Goal: Task Accomplishment & Management: Complete application form

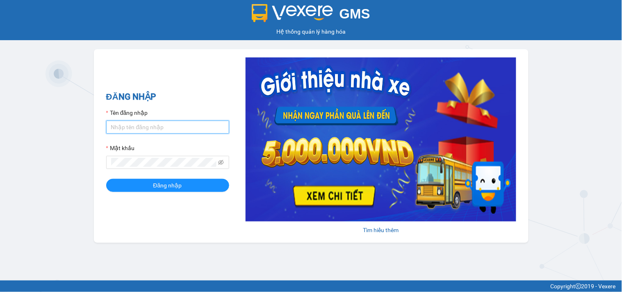
type input "hung.kimhoang"
click at [178, 194] on div "ĐĂNG NHẬP Tên đăng nhập hung.[PERSON_NAME] khẩu Đăng nhập" at bounding box center [167, 146] width 123 height 112
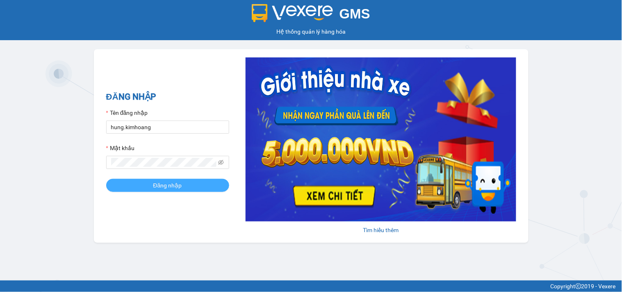
click at [181, 185] on span "Đăng nhập" at bounding box center [167, 185] width 29 height 9
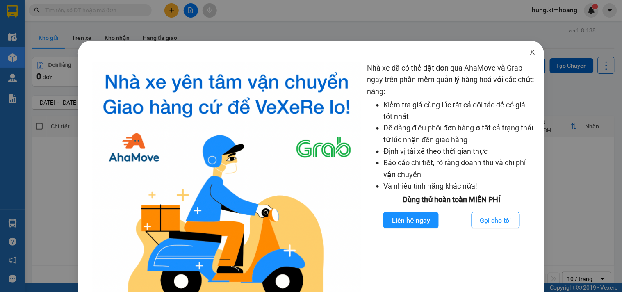
click at [529, 48] on span "Close" at bounding box center [532, 52] width 23 height 23
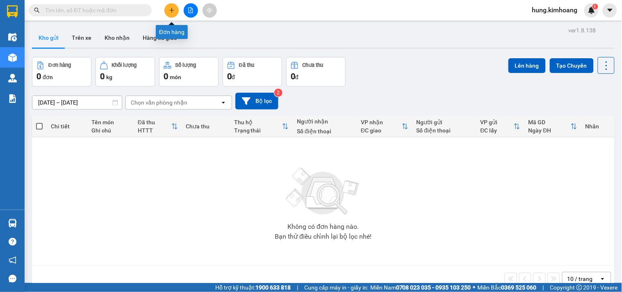
click at [171, 11] on icon "plus" at bounding box center [172, 10] width 6 height 6
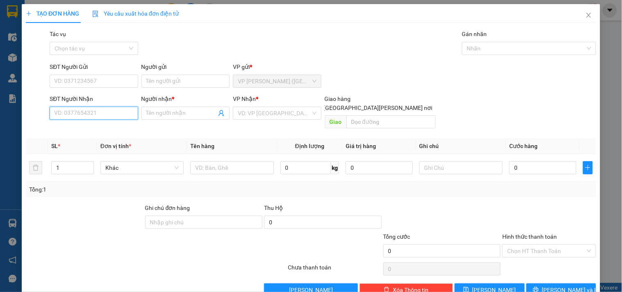
click at [111, 116] on input "SĐT Người Nhận" at bounding box center [94, 113] width 88 height 13
click at [110, 129] on div "0773211708 - ỐC AN 4" at bounding box center [93, 129] width 78 height 9
type input "0773211708"
type input "ỐC AN 4"
checkbox input "true"
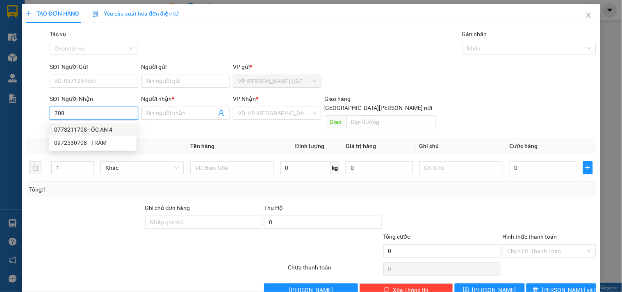
type input "GIAO TN"
type input "870.000"
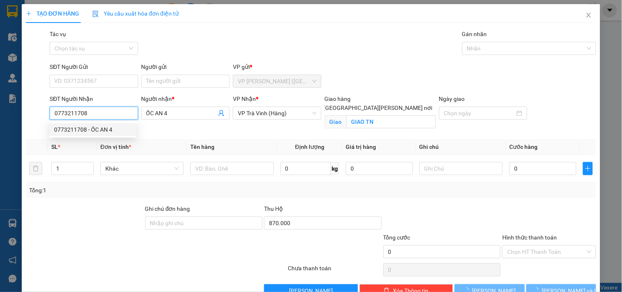
type input "40.000"
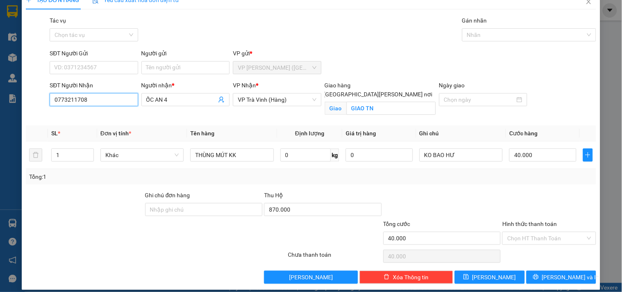
scroll to position [21, 0]
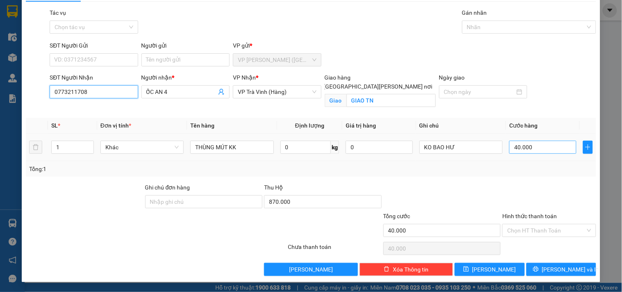
type input "0773211708"
click at [522, 145] on input "40.000" at bounding box center [542, 147] width 67 height 13
type input "7"
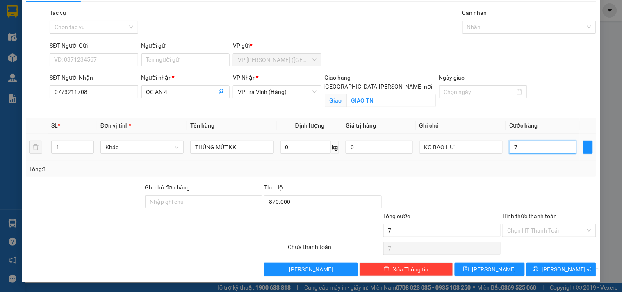
type input "70"
type input "70.000"
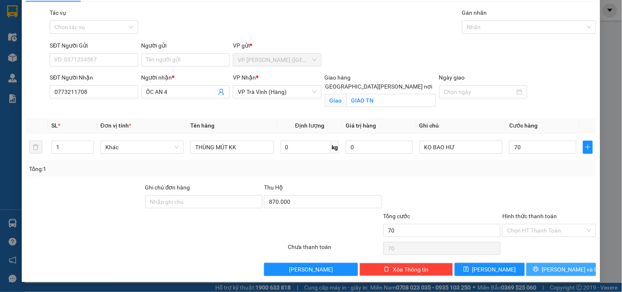
type input "70.000"
click at [568, 271] on span "[PERSON_NAME] và In" at bounding box center [570, 269] width 57 height 9
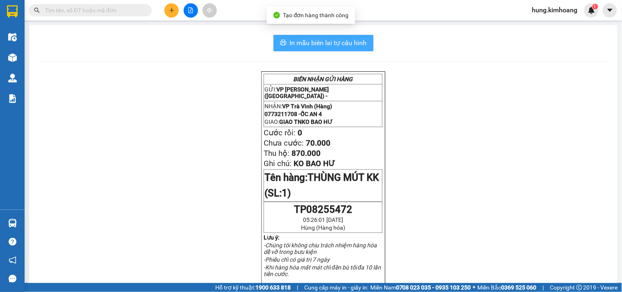
click at [358, 50] on button "In mẫu biên lai tự cấu hình" at bounding box center [324, 43] width 100 height 16
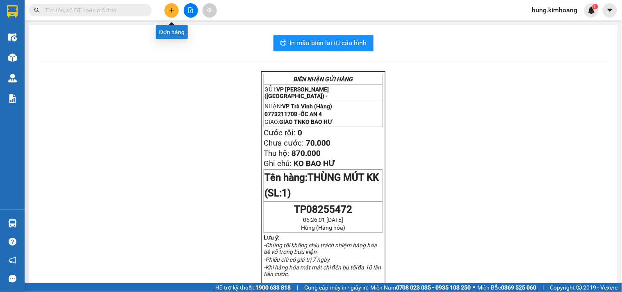
click at [174, 9] on icon "plus" at bounding box center [172, 10] width 6 height 6
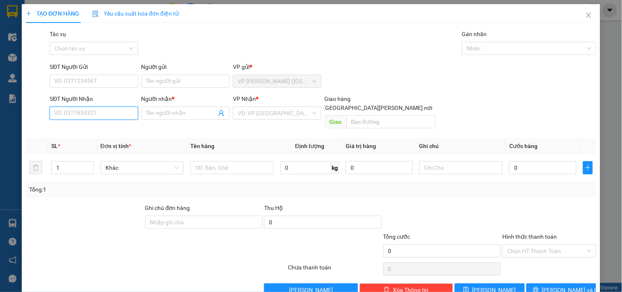
click at [103, 115] on input "SĐT Người Nhận" at bounding box center [94, 113] width 88 height 13
click at [121, 129] on div "0972621103 - [PERSON_NAME]*" at bounding box center [95, 129] width 83 height 9
type input "0972621103"
type input "ÁNH NGUYỆT*"
type input "280.000"
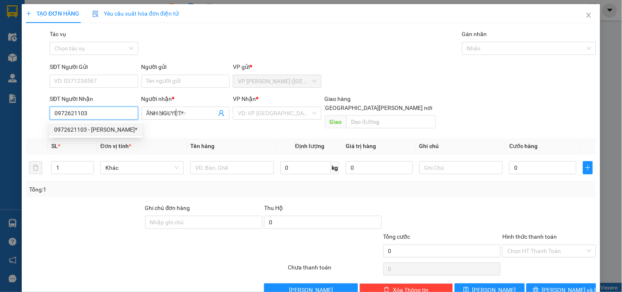
type input "280.000"
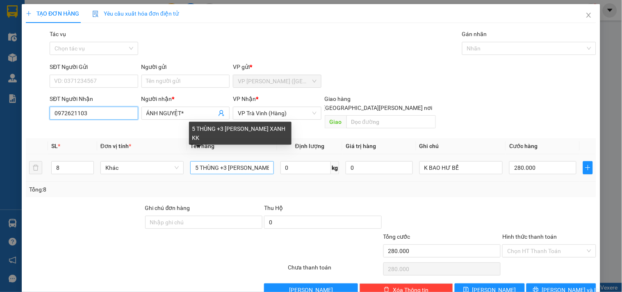
type input "0972621103"
click at [264, 161] on input "5 THÙNG +3 [PERSON_NAME] XANH KK" at bounding box center [231, 167] width 83 height 13
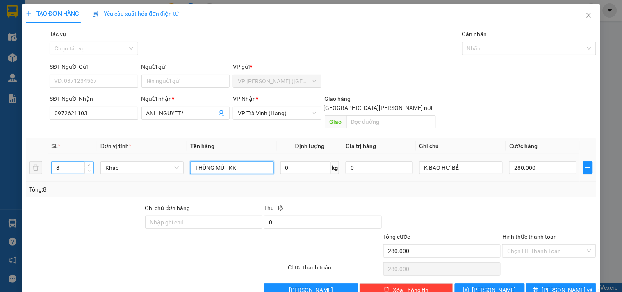
type input "THÙNG MÚT KK"
click at [59, 162] on input "8" at bounding box center [73, 168] width 42 height 12
type input "1"
click at [534, 161] on input "280.000" at bounding box center [542, 167] width 67 height 13
type input "3"
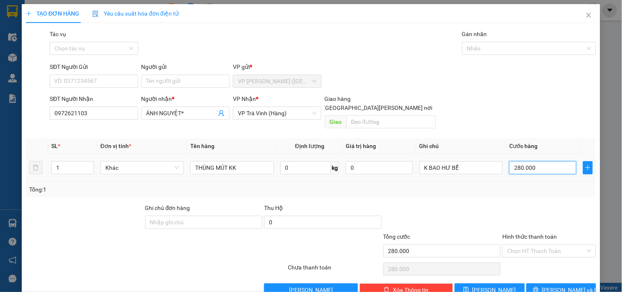
type input "3"
type input "30"
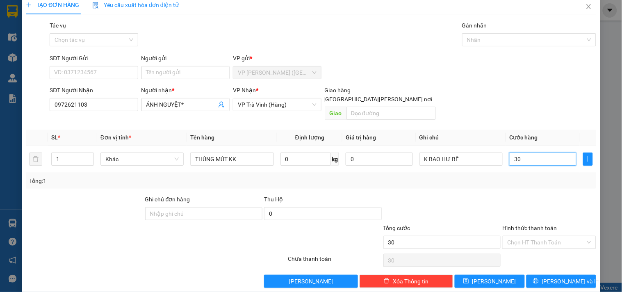
scroll to position [11, 0]
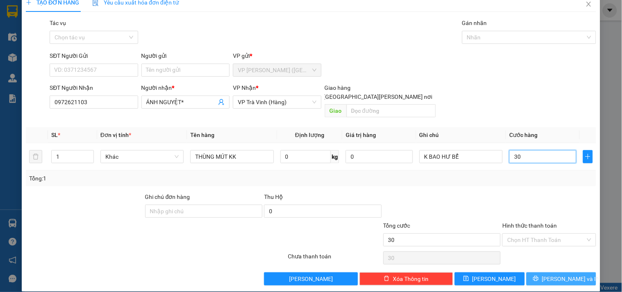
type input "30"
type input "30.000"
click at [571, 273] on button "[PERSON_NAME] và In" at bounding box center [562, 278] width 70 height 13
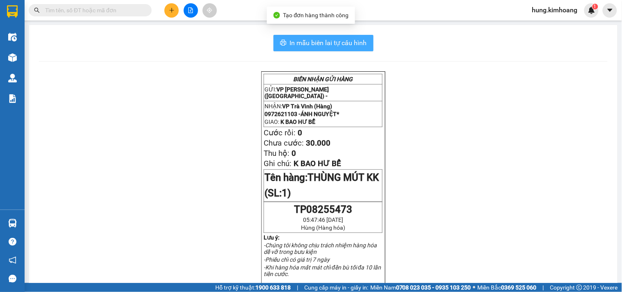
click at [340, 46] on span "In mẫu biên lai tự cấu hình" at bounding box center [328, 43] width 77 height 10
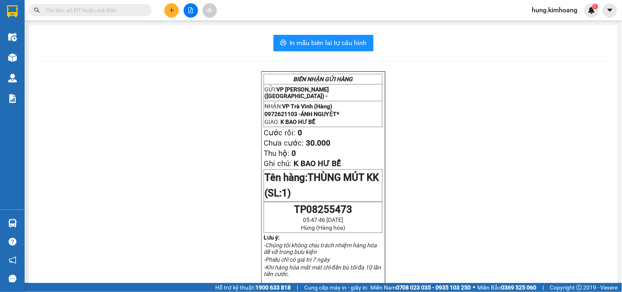
click at [89, 8] on input "text" at bounding box center [93, 10] width 97 height 9
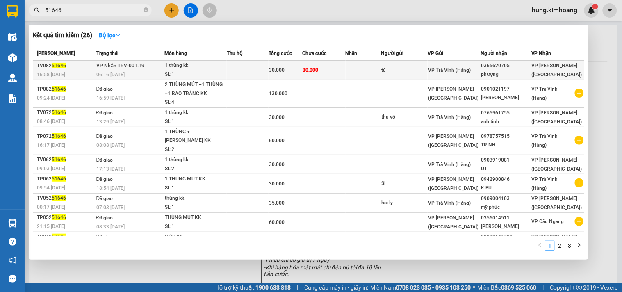
type input "51646"
click at [356, 72] on td at bounding box center [364, 70] width 36 height 19
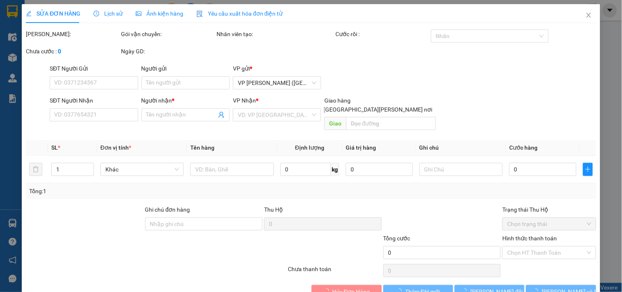
type input "tú"
type input "0365620705"
type input "phượng"
type input "30.000"
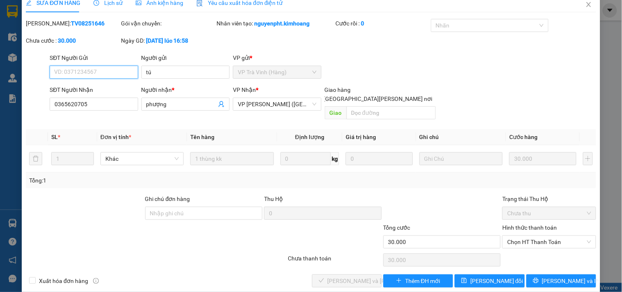
scroll to position [13, 0]
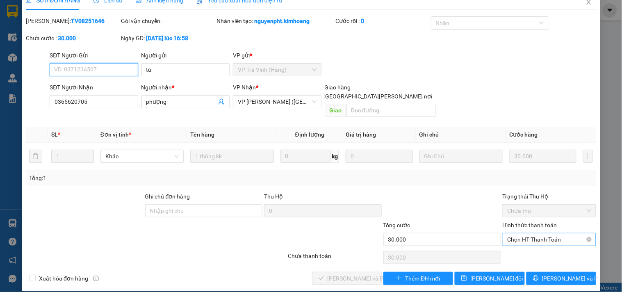
click at [525, 233] on span "Chọn HT Thanh Toán" at bounding box center [549, 239] width 84 height 12
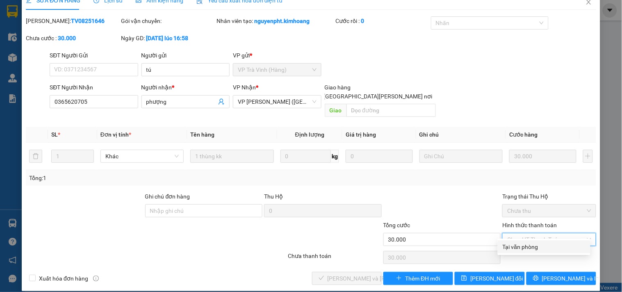
click at [528, 247] on div "Tại văn phòng" at bounding box center [544, 246] width 83 height 9
type input "0"
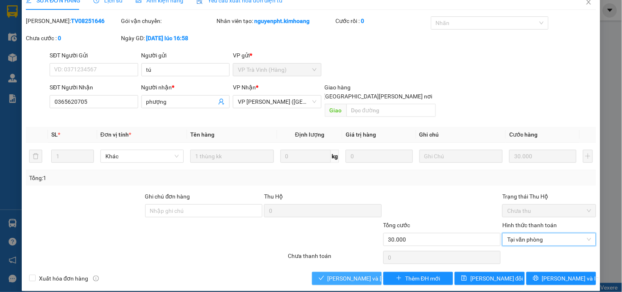
click at [323, 272] on button "[PERSON_NAME] và [PERSON_NAME] hàng" at bounding box center [347, 278] width 70 height 13
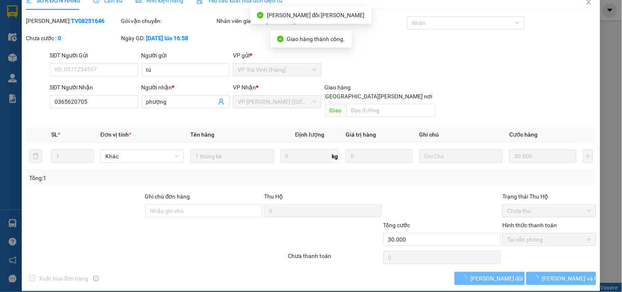
scroll to position [0, 0]
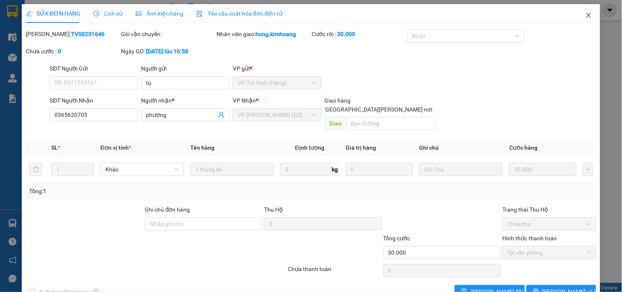
click at [584, 22] on span "Close" at bounding box center [588, 15] width 23 height 23
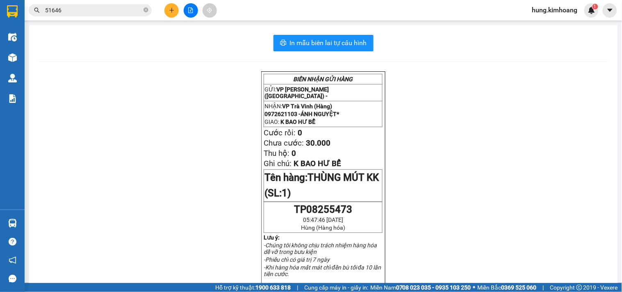
click at [107, 9] on input "51646" at bounding box center [93, 10] width 97 height 9
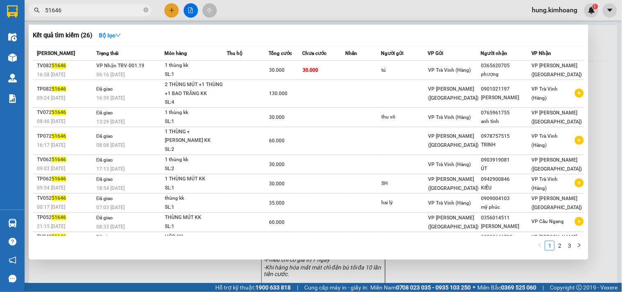
click at [107, 9] on input "51646" at bounding box center [93, 10] width 97 height 9
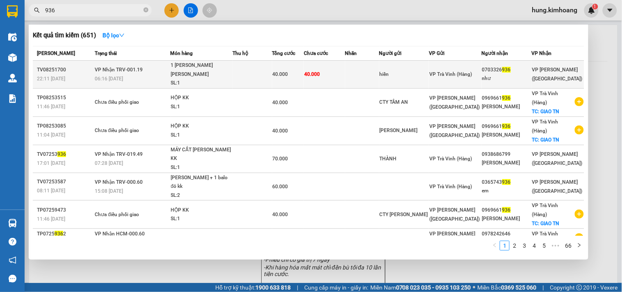
type input "936"
click at [256, 68] on td at bounding box center [252, 75] width 39 height 28
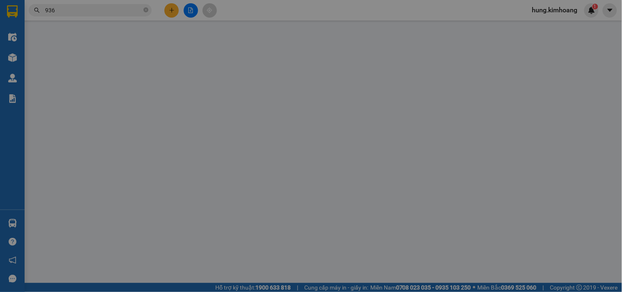
type input "hiền"
type input "0703326936"
type input "như"
type input "40.000"
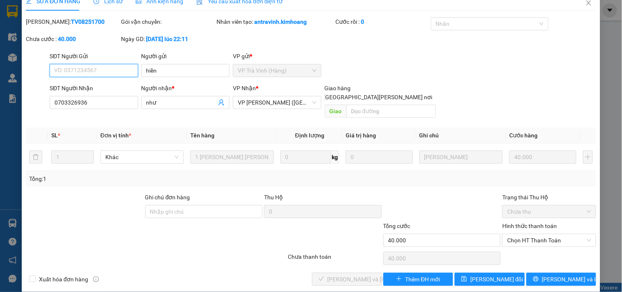
scroll to position [13, 0]
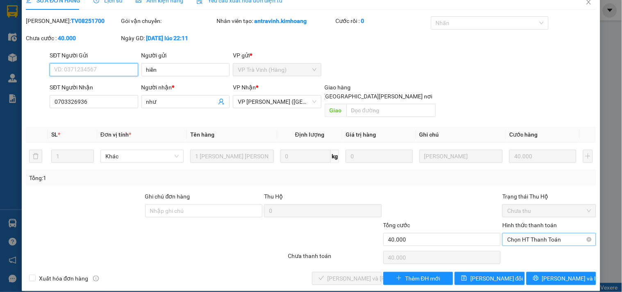
click at [540, 235] on span "Chọn HT Thanh Toán" at bounding box center [549, 239] width 84 height 12
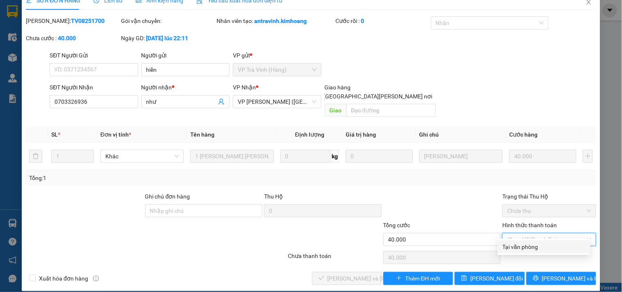
click at [501, 249] on div "Tại văn phòng" at bounding box center [544, 246] width 93 height 13
type input "0"
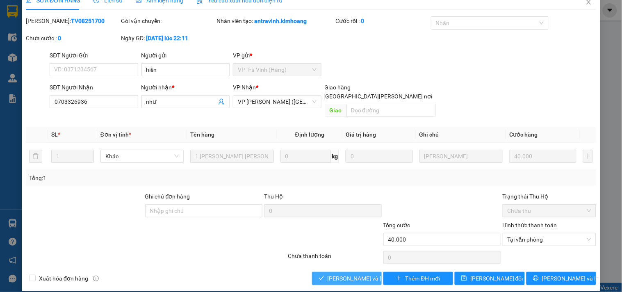
click at [355, 274] on span "[PERSON_NAME] và [PERSON_NAME] hàng" at bounding box center [383, 278] width 111 height 9
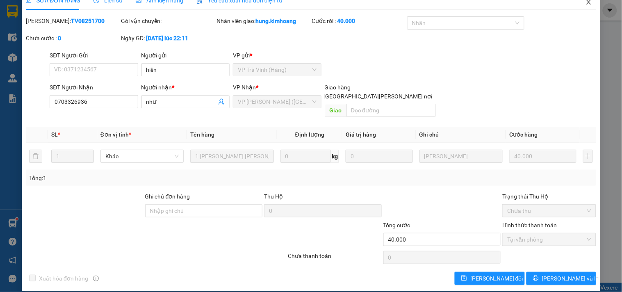
click at [580, 10] on span "Close" at bounding box center [588, 2] width 23 height 23
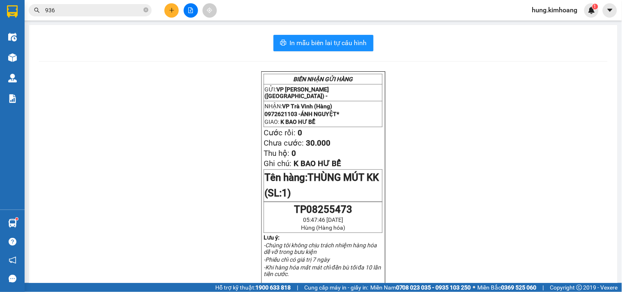
click at [171, 9] on icon "plus" at bounding box center [172, 10] width 6 height 6
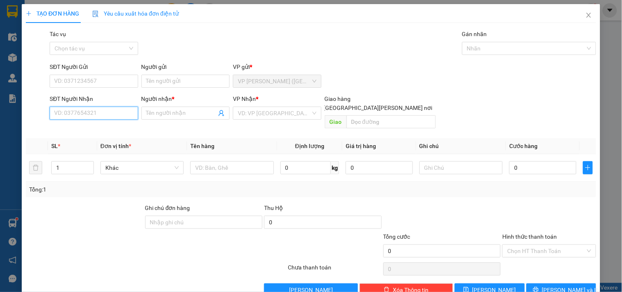
click at [91, 112] on input "SĐT Người Nhận" at bounding box center [94, 113] width 88 height 13
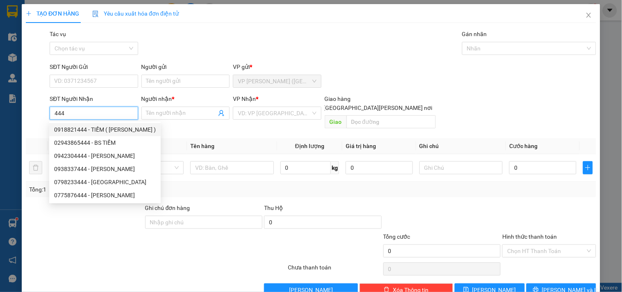
click at [112, 128] on div "0918821444 - TIỀM ( [PERSON_NAME] )" at bounding box center [105, 129] width 102 height 9
type input "0918821444"
type input "TIỀM ( HẠNH )"
type input "20.000"
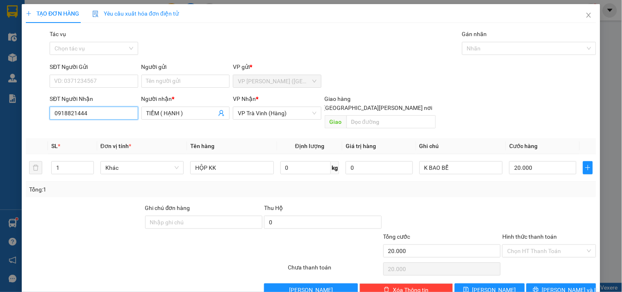
scroll to position [11, 0]
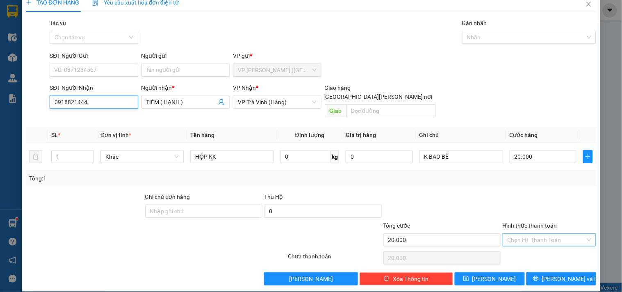
type input "0918821444"
click at [533, 234] on input "Hình thức thanh toán" at bounding box center [546, 240] width 78 height 12
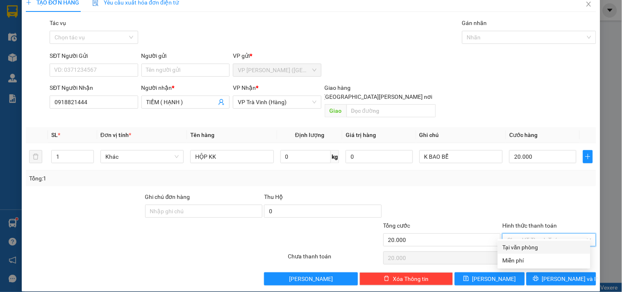
click at [532, 251] on div "Tại văn phòng" at bounding box center [544, 247] width 93 height 13
type input "0"
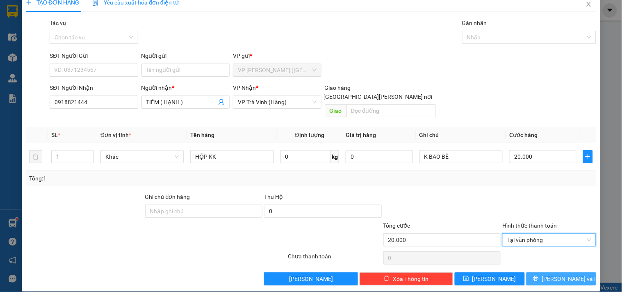
click at [539, 276] on span "printer" at bounding box center [536, 279] width 6 height 7
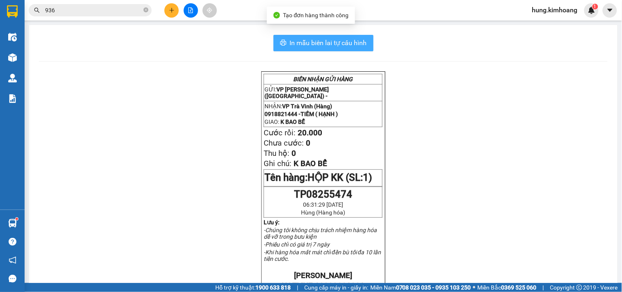
click at [310, 43] on span "In mẫu biên lai tự cấu hình" at bounding box center [328, 43] width 77 height 10
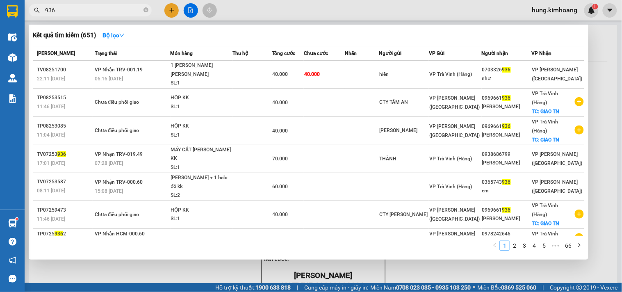
click at [88, 7] on input "936" at bounding box center [93, 10] width 97 height 9
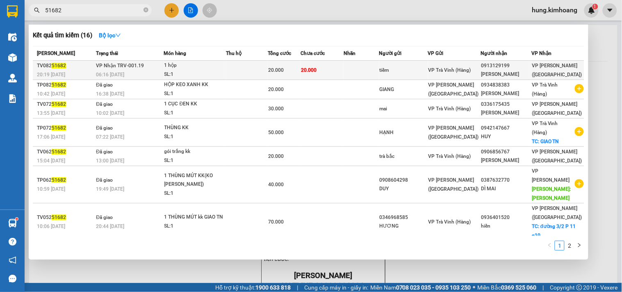
type input "51682"
click at [195, 74] on div "SL: 1" at bounding box center [195, 74] width 62 height 9
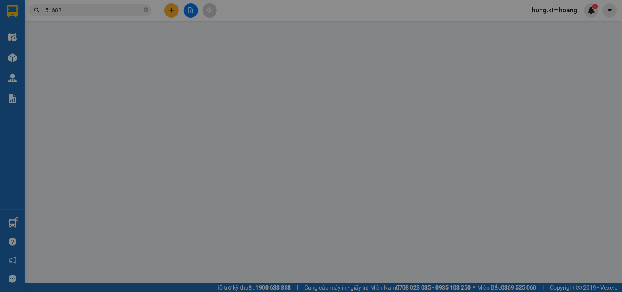
type input "tiềm"
type input "0913129199"
type input "[PERSON_NAME]"
type input "20.000"
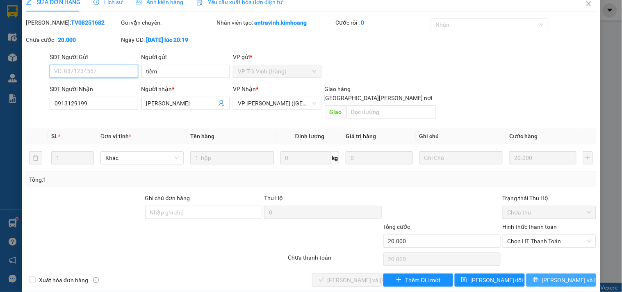
scroll to position [13, 0]
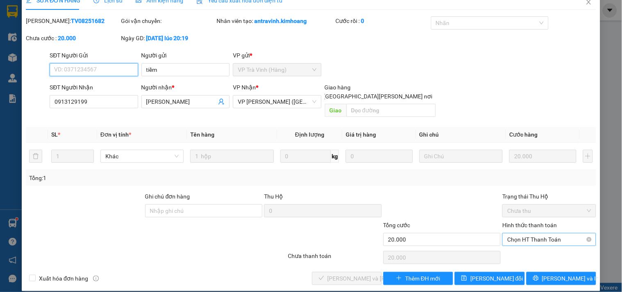
click at [545, 234] on span "Chọn HT Thanh Toán" at bounding box center [549, 239] width 84 height 12
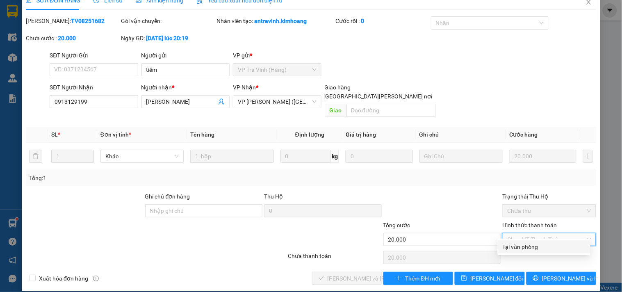
click at [534, 248] on div "Tại văn phòng" at bounding box center [544, 246] width 83 height 9
type input "0"
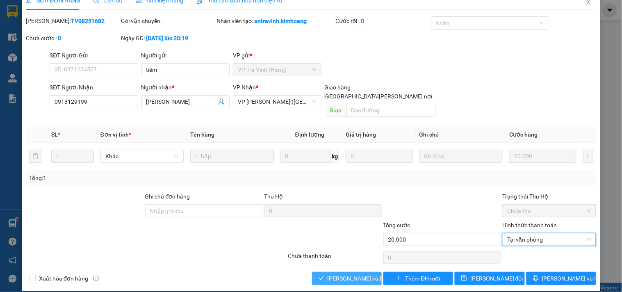
click at [353, 272] on button "[PERSON_NAME] và [PERSON_NAME] hàng" at bounding box center [347, 278] width 70 height 13
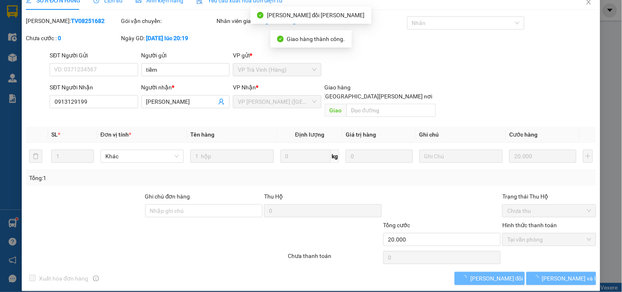
scroll to position [0, 0]
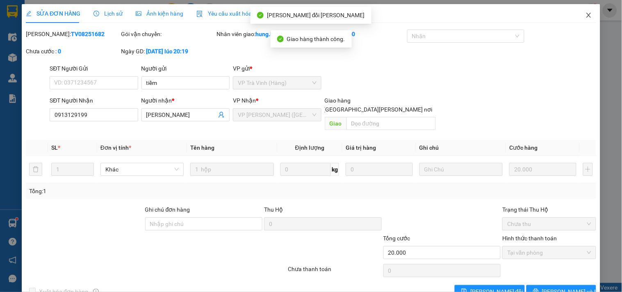
click at [585, 5] on span "Close" at bounding box center [588, 15] width 23 height 23
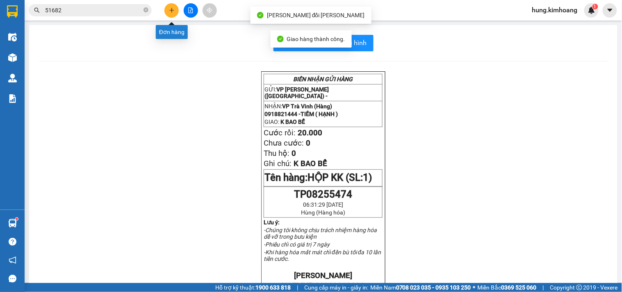
click at [174, 10] on icon "plus" at bounding box center [172, 10] width 6 height 6
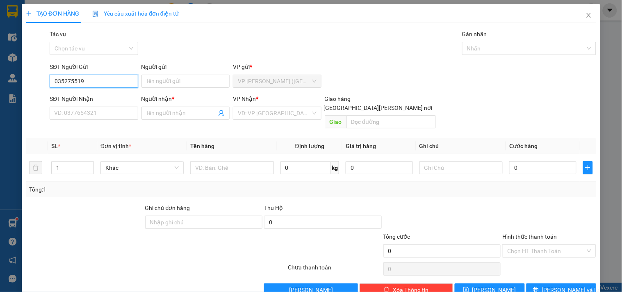
type input "0352755190"
click at [99, 77] on input "0352755190" at bounding box center [94, 81] width 88 height 13
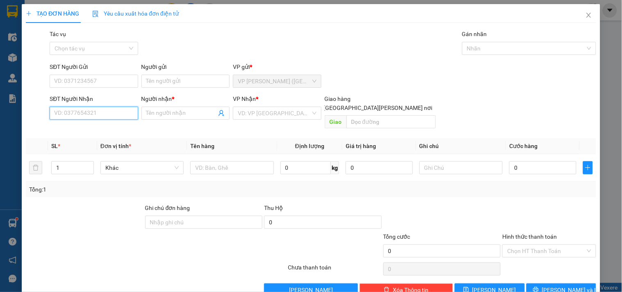
click at [72, 119] on input "SĐT Người Nhận" at bounding box center [94, 113] width 88 height 13
click at [116, 129] on div "0352755190 - [PERSON_NAME]" at bounding box center [94, 129] width 81 height 9
type input "0352755190"
type input "[PERSON_NAME]"
type input "30.000"
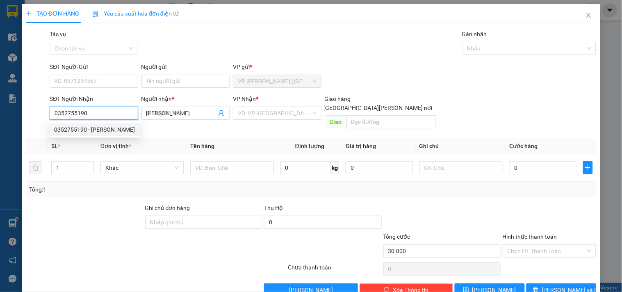
type input "30.000"
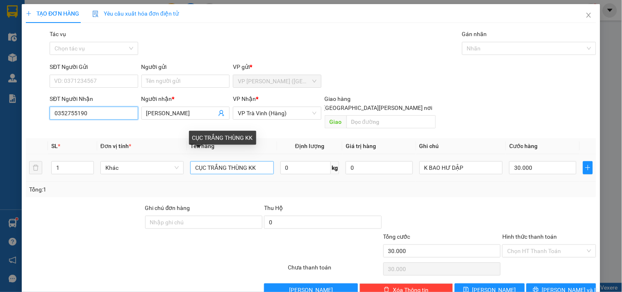
type input "0352755190"
click at [225, 161] on input "CỤC TRẮNG THÙNG KK" at bounding box center [231, 167] width 83 height 13
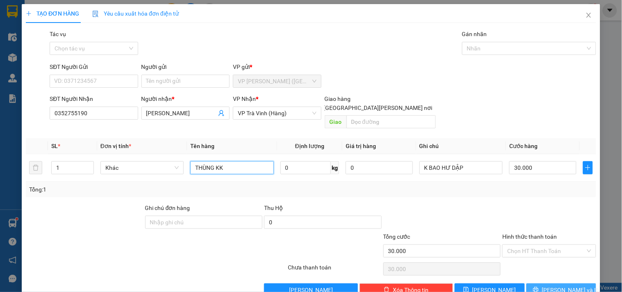
type input "THÙNG KK"
drag, startPoint x: 547, startPoint y: 279, endPoint x: 541, endPoint y: 226, distance: 53.6
click at [548, 283] on button "[PERSON_NAME] và In" at bounding box center [562, 289] width 70 height 13
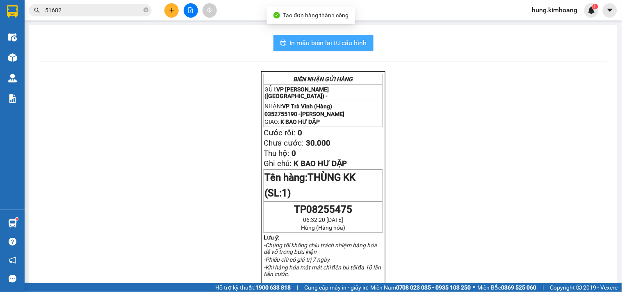
click at [339, 46] on span "In mẫu biên lai tự cấu hình" at bounding box center [328, 43] width 77 height 10
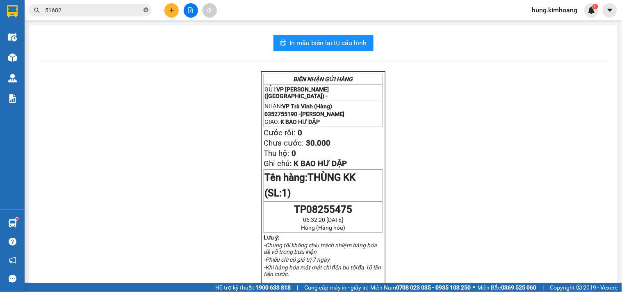
click at [147, 9] on icon "close-circle" at bounding box center [146, 9] width 5 height 5
click at [116, 13] on input "text" at bounding box center [93, 10] width 97 height 9
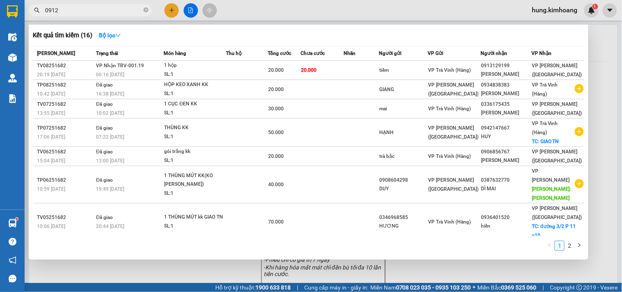
click at [330, 36] on div "Kết quả [PERSON_NAME] ( 16 ) Bộ lọc" at bounding box center [309, 35] width 552 height 13
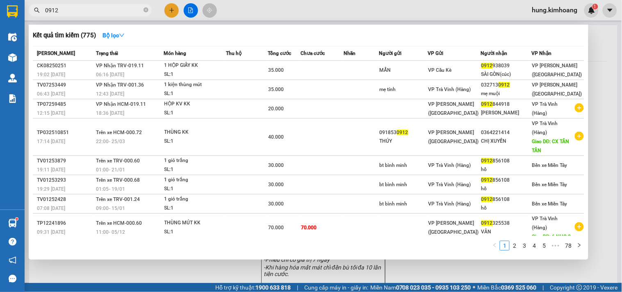
click at [100, 11] on input "0912" at bounding box center [93, 10] width 97 height 9
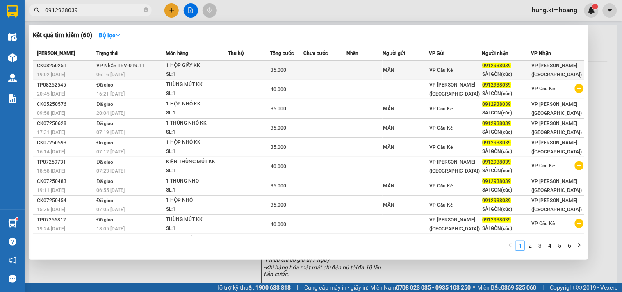
type input "0912938039"
click at [398, 70] on div "MẨN" at bounding box center [406, 70] width 46 height 9
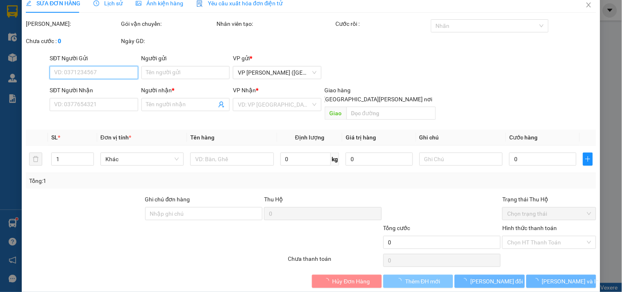
scroll to position [13, 0]
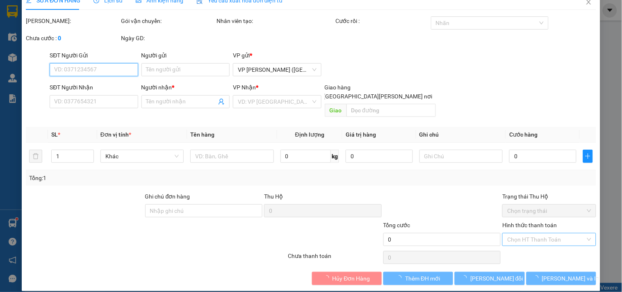
type input "MẨN"
type input "0912938039"
type input "SÀI GÒN(cúc)"
type input "35.000"
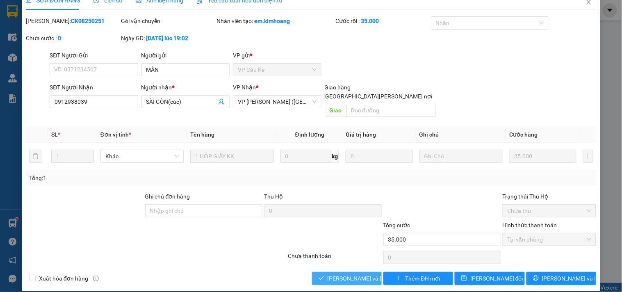
click at [349, 274] on span "[PERSON_NAME] và [PERSON_NAME] hàng" at bounding box center [383, 278] width 111 height 9
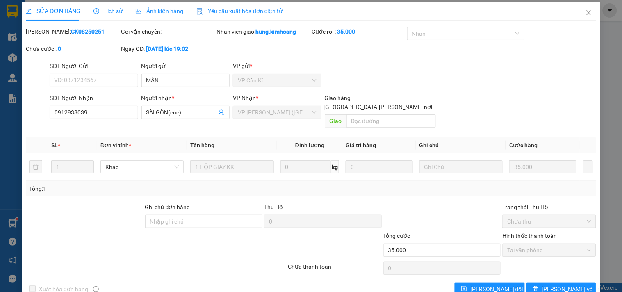
scroll to position [0, 0]
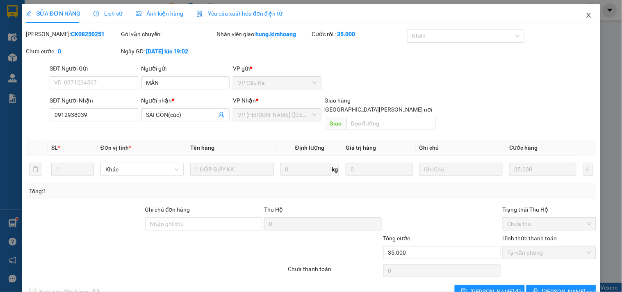
click at [586, 18] on icon "close" at bounding box center [589, 15] width 7 height 7
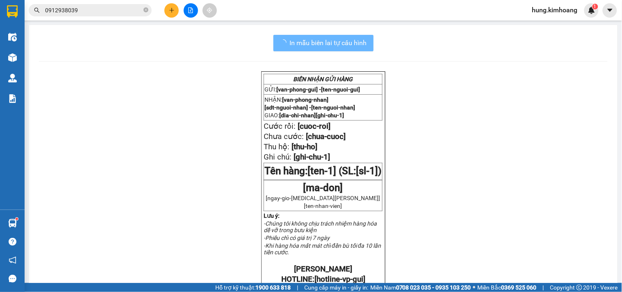
click at [125, 13] on input "0912938039" at bounding box center [93, 10] width 97 height 9
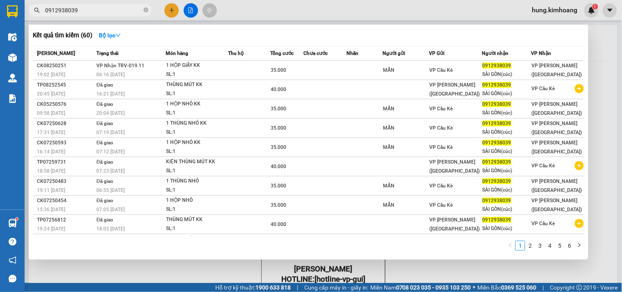
click at [125, 13] on input "0912938039" at bounding box center [93, 10] width 97 height 9
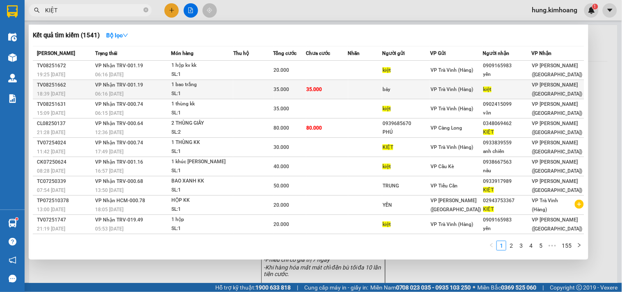
type input "KIỆT"
click at [348, 91] on td "35.000" at bounding box center [327, 89] width 42 height 19
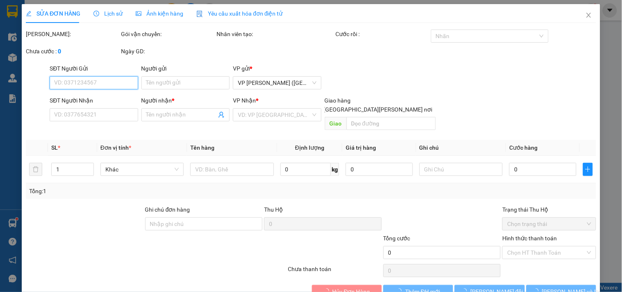
scroll to position [13, 0]
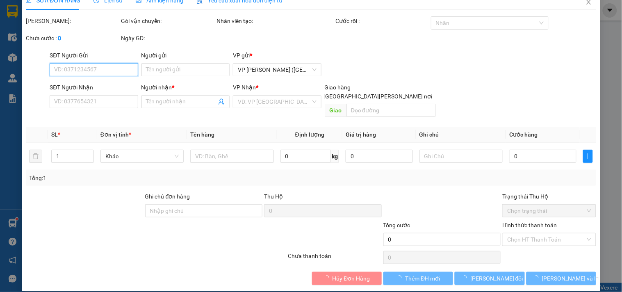
type input "bảy"
type input "kiệt"
type input "35.000"
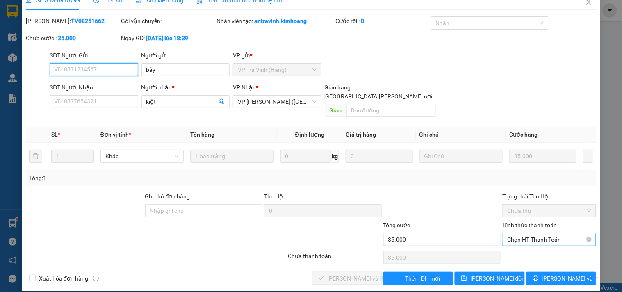
click at [516, 233] on span "Chọn HT Thanh Toán" at bounding box center [549, 239] width 84 height 12
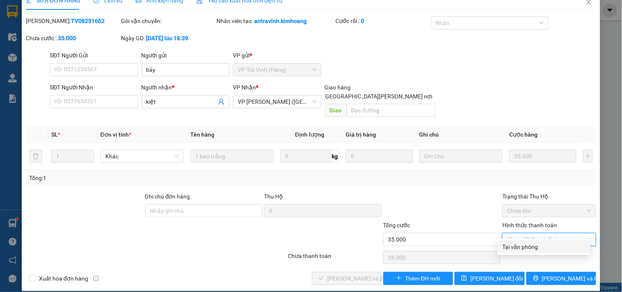
click at [518, 244] on div "Tại văn phòng" at bounding box center [544, 246] width 83 height 9
type input "0"
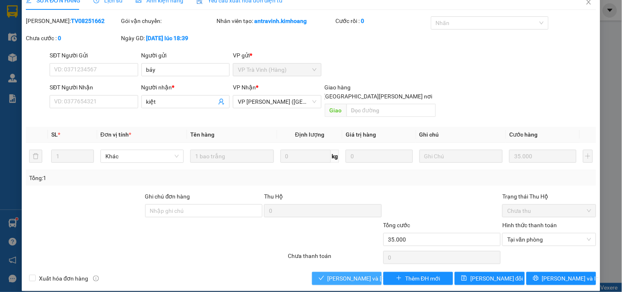
click at [347, 274] on span "[PERSON_NAME] và [PERSON_NAME] hàng" at bounding box center [383, 278] width 111 height 9
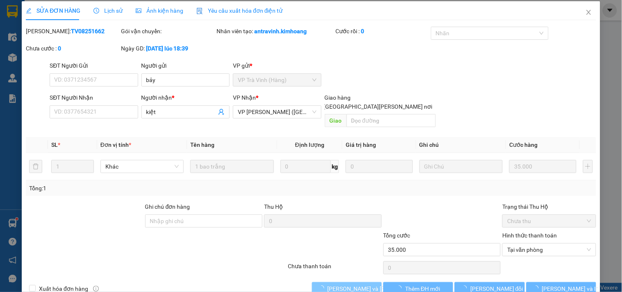
scroll to position [0, 0]
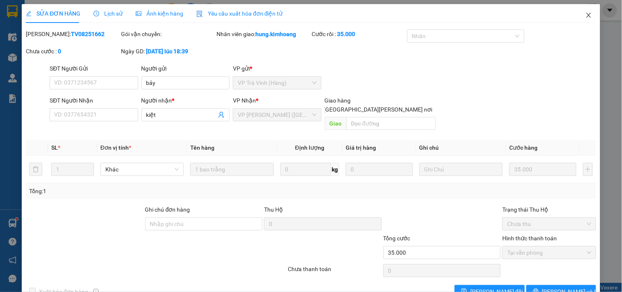
click at [588, 16] on span "Close" at bounding box center [588, 15] width 23 height 23
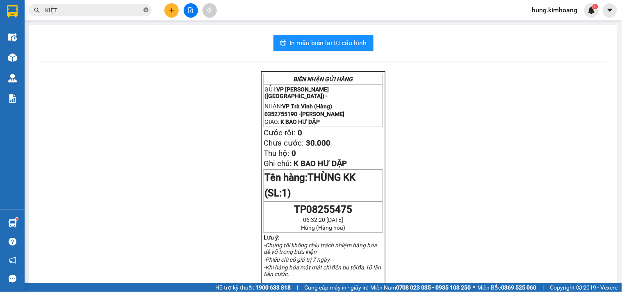
click at [144, 11] on icon "close-circle" at bounding box center [146, 9] width 5 height 5
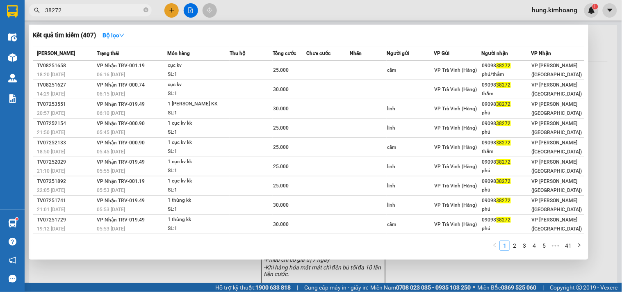
type input "38272"
click at [169, 9] on div at bounding box center [311, 146] width 622 height 292
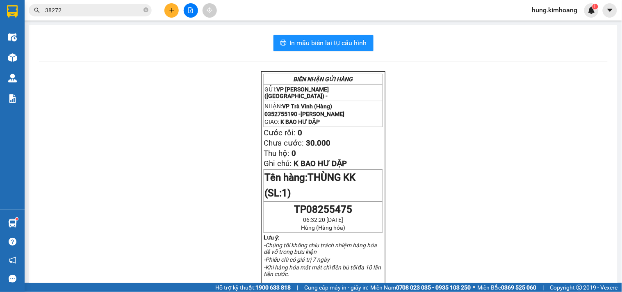
click at [117, 14] on input "38272" at bounding box center [93, 10] width 97 height 9
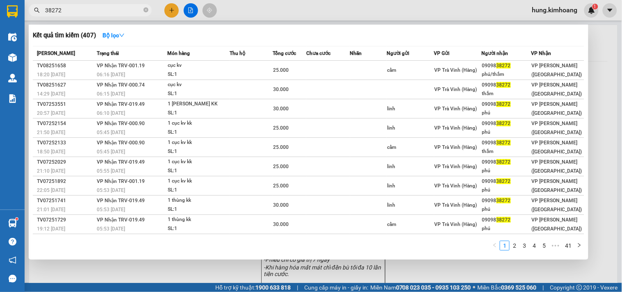
click at [117, 14] on input "38272" at bounding box center [93, 10] width 97 height 9
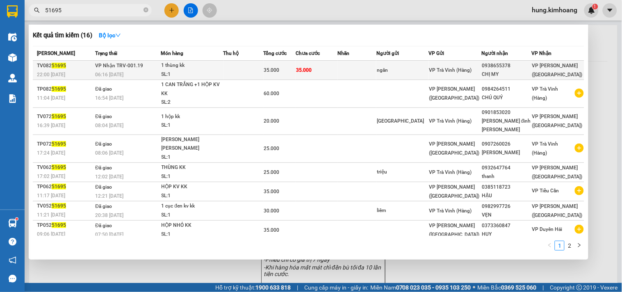
type input "51695"
click at [294, 66] on div "35.000" at bounding box center [280, 70] width 32 height 9
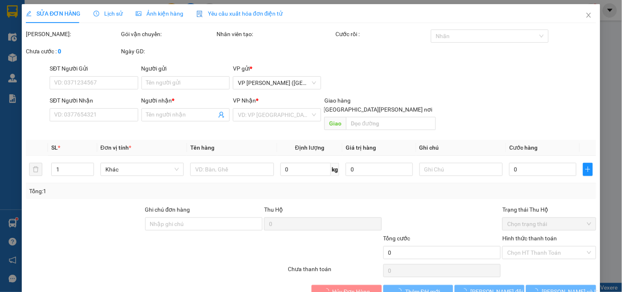
type input "ngân"
type input "0938655378"
type input "CHỊ MY"
type input "35.000"
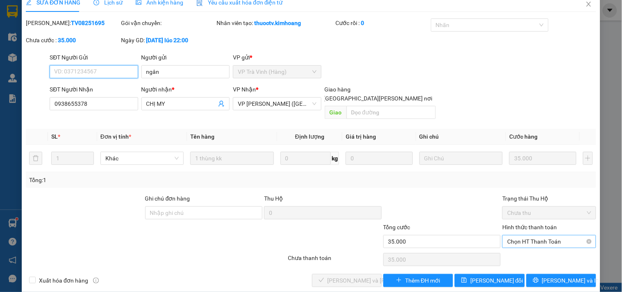
scroll to position [13, 0]
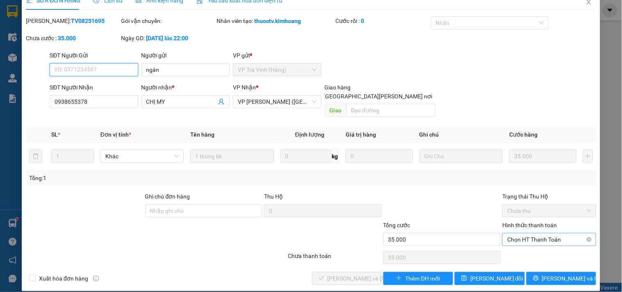
click at [510, 233] on span "Chọn HT Thanh Toán" at bounding box center [549, 239] width 84 height 12
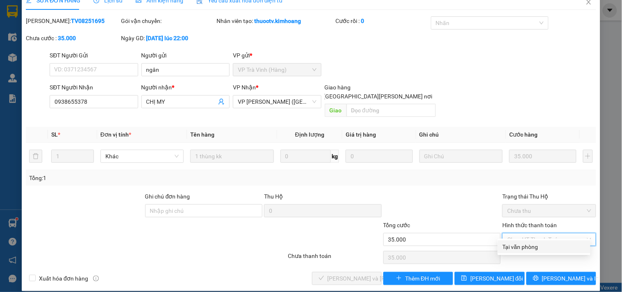
click at [512, 243] on div "Tại văn phòng" at bounding box center [544, 246] width 83 height 9
type input "0"
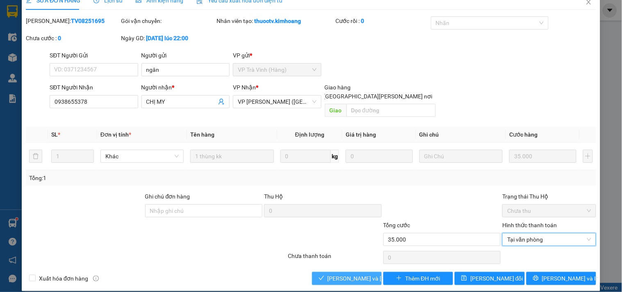
click at [333, 272] on button "[PERSON_NAME] và [PERSON_NAME] hàng" at bounding box center [347, 278] width 70 height 13
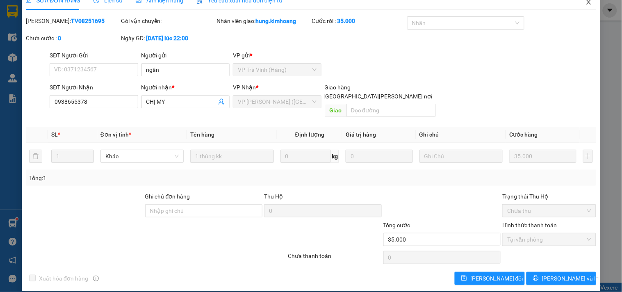
click at [586, 5] on span "Close" at bounding box center [588, 2] width 23 height 23
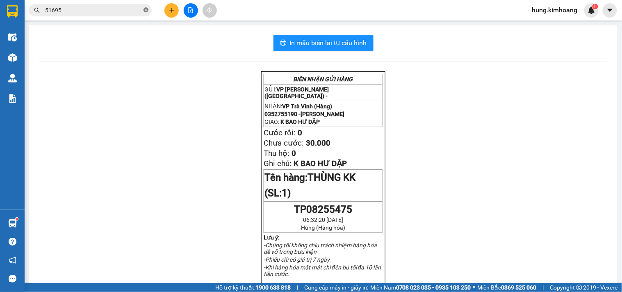
click at [145, 9] on icon "close-circle" at bounding box center [146, 9] width 5 height 5
click at [119, 9] on input "text" at bounding box center [93, 10] width 97 height 9
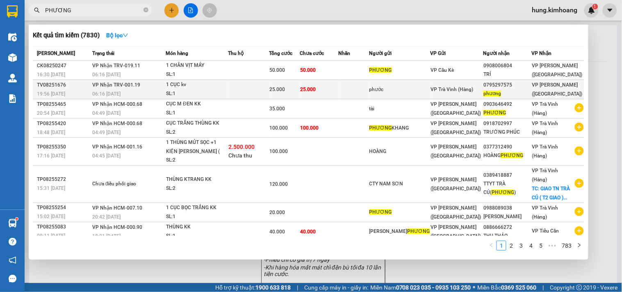
type input "PHƯƠNG"
click at [525, 86] on div "0795297575" at bounding box center [508, 85] width 48 height 9
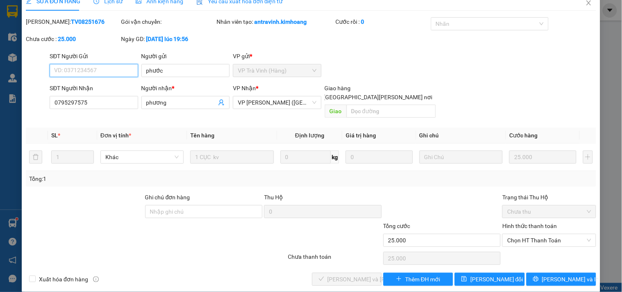
scroll to position [13, 0]
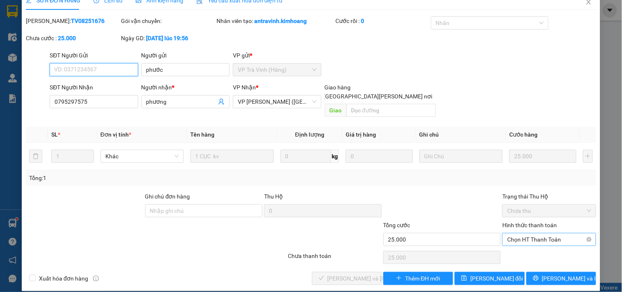
drag, startPoint x: 527, startPoint y: 225, endPoint x: 528, endPoint y: 231, distance: 6.2
click at [528, 233] on span "Chọn HT Thanh Toán" at bounding box center [549, 239] width 84 height 12
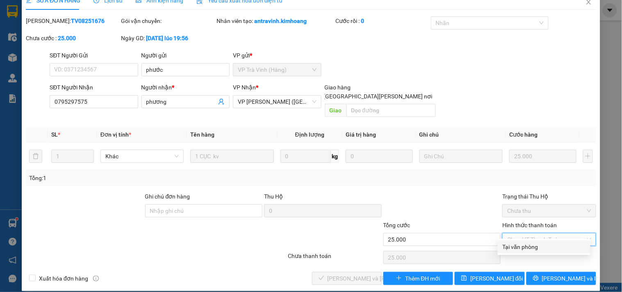
click at [527, 251] on div "Tại văn phòng" at bounding box center [544, 246] width 83 height 9
type input "0"
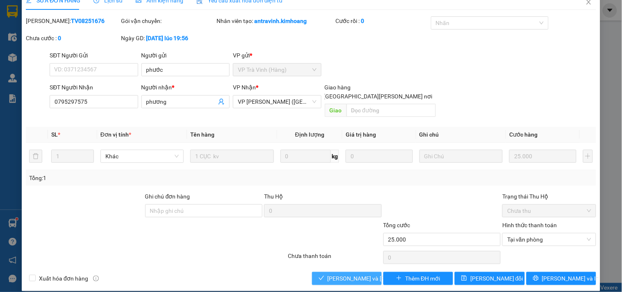
click at [334, 274] on span "[PERSON_NAME] và [PERSON_NAME] hàng" at bounding box center [383, 278] width 111 height 9
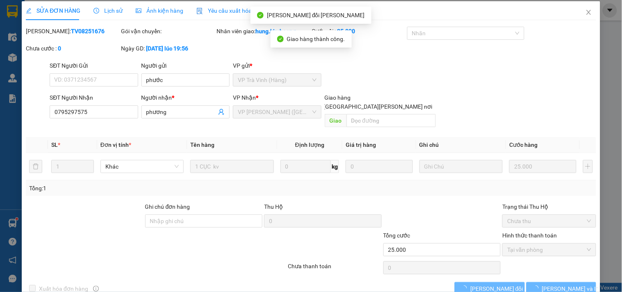
scroll to position [0, 0]
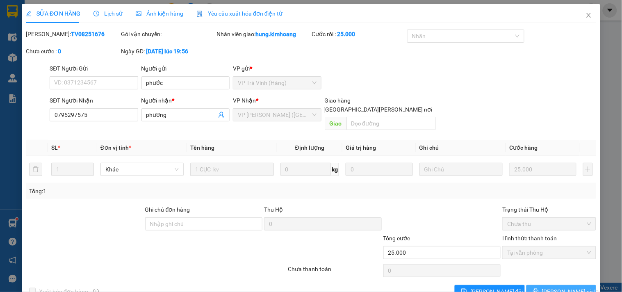
click at [559, 287] on span "[PERSON_NAME] và In" at bounding box center [570, 291] width 57 height 9
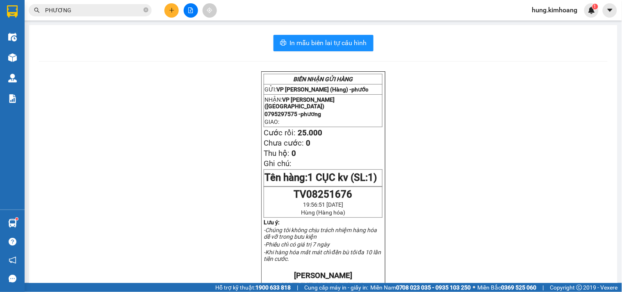
click at [132, 6] on input "PHƯƠNG" at bounding box center [93, 10] width 97 height 9
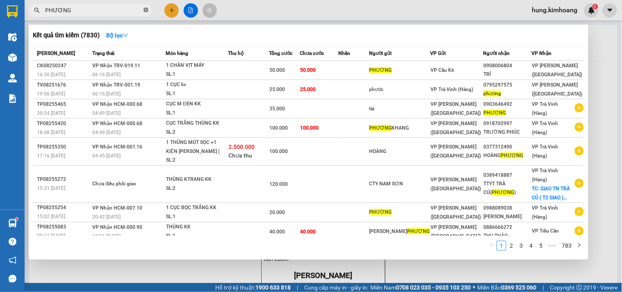
click at [144, 10] on icon "close-circle" at bounding box center [146, 9] width 5 height 5
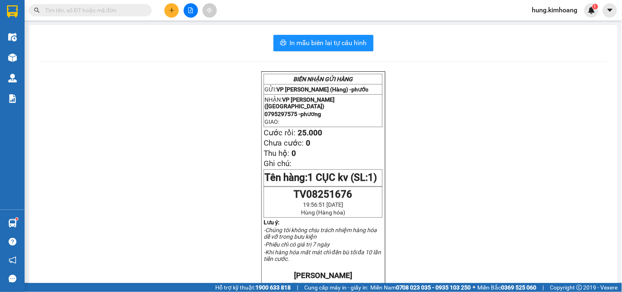
click at [119, 10] on input "text" at bounding box center [93, 10] width 97 height 9
click at [124, 10] on input "text" at bounding box center [93, 10] width 97 height 9
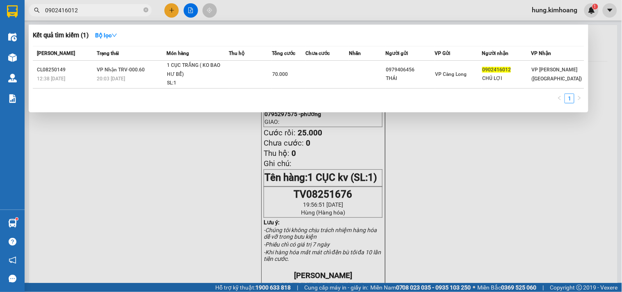
type input "0902416012"
click at [561, 146] on div at bounding box center [311, 146] width 622 height 292
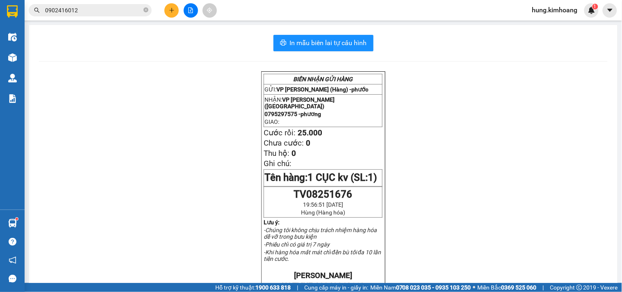
click at [562, 9] on span "hung.kimhoang" at bounding box center [555, 10] width 59 height 10
click at [547, 26] on span "Đăng xuất" at bounding box center [559, 25] width 42 height 9
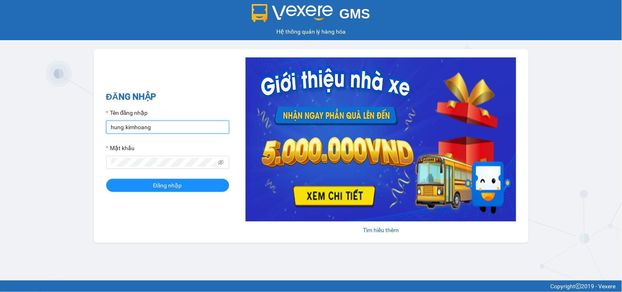
drag, startPoint x: 181, startPoint y: 129, endPoint x: 16, endPoint y: 145, distance: 166.1
click at [16, 145] on div "GMS Hệ thống quản lý hàng hóa ĐĂNG NHẬP Tên đăng nhập hung.[PERSON_NAME] khẩu Đ…" at bounding box center [311, 140] width 622 height 281
type input "linh.kimhoang"
click at [0, 168] on div "GMS Hệ thống quản lý hàng hóa ĐĂNG NHẬP Tên đăng nhập linh.kimhoang Mật khẩu Đă…" at bounding box center [311, 140] width 622 height 281
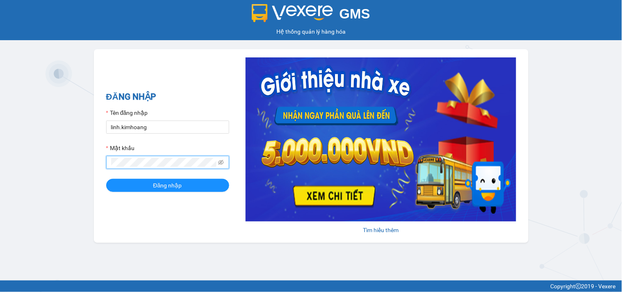
click at [106, 179] on button "Đăng nhập" at bounding box center [167, 185] width 123 height 13
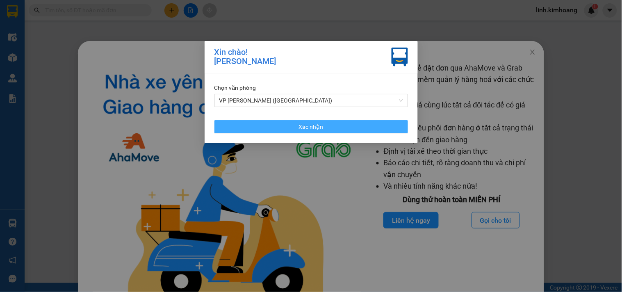
click at [364, 125] on button "Xác nhận" at bounding box center [311, 126] width 194 height 13
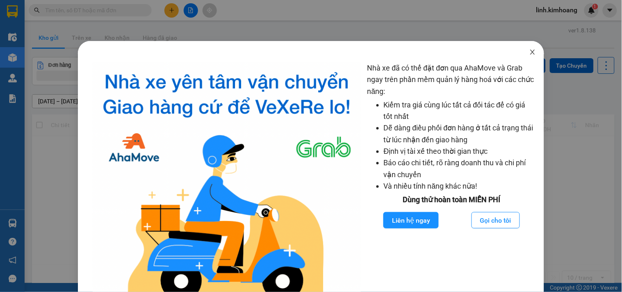
click at [529, 51] on icon "close" at bounding box center [532, 52] width 7 height 7
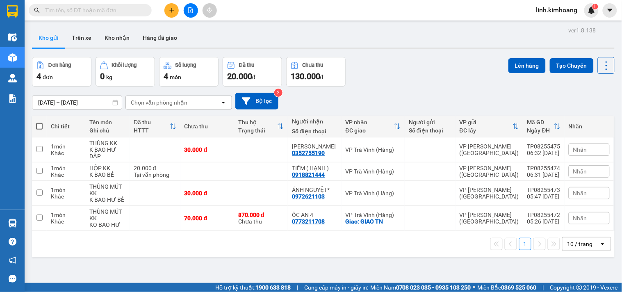
click at [123, 9] on input "text" at bounding box center [93, 10] width 97 height 9
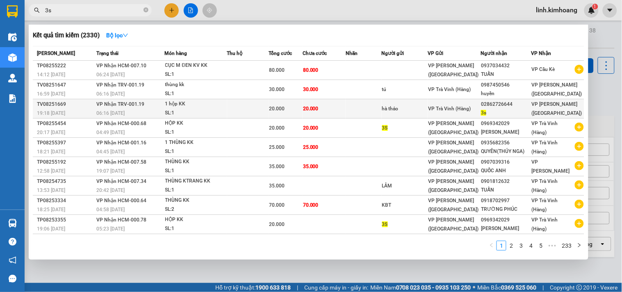
type input "3s"
click at [532, 104] on div "VP [PERSON_NAME] ([GEOGRAPHIC_DATA])" at bounding box center [558, 109] width 52 height 18
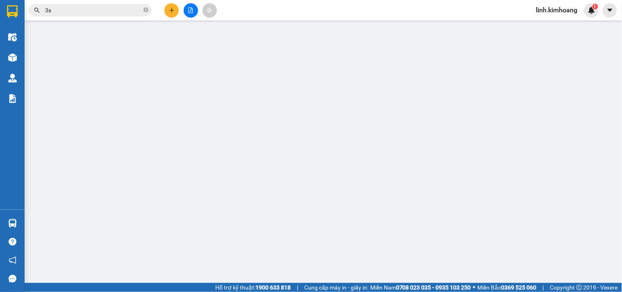
type input "hà thảo"
type input "02862726644"
type input "3s"
type input "20.000"
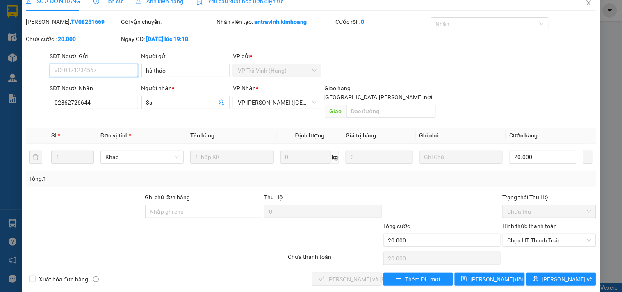
scroll to position [13, 0]
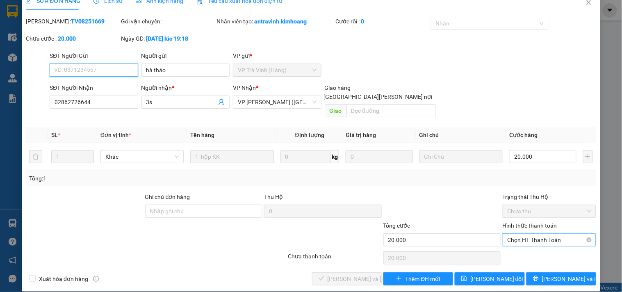
click at [546, 234] on span "Chọn HT Thanh Toán" at bounding box center [549, 240] width 84 height 12
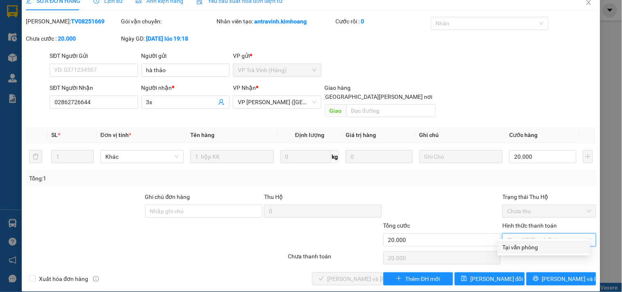
drag, startPoint x: 538, startPoint y: 248, endPoint x: 454, endPoint y: 257, distance: 85.4
click at [537, 251] on div "Tại văn phòng" at bounding box center [544, 247] width 83 height 9
type input "0"
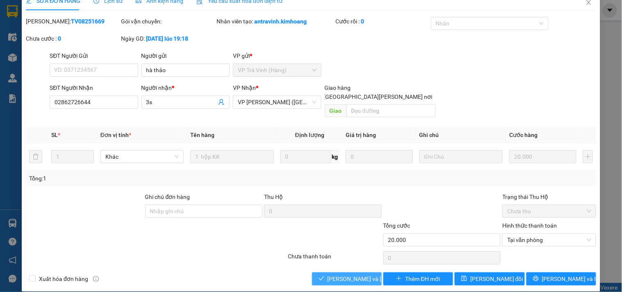
click at [328, 274] on span "[PERSON_NAME] và [PERSON_NAME] hàng" at bounding box center [383, 278] width 111 height 9
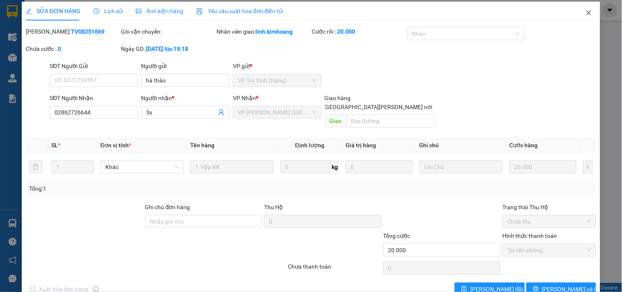
scroll to position [0, 0]
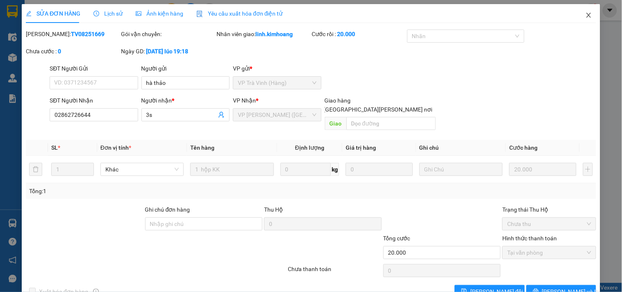
click at [581, 11] on span "Close" at bounding box center [588, 15] width 23 height 23
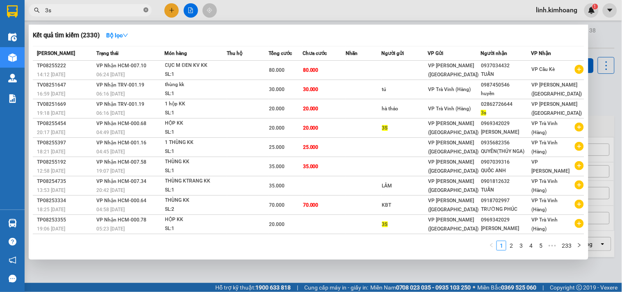
click at [146, 9] on icon "close-circle" at bounding box center [146, 9] width 5 height 5
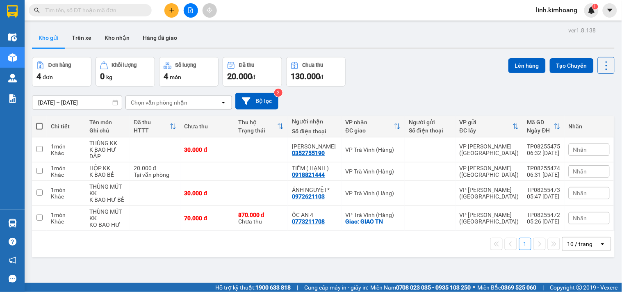
click at [106, 9] on input "text" at bounding box center [93, 10] width 97 height 9
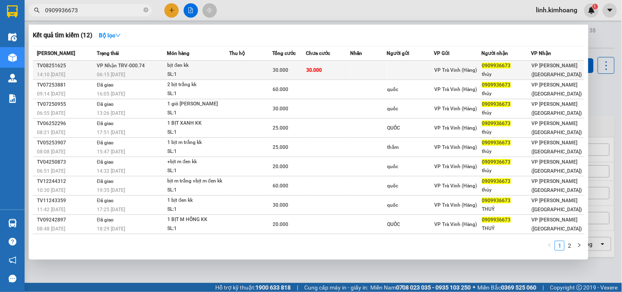
type input "0909936673"
click at [525, 70] on div "0909936673" at bounding box center [506, 66] width 49 height 9
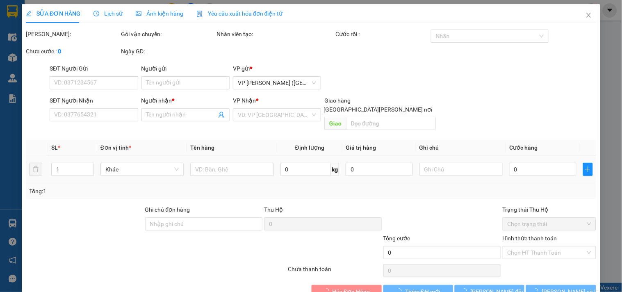
type input "0909936673"
type input "thủy"
type input "30.000"
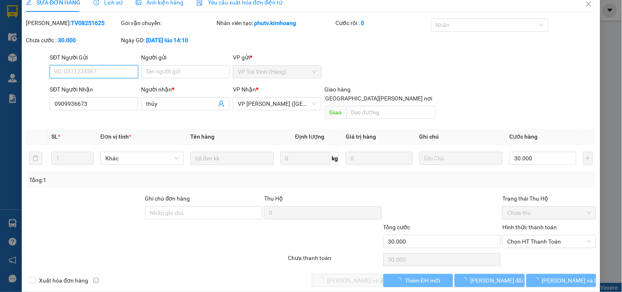
scroll to position [13, 0]
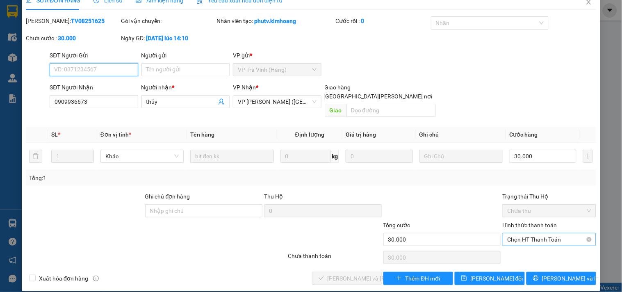
click at [526, 233] on span "Chọn HT Thanh Toán" at bounding box center [549, 239] width 84 height 12
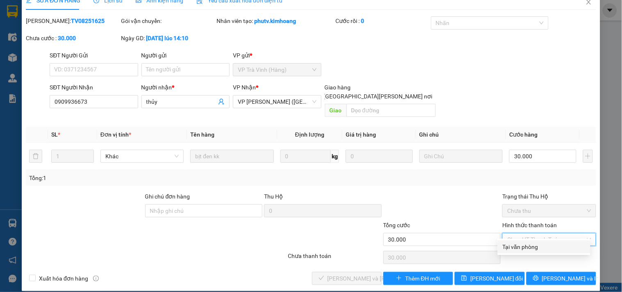
click at [529, 244] on div "Tại văn phòng" at bounding box center [544, 246] width 83 height 9
type input "0"
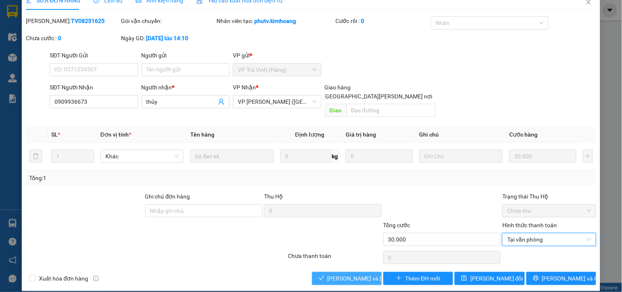
click at [331, 274] on span "[PERSON_NAME] và [PERSON_NAME] hàng" at bounding box center [383, 278] width 111 height 9
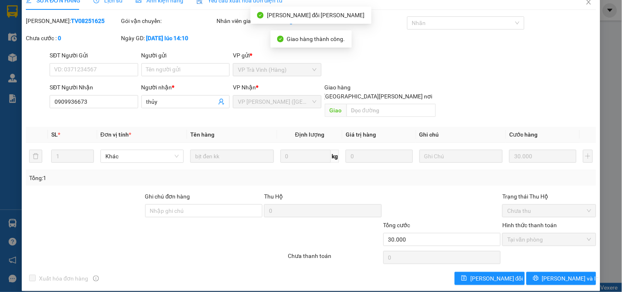
scroll to position [0, 0]
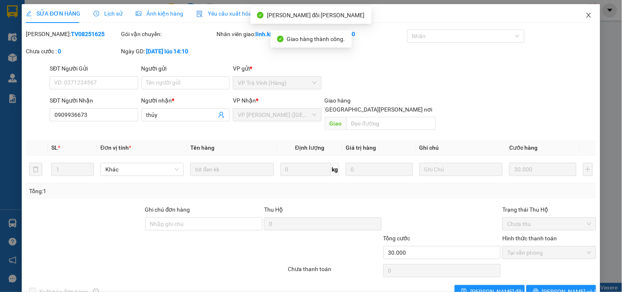
click at [586, 13] on icon "close" at bounding box center [589, 15] width 7 height 7
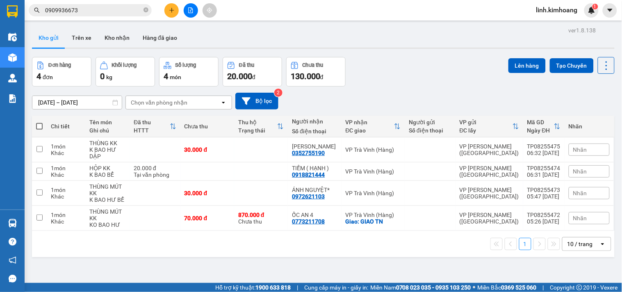
click at [103, 9] on input "0909936673" at bounding box center [93, 10] width 97 height 9
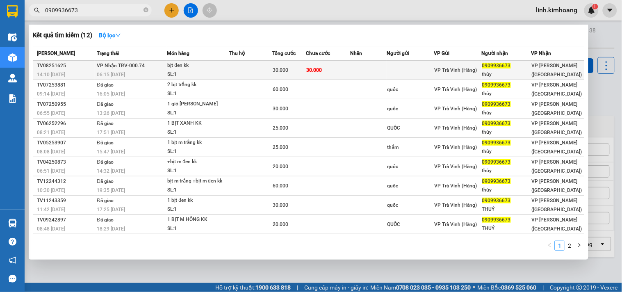
click at [461, 68] on span "VP Trà Vinh (Hàng)" at bounding box center [456, 70] width 43 height 6
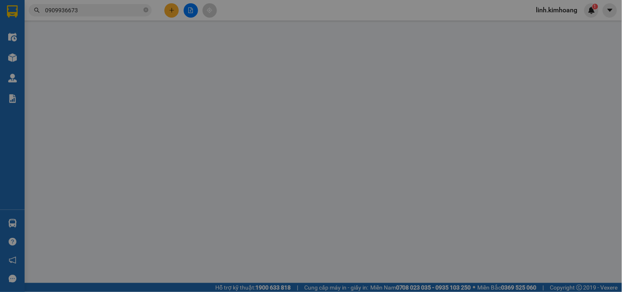
type input "0909936673"
type input "thủy"
type input "30.000"
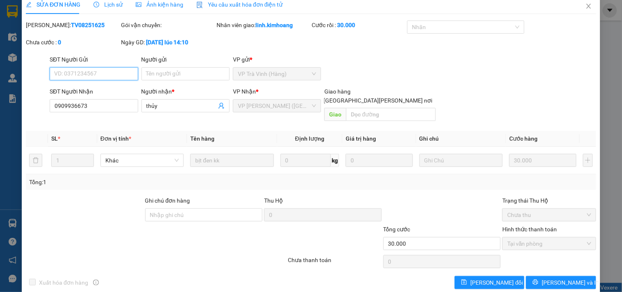
scroll to position [10, 0]
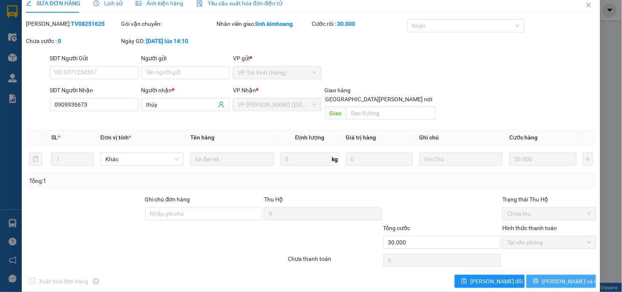
click at [548, 277] on span "[PERSON_NAME] và In" at bounding box center [570, 281] width 57 height 9
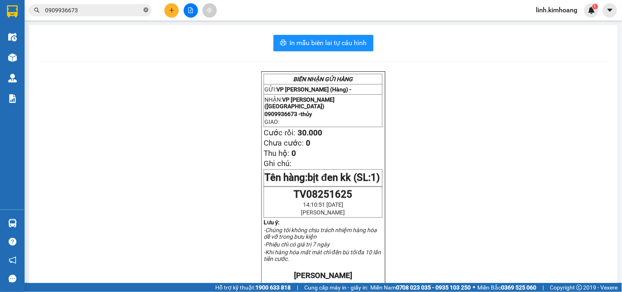
click at [145, 11] on icon "close-circle" at bounding box center [146, 9] width 5 height 5
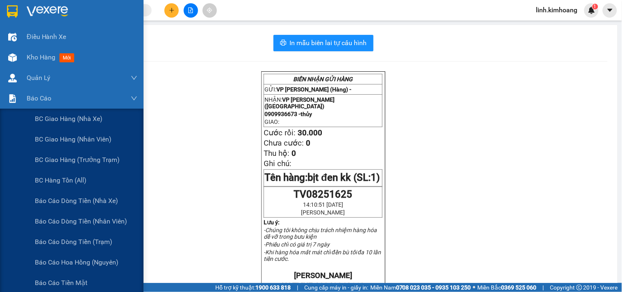
scroll to position [91, 0]
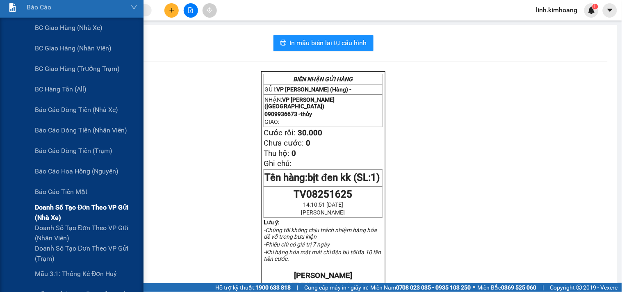
click at [77, 203] on span "Doanh số tạo đơn theo VP gửi (nhà xe)" at bounding box center [86, 212] width 103 height 21
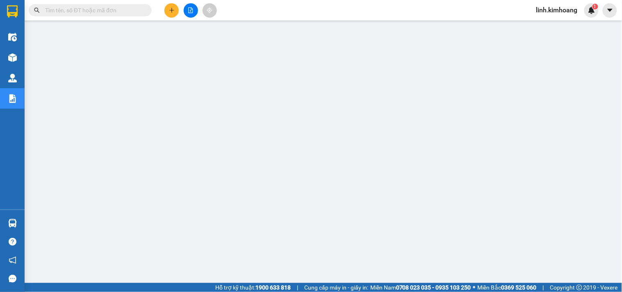
click at [125, 10] on input "text" at bounding box center [93, 10] width 97 height 9
click at [127, 10] on input "text" at bounding box center [93, 10] width 97 height 9
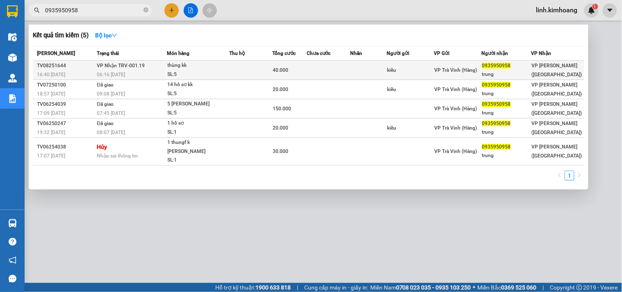
type input "0935950958"
click at [413, 64] on td "kiều" at bounding box center [410, 70] width 47 height 19
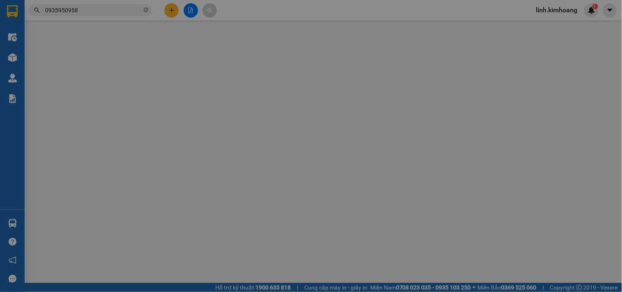
type input "kiều"
type input "0935950958"
type input "trung"
type input "40.000"
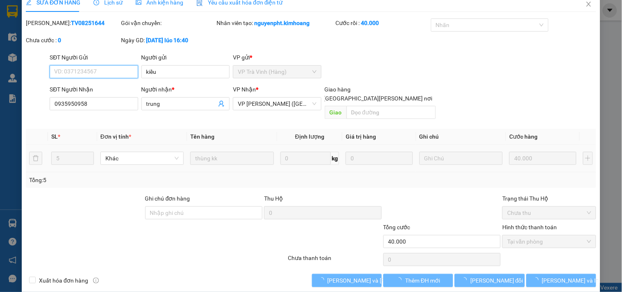
scroll to position [13, 0]
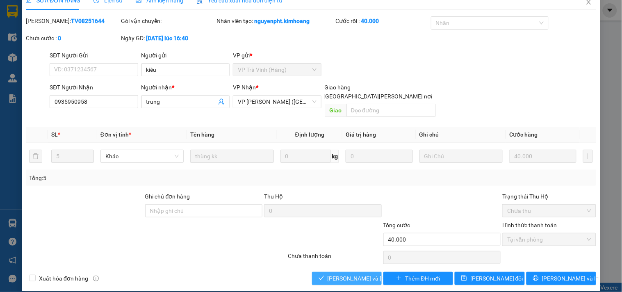
click at [335, 274] on span "[PERSON_NAME] và [PERSON_NAME] hàng" at bounding box center [383, 278] width 111 height 9
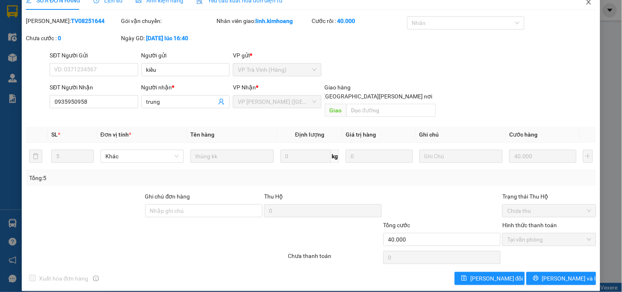
click at [583, 6] on span "Close" at bounding box center [588, 2] width 23 height 23
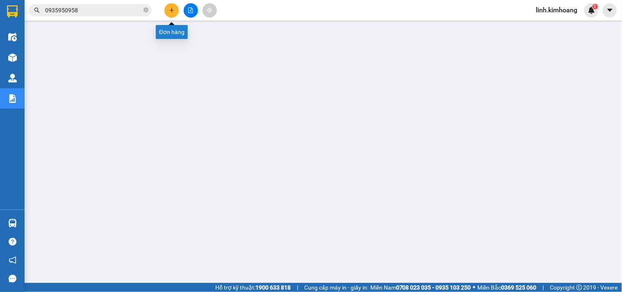
click at [172, 8] on icon "plus" at bounding box center [172, 10] width 6 height 6
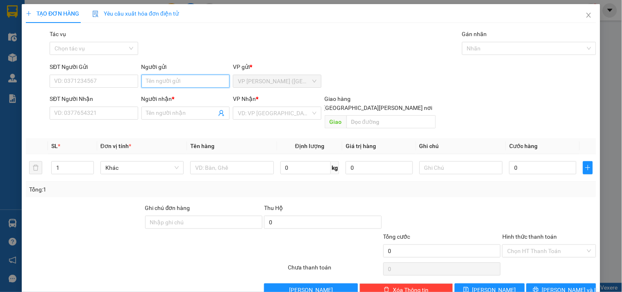
click at [164, 80] on input "Người gửi" at bounding box center [185, 81] width 88 height 13
type input "mẹ"
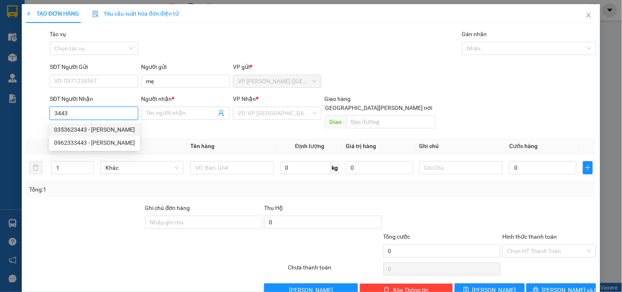
click at [93, 128] on div "0353623443 - BÉ KIM" at bounding box center [94, 129] width 81 height 9
type input "0353623443"
type input "BÉ KIM"
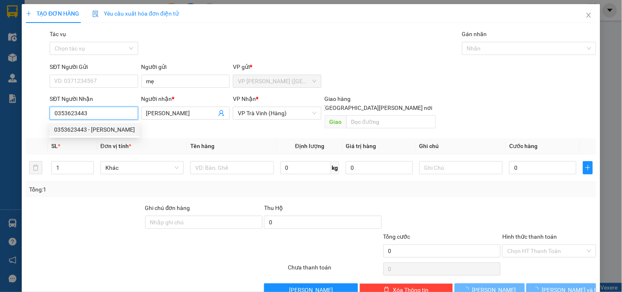
type input "30.000"
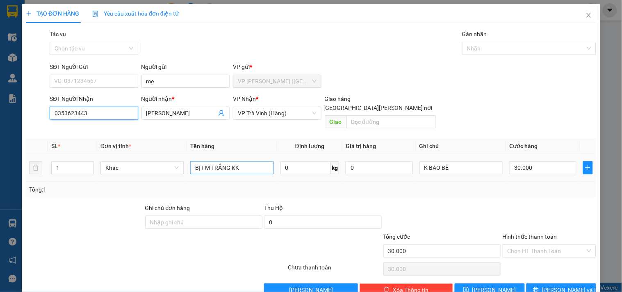
type input "0353623443"
drag, startPoint x: 255, startPoint y: 159, endPoint x: 2, endPoint y: 171, distance: 253.3
click at [2, 171] on div "TẠO ĐƠN HÀNG Yêu cầu xuất hóa đơn điện tử Transit Pickup Surcharge Ids Transit …" at bounding box center [311, 146] width 622 height 292
type input "thùng mút kk"
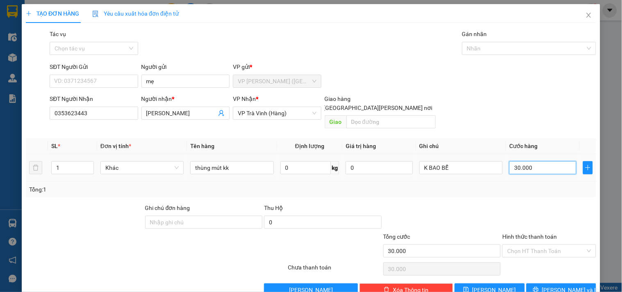
click at [547, 162] on input "30.000" at bounding box center [542, 167] width 67 height 13
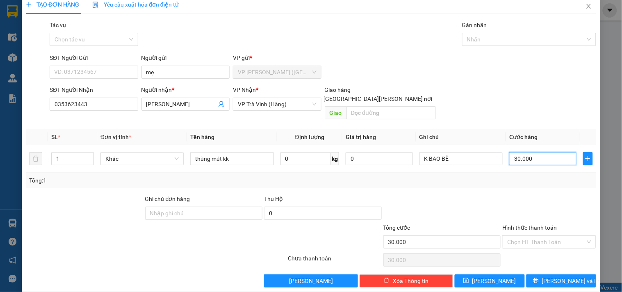
scroll to position [11, 0]
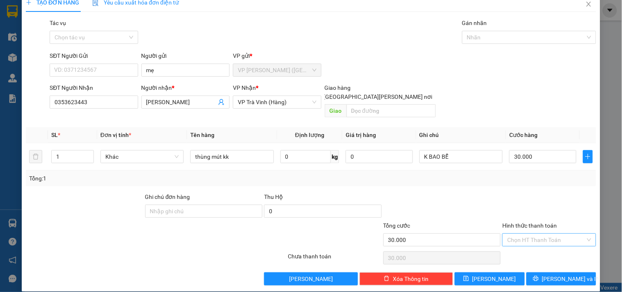
click at [548, 234] on input "Hình thức thanh toán" at bounding box center [546, 240] width 78 height 12
click at [548, 247] on div "Tại văn phòng" at bounding box center [544, 247] width 83 height 9
type input "0"
click at [550, 274] on span "[PERSON_NAME] và In" at bounding box center [570, 278] width 57 height 9
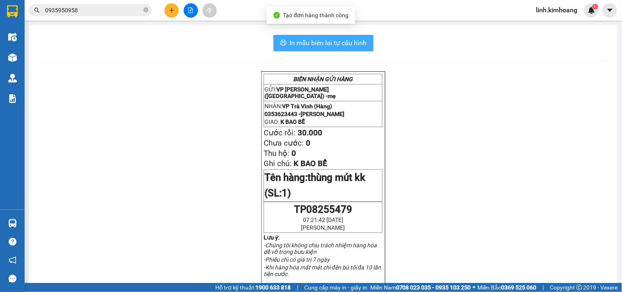
click at [339, 43] on span "In mẫu biên lai tự cấu hình" at bounding box center [328, 43] width 77 height 10
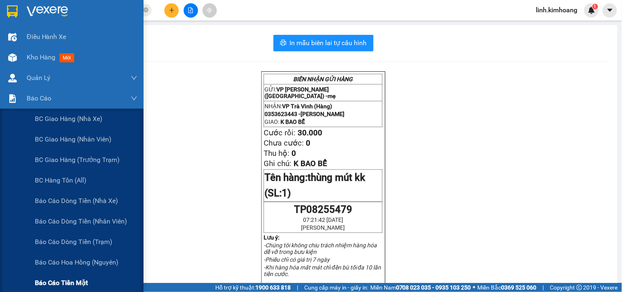
click at [75, 278] on span "Báo cáo tiền mặt" at bounding box center [61, 283] width 53 height 10
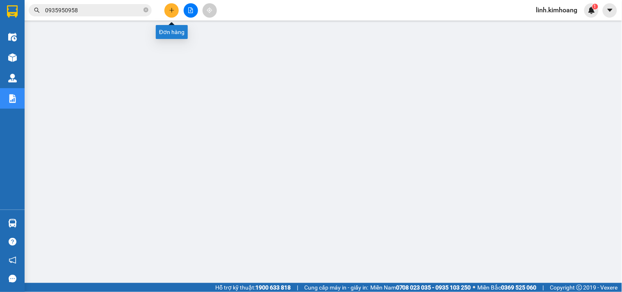
click at [172, 14] on button at bounding box center [171, 10] width 14 height 14
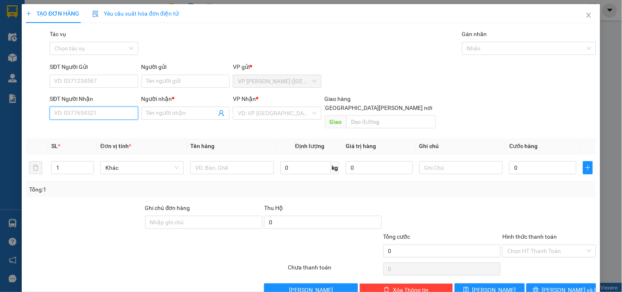
click at [96, 115] on input "SĐT Người Nhận" at bounding box center [94, 113] width 88 height 13
click at [98, 131] on div "0706846155 - ANH TÀI" at bounding box center [94, 129] width 81 height 9
type input "0706846155"
type input "ANH TÀI"
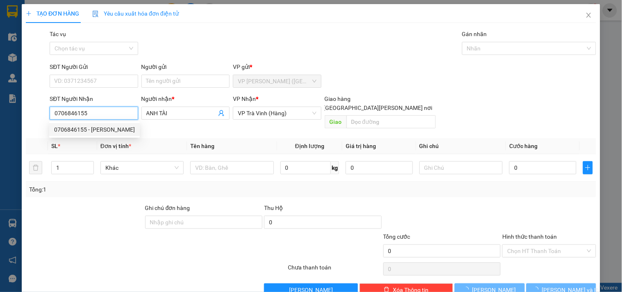
type input "50.000"
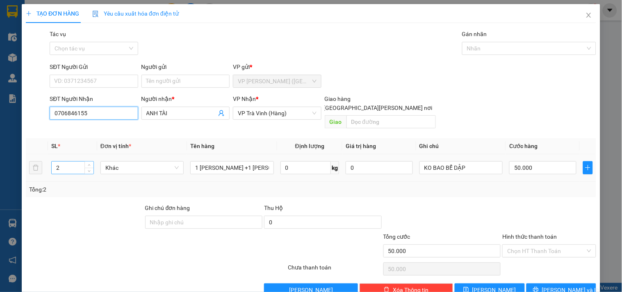
type input "0706846155"
drag, startPoint x: 68, startPoint y: 158, endPoint x: 14, endPoint y: 171, distance: 55.8
click at [33, 171] on tr "2 Khác 1 THÙNG NHỎ +1 KIỆN THÙNG TÍM KK 0 kg 0 KO BAO BỂ DẬP 50.000" at bounding box center [311, 167] width 570 height 27
type input "1"
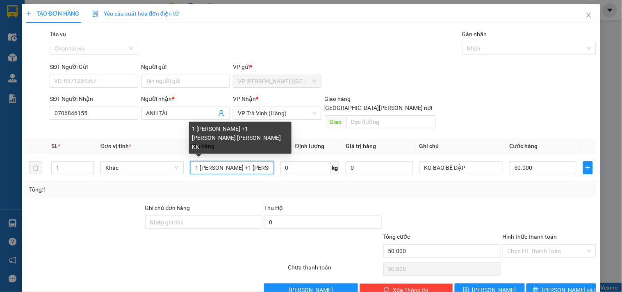
drag, startPoint x: 191, startPoint y: 157, endPoint x: 474, endPoint y: 193, distance: 284.8
click at [453, 189] on div "Transit Pickup Surcharge Ids Transit Deliver Surcharge Ids Transit Deliver Surc…" at bounding box center [311, 163] width 570 height 267
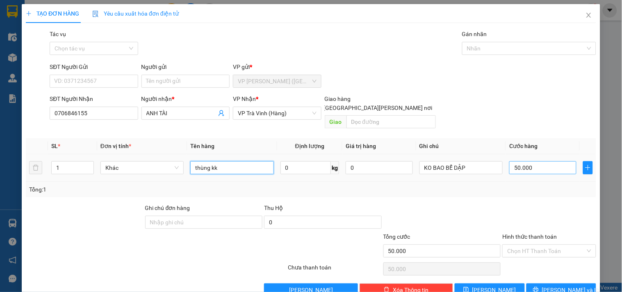
type input "thùng kk"
click at [541, 161] on input "50.000" at bounding box center [542, 167] width 67 height 13
type input "3"
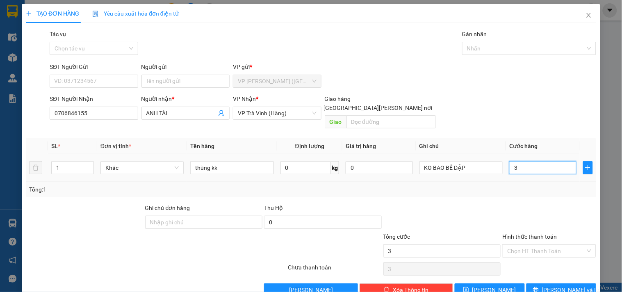
type input "30"
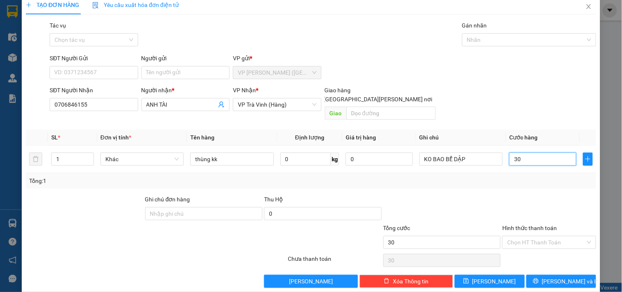
scroll to position [11, 0]
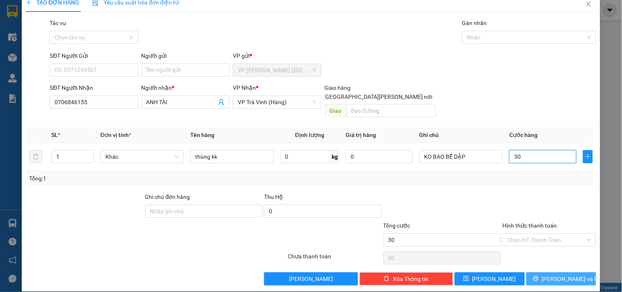
type input "30"
type input "30.000"
click at [556, 274] on span "[PERSON_NAME] và In" at bounding box center [570, 278] width 57 height 9
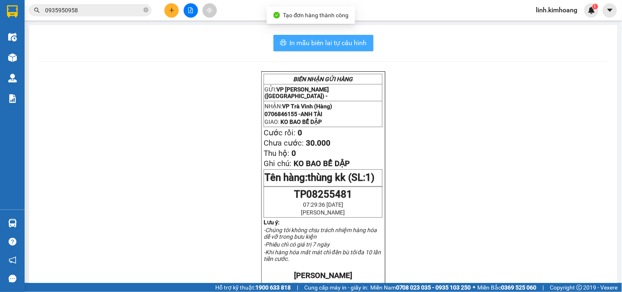
click at [345, 36] on button "In mẫu biên lai tự cấu hình" at bounding box center [324, 43] width 100 height 16
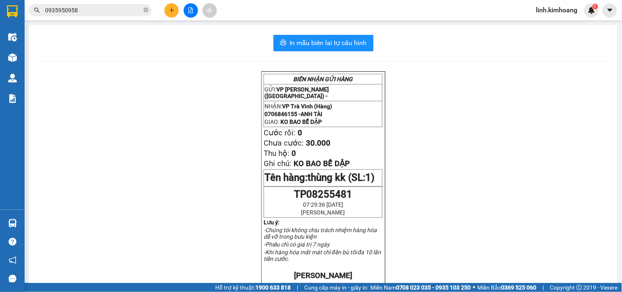
click at [176, 10] on button at bounding box center [171, 10] width 14 height 14
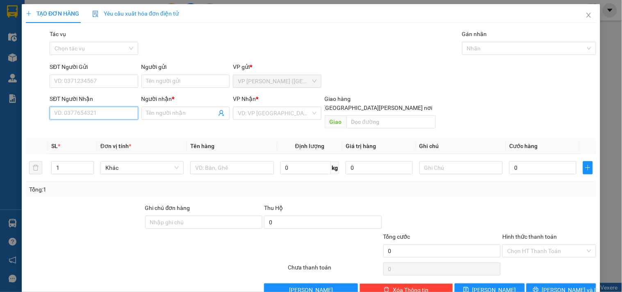
click at [107, 112] on input "SĐT Người Nhận" at bounding box center [94, 113] width 88 height 13
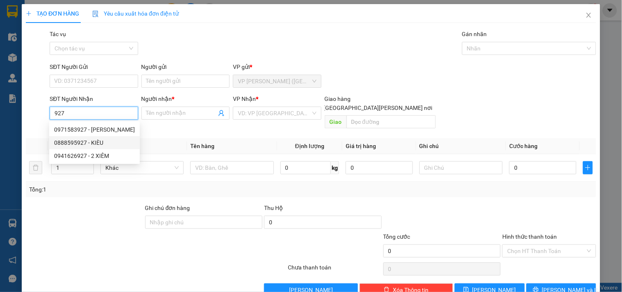
click at [105, 141] on div "0888595927 - KIÈU" at bounding box center [94, 142] width 81 height 9
type input "0888595927"
type input "KIÈU"
type input "40.000"
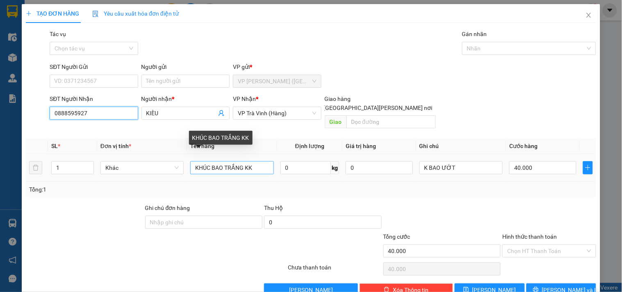
type input "0888595927"
drag, startPoint x: 260, startPoint y: 157, endPoint x: 0, endPoint y: 183, distance: 261.3
click at [0, 175] on div "TẠO ĐƠN HÀNG Yêu cầu xuất hóa đơn điện tử Transit Pickup Surcharge Ids Transit …" at bounding box center [311, 146] width 622 height 292
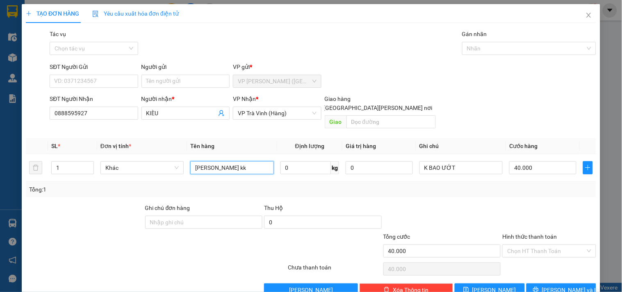
type input "bao m vàng kk"
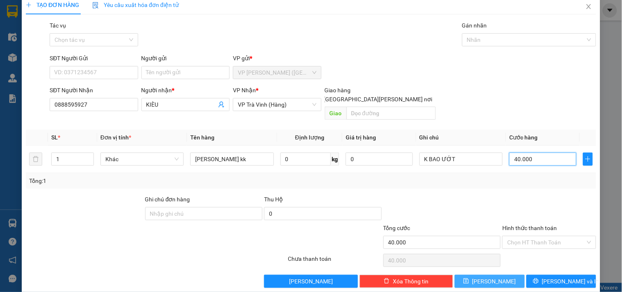
scroll to position [11, 0]
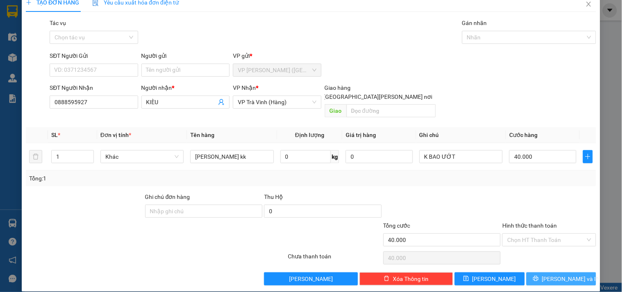
click at [552, 274] on span "[PERSON_NAME] và In" at bounding box center [570, 278] width 57 height 9
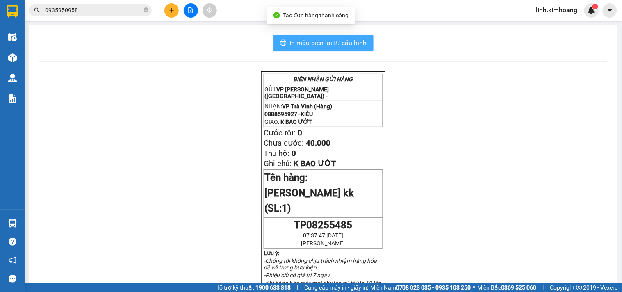
click at [351, 42] on span "In mẫu biên lai tự cấu hình" at bounding box center [328, 43] width 77 height 10
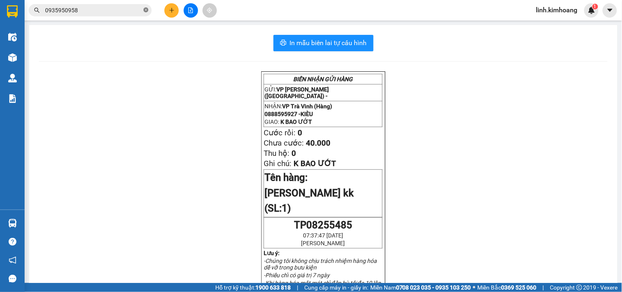
click at [148, 10] on icon "close-circle" at bounding box center [146, 9] width 5 height 5
click at [133, 9] on input "text" at bounding box center [93, 10] width 97 height 9
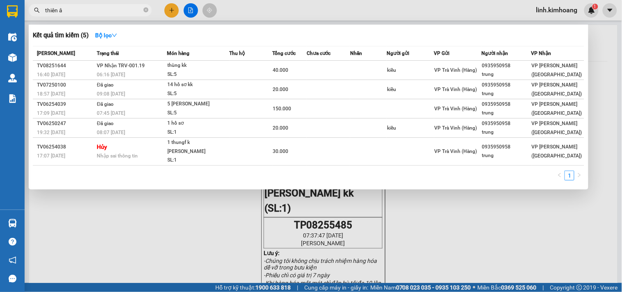
type input "thiên ân"
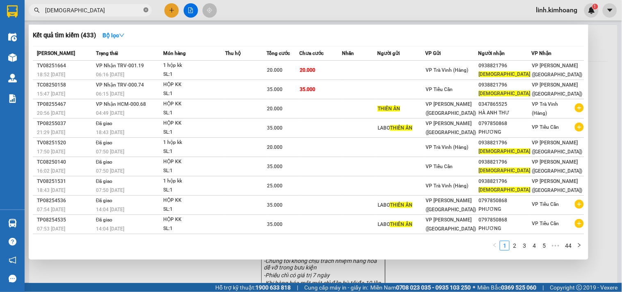
click at [146, 9] on icon "close-circle" at bounding box center [146, 9] width 5 height 5
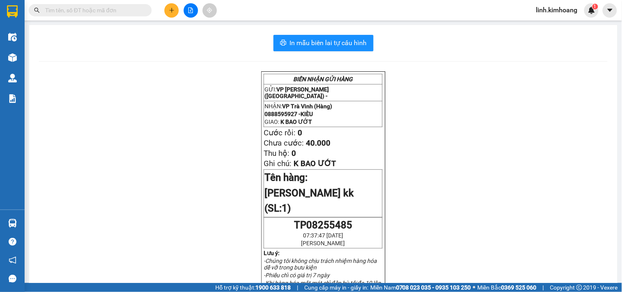
click at [113, 9] on input "text" at bounding box center [93, 10] width 97 height 9
click at [111, 9] on input "text" at bounding box center [93, 10] width 97 height 9
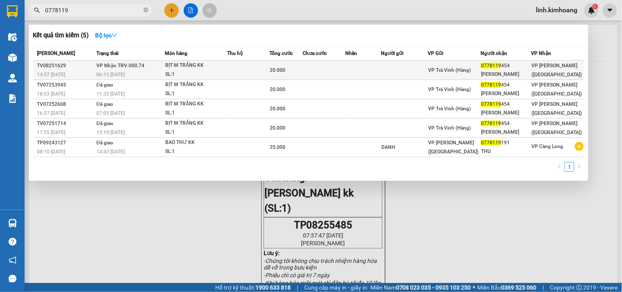
type input "0778119"
click at [445, 79] on td "VP Trà Vinh (Hàng)" at bounding box center [454, 70] width 53 height 19
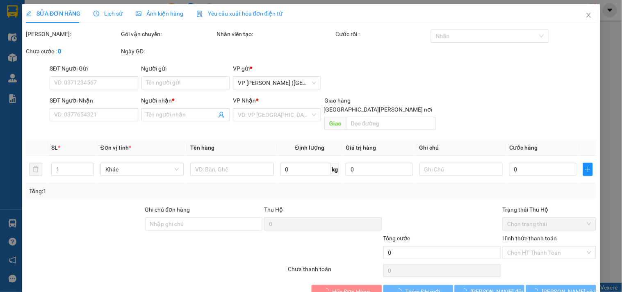
type input "0778119454"
type input "KIM RƠN"
type input "20.000"
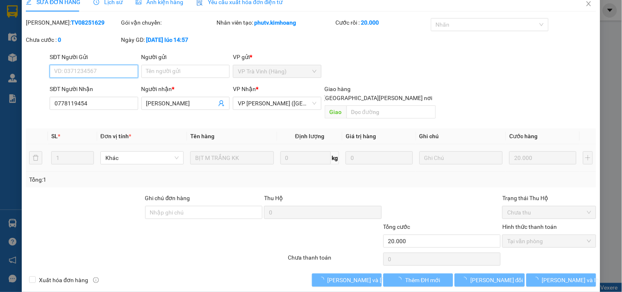
scroll to position [13, 0]
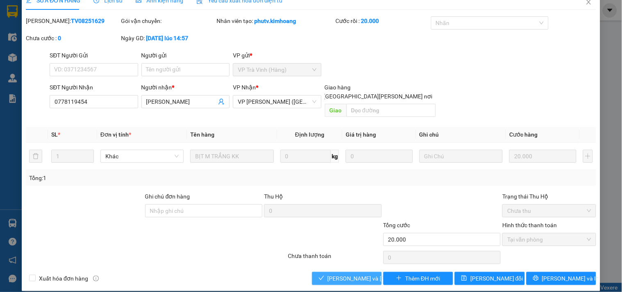
click at [347, 274] on span "[PERSON_NAME] và [PERSON_NAME] hàng" at bounding box center [383, 278] width 111 height 9
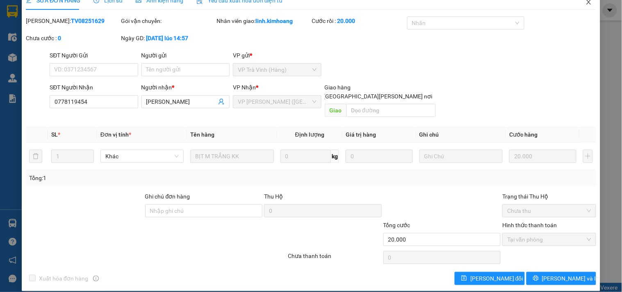
click at [586, 1] on icon "close" at bounding box center [589, 2] width 7 height 7
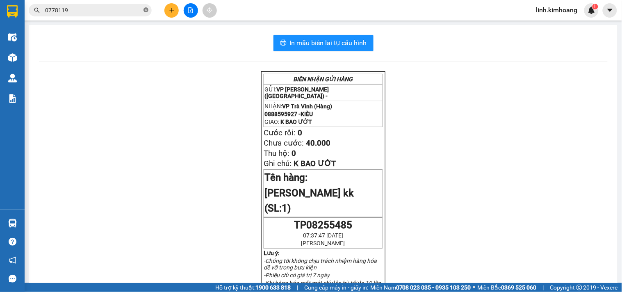
click at [145, 7] on icon "close-circle" at bounding box center [146, 9] width 5 height 5
click at [97, 9] on input "text" at bounding box center [93, 10] width 97 height 9
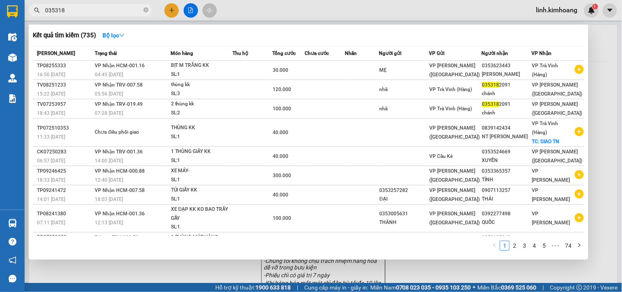
type input "0353182"
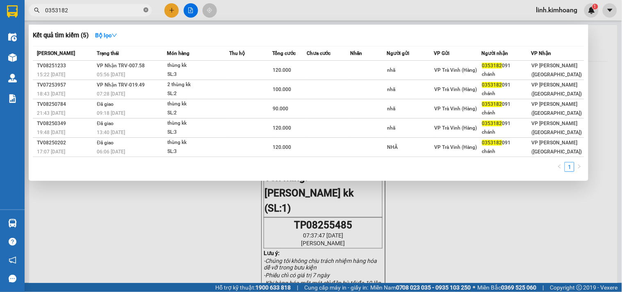
click at [146, 7] on span at bounding box center [146, 11] width 5 height 8
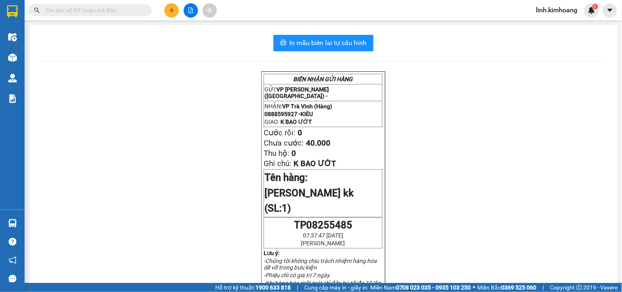
click at [132, 10] on input "text" at bounding box center [93, 10] width 97 height 9
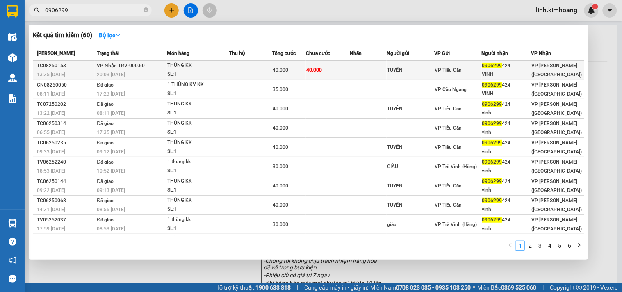
type input "0906299"
click at [429, 70] on div "TUYỀN" at bounding box center [410, 70] width 47 height 9
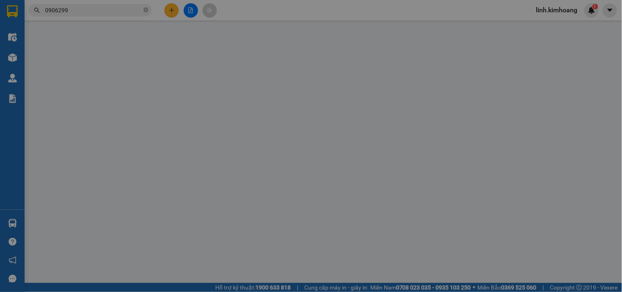
type input "TUYỀN"
type input "0906299424"
type input "VINH"
type input "40.000"
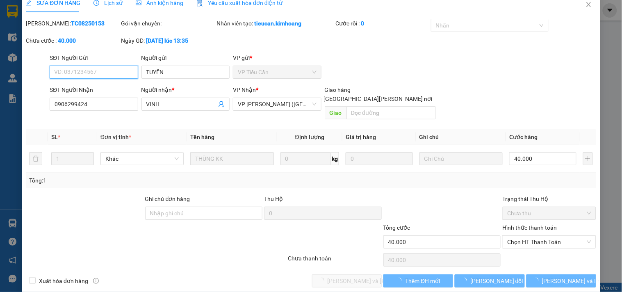
scroll to position [13, 0]
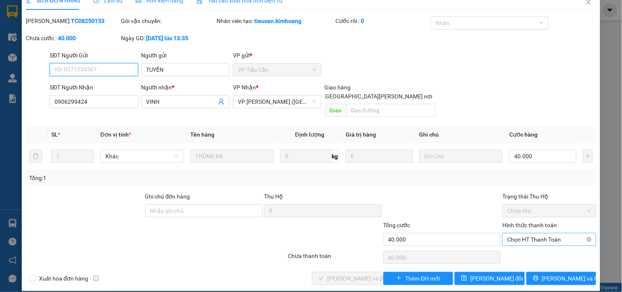
click at [516, 233] on span "Chọn HT Thanh Toán" at bounding box center [549, 239] width 84 height 12
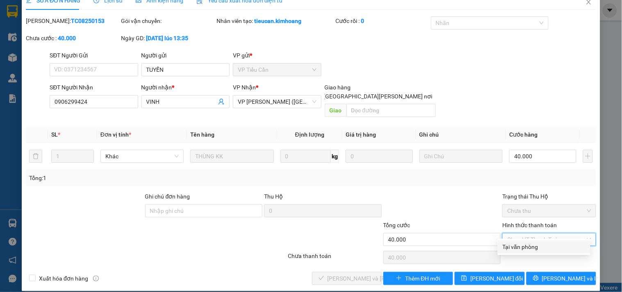
click at [517, 246] on div "Tại văn phòng" at bounding box center [544, 246] width 83 height 9
type input "0"
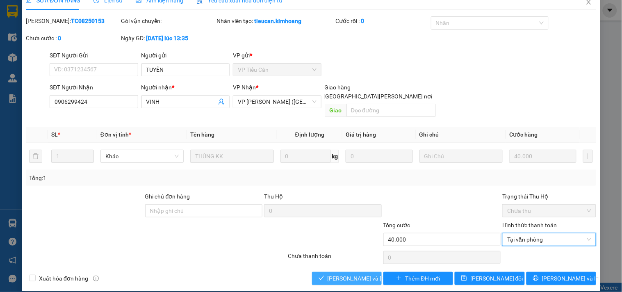
click at [340, 274] on span "[PERSON_NAME] và [PERSON_NAME] hàng" at bounding box center [383, 278] width 111 height 9
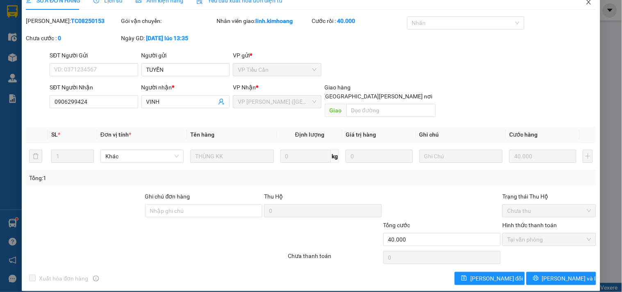
click at [586, 4] on icon "close" at bounding box center [589, 2] width 7 height 7
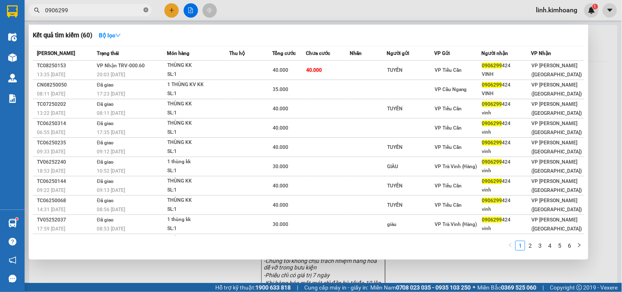
click at [145, 9] on icon "close-circle" at bounding box center [146, 9] width 5 height 5
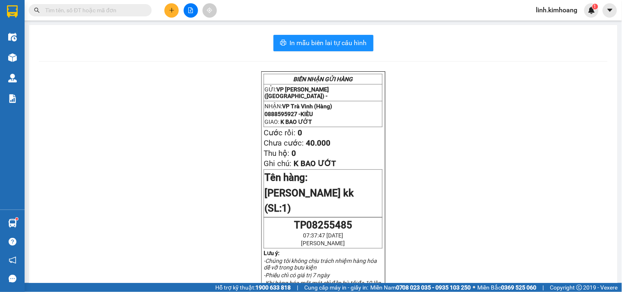
click at [105, 8] on input "text" at bounding box center [93, 10] width 97 height 9
click at [111, 9] on input "text" at bounding box center [93, 10] width 97 height 9
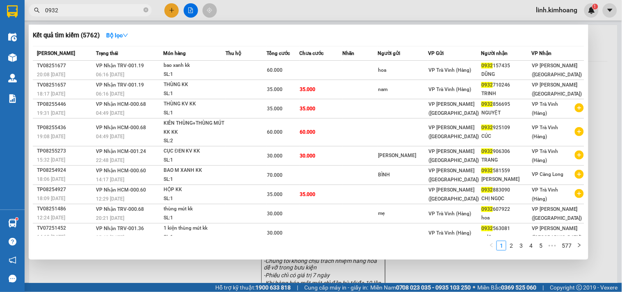
click at [112, 6] on input "0932" at bounding box center [93, 10] width 97 height 9
type input "0932"
click at [175, 12] on div at bounding box center [311, 146] width 622 height 292
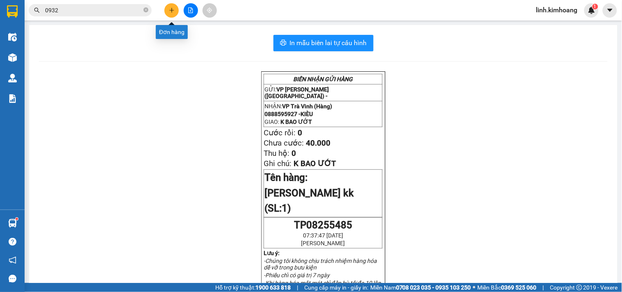
click at [173, 10] on icon "plus" at bounding box center [171, 10] width 5 height 0
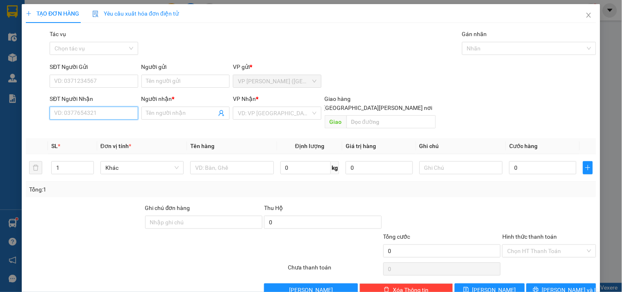
click at [71, 108] on input "SĐT Người Nhận" at bounding box center [94, 113] width 88 height 13
click at [102, 128] on div "0395203178 - TRƯỜNG" at bounding box center [94, 129] width 81 height 9
type input "0395203178"
type input "TRƯỜNG"
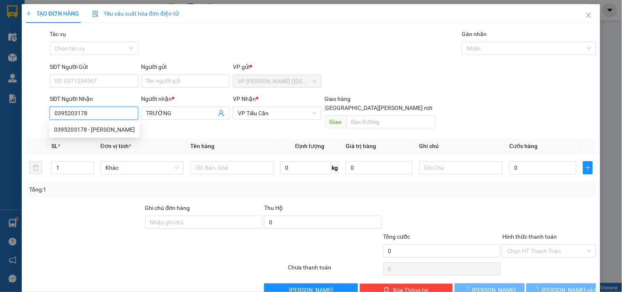
type input "180.000"
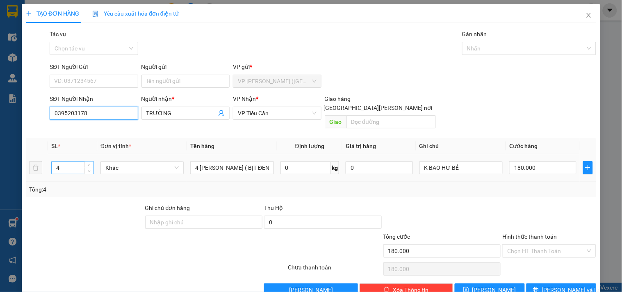
type input "0395203178"
drag, startPoint x: 75, startPoint y: 161, endPoint x: 3, endPoint y: 206, distance: 85.5
click at [0, 202] on div "TẠO ĐƠN HÀNG Yêu cầu xuất hóa đơn điện tử Transit Pickup Surcharge Ids Transit …" at bounding box center [311, 146] width 622 height 292
type input "2"
type input "cục m đen kv kk"
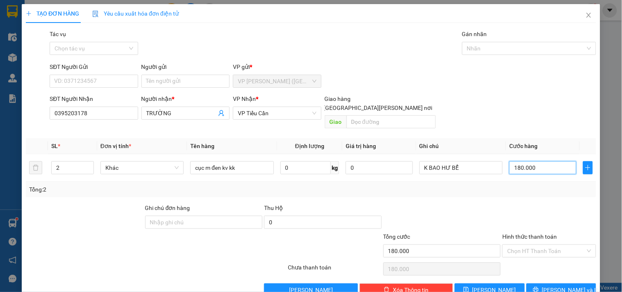
type input "1"
type input "10"
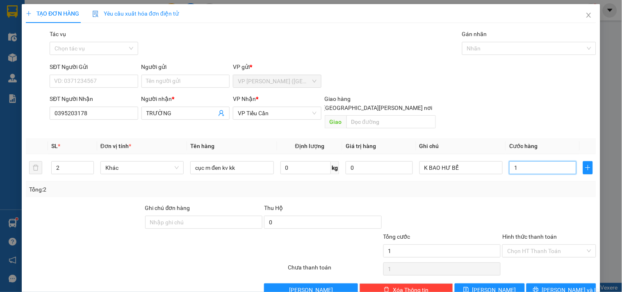
type input "10"
type input "100"
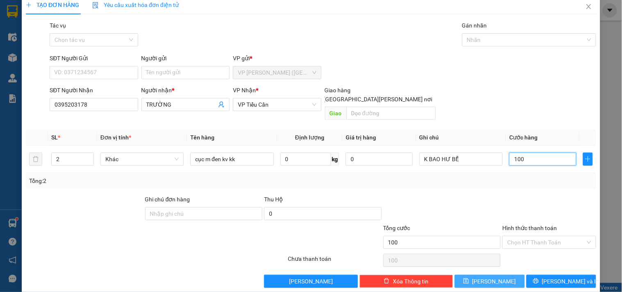
scroll to position [11, 0]
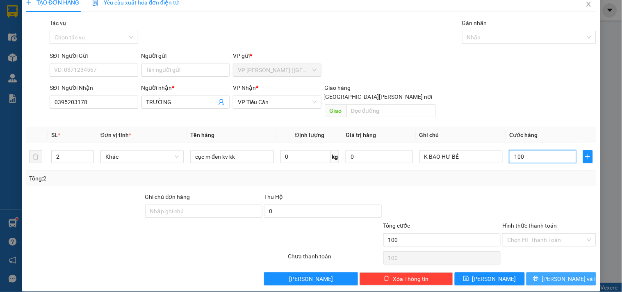
type input "100"
type input "100.000"
click at [552, 274] on span "[PERSON_NAME] và In" at bounding box center [570, 278] width 57 height 9
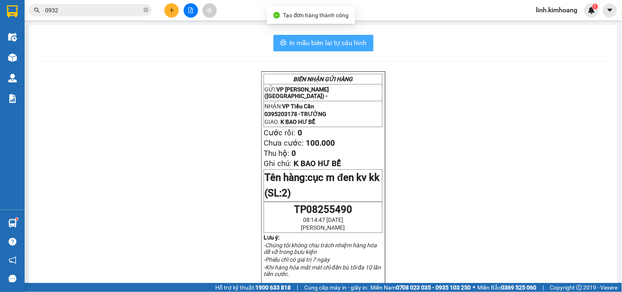
click at [354, 43] on span "In mẫu biên lai tự cấu hình" at bounding box center [328, 43] width 77 height 10
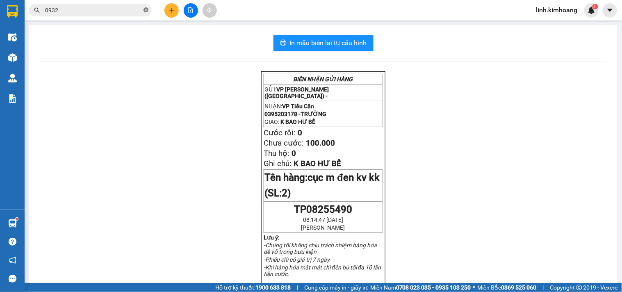
click at [146, 9] on icon "close-circle" at bounding box center [146, 9] width 5 height 5
click at [111, 11] on input "text" at bounding box center [93, 10] width 97 height 9
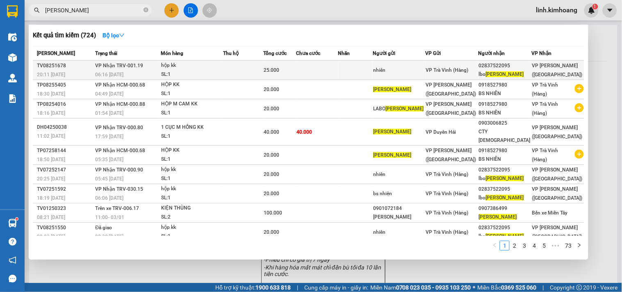
type input "kim chi"
click at [441, 75] on div "VP Trà Vinh (Hàng)" at bounding box center [452, 70] width 52 height 9
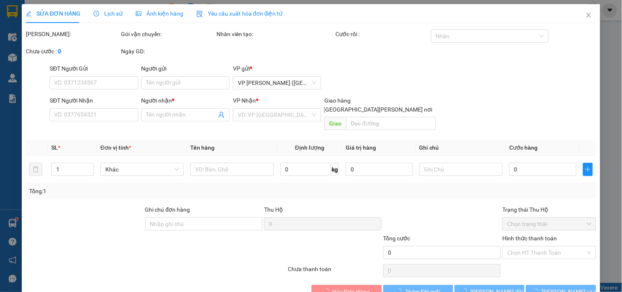
type input "nhiên"
type input "02837522095"
type input "lbo kim chi"
type input "25.000"
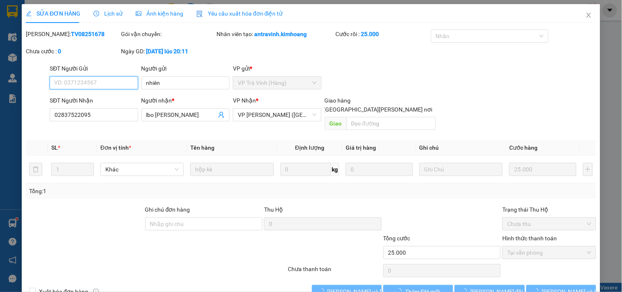
scroll to position [9, 0]
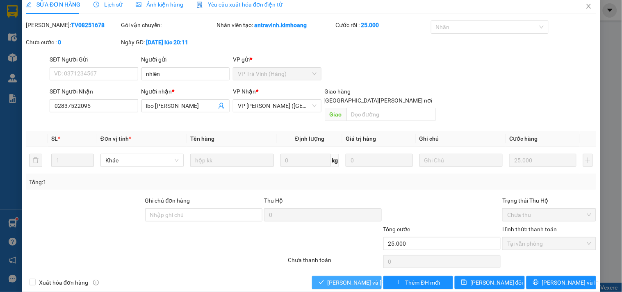
click at [337, 276] on button "[PERSON_NAME] và [PERSON_NAME] hàng" at bounding box center [347, 282] width 70 height 13
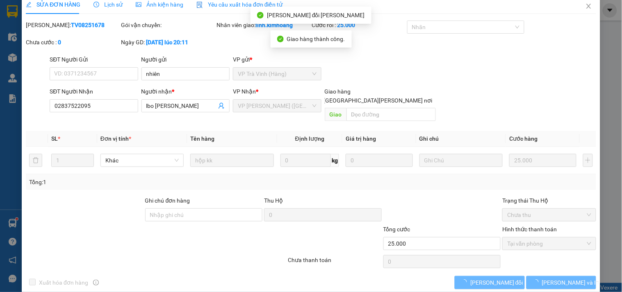
scroll to position [0, 0]
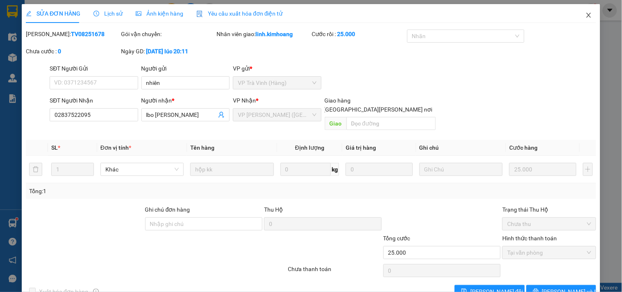
click at [586, 13] on span "Close" at bounding box center [588, 15] width 23 height 23
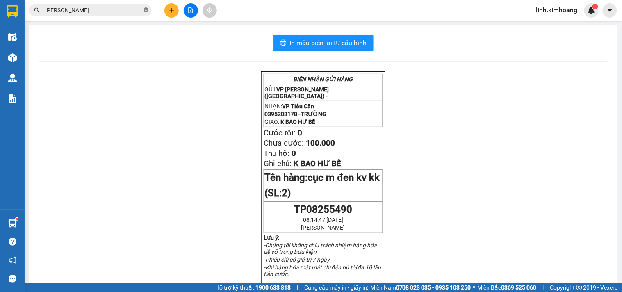
click at [146, 11] on icon "close-circle" at bounding box center [146, 9] width 5 height 5
click at [125, 9] on input "text" at bounding box center [93, 10] width 97 height 9
click at [115, 8] on input "text" at bounding box center [93, 10] width 97 height 9
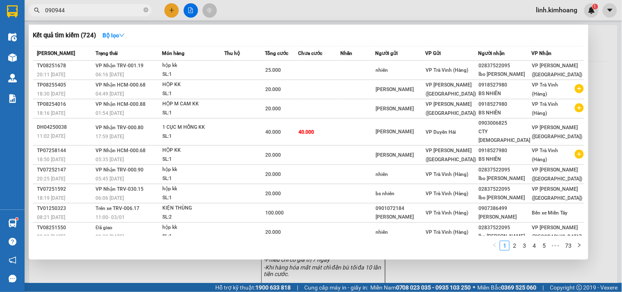
type input "0909443"
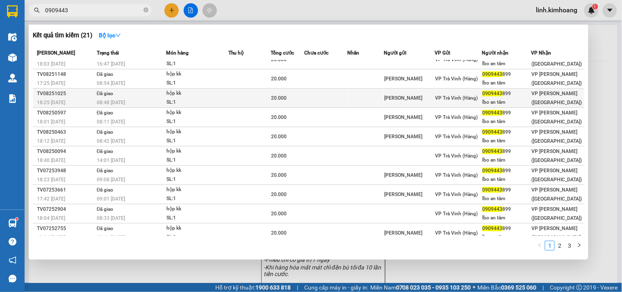
scroll to position [18, 0]
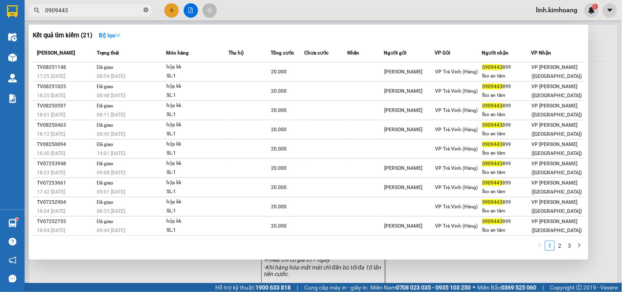
click at [147, 10] on icon "close-circle" at bounding box center [146, 9] width 5 height 5
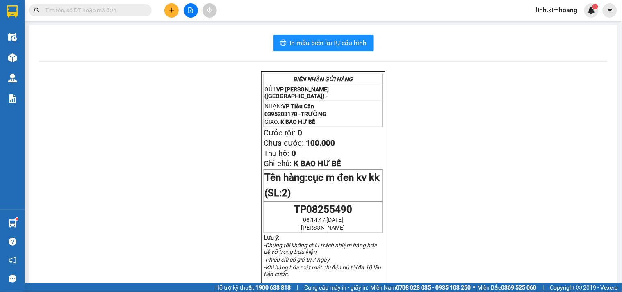
click at [128, 10] on input "text" at bounding box center [93, 10] width 97 height 9
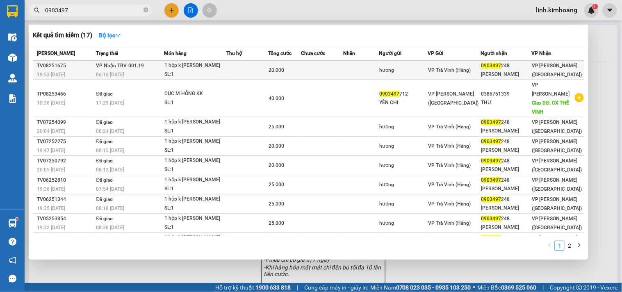
type input "0903497"
click at [424, 69] on div "hương" at bounding box center [404, 70] width 48 height 9
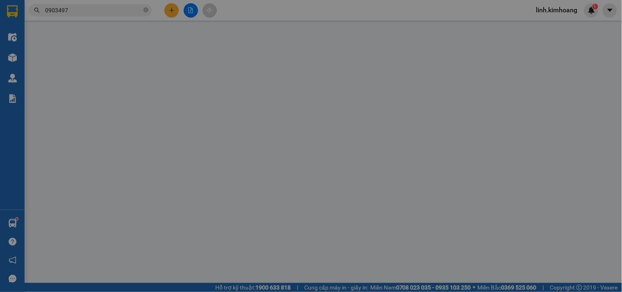
type input "hương"
type input "0903497248"
type input "[PERSON_NAME]"
type input "20.000"
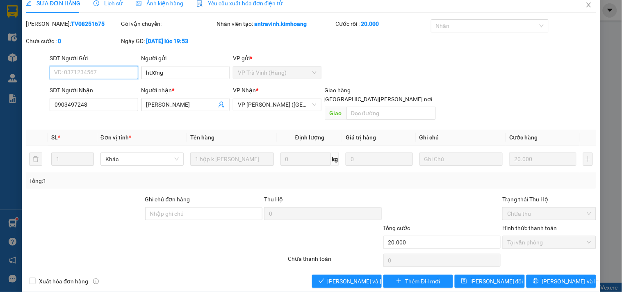
scroll to position [13, 0]
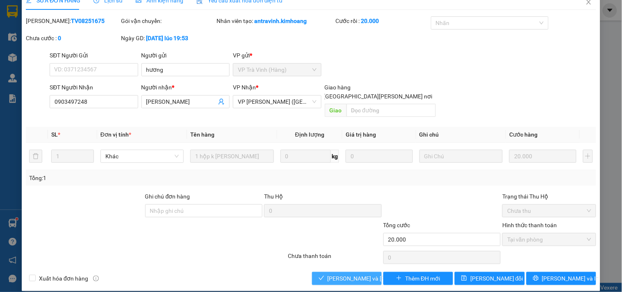
click at [350, 274] on button "[PERSON_NAME] và [PERSON_NAME] hàng" at bounding box center [347, 278] width 70 height 13
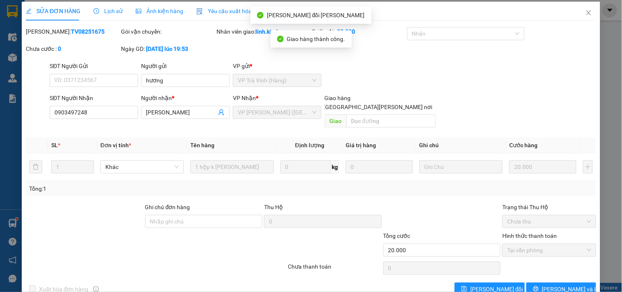
scroll to position [0, 0]
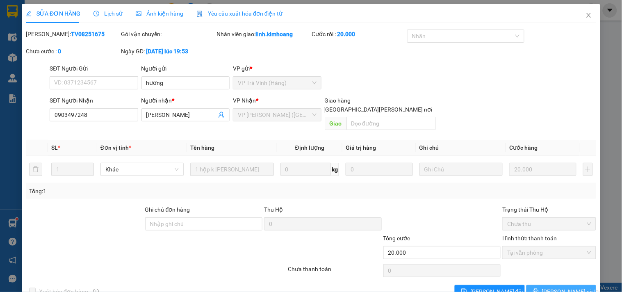
click at [550, 287] on span "[PERSON_NAME] và In" at bounding box center [570, 291] width 57 height 9
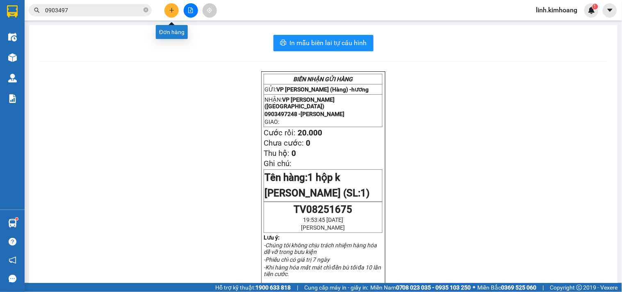
click at [176, 12] on button at bounding box center [171, 10] width 14 height 14
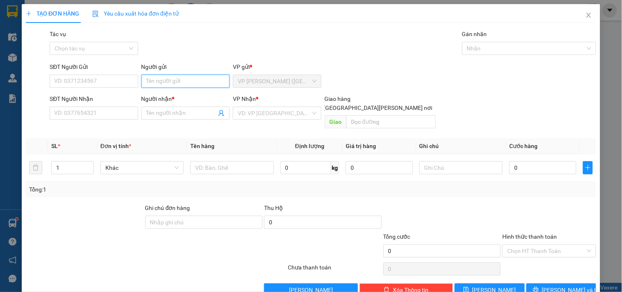
click at [149, 82] on input "Người gửi" at bounding box center [185, 81] width 88 height 13
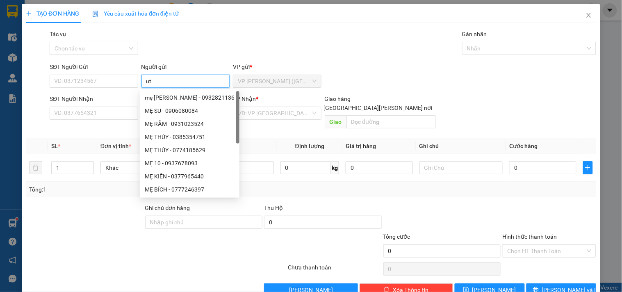
type input "u"
type input "ú"
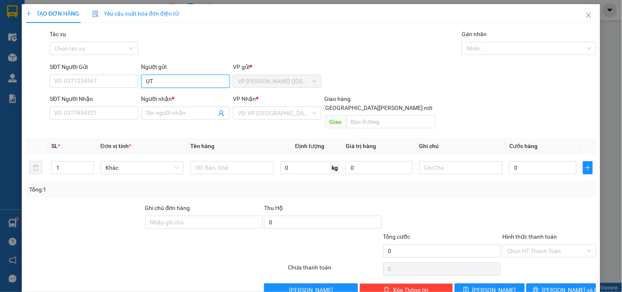
type input "U"
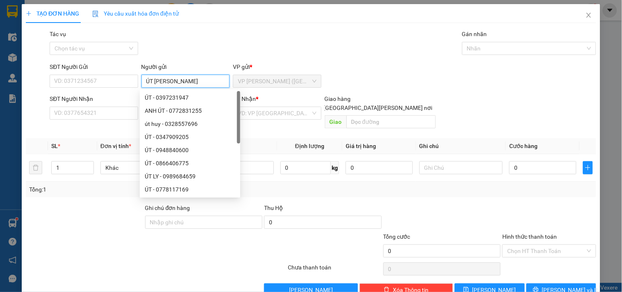
type input "ÚT HOÀNG"
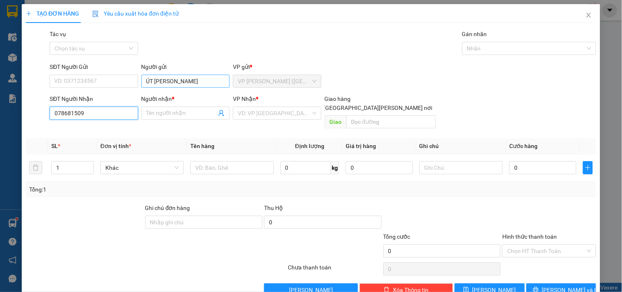
type input "0786815098"
click at [70, 128] on div "0786815098 - NGỌC" at bounding box center [94, 129] width 81 height 9
type input "NGỌC"
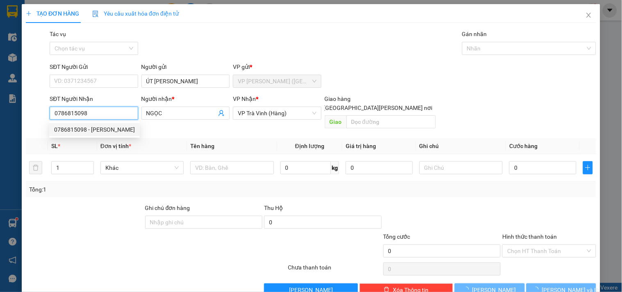
type input "30.000"
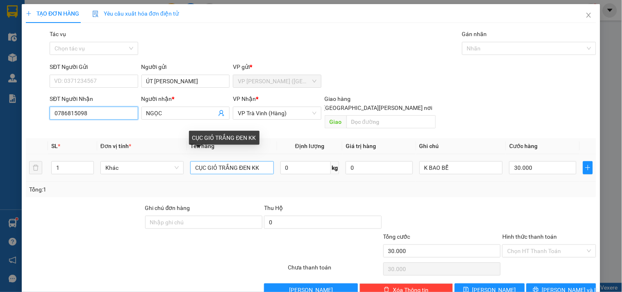
type input "0786815098"
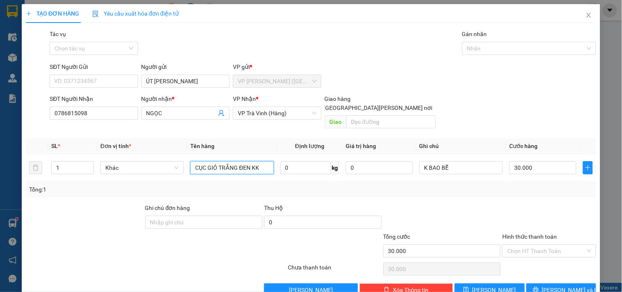
drag, startPoint x: 249, startPoint y: 161, endPoint x: 219, endPoint y: 176, distance: 33.2
click at [219, 176] on div "SL * Đơn vị tính * Tên hàng Định lượng Giá trị hàng Ghi chú Cước hàng 1 Khác CỤ…" at bounding box center [311, 167] width 570 height 59
type input "CỤC GIỎ M XANH KK"
click at [547, 163] on input "30.000" at bounding box center [542, 167] width 67 height 13
type input "2"
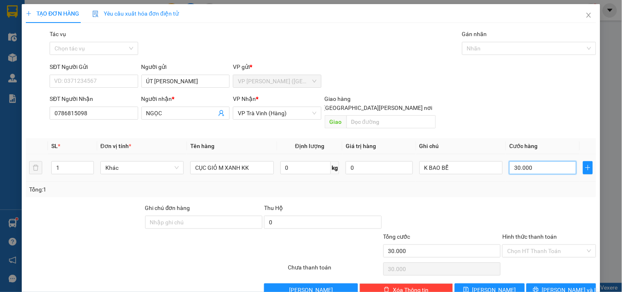
type input "2"
type input "25"
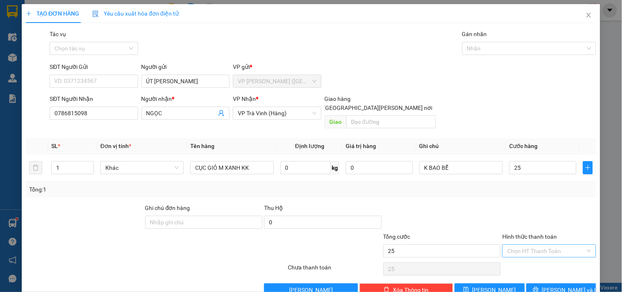
type input "25.000"
click at [550, 245] on input "Hình thức thanh toán" at bounding box center [546, 251] width 78 height 12
drag, startPoint x: 548, startPoint y: 258, endPoint x: 549, endPoint y: 263, distance: 5.0
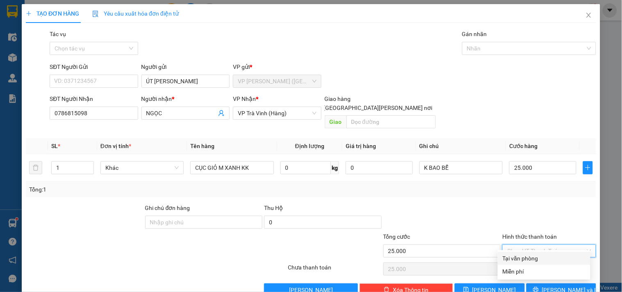
click at [548, 259] on div "Tại văn phòng" at bounding box center [544, 258] width 83 height 9
type input "0"
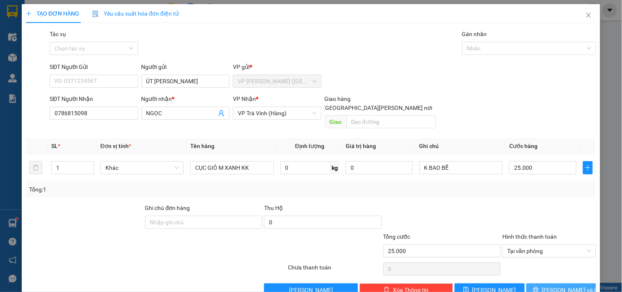
click at [554, 285] on span "[PERSON_NAME] và In" at bounding box center [570, 289] width 57 height 9
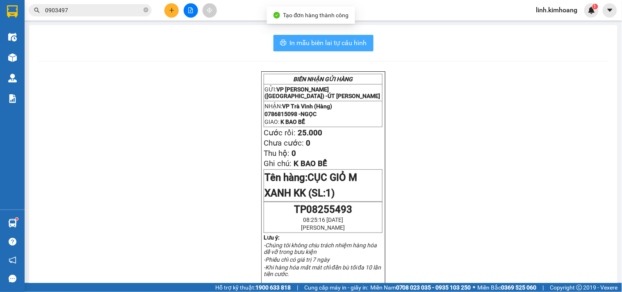
click at [322, 38] on span "In mẫu biên lai tự cấu hình" at bounding box center [328, 43] width 77 height 10
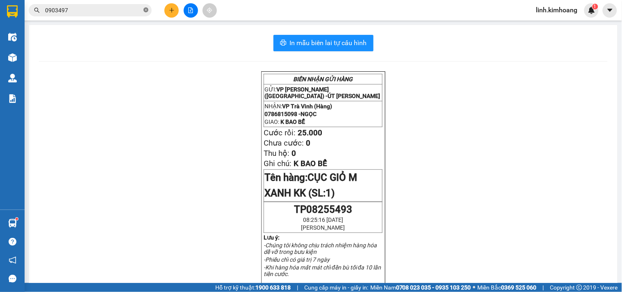
click at [145, 9] on icon "close-circle" at bounding box center [146, 9] width 5 height 5
click at [131, 9] on input "text" at bounding box center [93, 10] width 97 height 9
click at [137, 11] on input "text" at bounding box center [93, 10] width 97 height 9
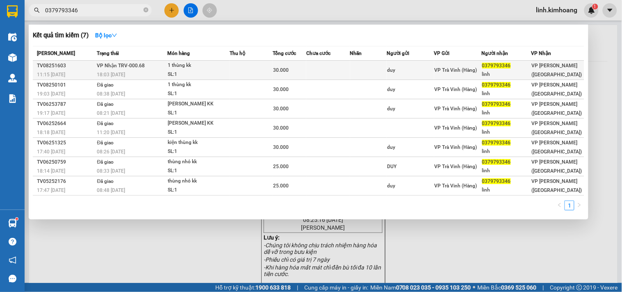
type input "0379793346"
click at [423, 71] on div "duy" at bounding box center [410, 70] width 47 height 9
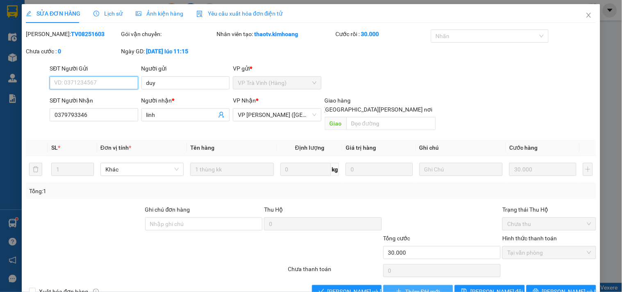
scroll to position [13, 0]
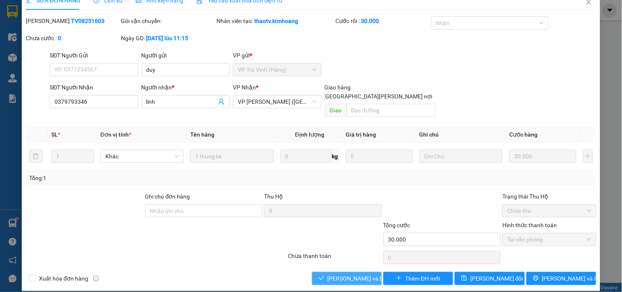
click at [339, 274] on span "[PERSON_NAME] và [PERSON_NAME] hàng" at bounding box center [383, 278] width 111 height 9
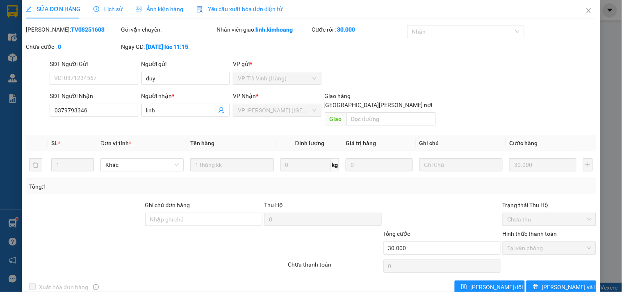
scroll to position [0, 0]
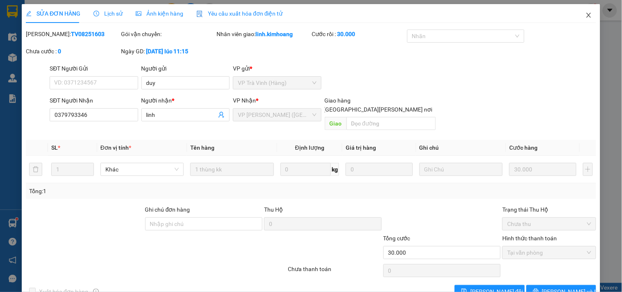
drag, startPoint x: 586, startPoint y: 12, endPoint x: 493, endPoint y: 23, distance: 94.2
click at [585, 13] on span "Close" at bounding box center [588, 15] width 23 height 23
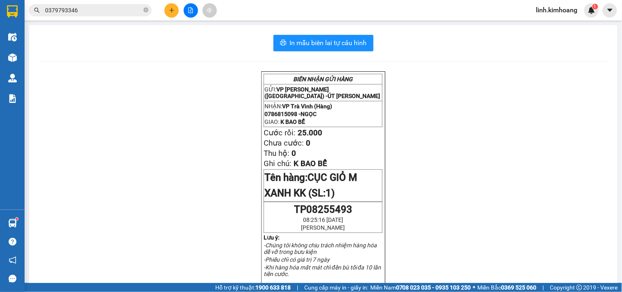
click at [173, 9] on icon "plus" at bounding box center [172, 10] width 6 height 6
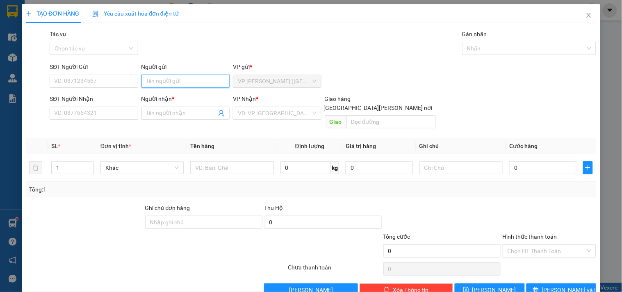
click at [149, 82] on input "Người gửi" at bounding box center [185, 81] width 88 height 13
type input "TRÚC"
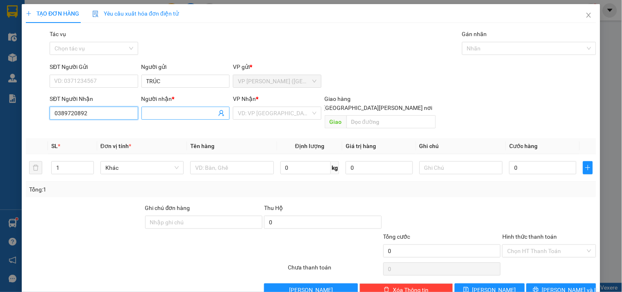
type input "0389720892"
click at [157, 112] on input "Người nhận *" at bounding box center [181, 113] width 70 height 9
type input "B"
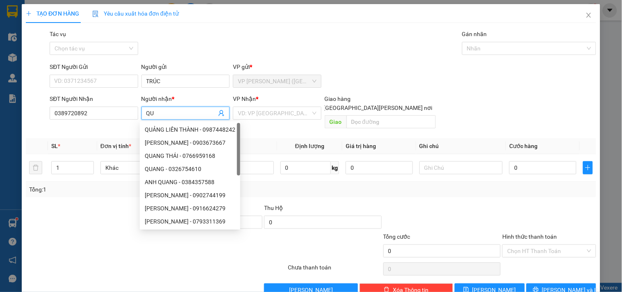
type input "Q"
type input "QUỲNH THƯ"
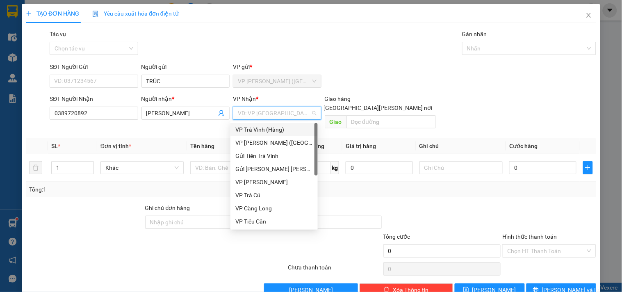
click at [272, 132] on div "VP Trà Vinh (Hàng)" at bounding box center [274, 129] width 78 height 9
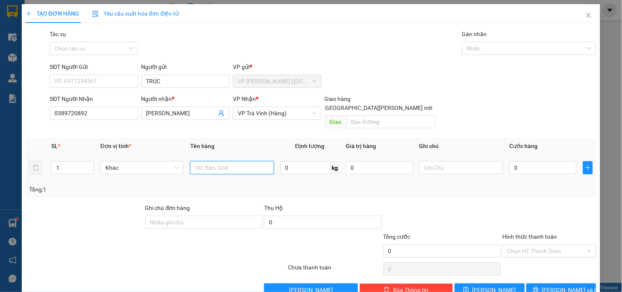
click at [216, 161] on input "text" at bounding box center [231, 167] width 83 height 13
type input "BIT M XANH KK"
click at [556, 162] on input "0" at bounding box center [542, 167] width 67 height 13
type input "2"
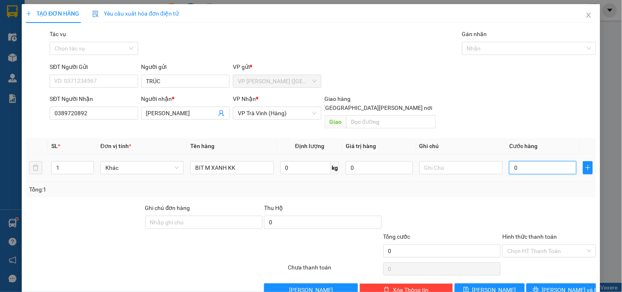
type input "2"
type input "20"
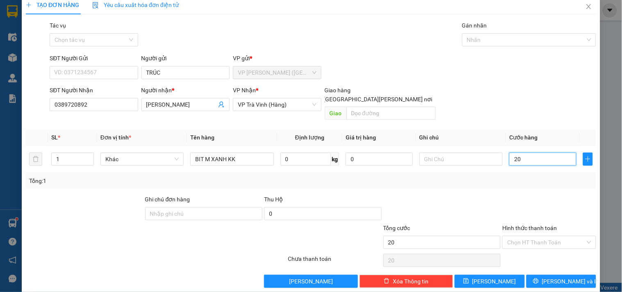
scroll to position [11, 0]
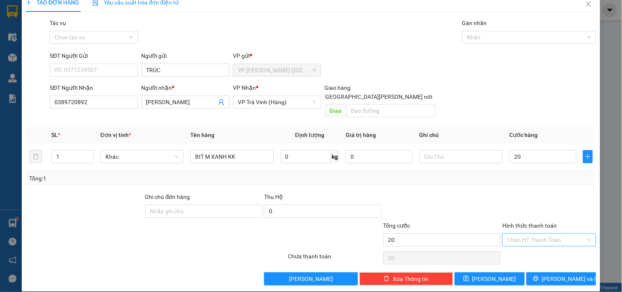
type input "20.000"
click at [526, 234] on input "Hình thức thanh toán" at bounding box center [546, 240] width 78 height 12
click at [528, 245] on div "Tại văn phòng" at bounding box center [544, 247] width 83 height 9
type input "0"
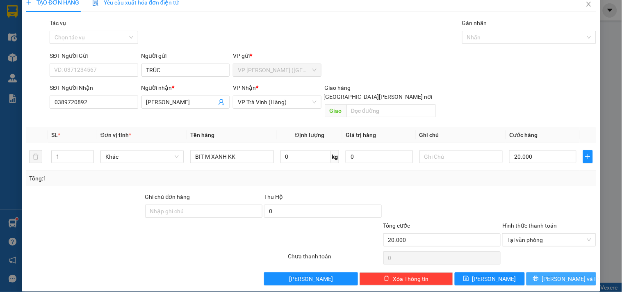
click at [538, 276] on icon "printer" at bounding box center [535, 278] width 5 height 5
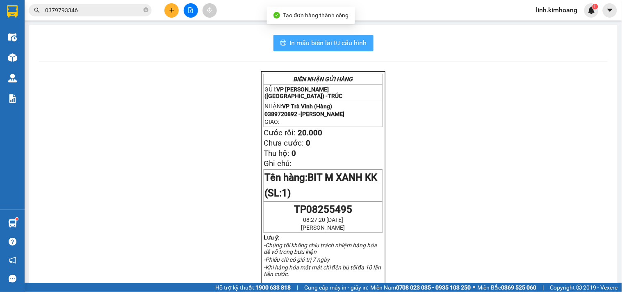
click at [333, 41] on span "In mẫu biên lai tự cấu hình" at bounding box center [328, 43] width 77 height 10
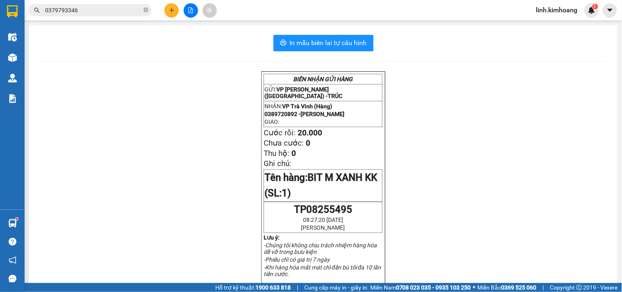
click at [104, 13] on input "0379793346" at bounding box center [93, 10] width 97 height 9
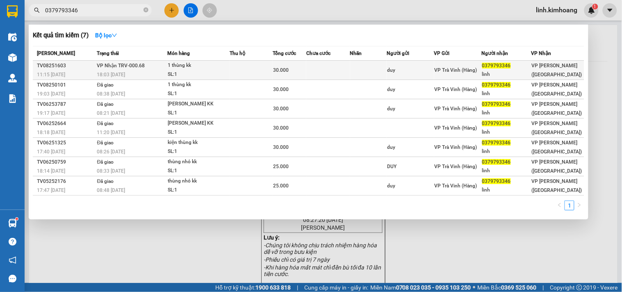
click at [433, 68] on div "duy" at bounding box center [410, 70] width 47 height 9
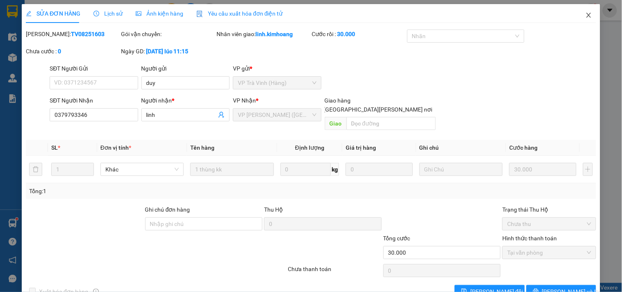
click at [586, 15] on icon "close" at bounding box center [588, 15] width 5 height 5
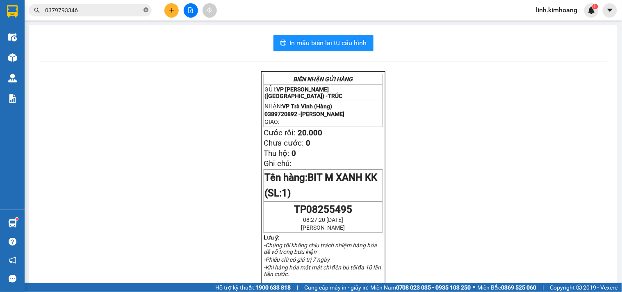
click at [146, 9] on icon "close-circle" at bounding box center [146, 9] width 5 height 5
click at [134, 8] on input "text" at bounding box center [93, 10] width 97 height 9
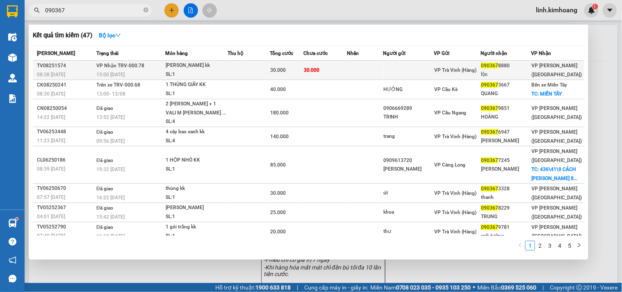
type input "090367"
click at [433, 74] on td at bounding box center [408, 70] width 51 height 19
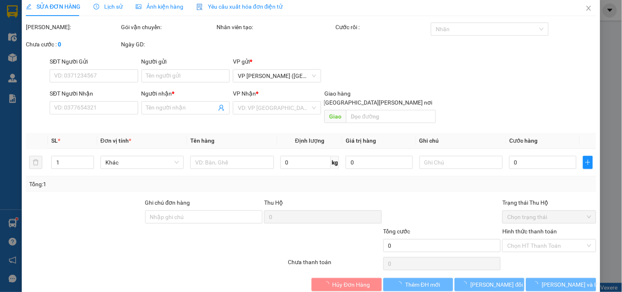
type input "0903678880"
type input "lộc"
type input "30.000"
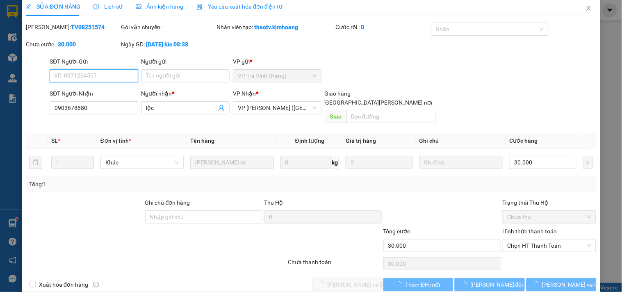
scroll to position [1, 0]
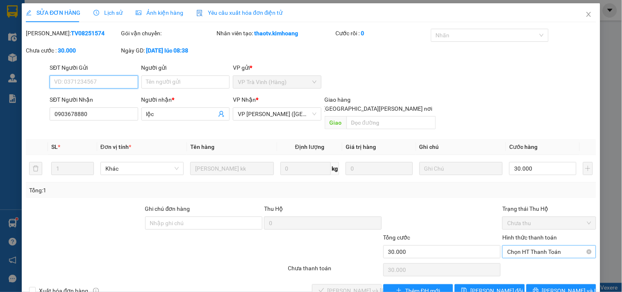
drag, startPoint x: 506, startPoint y: 239, endPoint x: 511, endPoint y: 244, distance: 7.0
click at [507, 246] on span "Chọn HT Thanh Toán" at bounding box center [549, 252] width 84 height 12
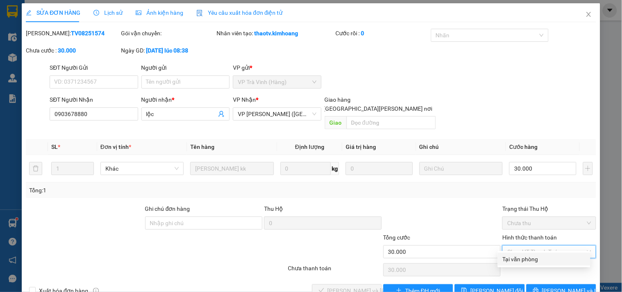
click at [518, 259] on div "Tại văn phòng" at bounding box center [544, 259] width 83 height 9
type input "0"
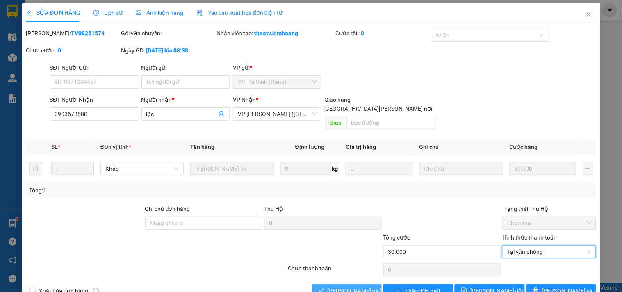
drag, startPoint x: 347, startPoint y: 276, endPoint x: 346, endPoint y: 286, distance: 10.3
click at [347, 284] on button "[PERSON_NAME] và [PERSON_NAME] hàng" at bounding box center [347, 290] width 70 height 13
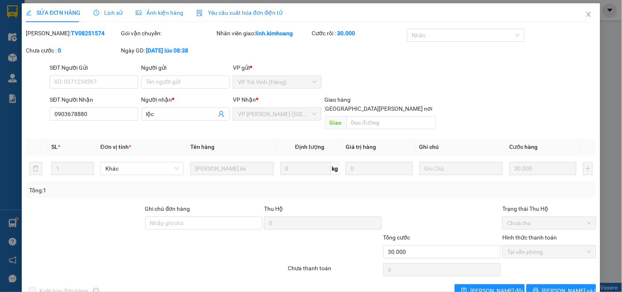
scroll to position [0, 0]
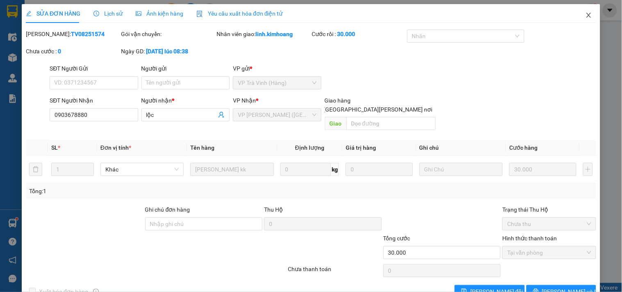
click at [586, 13] on icon "close" at bounding box center [589, 15] width 7 height 7
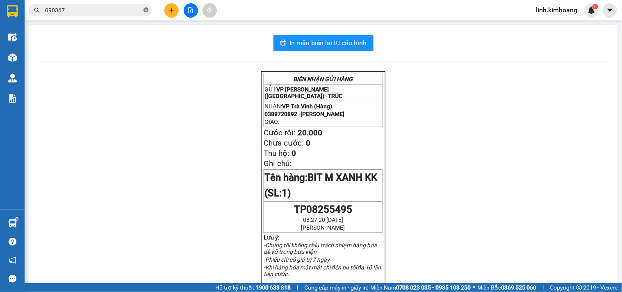
drag, startPoint x: 146, startPoint y: 7, endPoint x: 104, endPoint y: 9, distance: 42.7
click at [146, 7] on icon "close-circle" at bounding box center [146, 9] width 5 height 5
click at [104, 9] on input "text" at bounding box center [93, 10] width 97 height 9
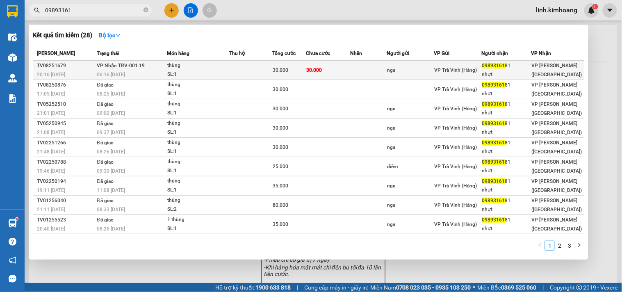
type input "09893161"
click at [464, 70] on span "VP Trà Vinh (Hàng)" at bounding box center [456, 70] width 43 height 6
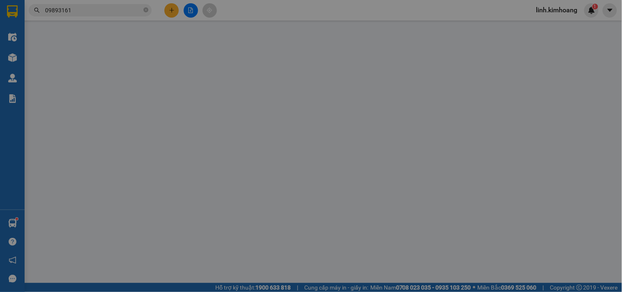
type input "nga"
type input "0989316181"
type input "nhựt"
type input "30.000"
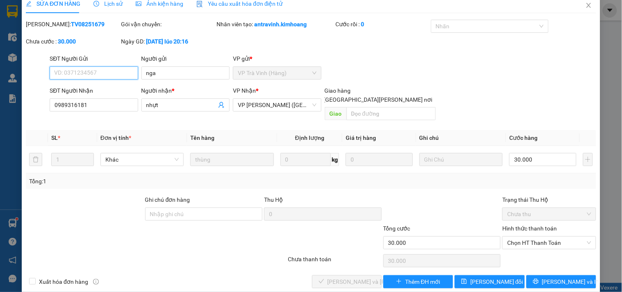
scroll to position [13, 0]
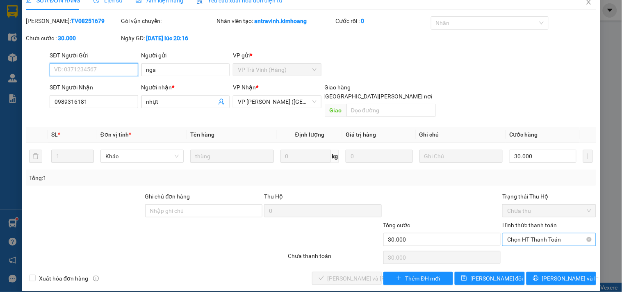
click at [529, 233] on span "Chọn HT Thanh Toán" at bounding box center [549, 239] width 84 height 12
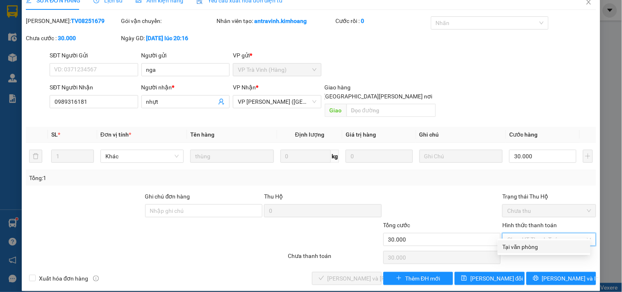
click at [527, 246] on div "Tại văn phòng" at bounding box center [544, 246] width 83 height 9
type input "0"
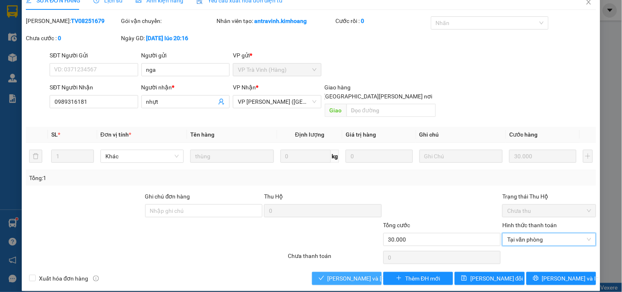
click at [351, 274] on span "[PERSON_NAME] và [PERSON_NAME] hàng" at bounding box center [383, 278] width 111 height 9
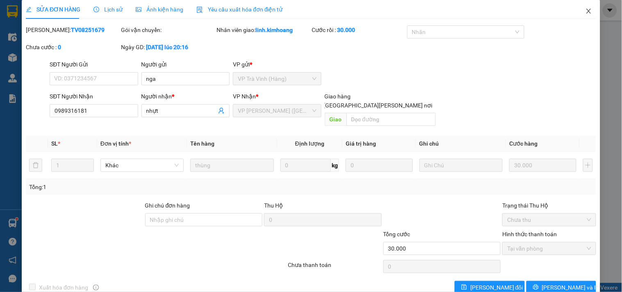
scroll to position [0, 0]
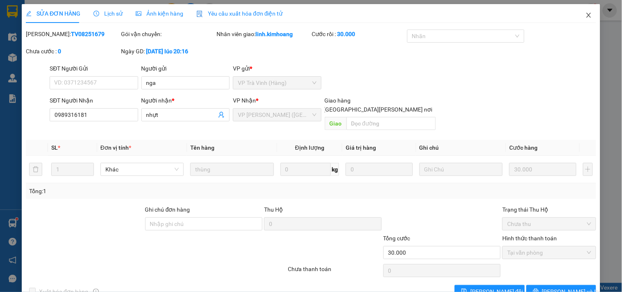
click at [586, 15] on icon "close" at bounding box center [589, 15] width 7 height 7
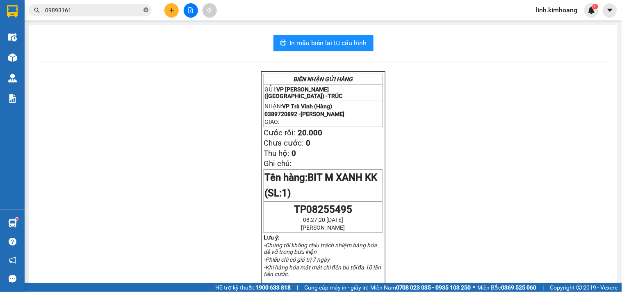
click at [146, 9] on icon "close-circle" at bounding box center [146, 9] width 5 height 5
click at [130, 11] on input "text" at bounding box center [93, 10] width 97 height 9
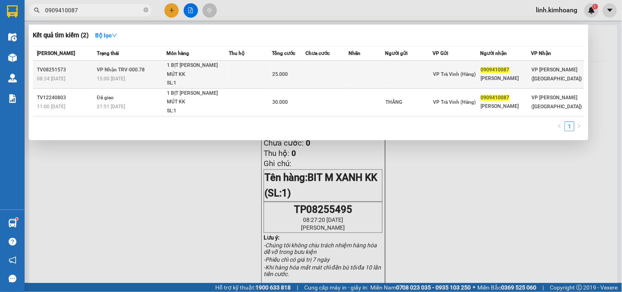
type input "0909410087"
click at [412, 66] on td at bounding box center [410, 75] width 48 height 28
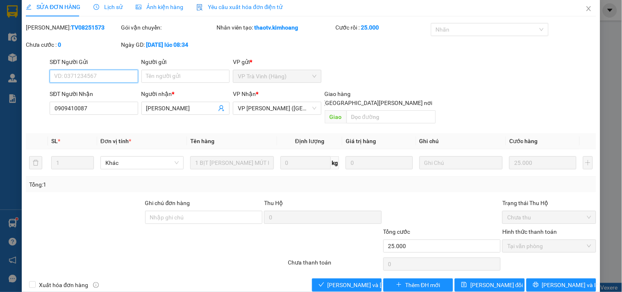
scroll to position [9, 0]
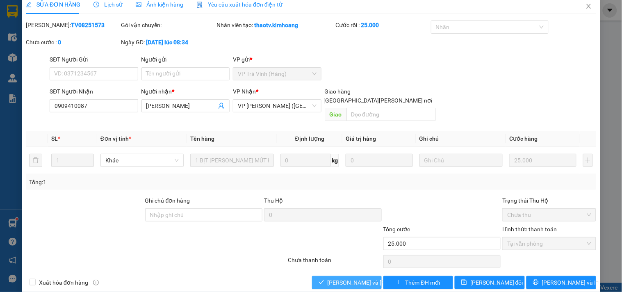
click at [344, 278] on span "[PERSON_NAME] và [PERSON_NAME] hàng" at bounding box center [383, 282] width 111 height 9
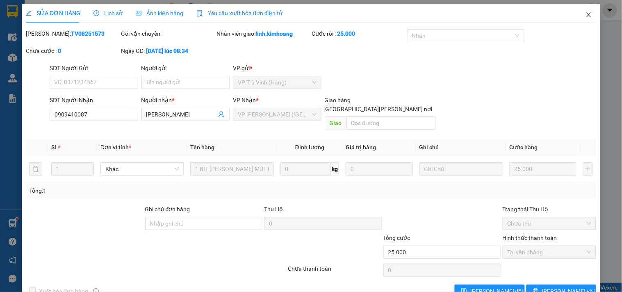
scroll to position [0, 0]
click at [586, 14] on icon "close" at bounding box center [589, 15] width 7 height 7
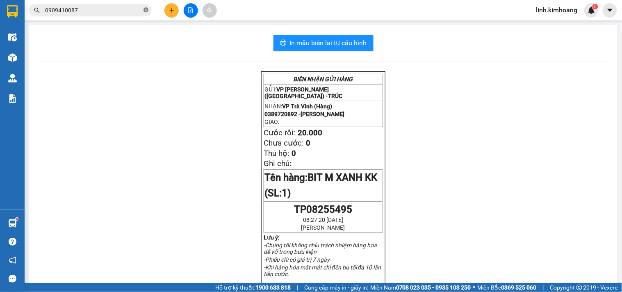
click at [148, 10] on icon "close-circle" at bounding box center [146, 9] width 5 height 5
click at [137, 10] on input "text" at bounding box center [93, 10] width 97 height 9
type input "08"
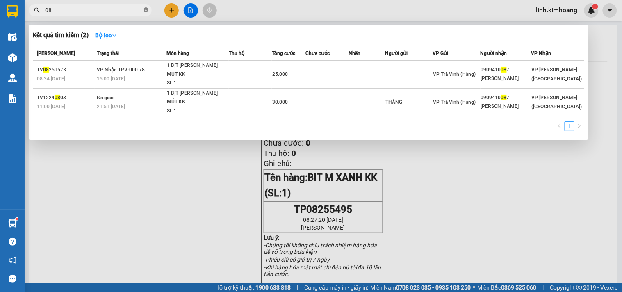
click at [144, 7] on span at bounding box center [146, 11] width 5 height 8
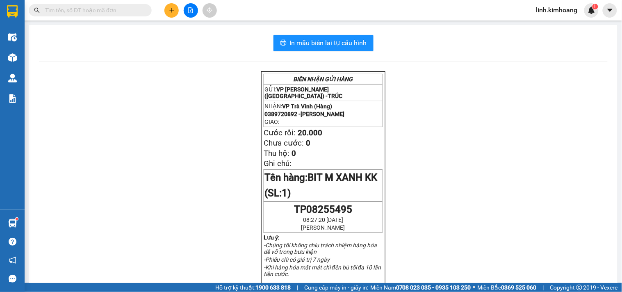
click at [120, 11] on input "text" at bounding box center [93, 10] width 97 height 9
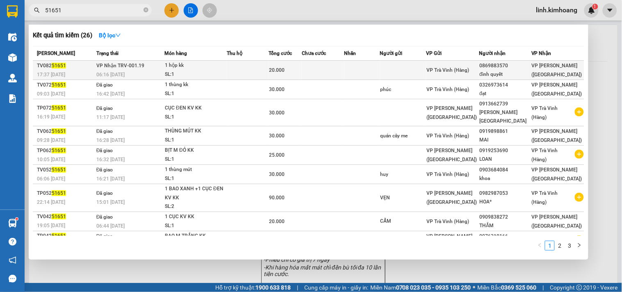
type input "51651"
click at [529, 64] on div "0869883570" at bounding box center [506, 66] width 52 height 9
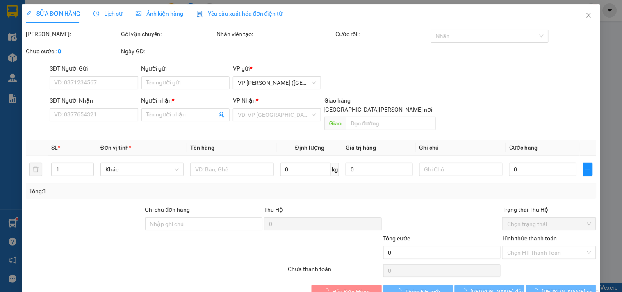
type input "0869883570"
type input "đình quyết"
type input "20.000"
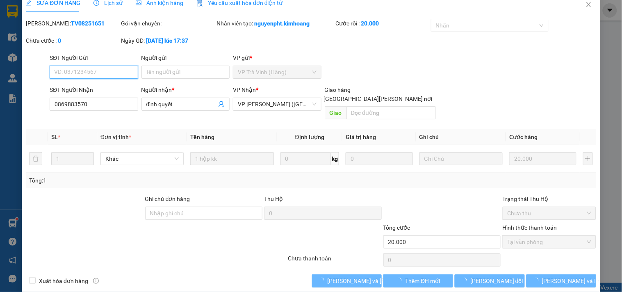
scroll to position [13, 0]
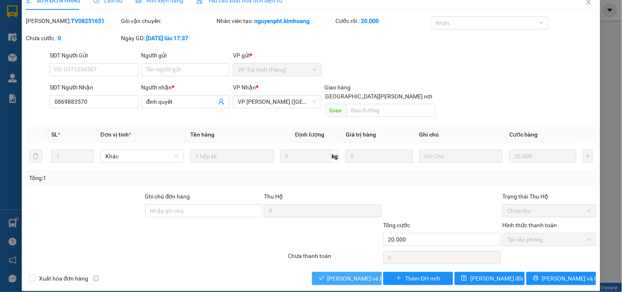
click at [345, 274] on span "[PERSON_NAME] và [PERSON_NAME] hàng" at bounding box center [383, 278] width 111 height 9
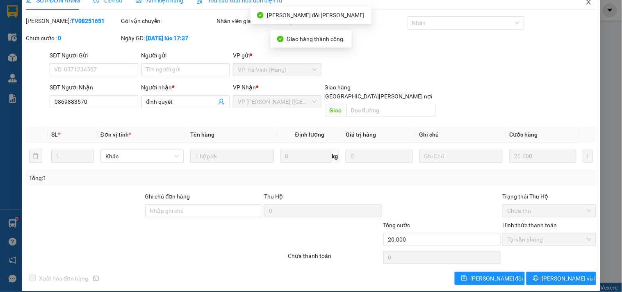
click at [586, 5] on icon "close" at bounding box center [589, 2] width 7 height 7
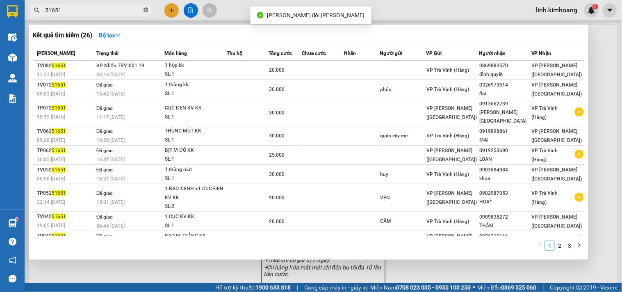
click at [146, 10] on icon "close-circle" at bounding box center [146, 9] width 5 height 5
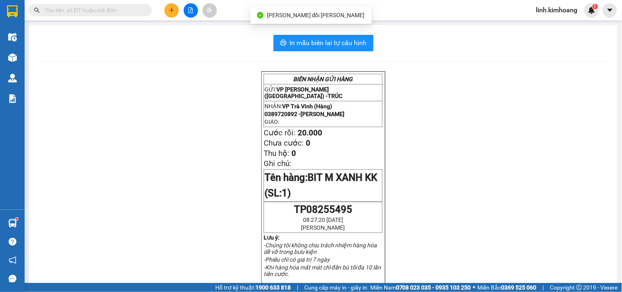
click at [123, 10] on input "text" at bounding box center [93, 10] width 97 height 9
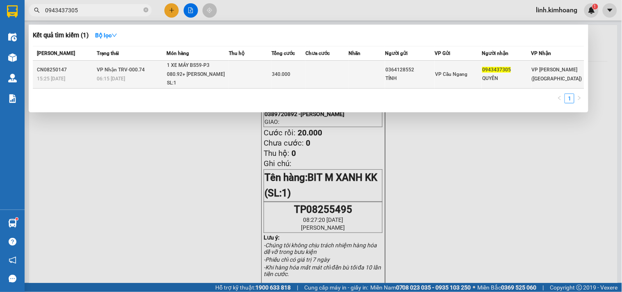
type input "0943437305"
click at [413, 71] on div "0364128552" at bounding box center [410, 70] width 49 height 9
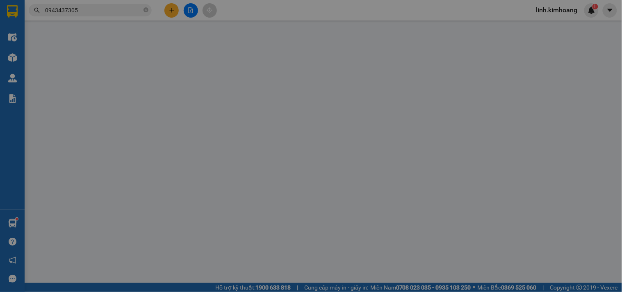
type input "0364128552"
type input "TÍNH"
type input "0943437305"
type input "QUYÊN"
type input "340.000"
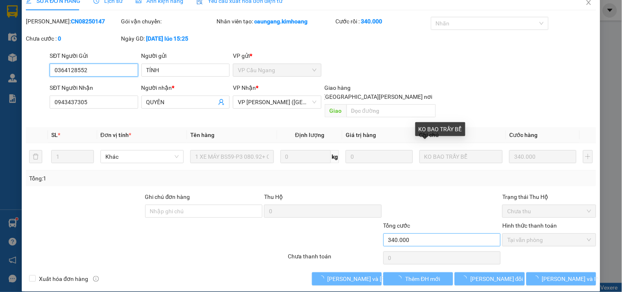
scroll to position [13, 0]
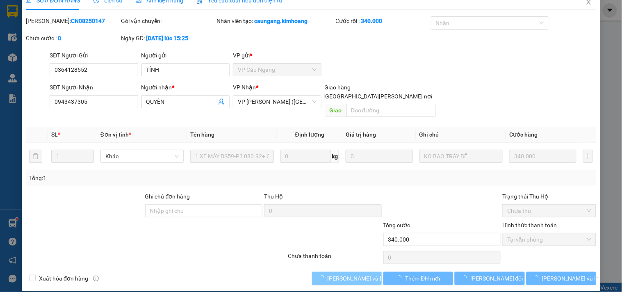
click at [330, 274] on span "[PERSON_NAME] và [PERSON_NAME] hàng" at bounding box center [383, 278] width 111 height 9
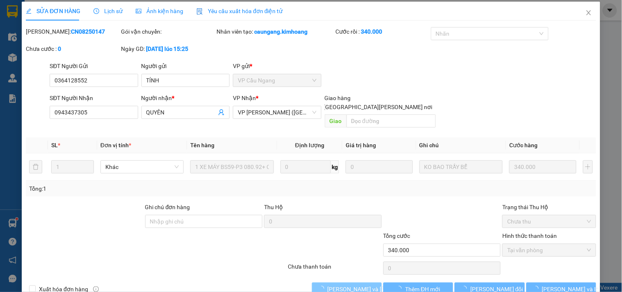
scroll to position [0, 0]
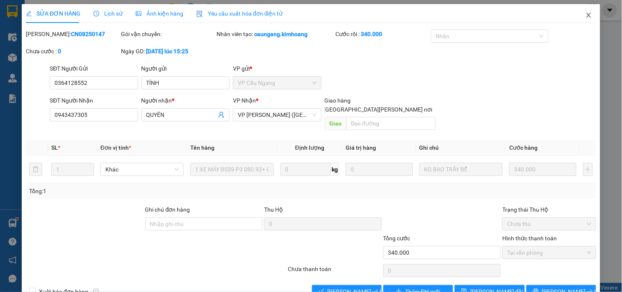
click at [586, 16] on icon "close" at bounding box center [589, 15] width 7 height 7
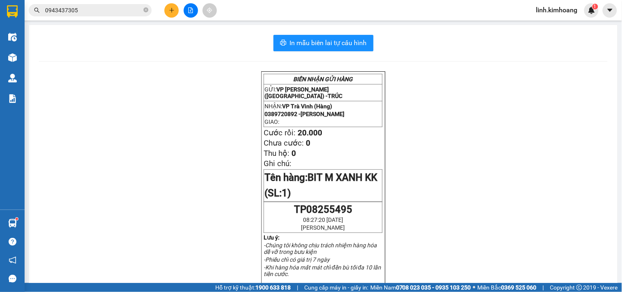
click at [173, 9] on icon "plus" at bounding box center [172, 10] width 6 height 6
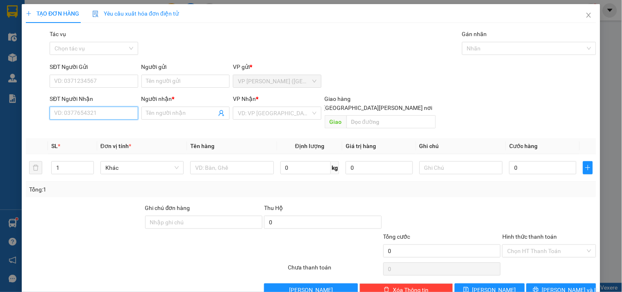
click at [113, 111] on input "SĐT Người Nhận" at bounding box center [94, 113] width 88 height 13
click at [79, 127] on div "0906191286 - DÂU" at bounding box center [93, 129] width 78 height 9
type input "0906191286"
type input "DÂU"
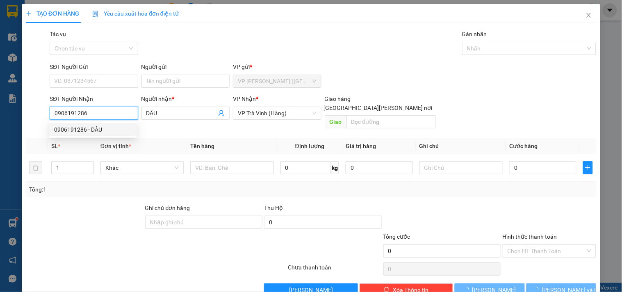
type input "30.000"
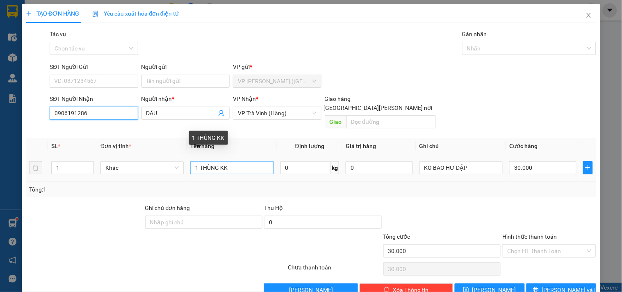
type input "0906191286"
drag, startPoint x: 250, startPoint y: 153, endPoint x: 121, endPoint y: 185, distance: 132.6
click at [121, 185] on div "SL * Đơn vị tính * Tên hàng Định lượng Giá trị hàng Ghi chú Cước hàng 1 Khác 1 …" at bounding box center [311, 167] width 570 height 59
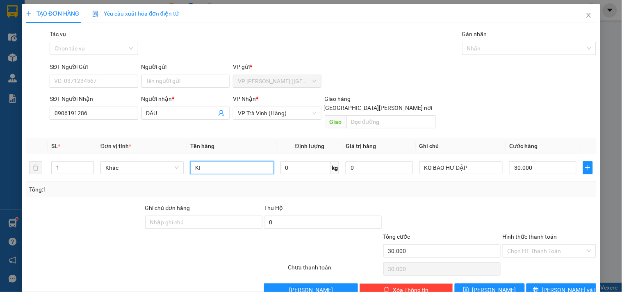
type input "K"
type input "THÙNG MÚT KK"
click at [534, 161] on input "30.000" at bounding box center [542, 167] width 67 height 13
type input "2"
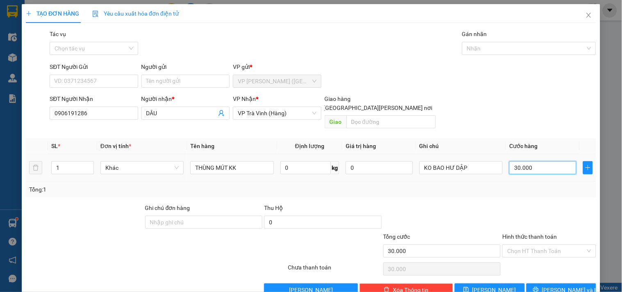
type input "2"
type input "25"
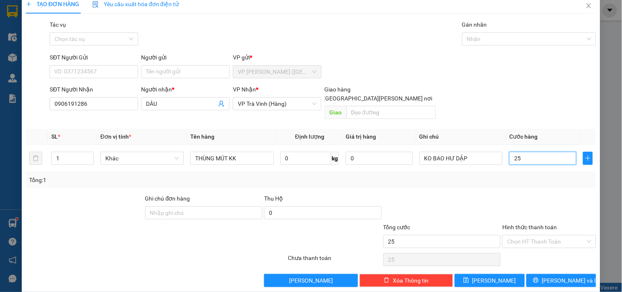
scroll to position [11, 0]
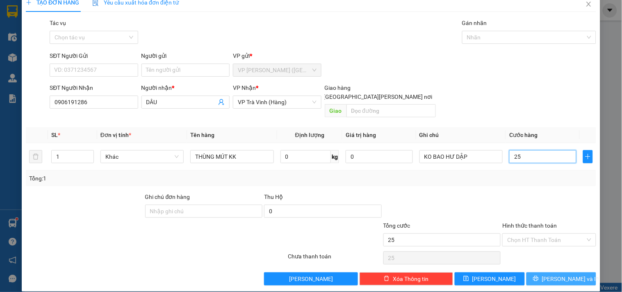
type input "25"
type input "25.000"
click at [568, 274] on span "[PERSON_NAME] và In" at bounding box center [570, 278] width 57 height 9
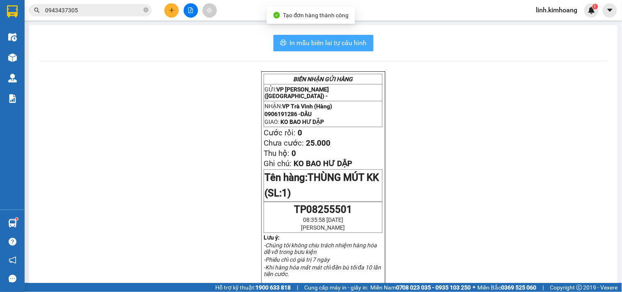
click at [324, 46] on span "In mẫu biên lai tự cấu hình" at bounding box center [328, 43] width 77 height 10
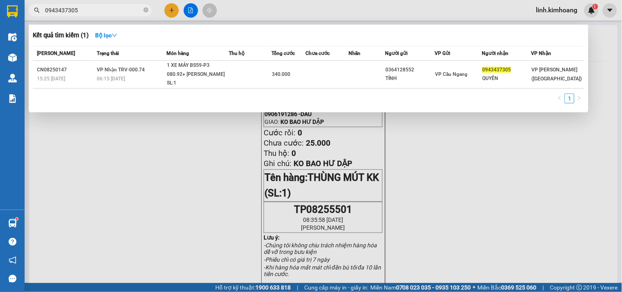
click at [149, 9] on span "0943437305" at bounding box center [90, 10] width 123 height 12
click at [146, 11] on icon "close-circle" at bounding box center [146, 9] width 5 height 5
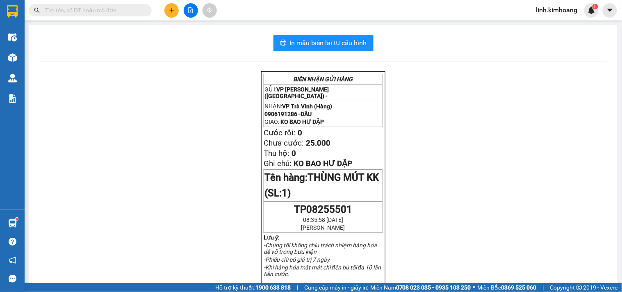
click at [118, 11] on input "text" at bounding box center [93, 10] width 97 height 9
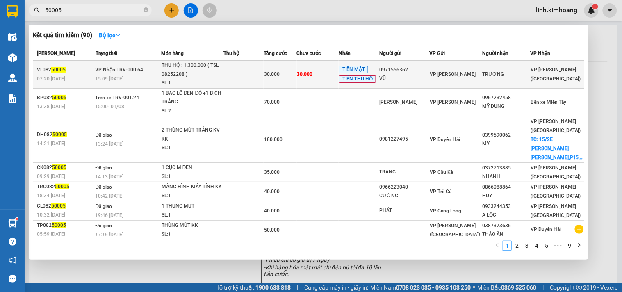
type input "50005"
click at [513, 80] on td "TRƯỜNG" at bounding box center [506, 75] width 48 height 28
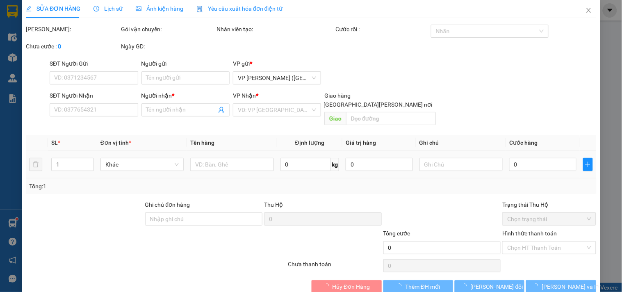
type input "0971556362"
type input "VŨ"
type input "TRƯỜNG"
type input "30.000"
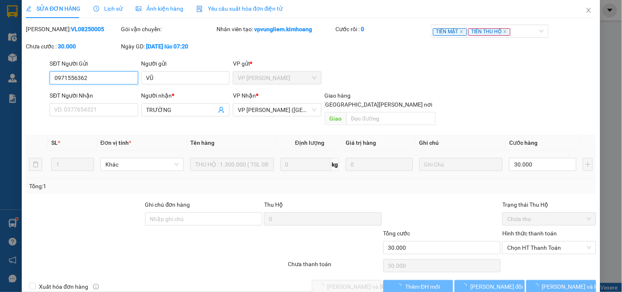
scroll to position [4, 0]
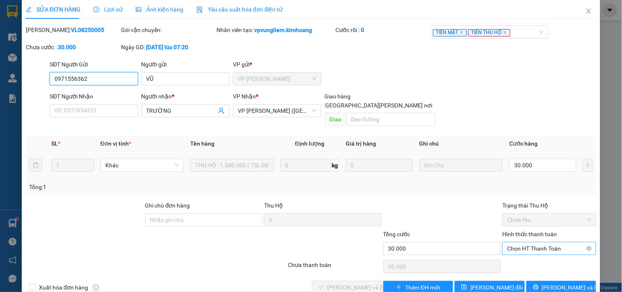
click at [517, 242] on span "Chọn HT Thanh Toán" at bounding box center [549, 248] width 84 height 12
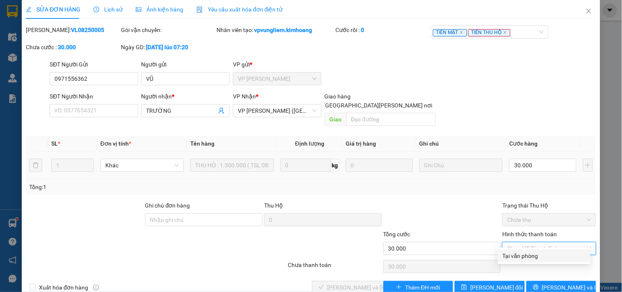
click at [527, 256] on div "Tại văn phòng" at bounding box center [544, 255] width 83 height 9
type input "0"
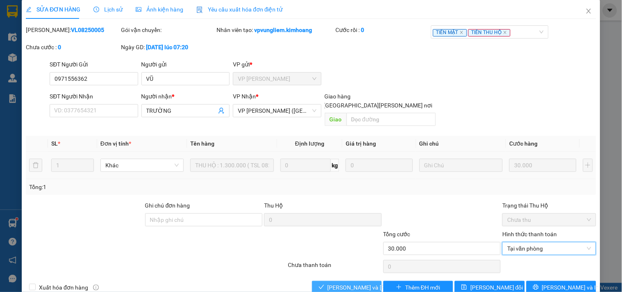
click at [345, 283] on span "[PERSON_NAME] và [PERSON_NAME] hàng" at bounding box center [383, 287] width 111 height 9
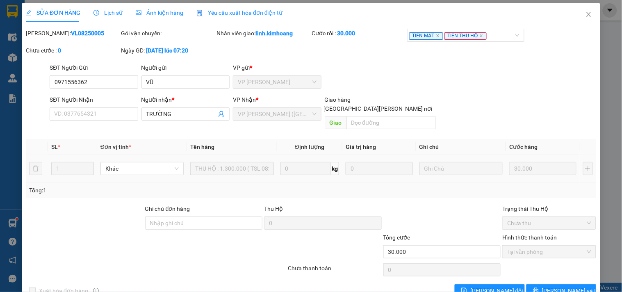
scroll to position [0, 0]
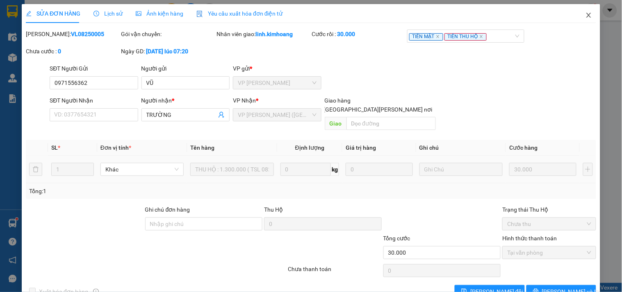
click at [586, 18] on icon "close" at bounding box center [589, 15] width 7 height 7
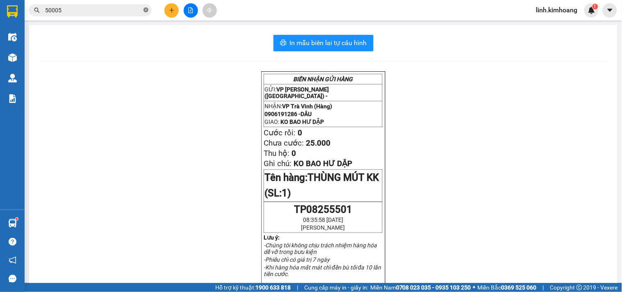
click at [147, 9] on icon "close-circle" at bounding box center [146, 9] width 5 height 5
click at [113, 11] on input "text" at bounding box center [93, 10] width 97 height 9
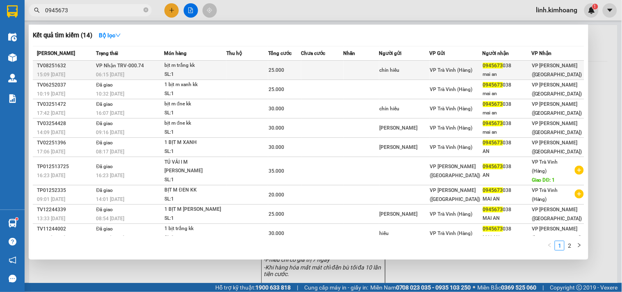
type input "0945673"
click at [334, 74] on td at bounding box center [322, 70] width 42 height 19
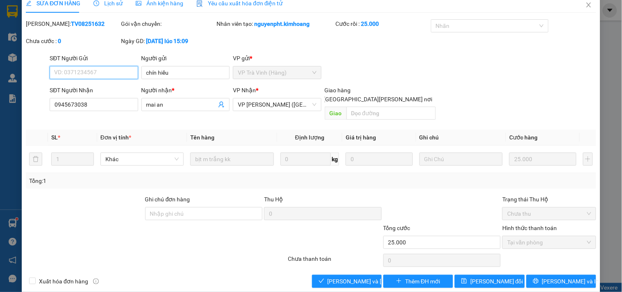
scroll to position [13, 0]
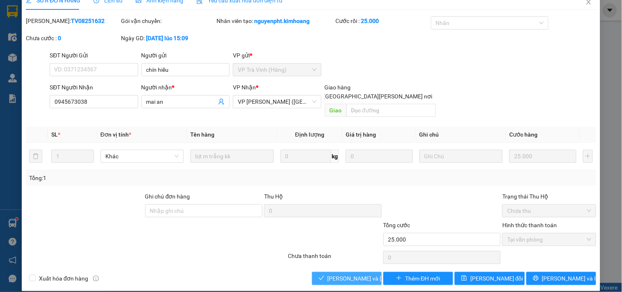
click at [357, 274] on span "[PERSON_NAME] và [PERSON_NAME] hàng" at bounding box center [383, 278] width 111 height 9
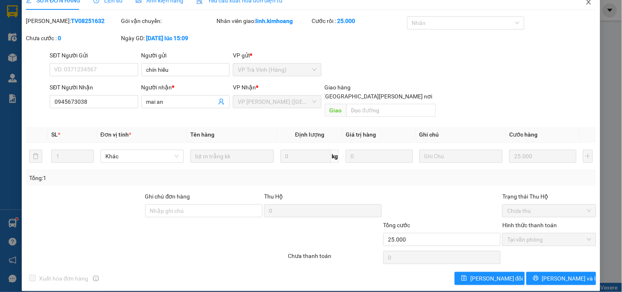
click at [586, 2] on icon "close" at bounding box center [589, 2] width 7 height 7
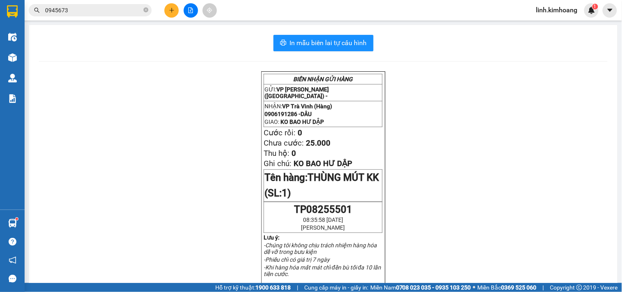
click at [171, 6] on button at bounding box center [171, 10] width 14 height 14
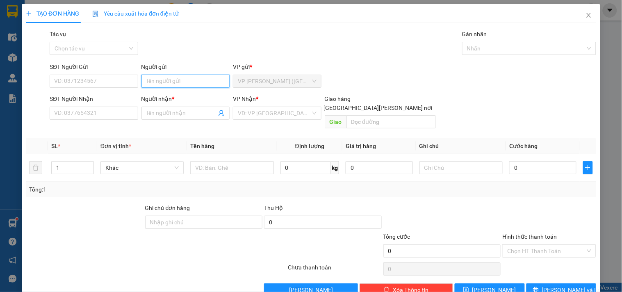
click at [151, 81] on input "Người gửi" at bounding box center [185, 81] width 88 height 13
drag, startPoint x: 190, startPoint y: 80, endPoint x: 0, endPoint y: 81, distance: 189.9
click at [0, 81] on div "TẠO ĐƠN HÀNG Yêu cầu xuất hóa đơn điện tử Transit Pickup Surcharge Ids Transit …" at bounding box center [311, 146] width 622 height 292
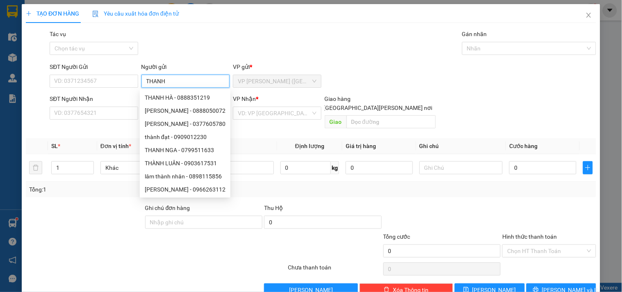
type input "D"
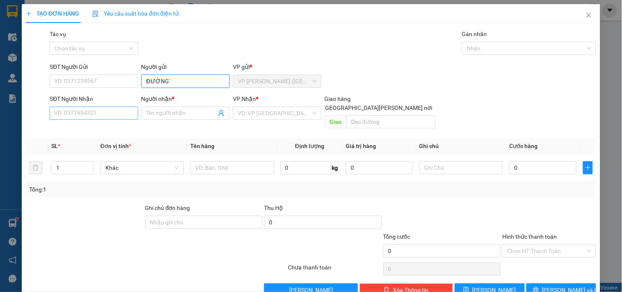
type input "ĐƯỜNG`"
click at [84, 111] on input "SĐT Người Nhận" at bounding box center [94, 113] width 88 height 13
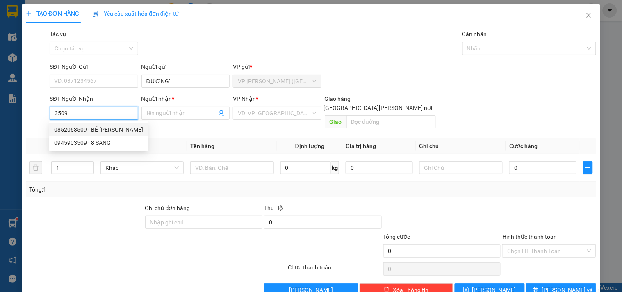
click at [87, 128] on div "0852063509 - BÉ THẢO" at bounding box center [98, 129] width 89 height 9
type input "0852063509"
type input "BÉ THẢO"
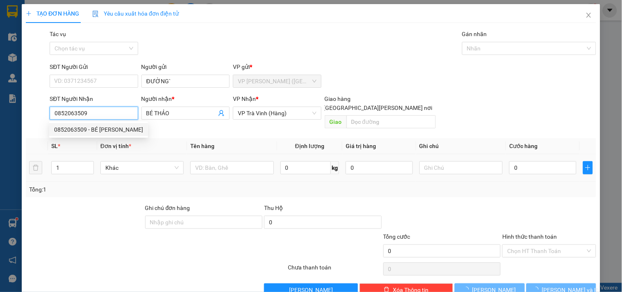
type input "20.000"
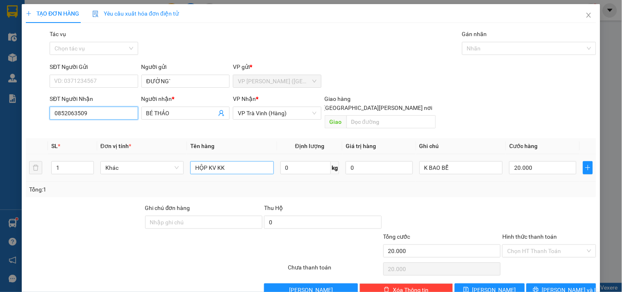
type input "0852063509"
drag, startPoint x: 252, startPoint y: 162, endPoint x: 0, endPoint y: 198, distance: 254.4
click at [0, 198] on div "TẠO ĐƠN HÀNG Yêu cầu xuất hóa đơn điện tử Transit Pickup Surcharge Ids Transit …" at bounding box center [311, 146] width 622 height 292
type input "CỤC KV KK"
click at [559, 162] on input "20.000" at bounding box center [542, 167] width 67 height 13
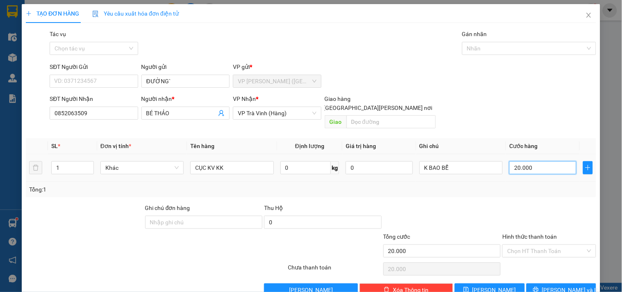
type input "2"
type input "25"
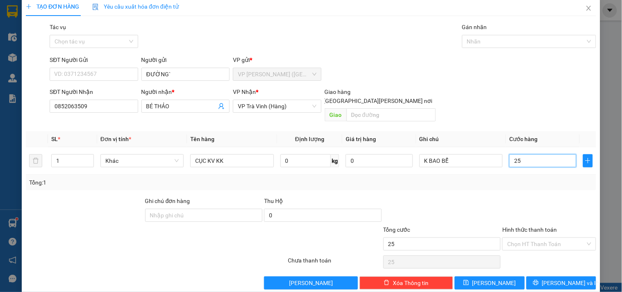
scroll to position [11, 0]
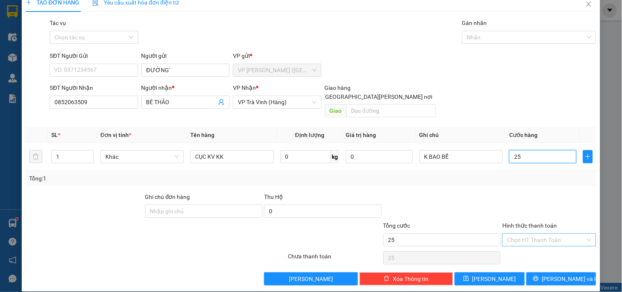
type input "25"
type input "25.000"
click at [539, 234] on input "Hình thức thanh toán" at bounding box center [546, 240] width 78 height 12
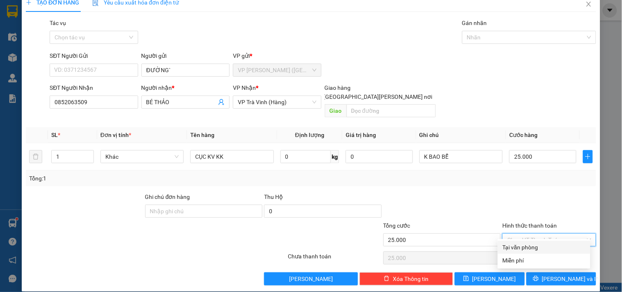
click at [539, 249] on div "Tại văn phòng" at bounding box center [544, 247] width 83 height 9
type input "0"
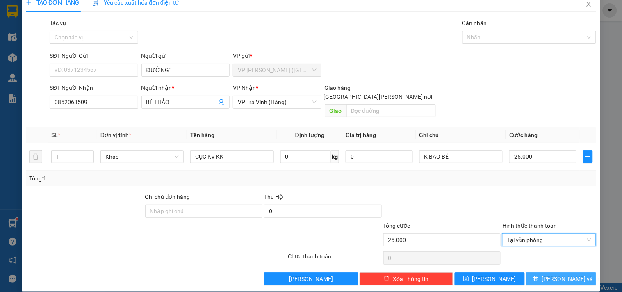
click at [546, 272] on button "[PERSON_NAME] và In" at bounding box center [562, 278] width 70 height 13
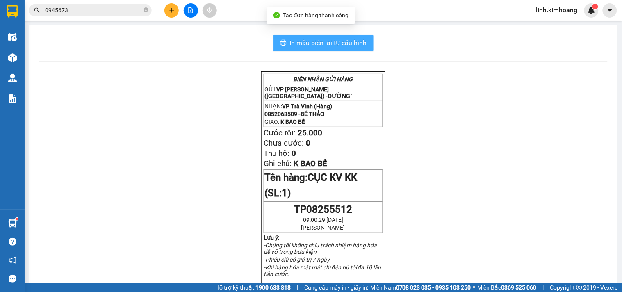
click at [341, 36] on button "In mẫu biên lai tự cấu hình" at bounding box center [324, 43] width 100 height 16
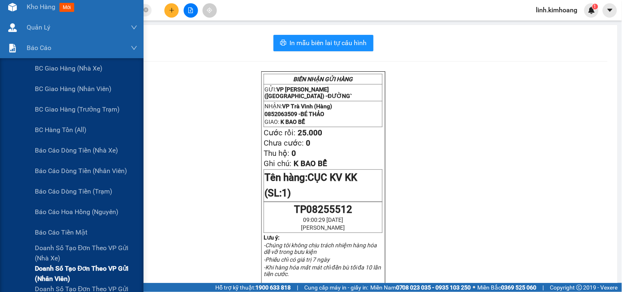
scroll to position [137, 0]
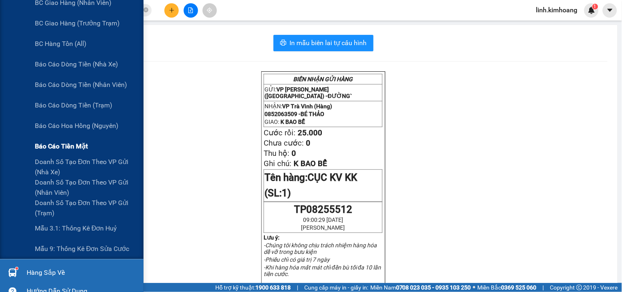
click at [80, 145] on span "Báo cáo tiền mặt" at bounding box center [61, 146] width 53 height 10
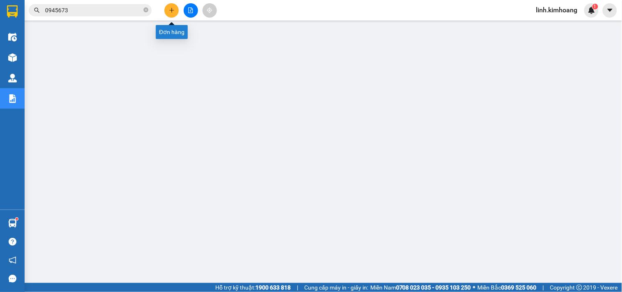
click at [173, 9] on icon "plus" at bounding box center [172, 10] width 6 height 6
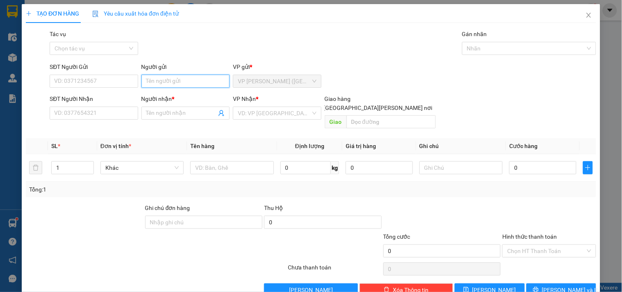
click at [170, 79] on input "Người gửi" at bounding box center [185, 81] width 88 height 13
type input "THÚY AN"
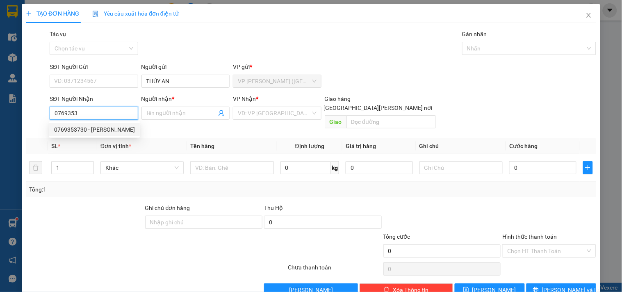
click at [108, 128] on div "0769353730 - THÚY MAI" at bounding box center [94, 129] width 81 height 9
type input "0769353730"
type input "THÚY MAI"
type input "35.000"
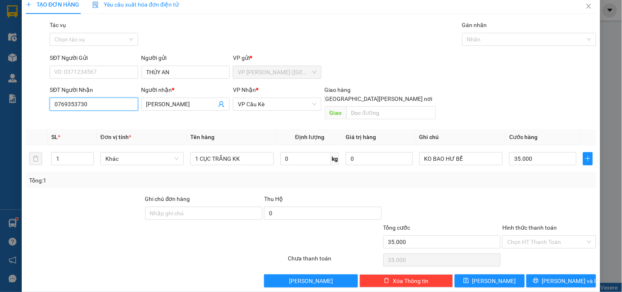
scroll to position [11, 0]
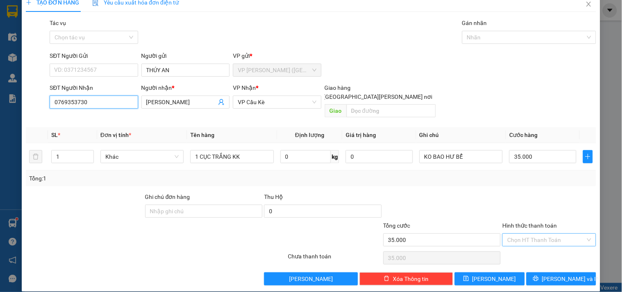
type input "0769353730"
click at [552, 234] on input "Hình thức thanh toán" at bounding box center [546, 240] width 78 height 12
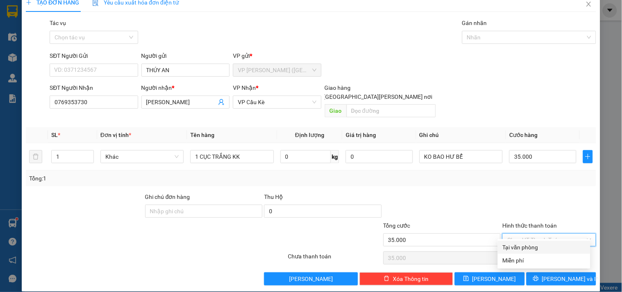
click at [548, 250] on div "Tại văn phòng" at bounding box center [544, 247] width 83 height 9
type input "0"
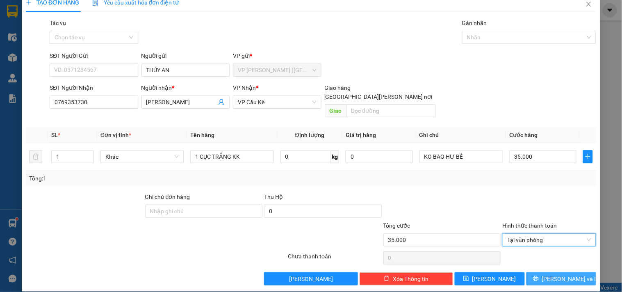
click at [561, 274] on span "[PERSON_NAME] và In" at bounding box center [570, 278] width 57 height 9
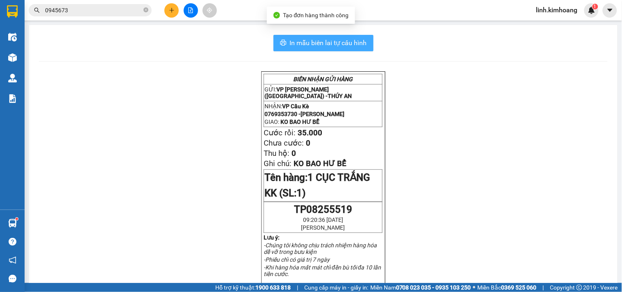
click at [358, 45] on span "In mẫu biên lai tự cấu hình" at bounding box center [328, 43] width 77 height 10
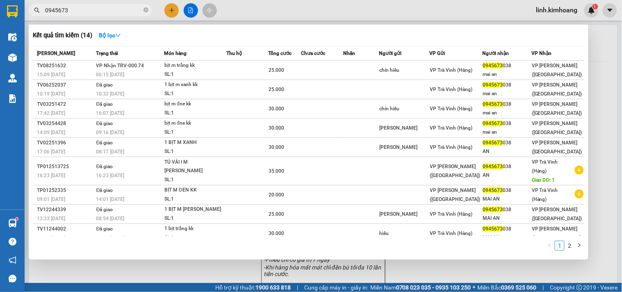
drag, startPoint x: 144, startPoint y: 7, endPoint x: 148, endPoint y: 15, distance: 9.4
click at [148, 15] on span "0945673" at bounding box center [90, 10] width 123 height 12
click at [147, 11] on icon "close-circle" at bounding box center [146, 9] width 5 height 5
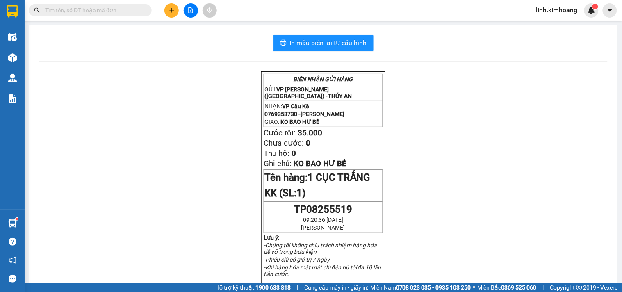
click at [125, 7] on input "text" at bounding box center [93, 10] width 97 height 9
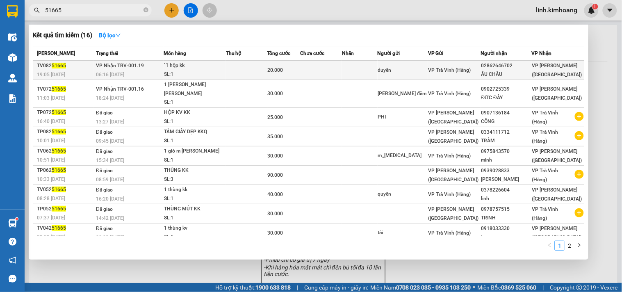
type input "51665"
click at [532, 71] on span "VP [PERSON_NAME] ([GEOGRAPHIC_DATA])" at bounding box center [557, 70] width 50 height 15
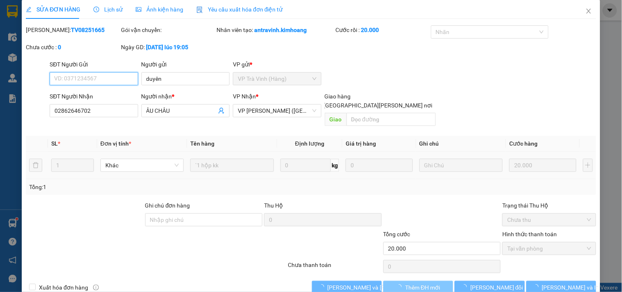
scroll to position [13, 0]
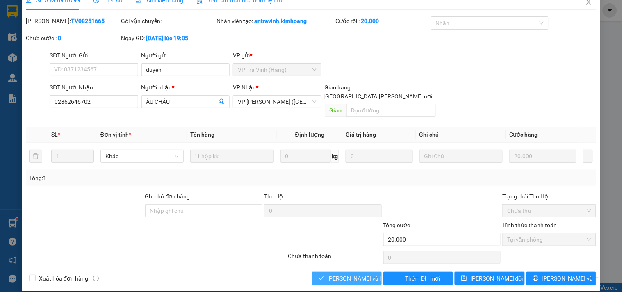
click at [357, 274] on span "[PERSON_NAME] và [PERSON_NAME] hàng" at bounding box center [383, 278] width 111 height 9
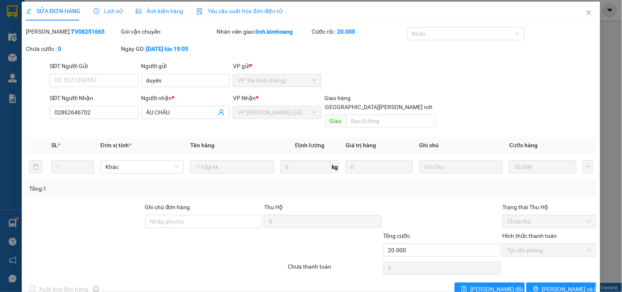
scroll to position [0, 0]
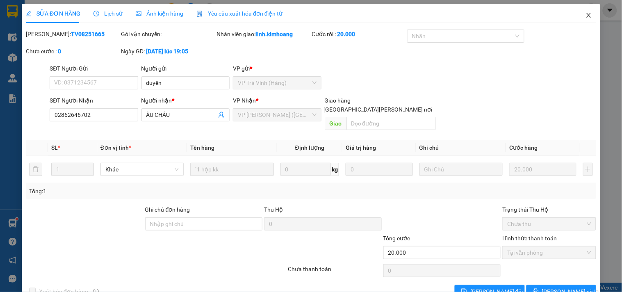
click at [586, 16] on icon "close" at bounding box center [589, 15] width 7 height 7
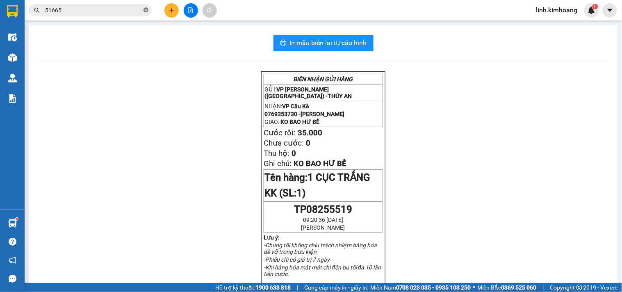
click at [145, 10] on icon "close-circle" at bounding box center [146, 9] width 5 height 5
click at [94, 12] on input "text" at bounding box center [93, 10] width 97 height 9
click at [84, 13] on input "text" at bounding box center [93, 10] width 97 height 9
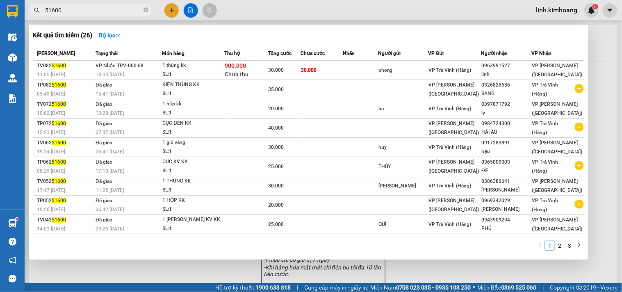
click at [171, 13] on div at bounding box center [311, 146] width 622 height 292
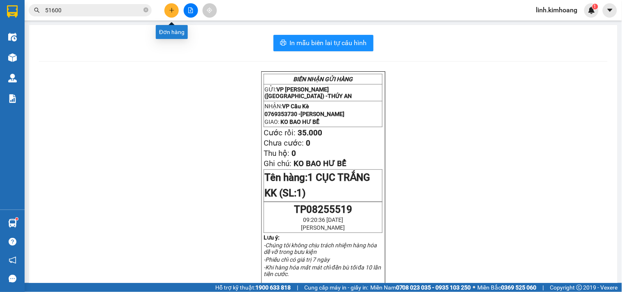
click at [173, 9] on icon "plus" at bounding box center [172, 10] width 6 height 6
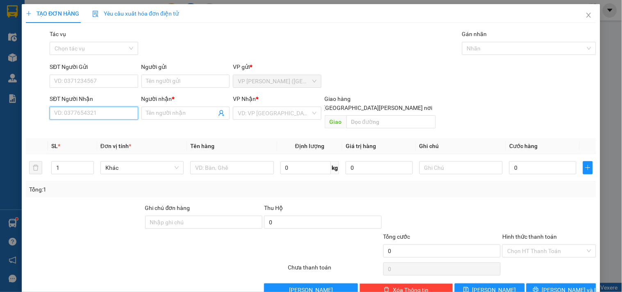
click at [115, 113] on input "SĐT Người Nhận" at bounding box center [94, 113] width 88 height 13
click at [166, 81] on input "Người gửi" at bounding box center [185, 81] width 88 height 13
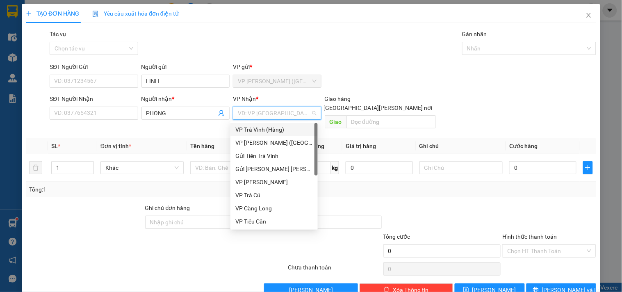
click at [257, 129] on div "VP Trà Vinh (Hàng)" at bounding box center [274, 129] width 78 height 9
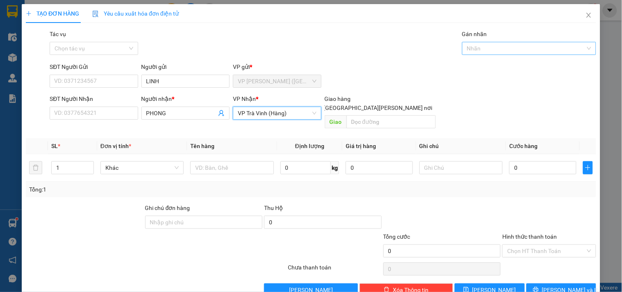
click at [547, 52] on div at bounding box center [525, 48] width 122 height 10
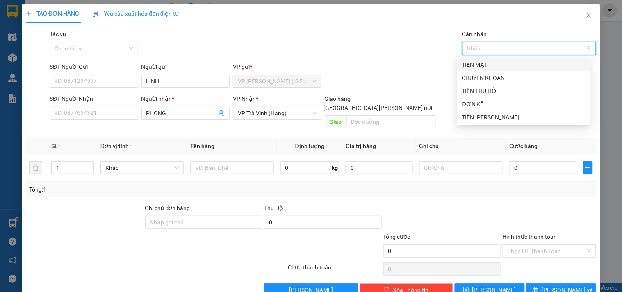
drag, startPoint x: 518, startPoint y: 62, endPoint x: 516, endPoint y: 73, distance: 11.3
click at [517, 62] on div "TIỀN MẶT" at bounding box center [523, 64] width 123 height 9
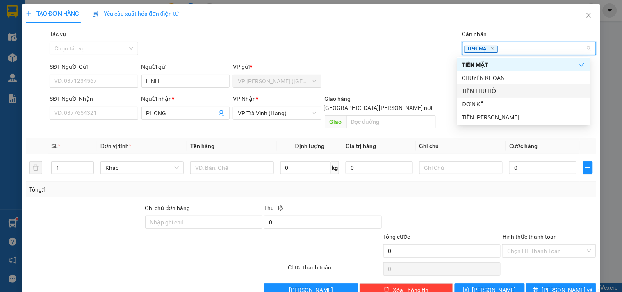
click at [507, 96] on div "TIỀN THU HỘ" at bounding box center [523, 90] width 133 height 13
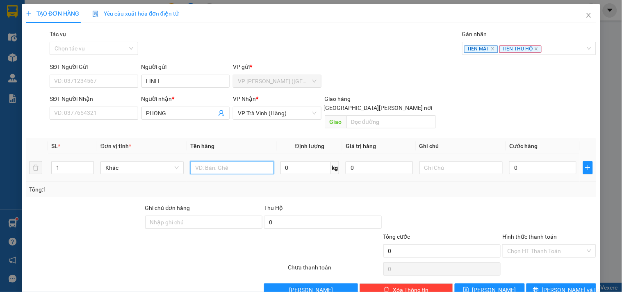
click at [202, 161] on input "text" at bounding box center [231, 167] width 83 height 13
click at [527, 161] on input "0" at bounding box center [542, 167] width 67 height 13
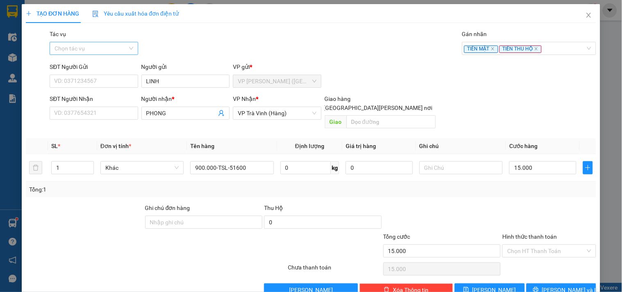
click at [80, 46] on input "Tác vụ" at bounding box center [91, 48] width 73 height 12
click at [84, 75] on div "Nhập hàng kho nhận" at bounding box center [93, 77] width 78 height 9
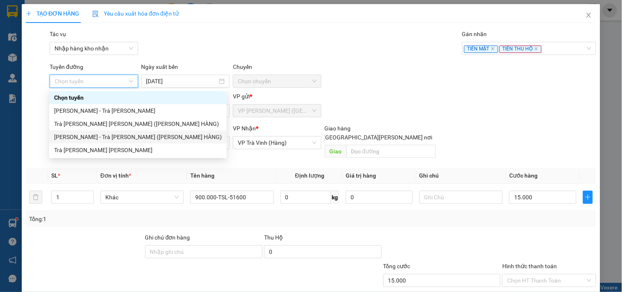
click at [113, 136] on div "Hồ Chí Minh - Trà Vinh (TIỀN HÀNG)" at bounding box center [138, 136] width 168 height 9
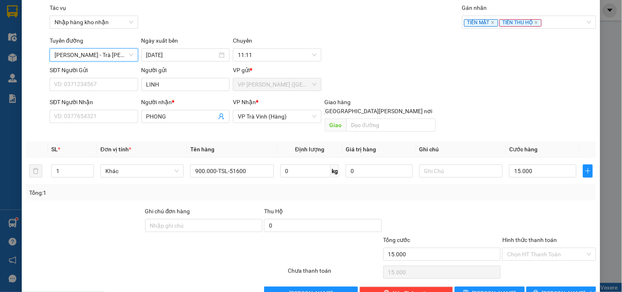
scroll to position [41, 0]
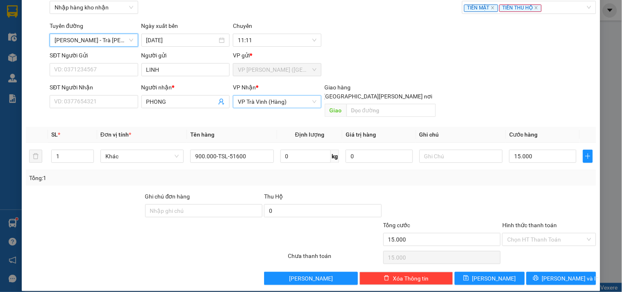
click at [296, 101] on span "VP Trà Vinh (Hàng)" at bounding box center [277, 102] width 78 height 12
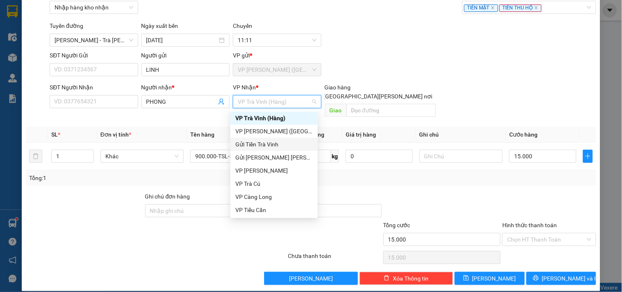
click at [267, 146] on div "Gửi Tiền Trà Vinh" at bounding box center [274, 144] width 78 height 9
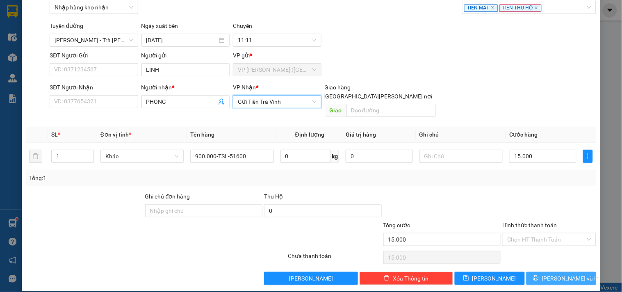
click at [568, 274] on span "[PERSON_NAME] và In" at bounding box center [570, 278] width 57 height 9
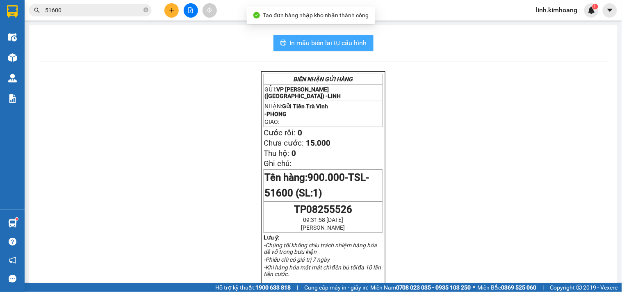
click at [356, 40] on span "In mẫu biên lai tự cấu hình" at bounding box center [328, 43] width 77 height 10
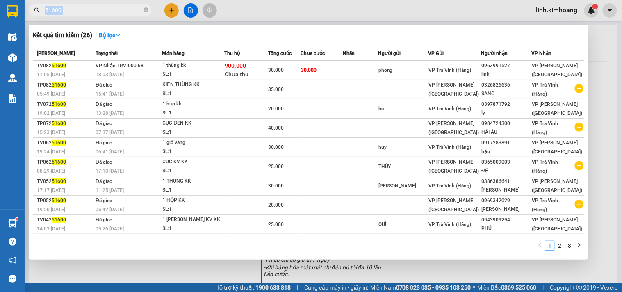
click at [142, 7] on span "51600" at bounding box center [90, 10] width 123 height 12
click at [110, 10] on input "51600" at bounding box center [93, 10] width 97 height 9
click at [145, 9] on icon "close-circle" at bounding box center [146, 9] width 5 height 5
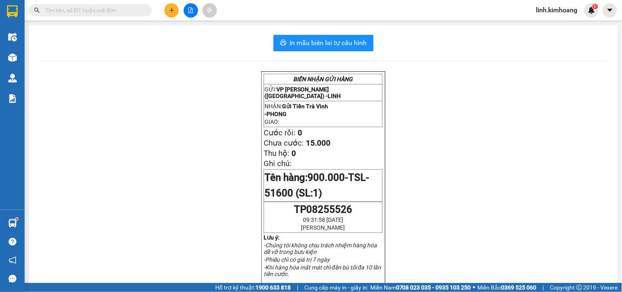
click at [107, 7] on input "text" at bounding box center [93, 10] width 97 height 9
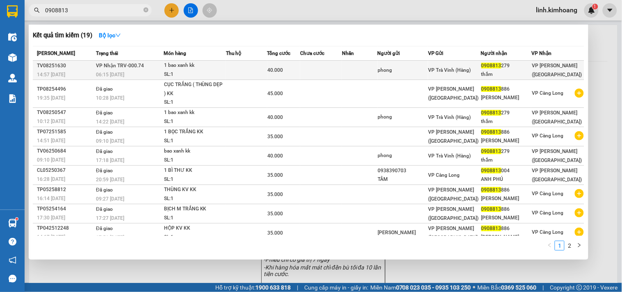
click at [428, 71] on div "phong" at bounding box center [403, 70] width 50 height 9
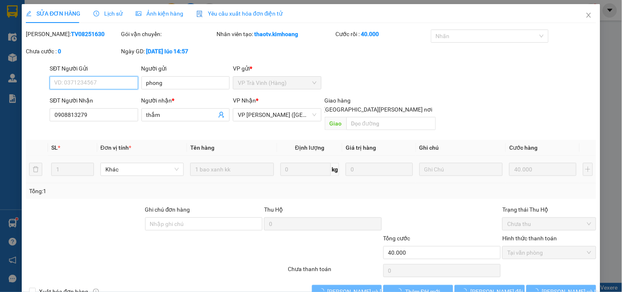
scroll to position [5, 0]
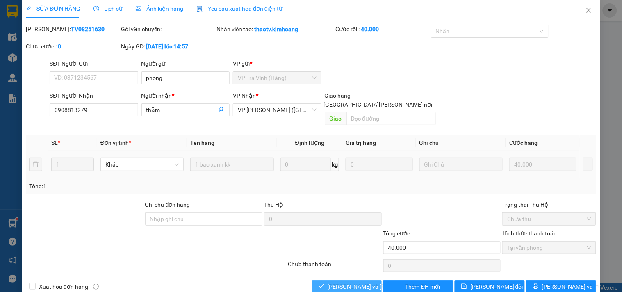
click at [339, 282] on span "[PERSON_NAME] và [PERSON_NAME] hàng" at bounding box center [383, 286] width 111 height 9
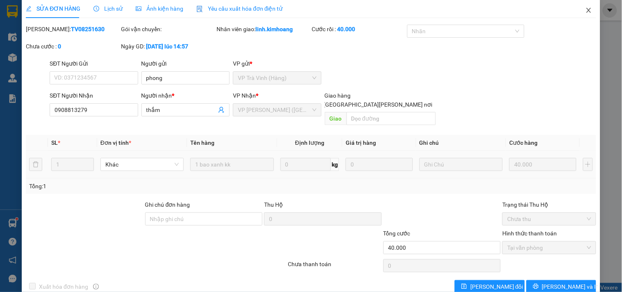
click at [583, 14] on span "Close" at bounding box center [588, 10] width 23 height 23
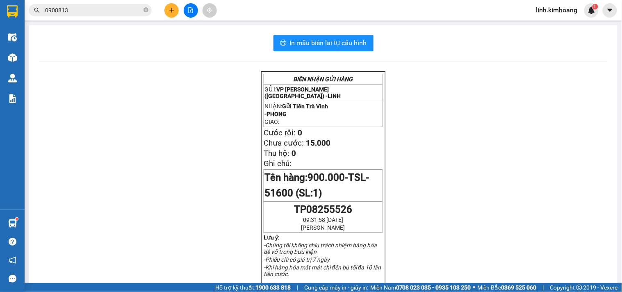
click at [165, 13] on button at bounding box center [171, 10] width 14 height 14
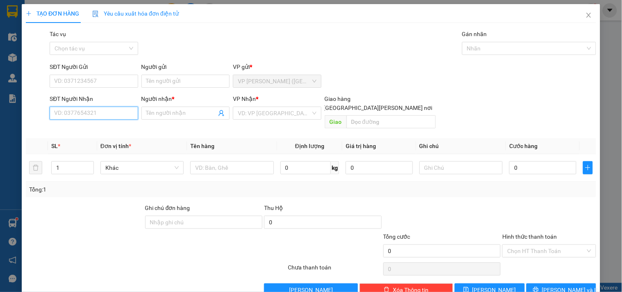
click at [106, 112] on input "SĐT Người Nhận" at bounding box center [94, 113] width 88 height 13
click at [97, 126] on div "0918412802 - THẾ ANH" at bounding box center [100, 129] width 93 height 9
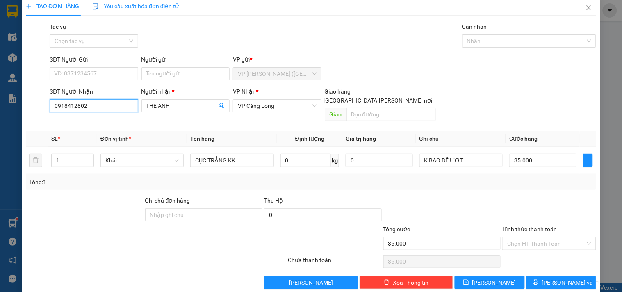
scroll to position [11, 0]
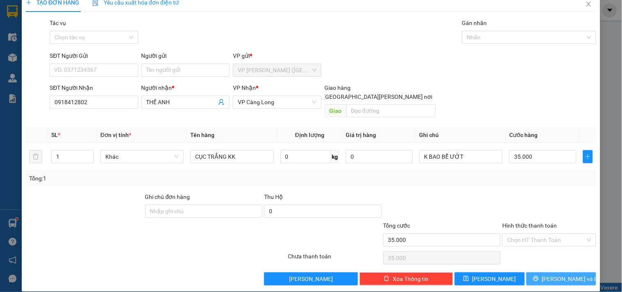
click at [548, 274] on span "[PERSON_NAME] và In" at bounding box center [570, 278] width 57 height 9
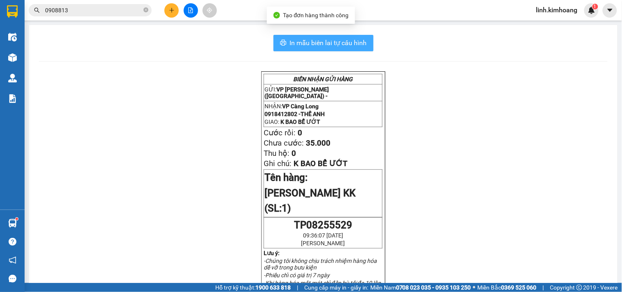
click at [284, 47] on button "In mẫu biên lai tự cấu hình" at bounding box center [324, 43] width 100 height 16
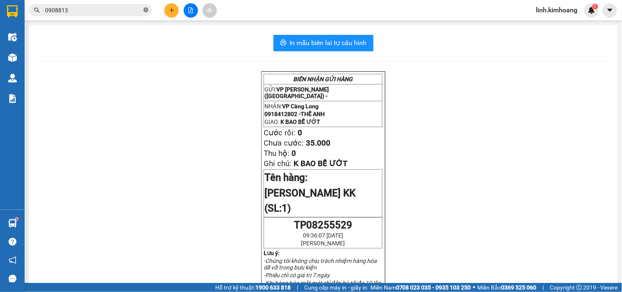
click at [144, 9] on icon "close-circle" at bounding box center [146, 9] width 5 height 5
click at [117, 7] on input "text" at bounding box center [93, 10] width 97 height 9
click at [171, 9] on icon "plus" at bounding box center [171, 10] width 0 height 5
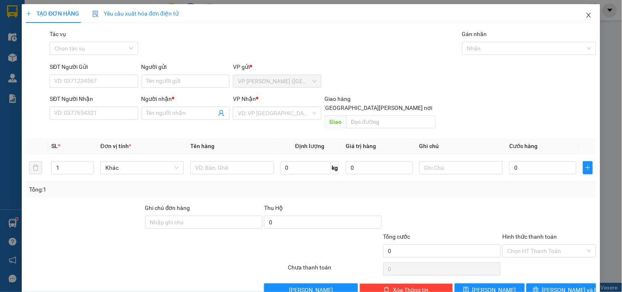
click at [586, 15] on icon "close" at bounding box center [589, 15] width 7 height 7
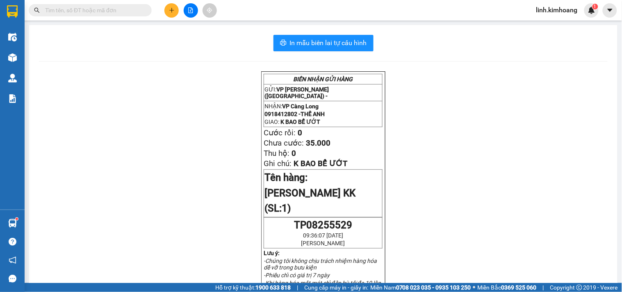
click at [128, 14] on input "text" at bounding box center [93, 10] width 97 height 9
click at [79, 16] on span at bounding box center [90, 10] width 123 height 12
click at [67, 11] on input "text" at bounding box center [93, 10] width 97 height 9
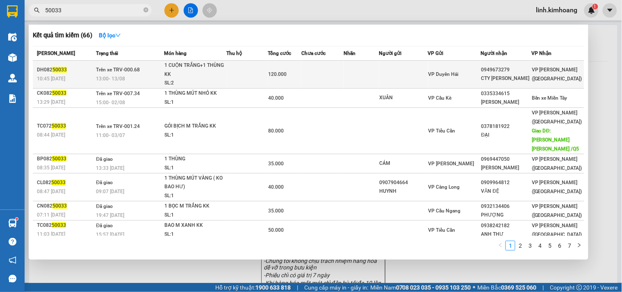
click at [471, 71] on div "VP Duyên Hải" at bounding box center [455, 74] width 52 height 9
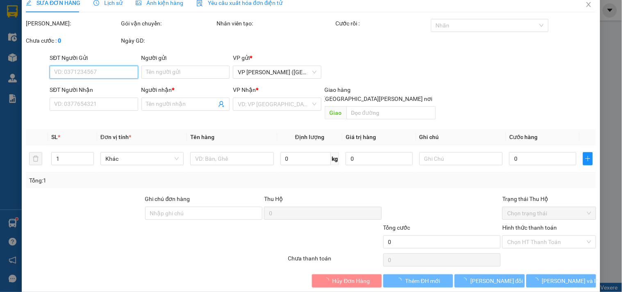
scroll to position [13, 0]
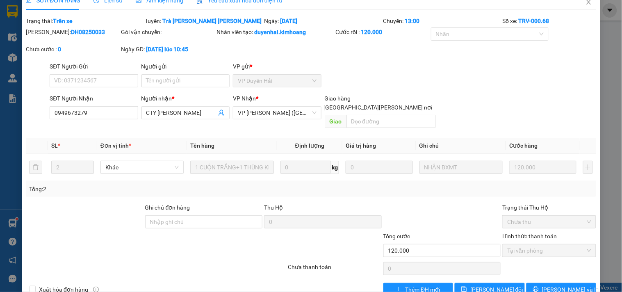
drag, startPoint x: 494, startPoint y: 107, endPoint x: 0, endPoint y: 137, distance: 495.1
click at [0, 136] on div "SỬA ĐƠN HÀNG Lịch sử Ảnh kiện hàng Yêu cầu xuất hóa đơn điện tử Total Paid Fee …" at bounding box center [311, 146] width 622 height 292
click at [586, 1] on icon "close" at bounding box center [589, 2] width 7 height 7
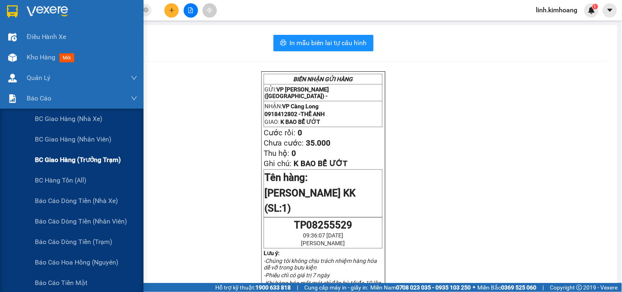
click at [55, 163] on span "BC giao hàng (trưởng trạm)" at bounding box center [78, 160] width 86 height 10
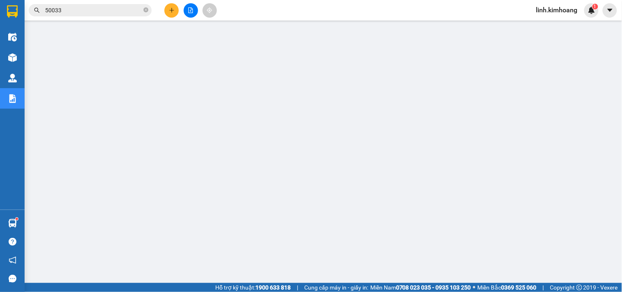
click at [182, 7] on div at bounding box center [191, 10] width 62 height 14
click at [166, 9] on button at bounding box center [171, 10] width 14 height 14
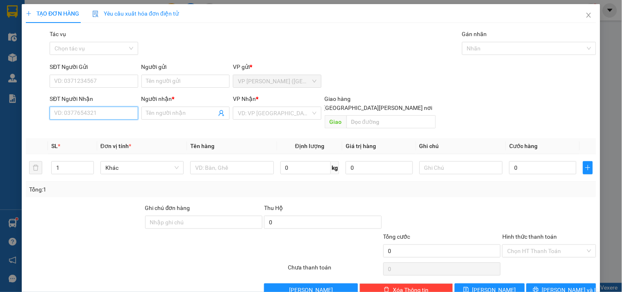
click at [107, 115] on input "SĐT Người Nhận" at bounding box center [94, 113] width 88 height 13
click at [98, 128] on div "0919452054 - HẢI ĐĂNG" at bounding box center [94, 129] width 81 height 9
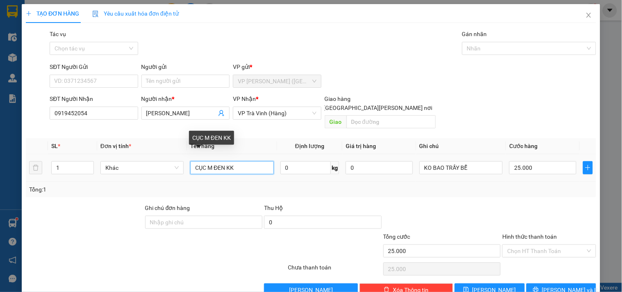
drag, startPoint x: 253, startPoint y: 160, endPoint x: 0, endPoint y: 169, distance: 252.8
click at [0, 169] on div "TẠO ĐƠN HÀNG Yêu cầu xuất hóa đơn điện tử Transit Pickup Surcharge Ids Transit …" at bounding box center [311, 146] width 622 height 292
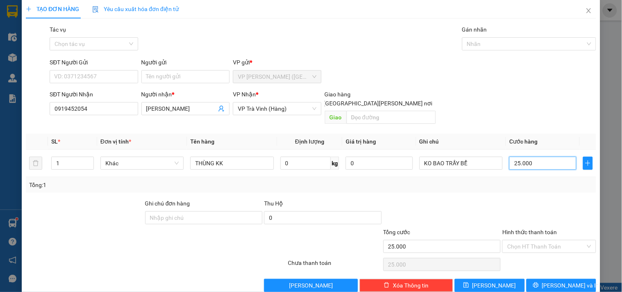
scroll to position [11, 0]
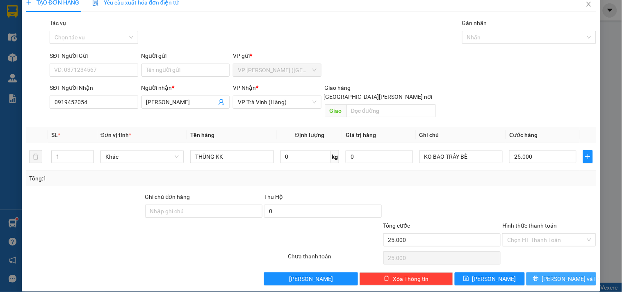
click at [547, 272] on button "[PERSON_NAME] và In" at bounding box center [562, 278] width 70 height 13
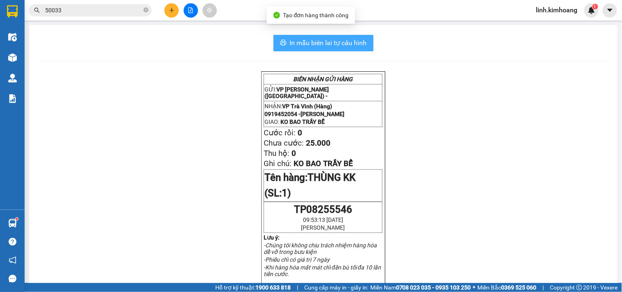
click at [361, 40] on span "In mẫu biên lai tự cấu hình" at bounding box center [328, 43] width 77 height 10
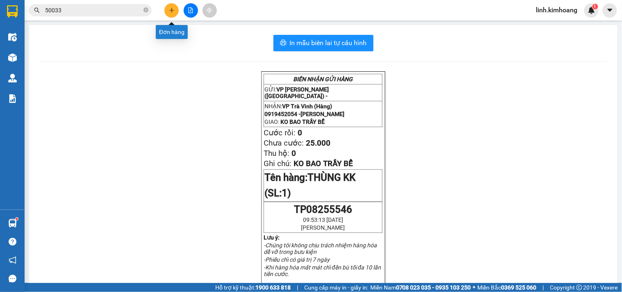
click at [169, 11] on icon "plus" at bounding box center [172, 10] width 6 height 6
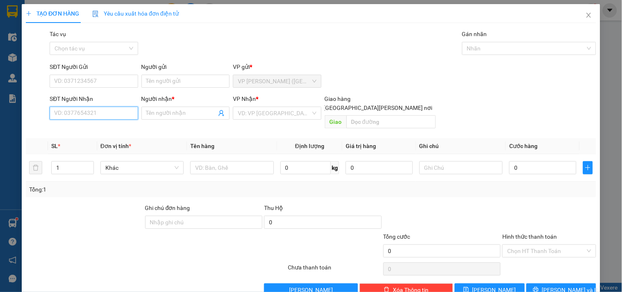
click at [111, 112] on input "SĐT Người Nhận" at bounding box center [94, 113] width 88 height 13
click at [94, 125] on div "0949172828 - KÝ" at bounding box center [93, 129] width 78 height 9
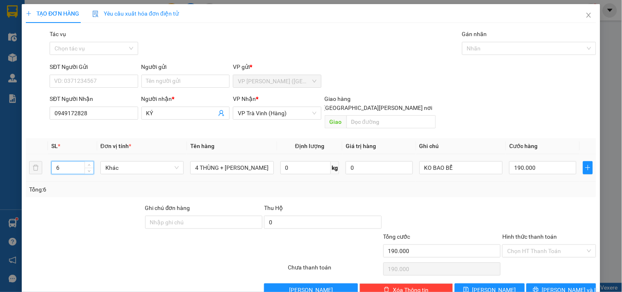
drag, startPoint x: 62, startPoint y: 160, endPoint x: 58, endPoint y: 160, distance: 4.1
click at [58, 162] on input "6" at bounding box center [73, 168] width 42 height 12
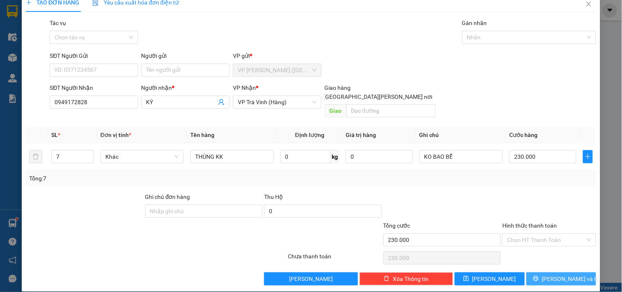
click at [558, 274] on span "[PERSON_NAME] và In" at bounding box center [570, 278] width 57 height 9
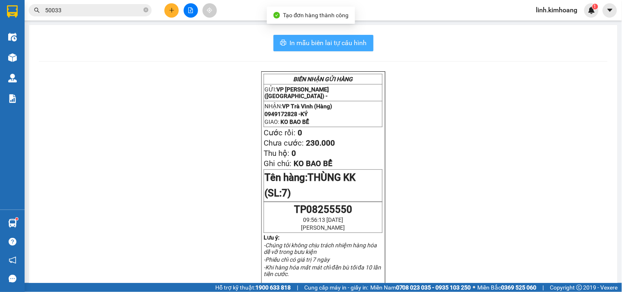
drag, startPoint x: 331, startPoint y: 31, endPoint x: 338, endPoint y: 43, distance: 14.5
click at [331, 31] on div "In mẫu biên lai tự cấu hình BIÊN NHẬN GỬI HÀNG GỬI: VP Trần Phú (Hàng) - NHẬN: …" at bounding box center [323, 285] width 589 height 520
click at [341, 46] on span "In mẫu biên lai tự cấu hình" at bounding box center [328, 43] width 77 height 10
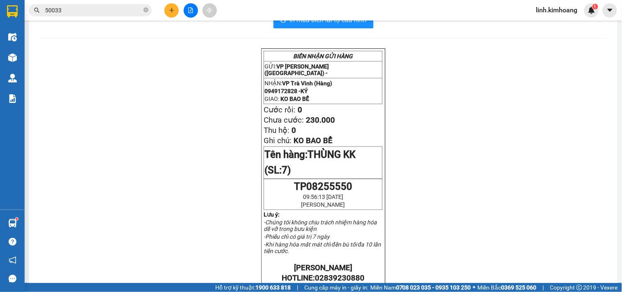
scroll to position [46, 0]
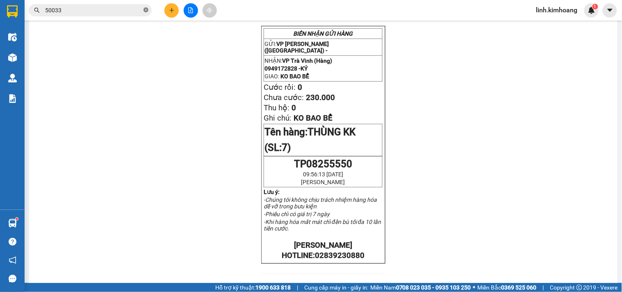
click at [144, 10] on icon "close-circle" at bounding box center [146, 9] width 5 height 5
click at [125, 11] on input "text" at bounding box center [93, 10] width 97 height 9
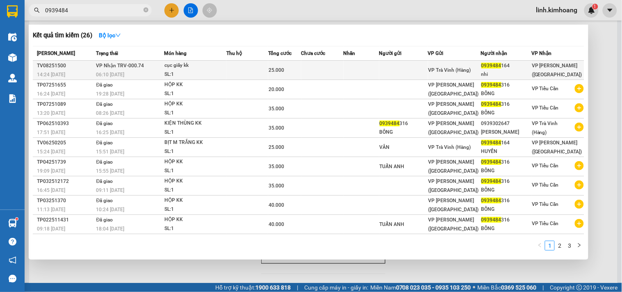
click at [481, 68] on div "VP Trà Vinh (Hàng)" at bounding box center [455, 70] width 52 height 9
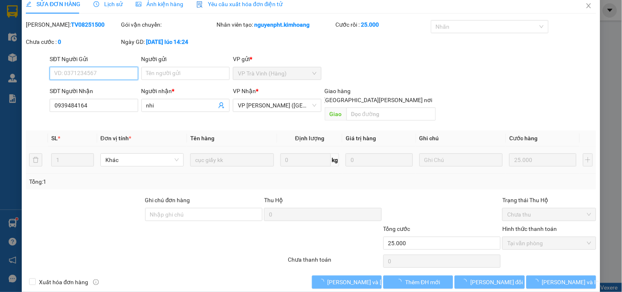
scroll to position [13, 0]
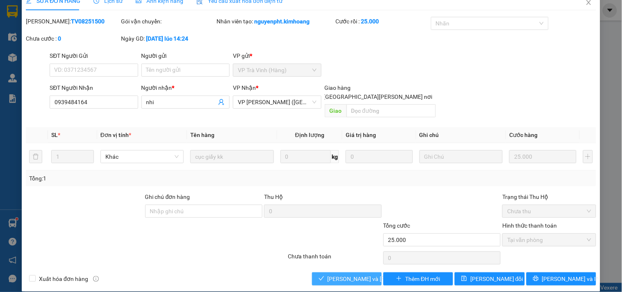
click at [349, 274] on span "[PERSON_NAME] và [PERSON_NAME] hàng" at bounding box center [383, 278] width 111 height 9
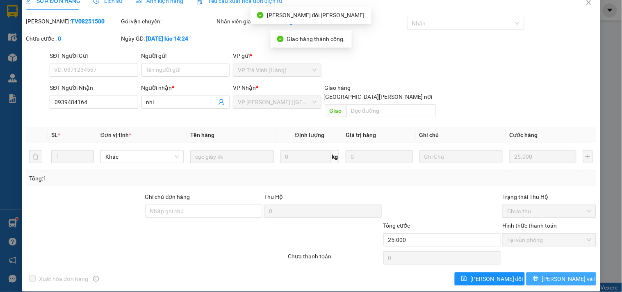
click at [564, 274] on span "[PERSON_NAME] và In" at bounding box center [570, 278] width 57 height 9
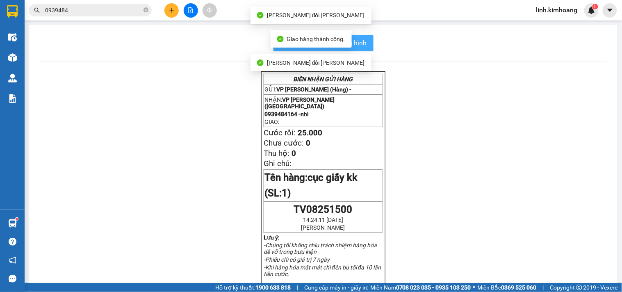
click at [361, 39] on span "In mẫu biên lai tự cấu hình" at bounding box center [328, 43] width 77 height 10
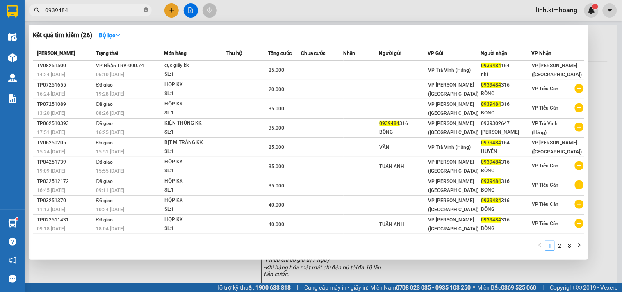
click at [144, 12] on icon "close-circle" at bounding box center [146, 9] width 5 height 5
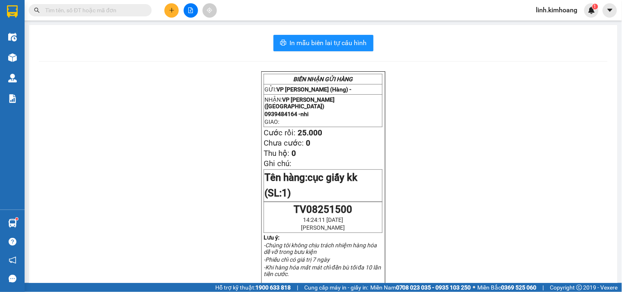
drag, startPoint x: 121, startPoint y: 7, endPoint x: 122, endPoint y: 14, distance: 7.0
click at [120, 7] on input "text" at bounding box center [93, 10] width 97 height 9
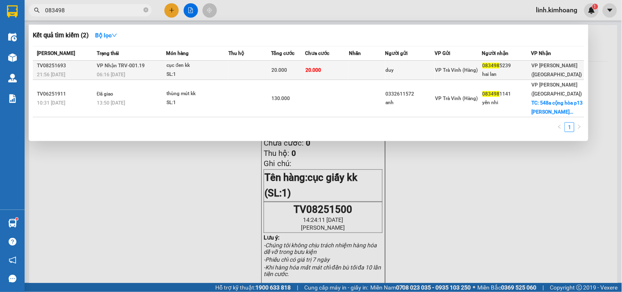
click at [428, 73] on div "duy" at bounding box center [410, 70] width 49 height 9
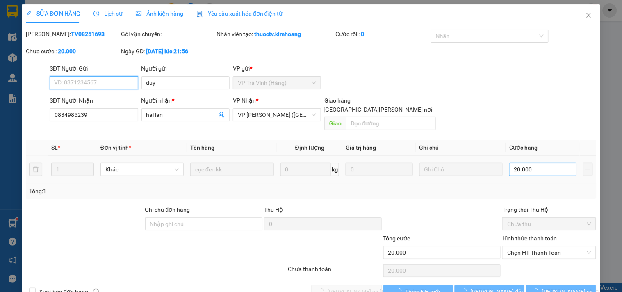
scroll to position [9, 0]
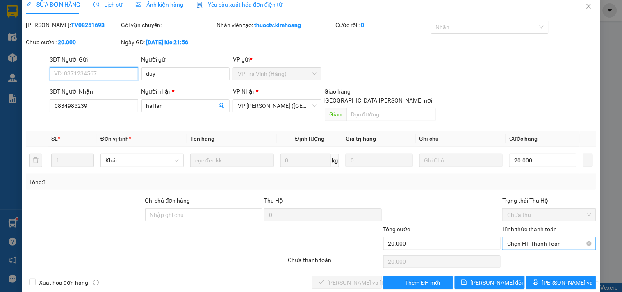
click at [519, 237] on span "Chọn HT Thanh Toán" at bounding box center [549, 243] width 84 height 12
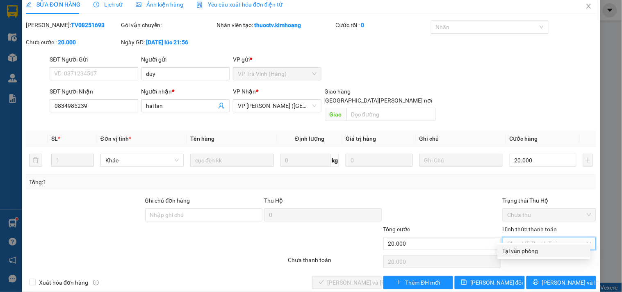
click at [527, 249] on div "Tại văn phòng" at bounding box center [544, 250] width 83 height 9
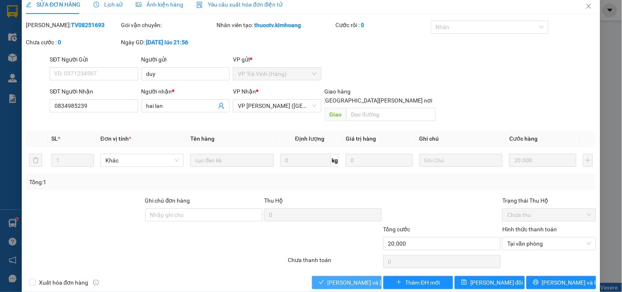
click at [352, 278] on span "[PERSON_NAME] và [PERSON_NAME] hàng" at bounding box center [383, 282] width 111 height 9
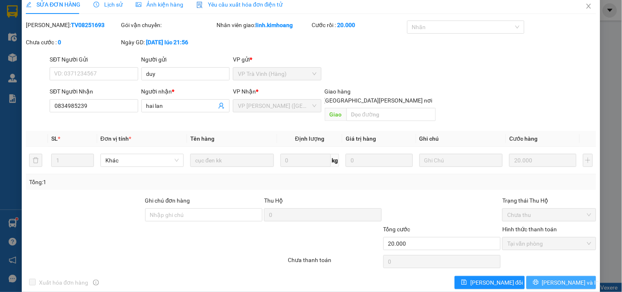
click at [558, 278] on span "[PERSON_NAME] và In" at bounding box center [570, 282] width 57 height 9
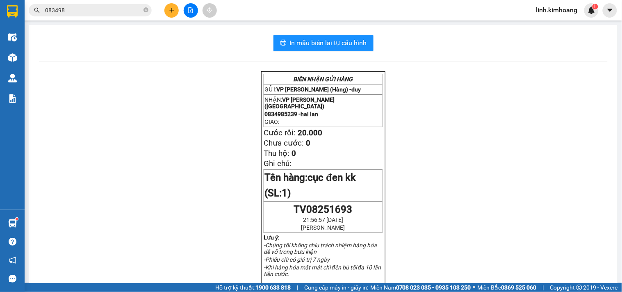
drag, startPoint x: 566, startPoint y: 243, endPoint x: 170, endPoint y: 7, distance: 461.3
click at [170, 7] on icon "plus" at bounding box center [172, 10] width 6 height 6
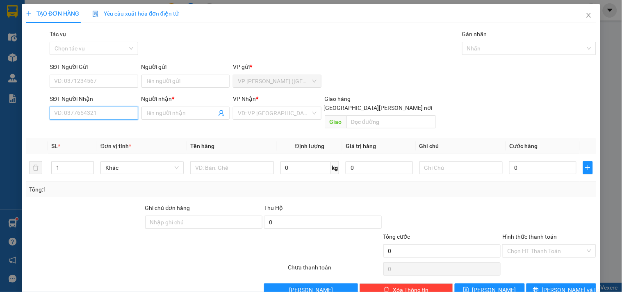
click at [89, 113] on input "SĐT Người Nhận" at bounding box center [94, 113] width 88 height 13
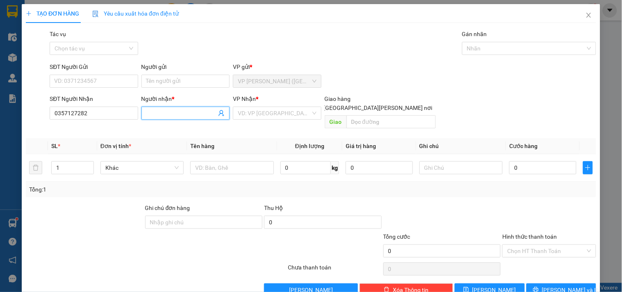
click at [166, 113] on input "Người nhận *" at bounding box center [181, 113] width 70 height 9
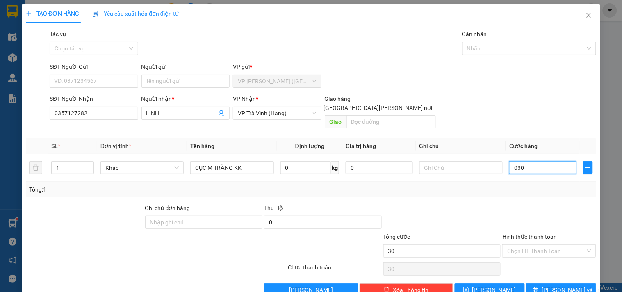
scroll to position [11, 0]
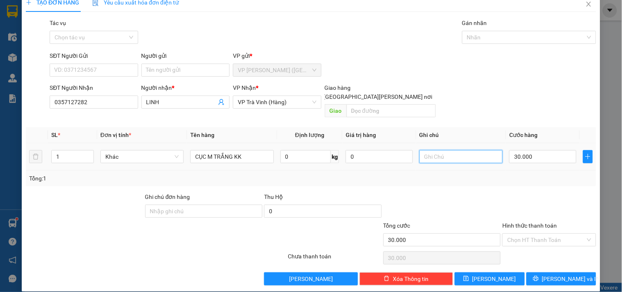
click at [440, 150] on input "text" at bounding box center [461, 156] width 83 height 13
click at [554, 274] on span "[PERSON_NAME] và In" at bounding box center [570, 278] width 57 height 9
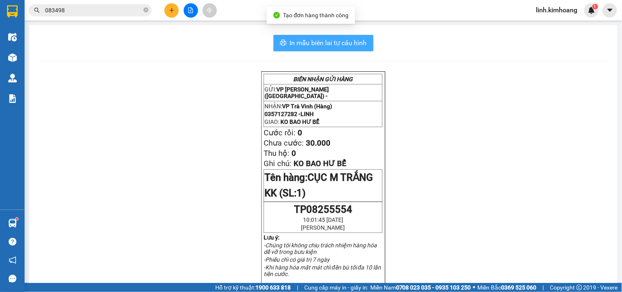
click at [351, 47] on span "In mẫu biên lai tự cấu hình" at bounding box center [328, 43] width 77 height 10
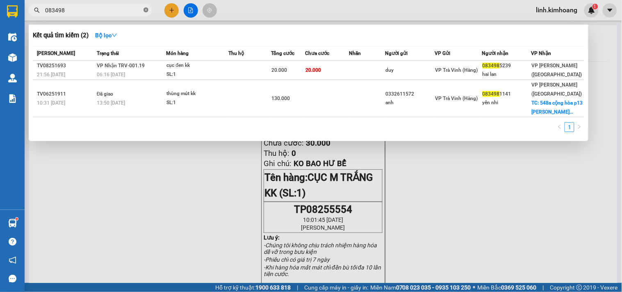
click at [144, 10] on icon "close-circle" at bounding box center [146, 9] width 5 height 5
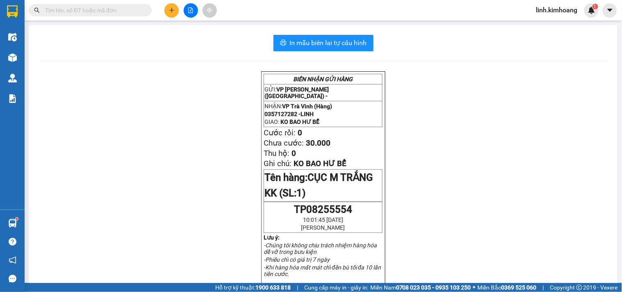
click at [128, 10] on input "text" at bounding box center [93, 10] width 97 height 9
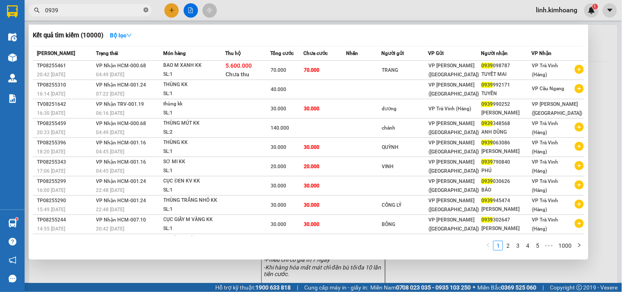
click at [146, 7] on span at bounding box center [146, 11] width 5 height 8
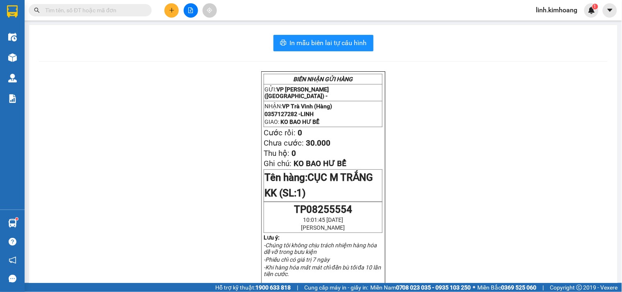
click at [108, 6] on input "text" at bounding box center [93, 10] width 97 height 9
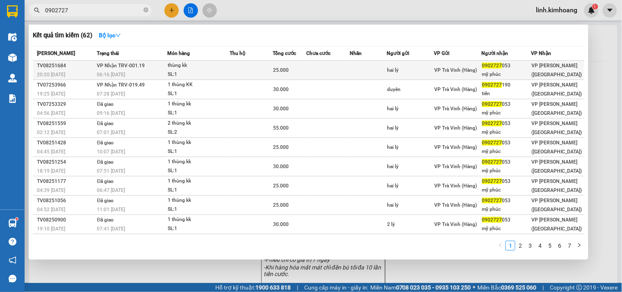
click at [463, 67] on span "VP Trà Vinh (Hàng)" at bounding box center [456, 70] width 43 height 6
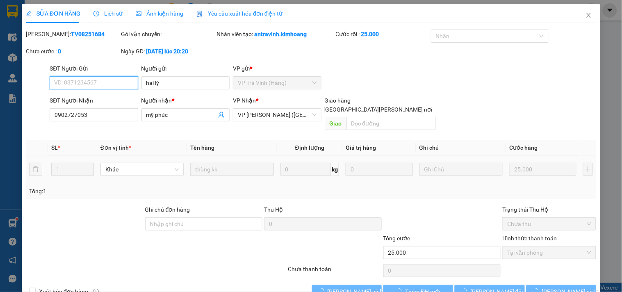
scroll to position [4, 0]
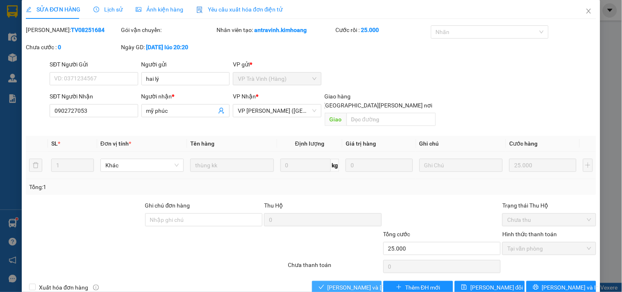
click at [342, 283] on span "[PERSON_NAME] và [PERSON_NAME] hàng" at bounding box center [383, 287] width 111 height 9
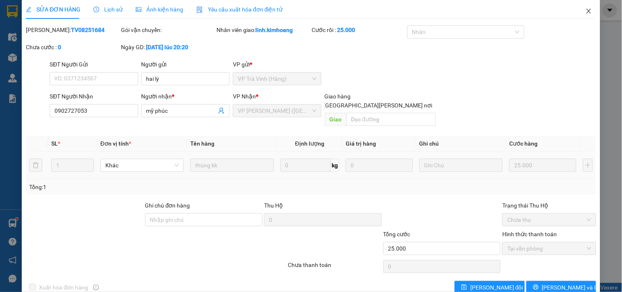
click at [586, 10] on icon "close" at bounding box center [588, 11] width 5 height 5
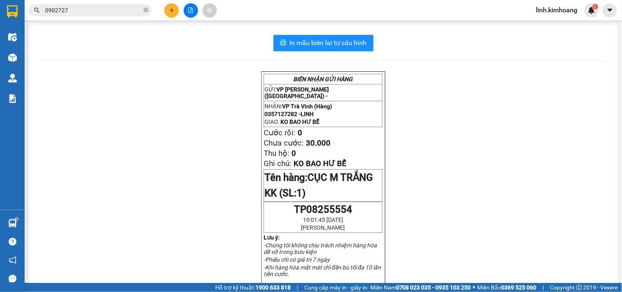
click at [169, 11] on icon "plus" at bounding box center [172, 10] width 6 height 6
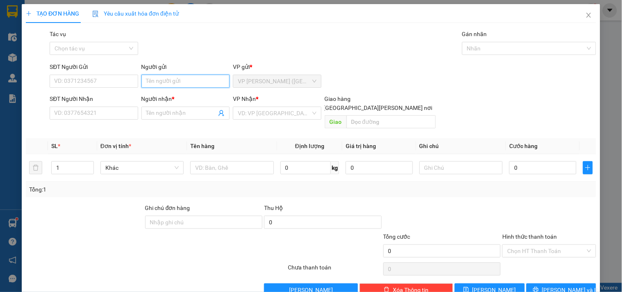
click at [155, 81] on input "Người gửi" at bounding box center [185, 81] width 88 height 13
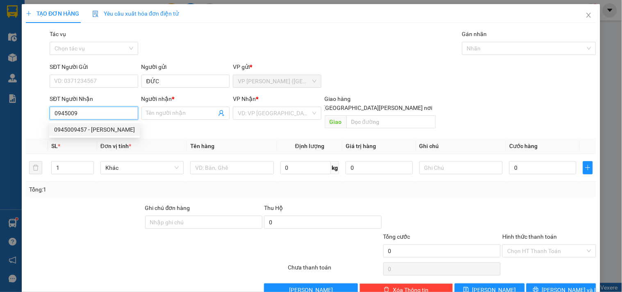
click at [101, 135] on div "0945009457 - CƯỜNG" at bounding box center [94, 129] width 91 height 13
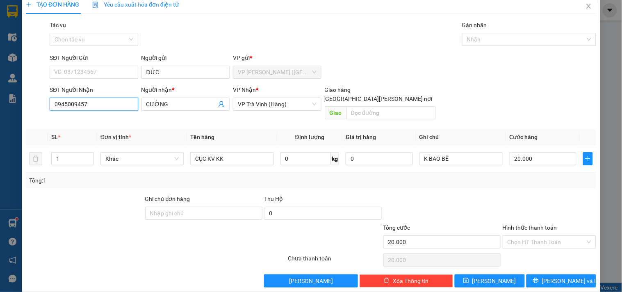
scroll to position [11, 0]
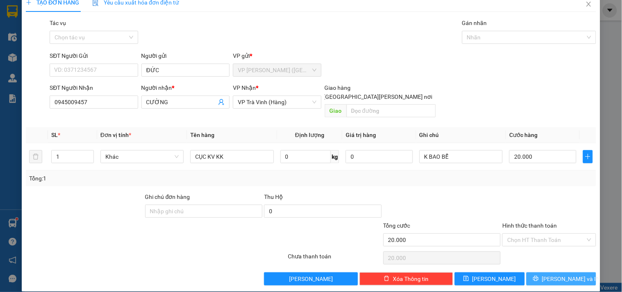
click at [548, 272] on button "[PERSON_NAME] và In" at bounding box center [562, 278] width 70 height 13
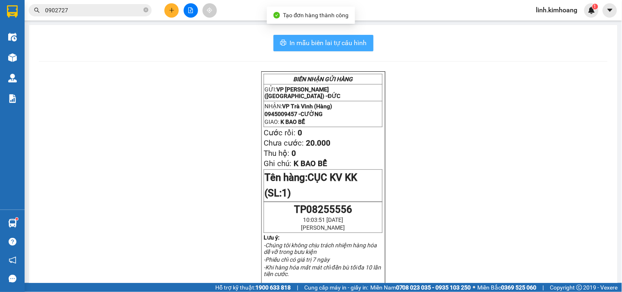
click at [338, 45] on span "In mẫu biên lai tự cấu hình" at bounding box center [328, 43] width 77 height 10
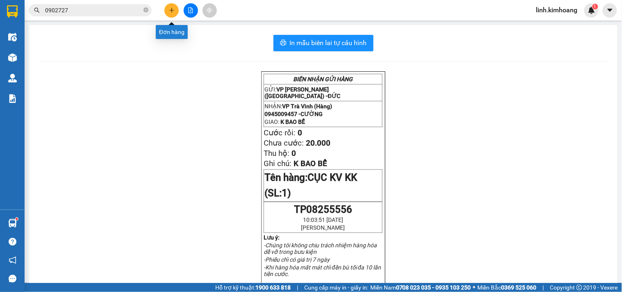
click at [165, 10] on button at bounding box center [171, 10] width 14 height 14
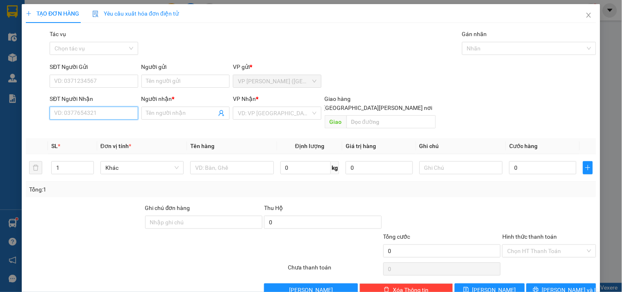
click at [105, 115] on input "SĐT Người Nhận" at bounding box center [94, 113] width 88 height 13
click at [110, 129] on div "0925887562 - như huỳnh" at bounding box center [94, 129] width 81 height 9
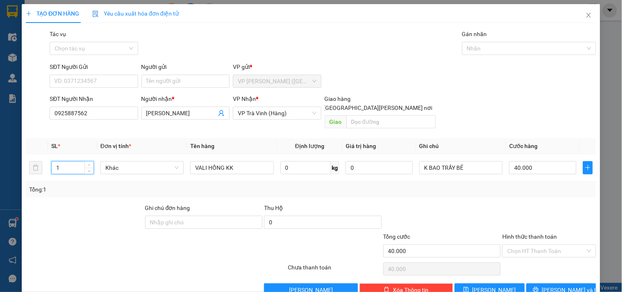
drag, startPoint x: 74, startPoint y: 156, endPoint x: 0, endPoint y: 166, distance: 74.4
click at [0, 166] on div "TẠO ĐƠN HÀNG Yêu cầu xuất hóa đơn điện tử Transit Pickup Surcharge Ids Transit …" at bounding box center [311, 146] width 622 height 292
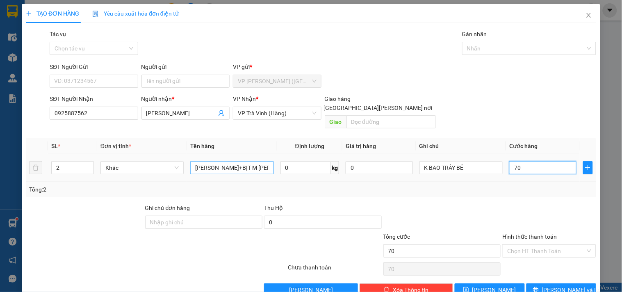
scroll to position [11, 0]
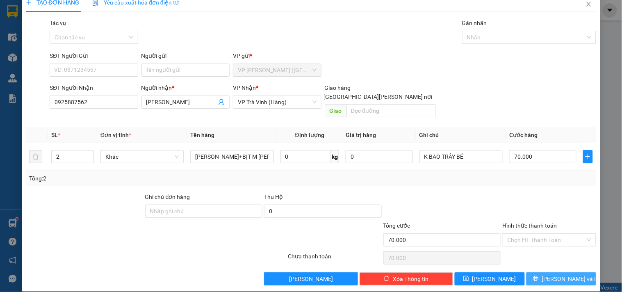
click at [555, 274] on span "[PERSON_NAME] và In" at bounding box center [570, 278] width 57 height 9
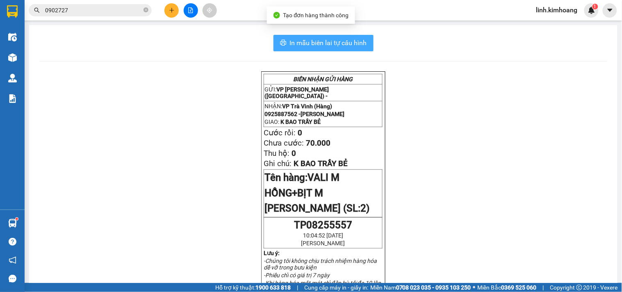
click at [347, 40] on span "In mẫu biên lai tự cấu hình" at bounding box center [328, 43] width 77 height 10
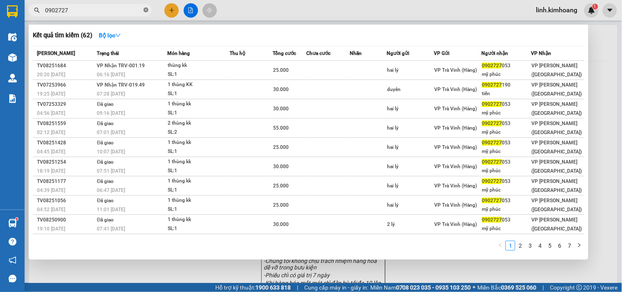
click at [148, 9] on icon "close-circle" at bounding box center [146, 9] width 5 height 5
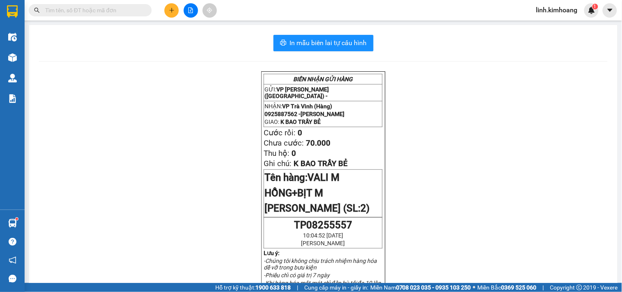
click at [119, 13] on input "text" at bounding box center [93, 10] width 97 height 9
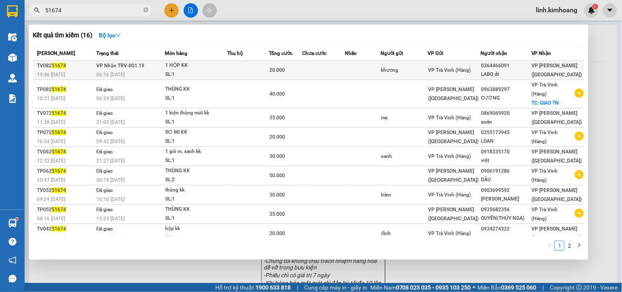
click at [477, 67] on div "VP Trà Vinh (Hàng)" at bounding box center [454, 70] width 52 height 9
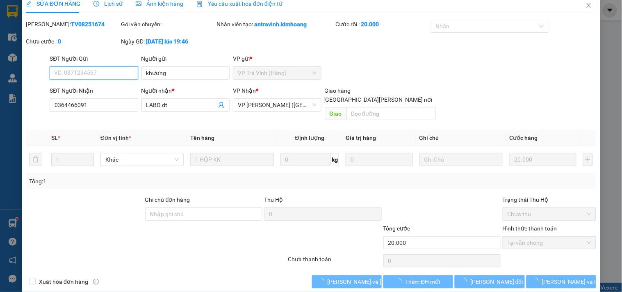
scroll to position [13, 0]
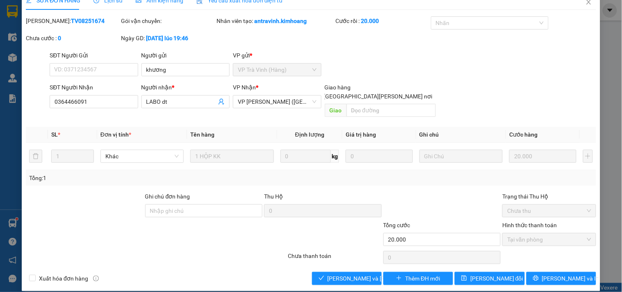
click at [327, 277] on div "SỬA ĐƠN HÀNG Lịch sử Ảnh kiện hàng Yêu cầu xuất hóa đơn điện tử Total Paid Fee …" at bounding box center [311, 141] width 579 height 300
click at [334, 274] on span "[PERSON_NAME] và [PERSON_NAME] hàng" at bounding box center [383, 278] width 111 height 9
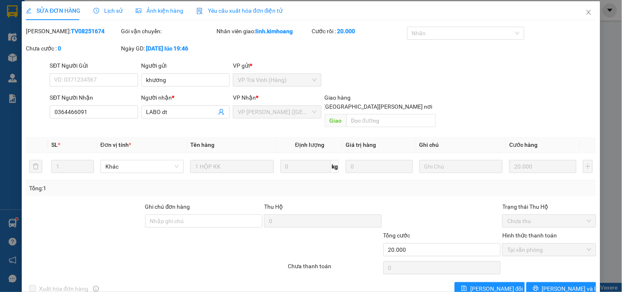
scroll to position [0, 0]
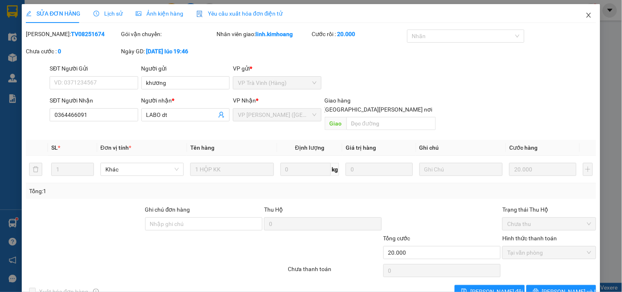
click at [586, 13] on icon "close" at bounding box center [589, 15] width 7 height 7
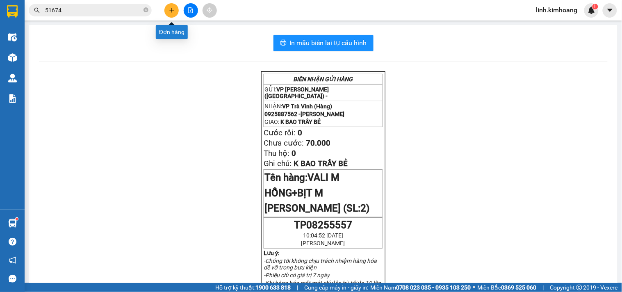
click at [167, 9] on button at bounding box center [171, 10] width 14 height 14
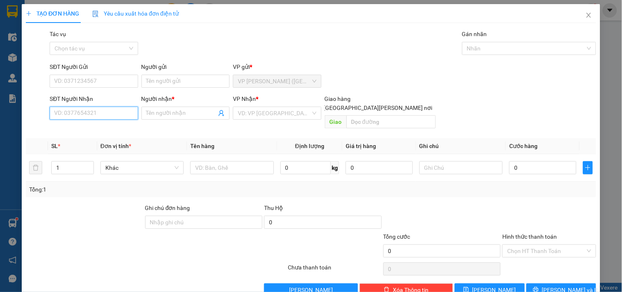
click at [100, 114] on input "SĐT Người Nhận" at bounding box center [94, 113] width 88 height 13
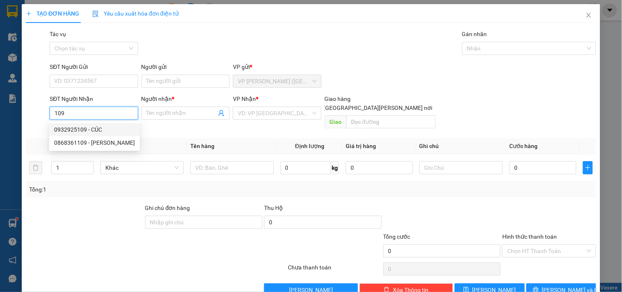
click at [111, 129] on div "0932925109 - CÚC" at bounding box center [94, 129] width 81 height 9
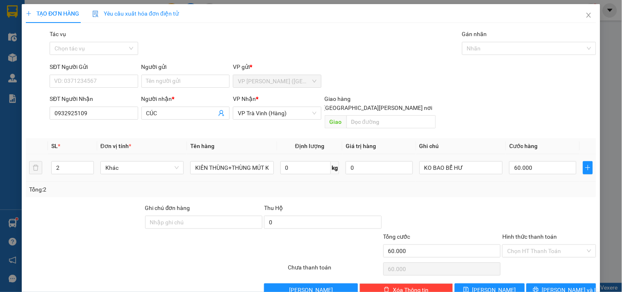
drag, startPoint x: 55, startPoint y: 155, endPoint x: 0, endPoint y: 167, distance: 56.7
click at [0, 167] on div "TẠO ĐƠN HÀNG Yêu cầu xuất hóa đơn điện tử Transit Pickup Surcharge Ids Transit …" at bounding box center [311, 146] width 622 height 292
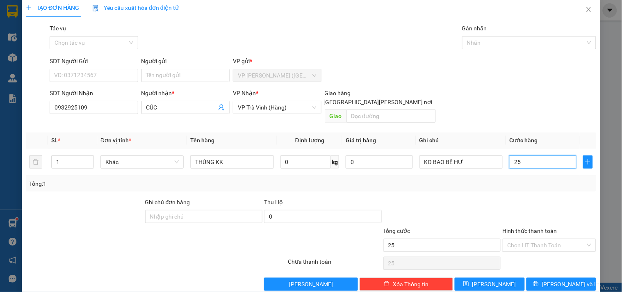
scroll to position [11, 0]
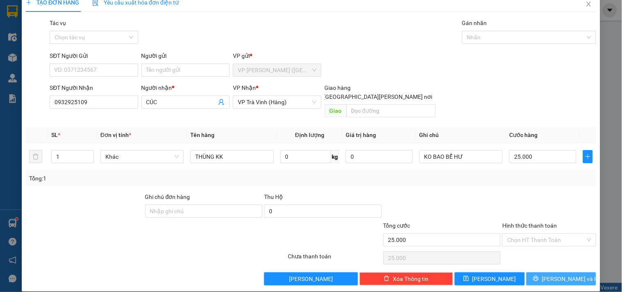
click at [573, 272] on button "[PERSON_NAME] và In" at bounding box center [562, 278] width 70 height 13
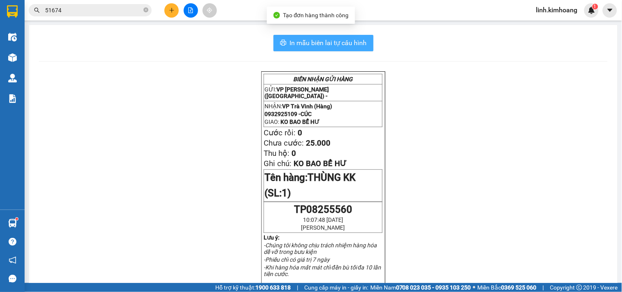
click at [291, 48] on span "In mẫu biên lai tự cấu hình" at bounding box center [328, 43] width 77 height 10
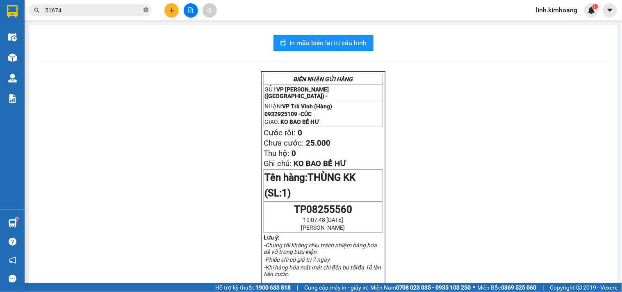
click at [146, 10] on icon "close-circle" at bounding box center [146, 9] width 5 height 5
click at [112, 14] on input "text" at bounding box center [93, 10] width 97 height 9
click at [109, 9] on input "text" at bounding box center [93, 10] width 97 height 9
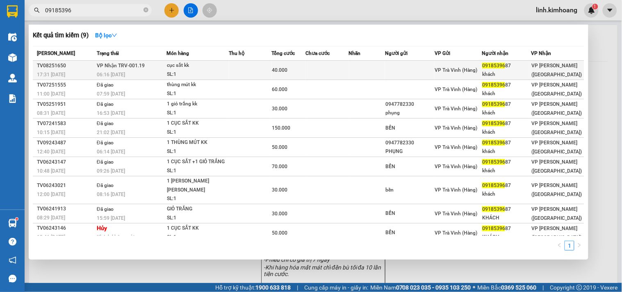
click at [460, 66] on div "VP Trà Vinh (Hàng)" at bounding box center [458, 70] width 46 height 9
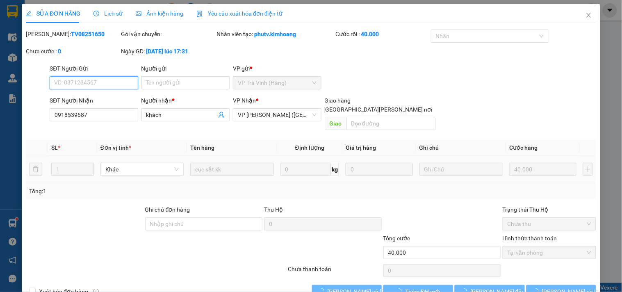
scroll to position [4, 0]
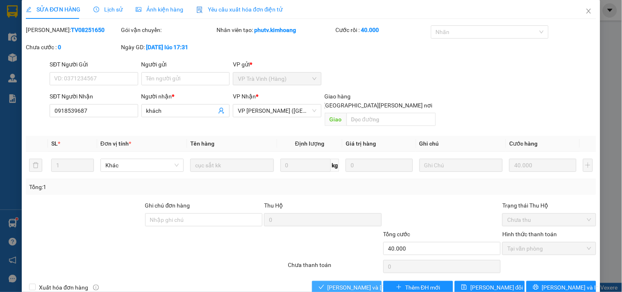
click at [345, 283] on span "[PERSON_NAME] và [PERSON_NAME] hàng" at bounding box center [383, 287] width 111 height 9
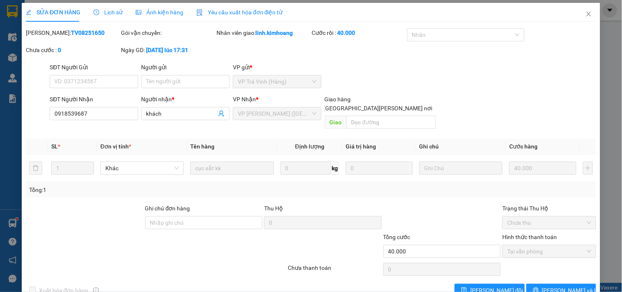
scroll to position [0, 0]
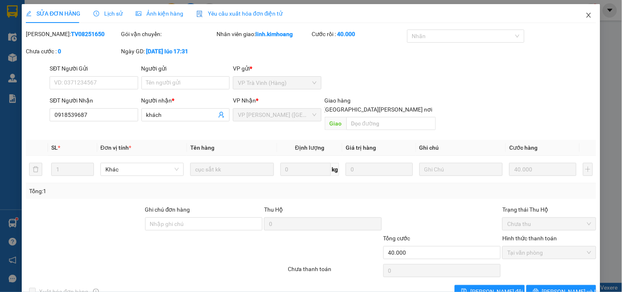
click at [586, 18] on icon "close" at bounding box center [589, 15] width 7 height 7
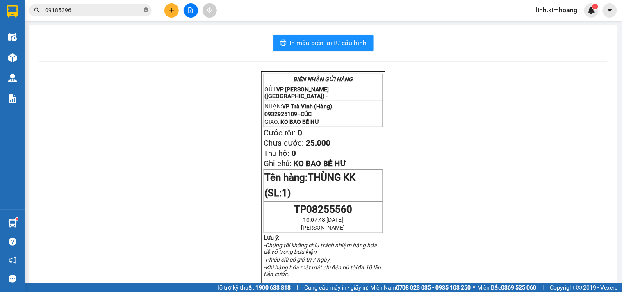
click at [144, 11] on icon "close-circle" at bounding box center [146, 9] width 5 height 5
click at [134, 10] on input "text" at bounding box center [93, 10] width 97 height 9
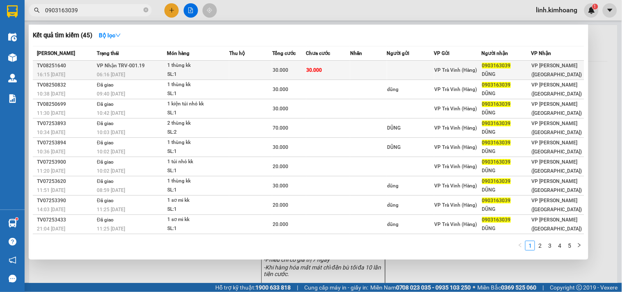
click at [473, 71] on span "VP Trà Vinh (Hàng)" at bounding box center [456, 70] width 43 height 6
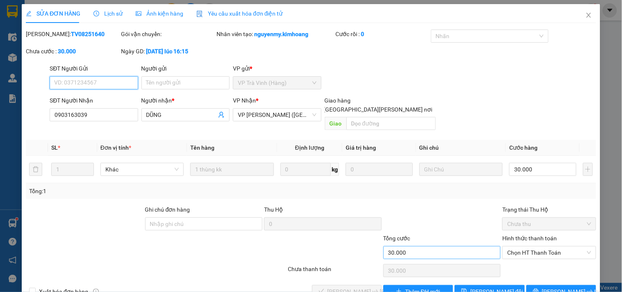
scroll to position [13, 0]
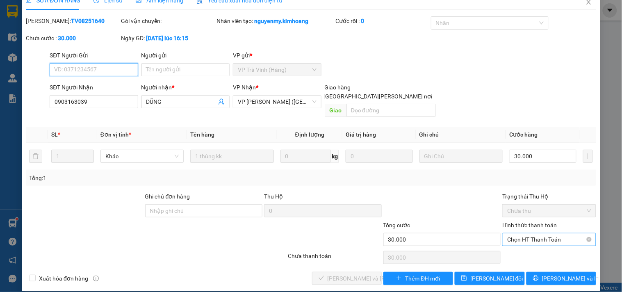
click at [522, 234] on span "Chọn HT Thanh Toán" at bounding box center [549, 239] width 84 height 12
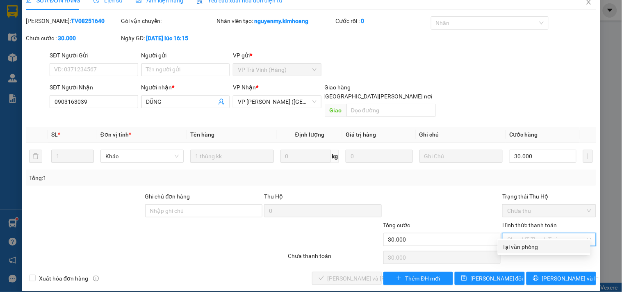
drag, startPoint x: 522, startPoint y: 245, endPoint x: 358, endPoint y: 276, distance: 166.5
click at [521, 245] on div "Tại văn phòng" at bounding box center [544, 246] width 83 height 9
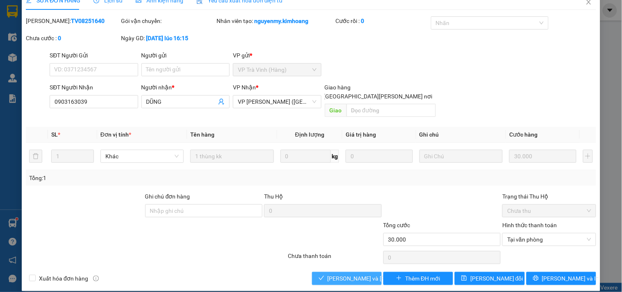
click at [319, 272] on button "[PERSON_NAME] và [PERSON_NAME] hàng" at bounding box center [347, 278] width 70 height 13
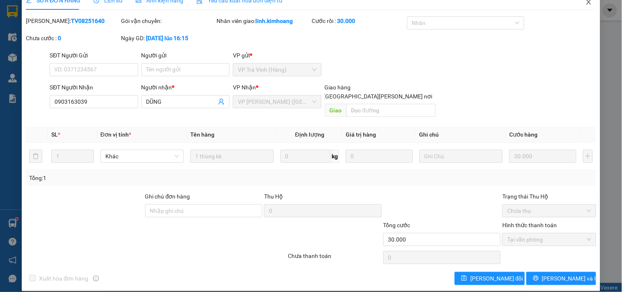
click at [586, 4] on icon "close" at bounding box center [589, 2] width 7 height 7
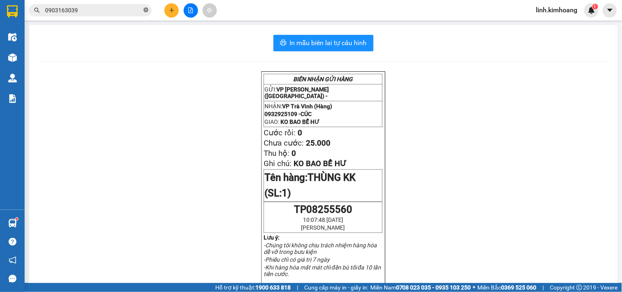
click at [148, 9] on icon "close-circle" at bounding box center [146, 9] width 5 height 5
click at [130, 9] on input "text" at bounding box center [93, 10] width 97 height 9
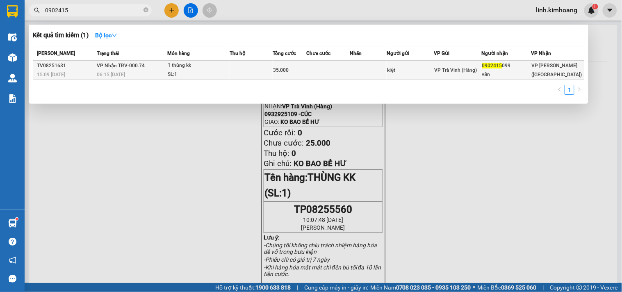
click at [366, 70] on td at bounding box center [368, 70] width 37 height 19
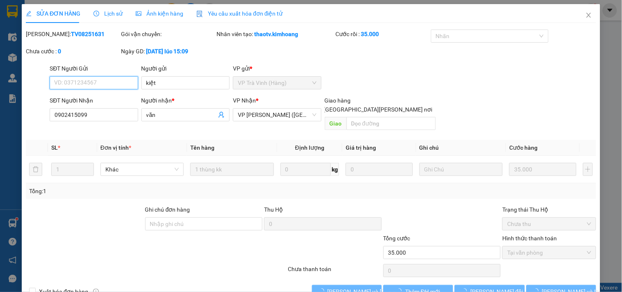
scroll to position [9, 0]
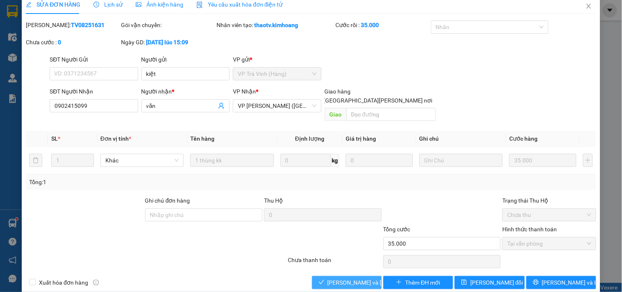
click at [348, 278] on span "[PERSON_NAME] và [PERSON_NAME] hàng" at bounding box center [383, 282] width 111 height 9
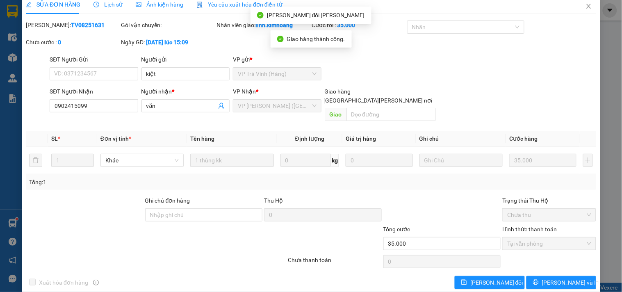
scroll to position [13, 0]
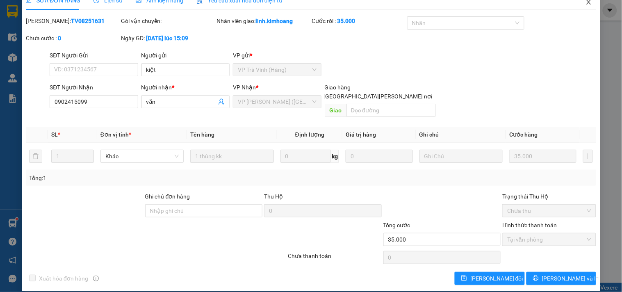
click at [586, 0] on icon "close" at bounding box center [589, 2] width 7 height 7
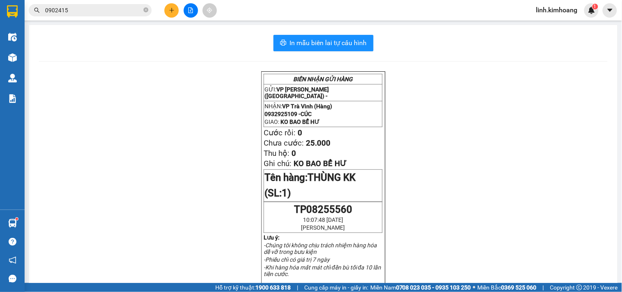
click at [167, 8] on button at bounding box center [171, 10] width 14 height 14
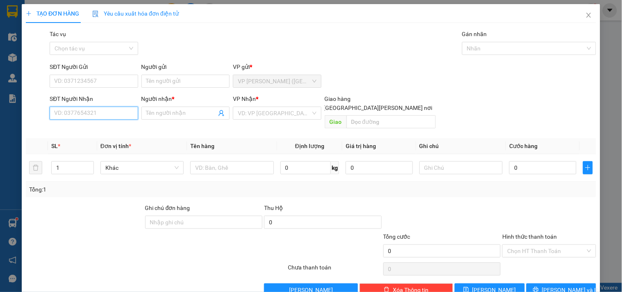
click at [99, 112] on input "SĐT Người Nhận" at bounding box center [94, 113] width 88 height 13
click at [103, 130] on div "0866437385 - NAM" at bounding box center [93, 129] width 78 height 9
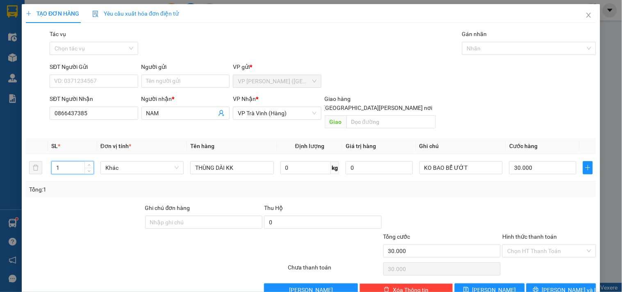
drag, startPoint x: 0, startPoint y: 169, endPoint x: 0, endPoint y: 182, distance: 12.7
click at [0, 181] on div "TẠO ĐƠN HÀNG Yêu cầu xuất hóa đơn điện tử Transit Pickup Surcharge Ids Transit …" at bounding box center [311, 146] width 622 height 292
drag, startPoint x: 449, startPoint y: 160, endPoint x: 441, endPoint y: 169, distance: 12.2
click at [441, 169] on td "KO BAO BỂ ƯỚT" at bounding box center [461, 167] width 90 height 27
click at [538, 161] on input "30.000" at bounding box center [542, 167] width 67 height 13
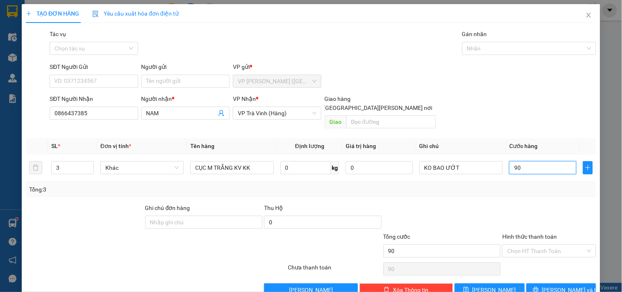
scroll to position [11, 0]
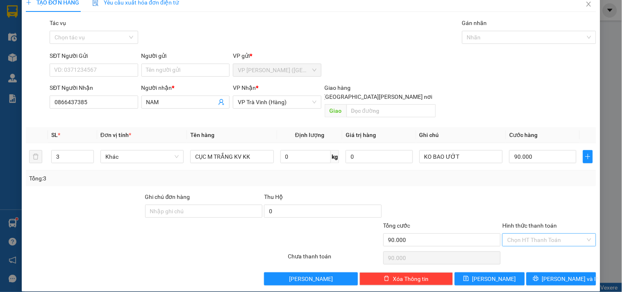
click at [540, 234] on input "Hình thức thanh toán" at bounding box center [546, 240] width 78 height 12
click at [548, 251] on div "Tại văn phòng" at bounding box center [544, 247] width 93 height 13
click at [557, 274] on span "[PERSON_NAME] và In" at bounding box center [570, 278] width 57 height 9
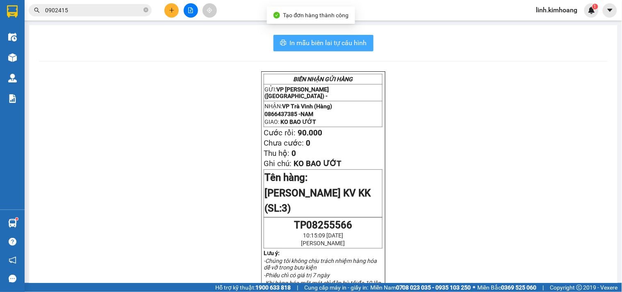
click at [315, 35] on button "In mẫu biên lai tự cấu hình" at bounding box center [324, 43] width 100 height 16
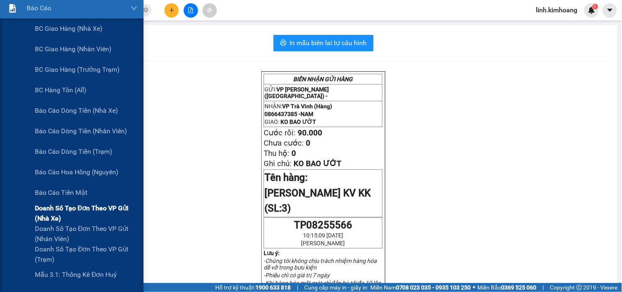
scroll to position [91, 0]
click at [77, 191] on span "Báo cáo tiền mặt" at bounding box center [61, 192] width 53 height 10
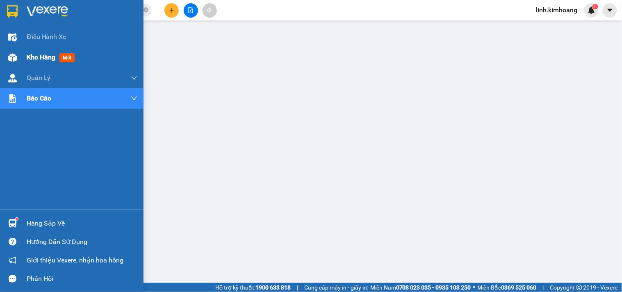
click at [35, 54] on span "Kho hàng" at bounding box center [41, 57] width 29 height 8
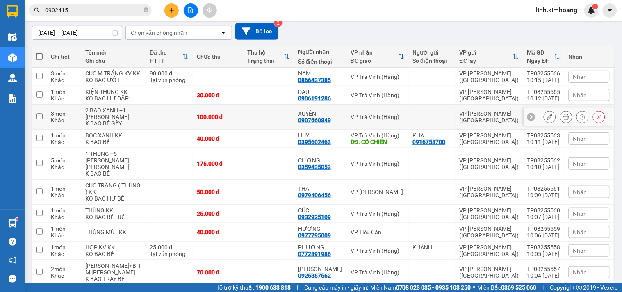
scroll to position [152, 0]
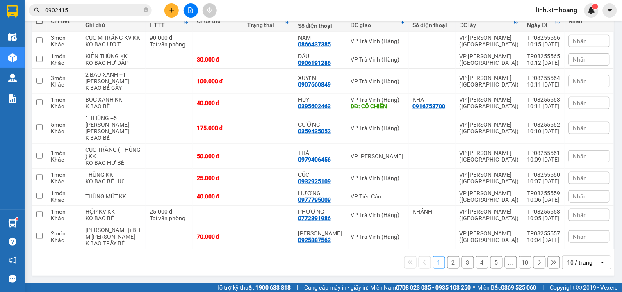
click at [571, 260] on div "10 / trang" at bounding box center [580, 262] width 25 height 8
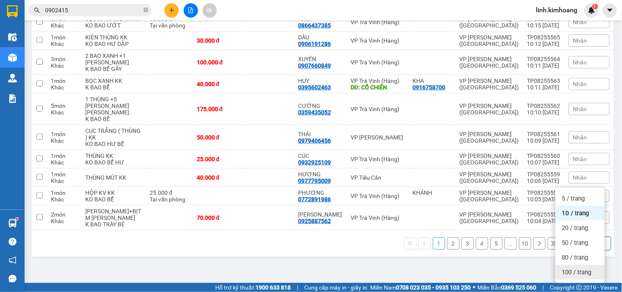
click at [569, 268] on span "100 / trang" at bounding box center [577, 272] width 30 height 8
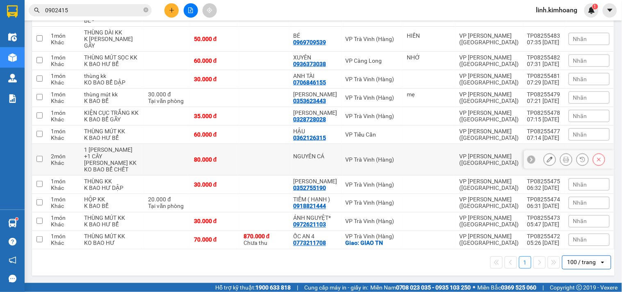
scroll to position [2278, 0]
click at [227, 237] on div "70.000 đ" at bounding box center [214, 240] width 41 height 7
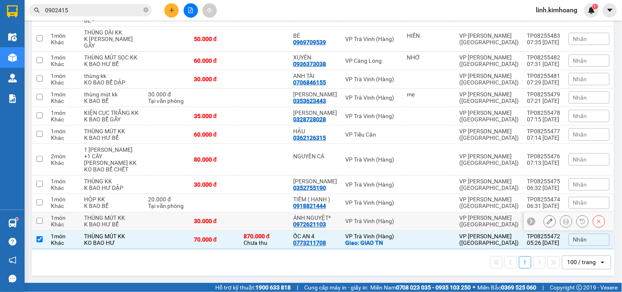
click at [227, 212] on td "30.000 đ" at bounding box center [215, 221] width 50 height 18
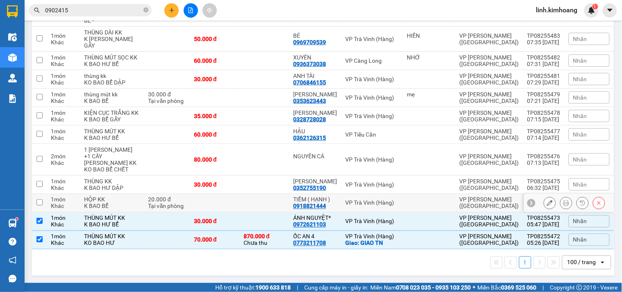
click at [233, 194] on td at bounding box center [215, 203] width 50 height 18
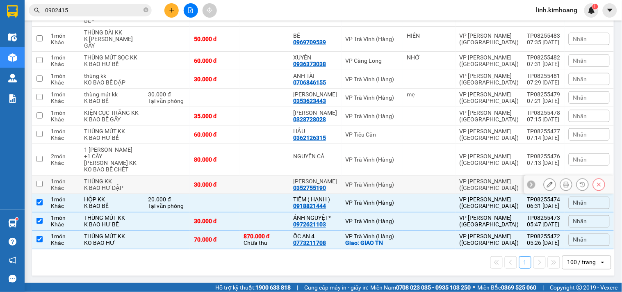
drag, startPoint x: 233, startPoint y: 166, endPoint x: 233, endPoint y: 162, distance: 4.5
click at [233, 181] on div "30.000 đ" at bounding box center [214, 184] width 41 height 7
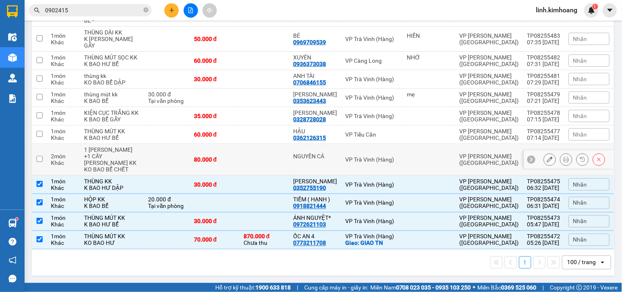
click at [233, 144] on td "80.000 đ" at bounding box center [215, 160] width 50 height 32
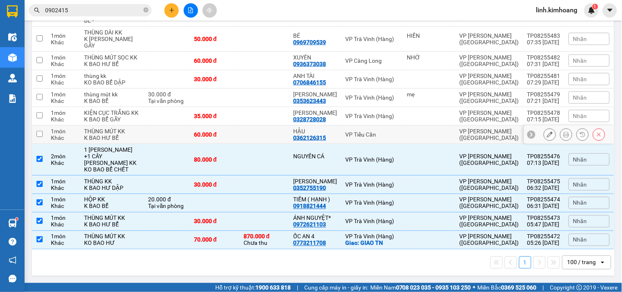
click at [230, 131] on div "60.000 đ" at bounding box center [214, 134] width 41 height 7
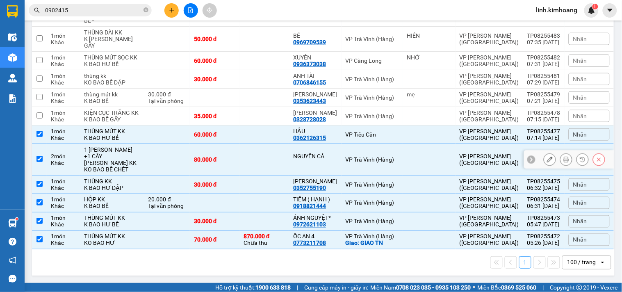
scroll to position [2233, 0]
click at [253, 121] on td at bounding box center [265, 116] width 50 height 18
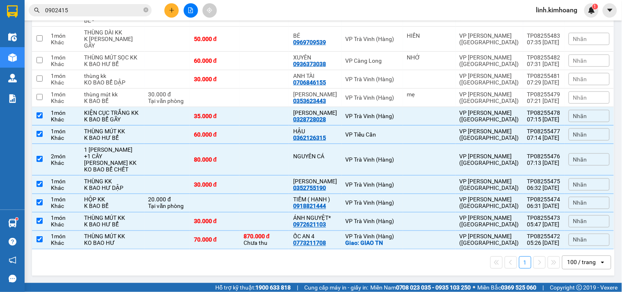
scroll to position [2187, 0]
click at [256, 125] on td at bounding box center [265, 116] width 50 height 18
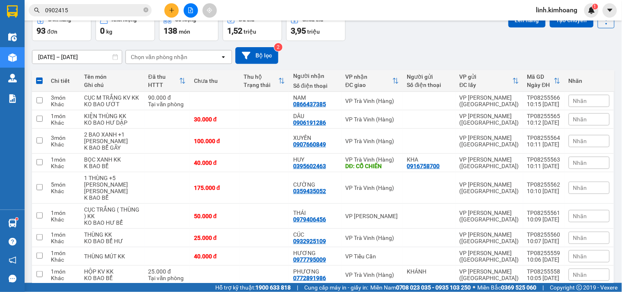
scroll to position [0, 0]
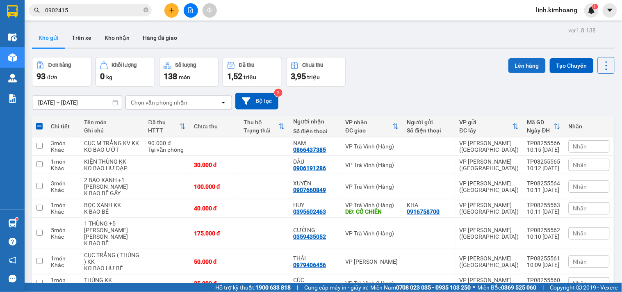
click at [522, 60] on button "Lên hàng" at bounding box center [527, 65] width 37 height 15
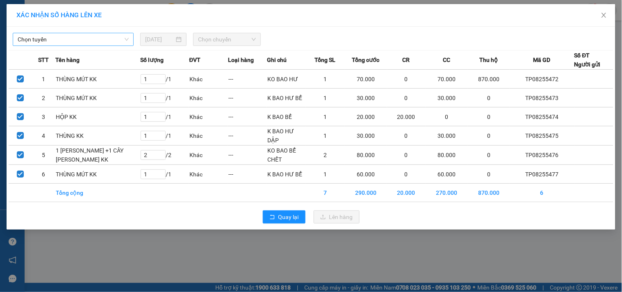
click at [112, 39] on span "Chọn tuyến" at bounding box center [73, 39] width 111 height 12
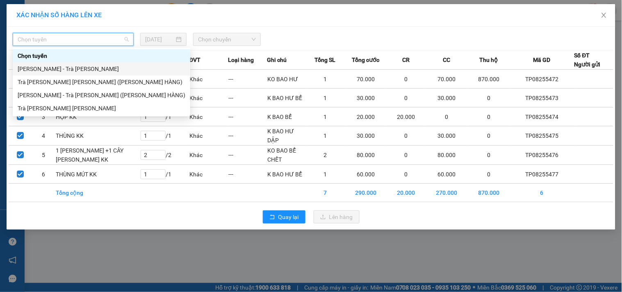
drag, startPoint x: 80, startPoint y: 70, endPoint x: 96, endPoint y: 70, distance: 16.0
click at [81, 70] on div "Hồ Chí Minh - Trà Vinh" at bounding box center [102, 68] width 168 height 9
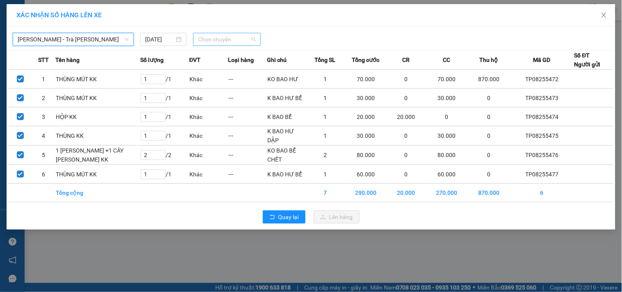
click at [214, 41] on span "Chọn chuyến" at bounding box center [227, 39] width 58 height 12
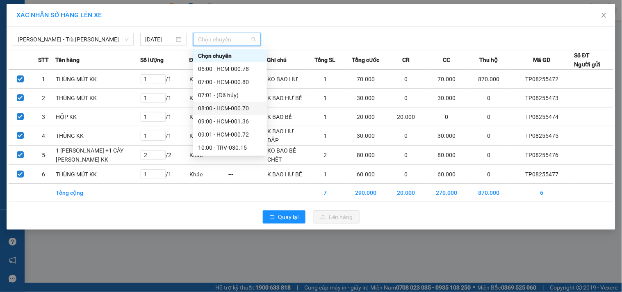
click at [227, 107] on div "08:00 - HCM-000.70" at bounding box center [230, 108] width 64 height 9
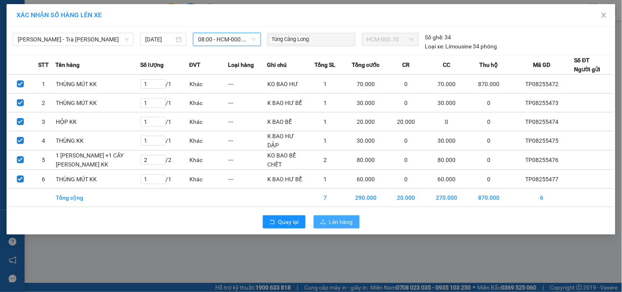
click at [334, 226] on span "Lên hàng" at bounding box center [341, 221] width 24 height 9
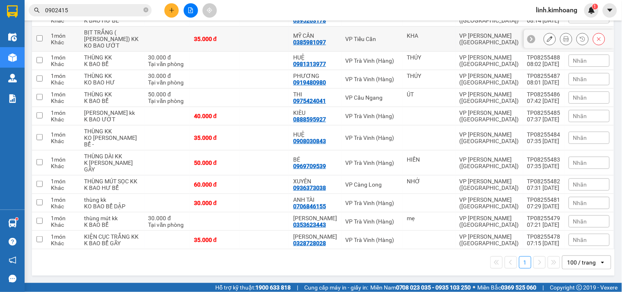
scroll to position [2121, 0]
click at [257, 234] on td at bounding box center [265, 240] width 50 height 18
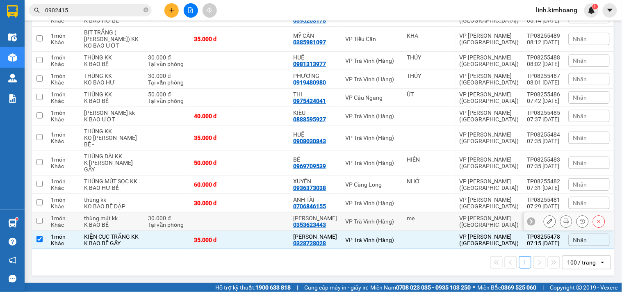
click at [255, 212] on td at bounding box center [265, 221] width 50 height 18
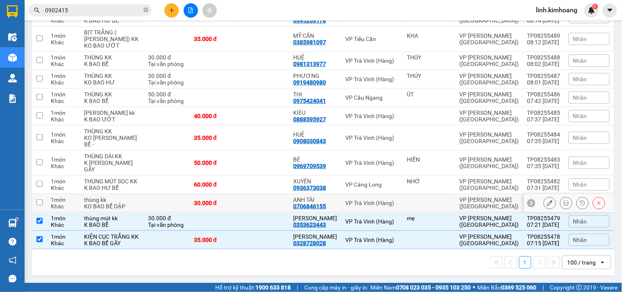
drag, startPoint x: 251, startPoint y: 191, endPoint x: 239, endPoint y: 163, distance: 30.7
click at [250, 194] on td at bounding box center [265, 203] width 50 height 18
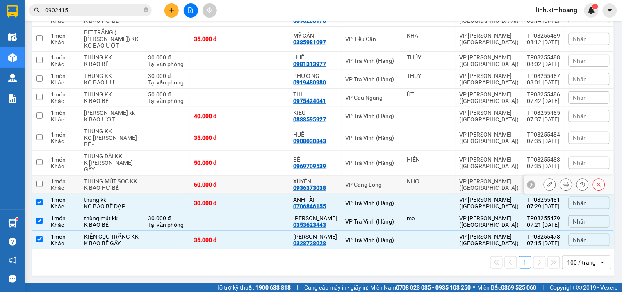
click at [240, 176] on td at bounding box center [265, 185] width 50 height 18
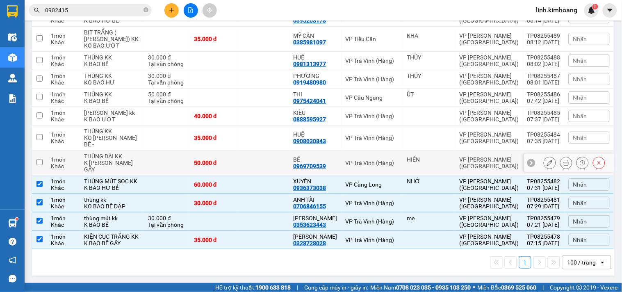
click at [237, 151] on td "50.000 đ" at bounding box center [215, 163] width 50 height 25
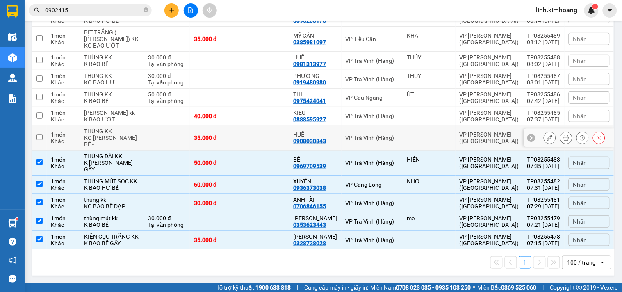
click at [238, 125] on td "35.000 đ" at bounding box center [215, 137] width 50 height 25
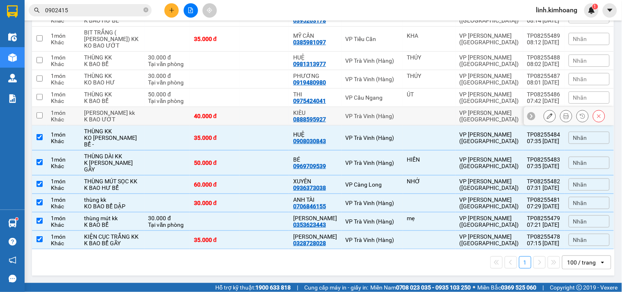
click at [235, 107] on td "40.000 đ" at bounding box center [215, 116] width 50 height 18
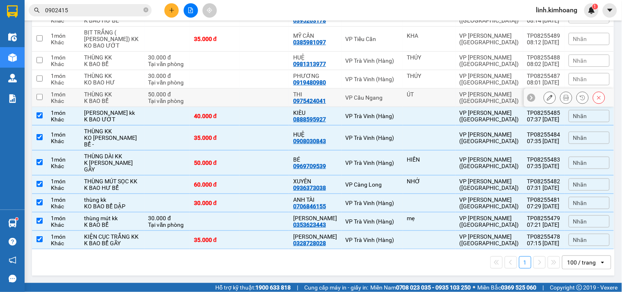
click at [236, 89] on td at bounding box center [215, 98] width 50 height 18
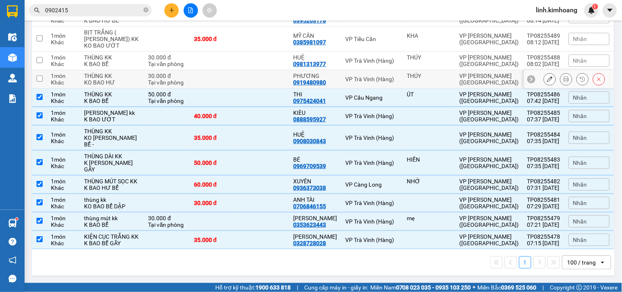
click at [237, 70] on td at bounding box center [215, 79] width 50 height 18
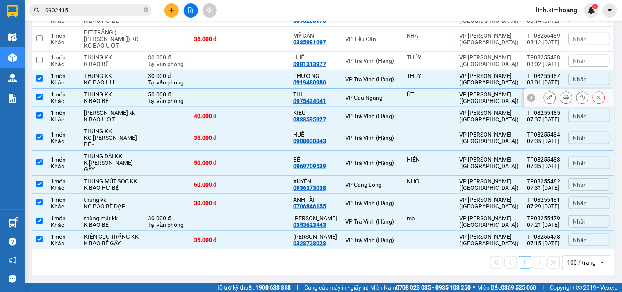
scroll to position [2076, 0]
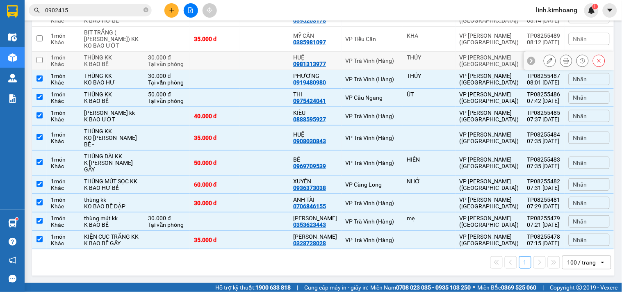
click at [207, 70] on td at bounding box center [215, 61] width 50 height 18
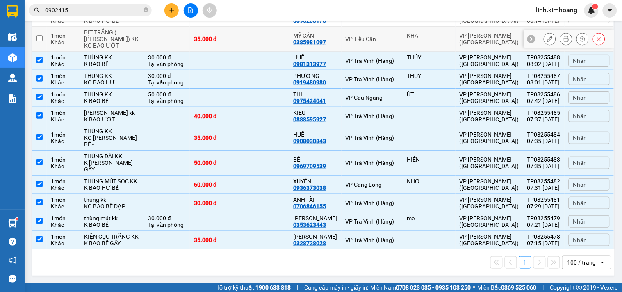
click at [216, 52] on td "35.000 đ" at bounding box center [215, 39] width 50 height 25
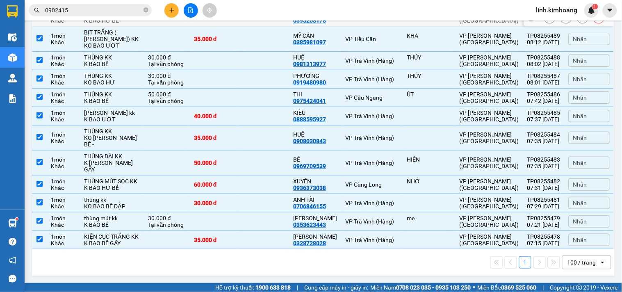
click at [224, 27] on td "100.000 đ" at bounding box center [215, 17] width 50 height 18
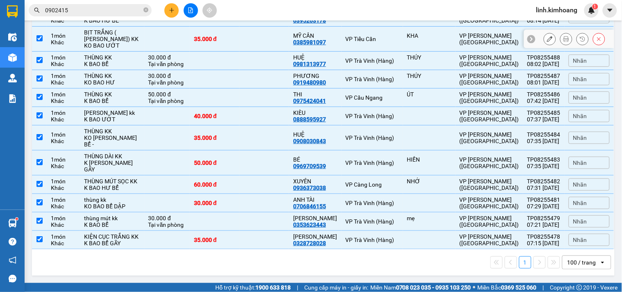
scroll to position [1984, 0]
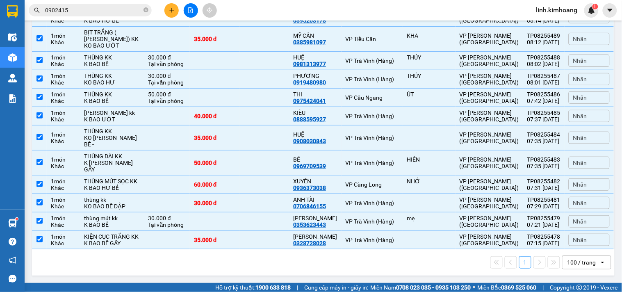
drag, startPoint x: 231, startPoint y: 103, endPoint x: 231, endPoint y: 98, distance: 5.3
drag, startPoint x: 232, startPoint y: 78, endPoint x: 232, endPoint y: 64, distance: 14.4
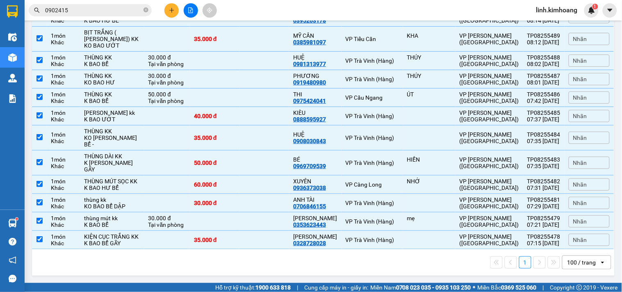
scroll to position [1757, 0]
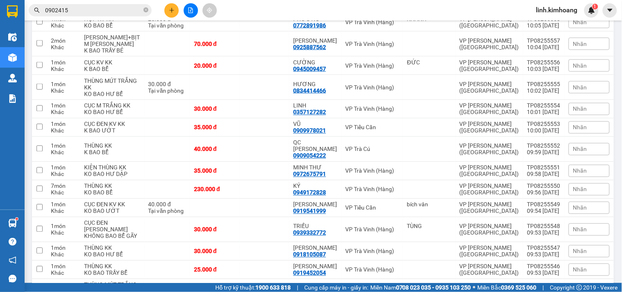
scroll to position [0, 0]
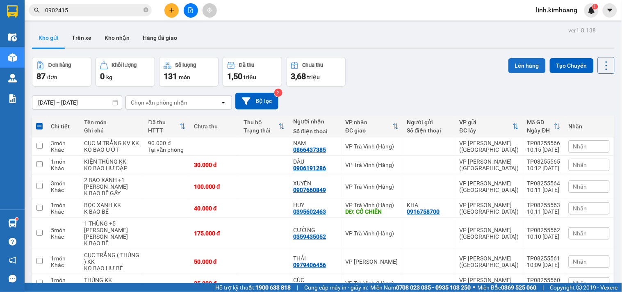
click at [515, 66] on button "Lên hàng" at bounding box center [527, 65] width 37 height 15
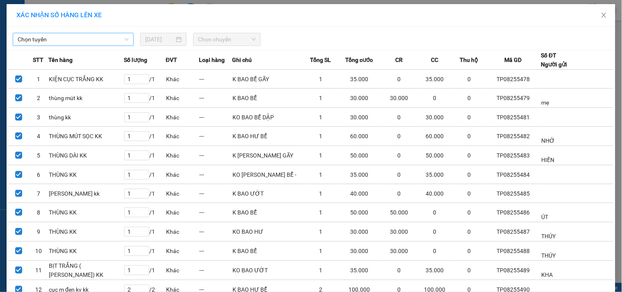
click at [104, 33] on span "Chọn tuyến" at bounding box center [73, 39] width 111 height 12
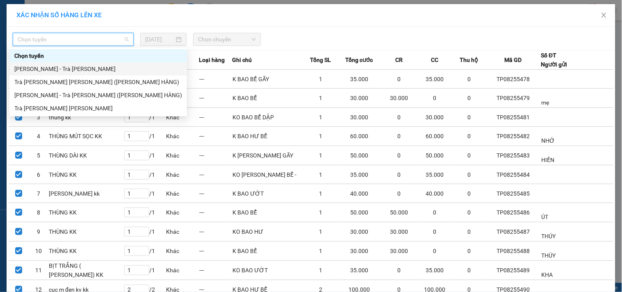
click at [75, 66] on div "Hồ Chí Minh - Trà Vinh" at bounding box center [98, 68] width 168 height 9
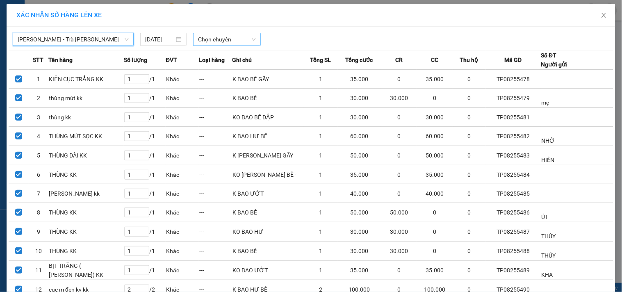
click at [218, 38] on span "Chọn chuyến" at bounding box center [227, 39] width 58 height 12
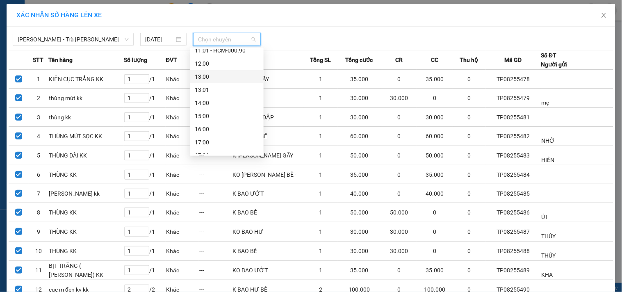
scroll to position [46, 0]
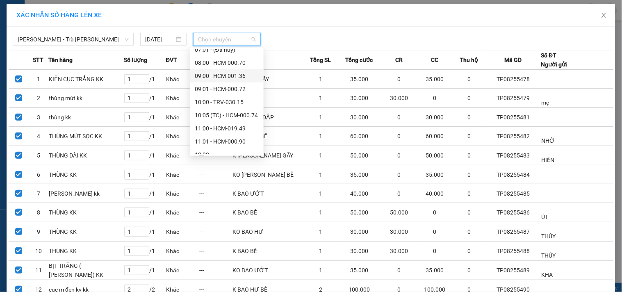
click at [223, 75] on div "09:00 - HCM-001.36" at bounding box center [227, 75] width 64 height 9
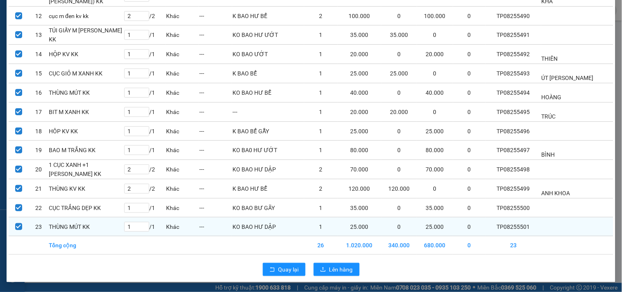
scroll to position [298, 0]
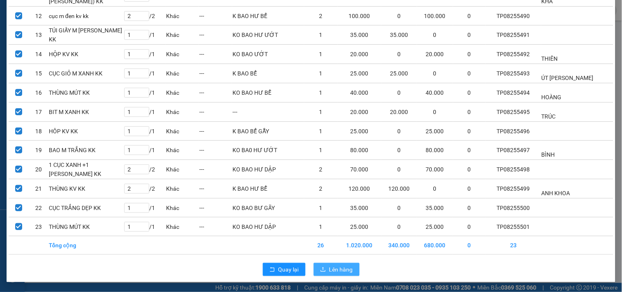
click at [337, 268] on span "Lên hàng" at bounding box center [341, 269] width 24 height 9
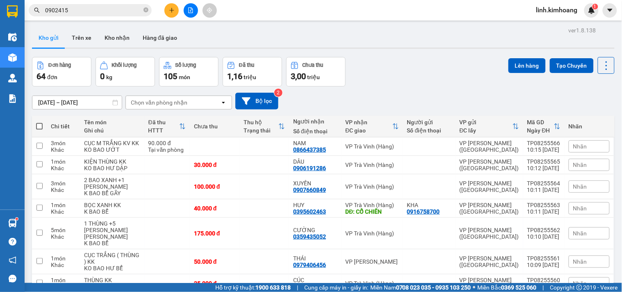
click at [43, 123] on th at bounding box center [39, 127] width 15 height 22
click at [41, 125] on span at bounding box center [39, 126] width 7 height 7
click at [39, 122] on input "checkbox" at bounding box center [39, 122] width 0 height 0
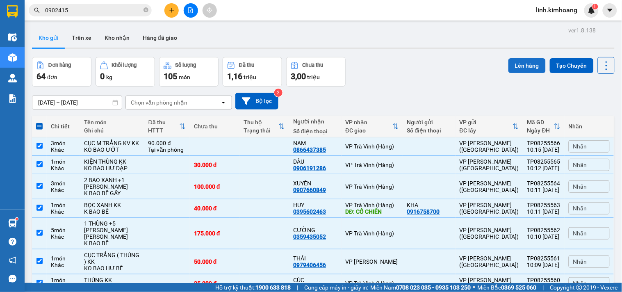
click at [524, 63] on button "Lên hàng" at bounding box center [527, 65] width 37 height 15
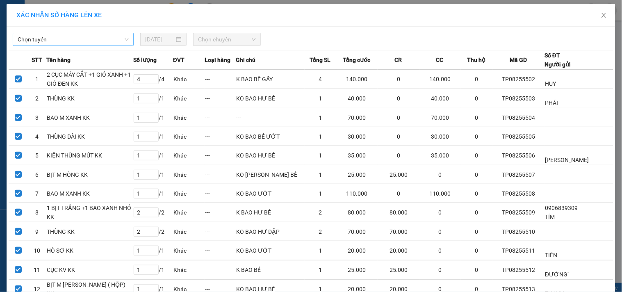
click at [105, 36] on span "Chọn tuyến" at bounding box center [73, 39] width 111 height 12
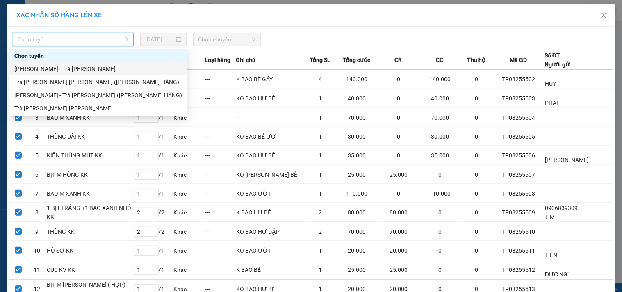
click at [59, 67] on div "Hồ Chí Minh - Trà Vinh" at bounding box center [98, 68] width 168 height 9
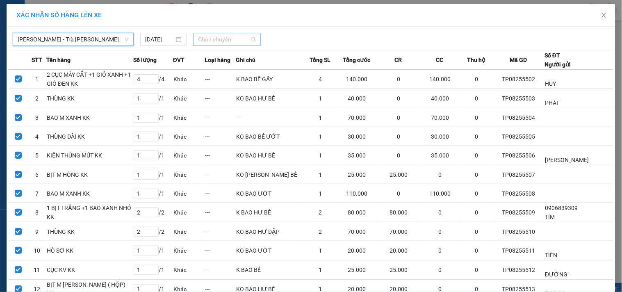
drag, startPoint x: 221, startPoint y: 37, endPoint x: 226, endPoint y: 41, distance: 6.1
click at [221, 36] on span "Chọn chuyến" at bounding box center [227, 39] width 58 height 12
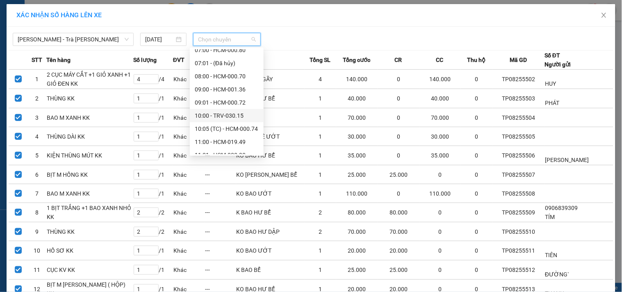
scroll to position [46, 0]
click at [224, 126] on div "11:00 - HCM-019.49" at bounding box center [227, 128] width 64 height 9
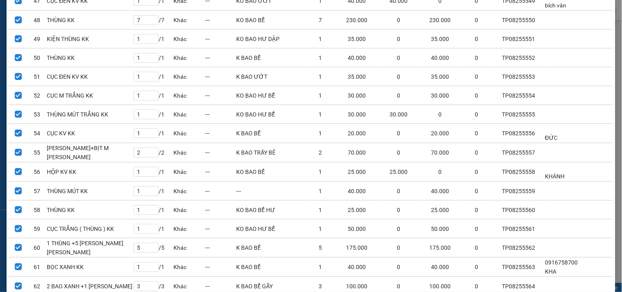
scroll to position [1083, 0]
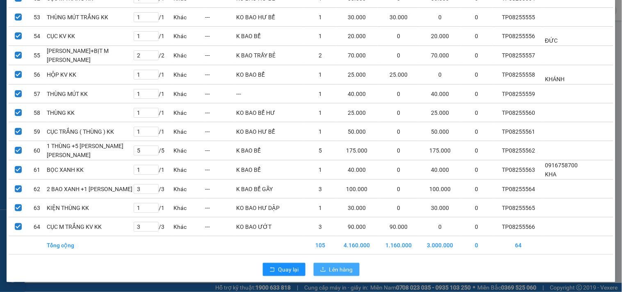
click at [322, 270] on icon "upload" at bounding box center [323, 270] width 6 height 6
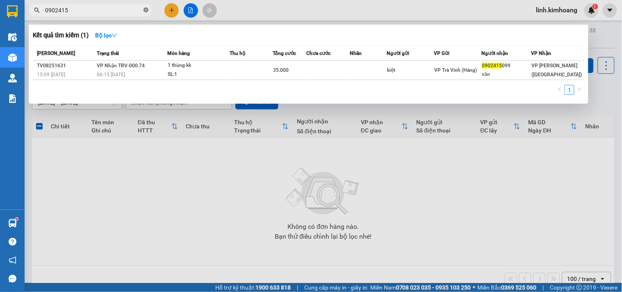
click at [145, 11] on icon "close-circle" at bounding box center [146, 9] width 5 height 5
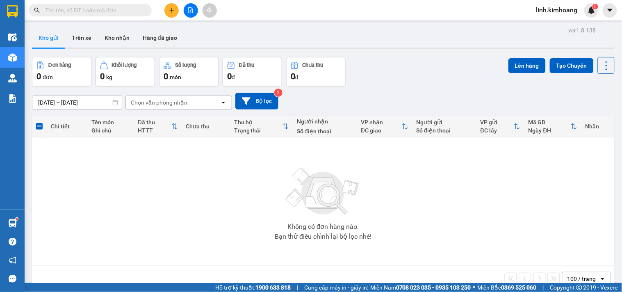
click at [119, 11] on input "text" at bounding box center [93, 10] width 97 height 9
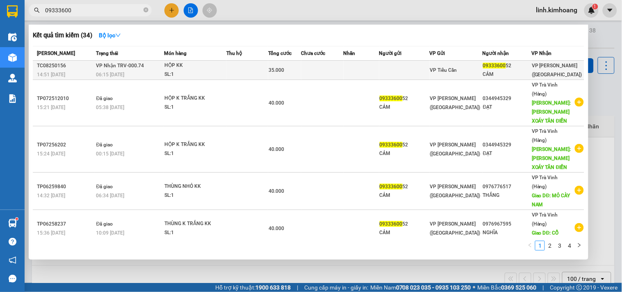
click at [434, 64] on td "VP Tiểu Cần" at bounding box center [456, 70] width 53 height 19
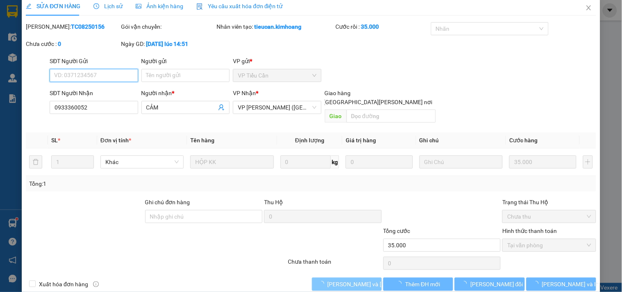
scroll to position [13, 0]
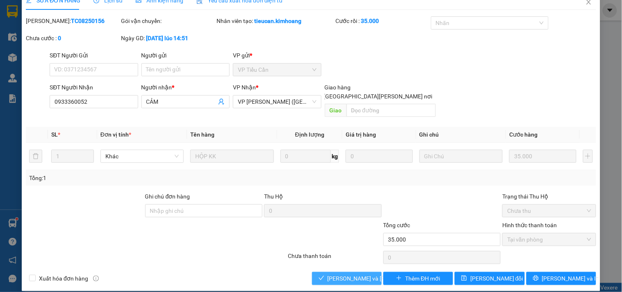
click at [350, 274] on span "[PERSON_NAME] và [PERSON_NAME] hàng" at bounding box center [383, 278] width 111 height 9
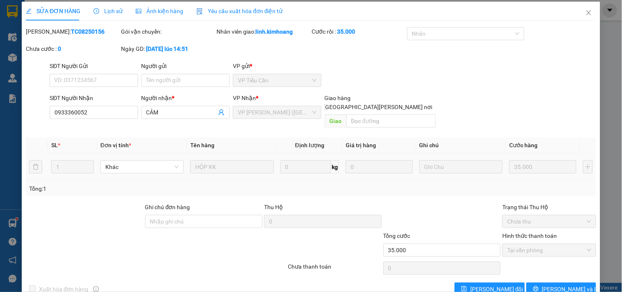
scroll to position [0, 0]
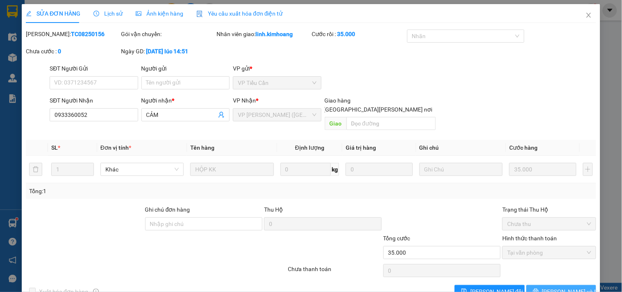
click at [554, 287] on span "[PERSON_NAME] và In" at bounding box center [570, 291] width 57 height 9
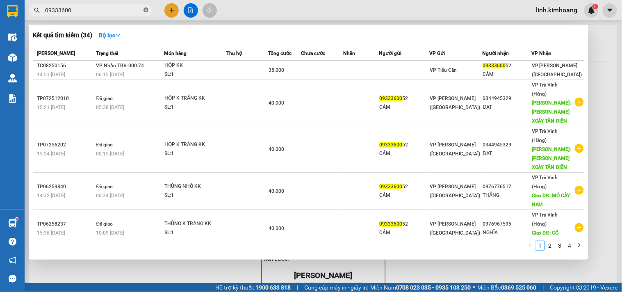
click at [145, 11] on icon "close-circle" at bounding box center [146, 9] width 5 height 5
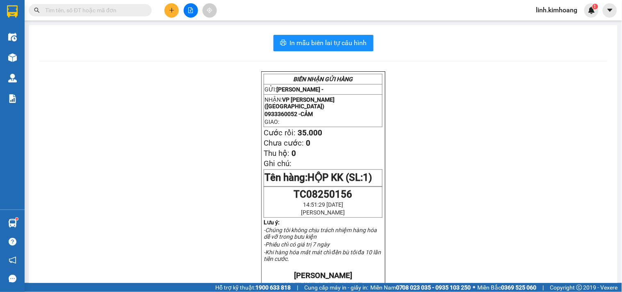
click at [112, 13] on input "text" at bounding box center [93, 10] width 97 height 9
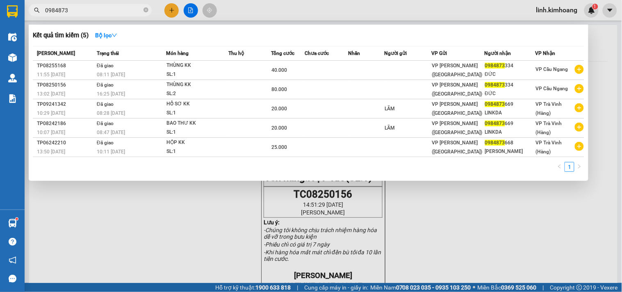
click at [171, 10] on div at bounding box center [311, 146] width 622 height 292
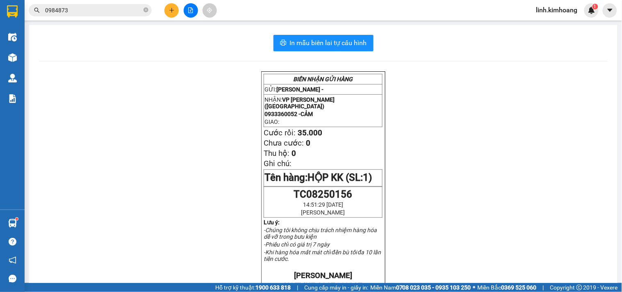
click at [172, 10] on icon "plus" at bounding box center [171, 10] width 5 height 0
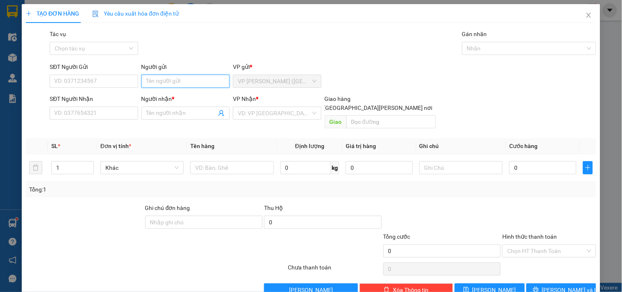
click at [171, 82] on input "Người gửi" at bounding box center [185, 81] width 88 height 13
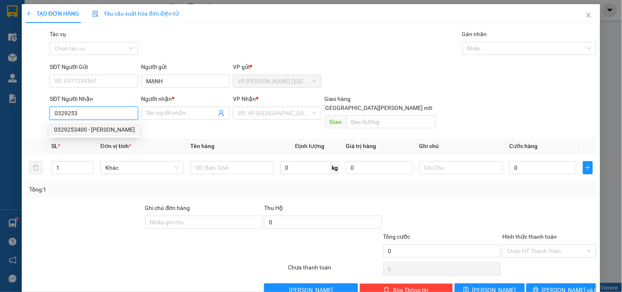
click at [88, 130] on div "0329253400 - CHÚ TÁM" at bounding box center [94, 129] width 81 height 9
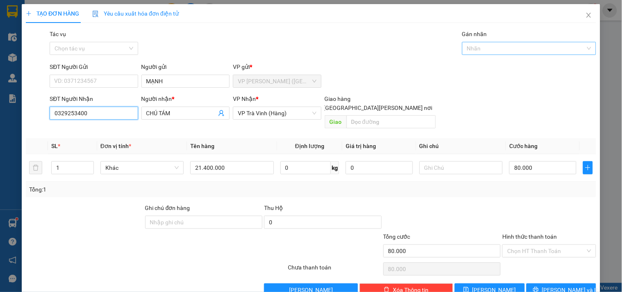
click at [505, 46] on div at bounding box center [525, 48] width 122 height 10
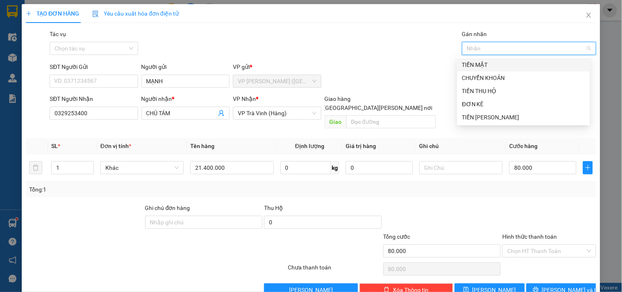
click at [506, 64] on div "TIỀN MẶT" at bounding box center [523, 64] width 123 height 9
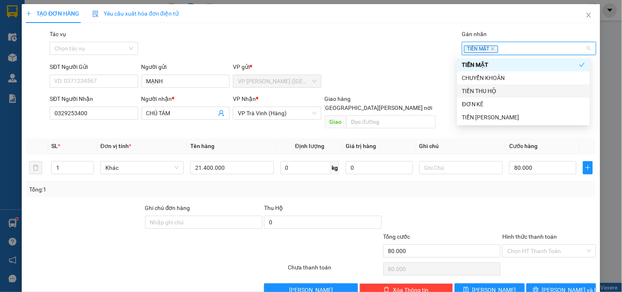
click at [504, 91] on div "TIỀN THU HỘ" at bounding box center [523, 91] width 123 height 9
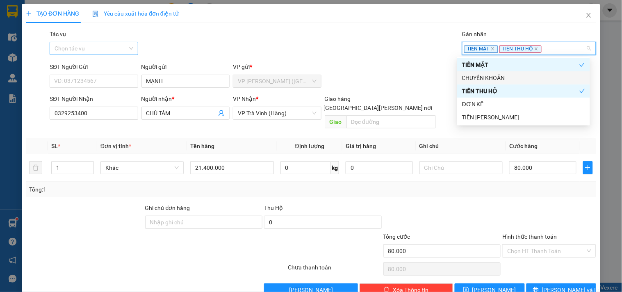
click at [85, 49] on input "Tác vụ" at bounding box center [91, 48] width 73 height 12
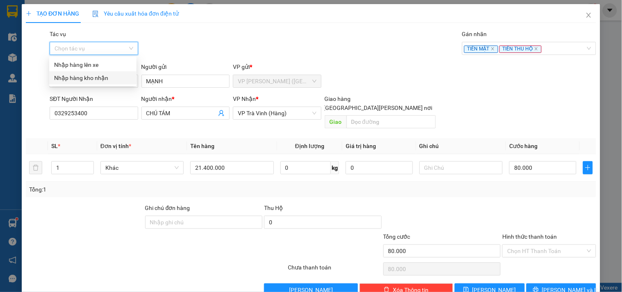
click at [89, 79] on div "Nhập hàng kho nhận" at bounding box center [93, 77] width 78 height 9
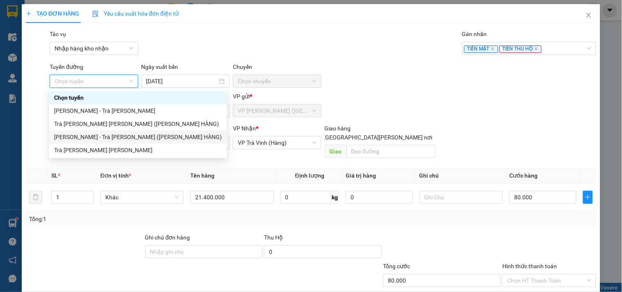
click at [115, 137] on div "Hồ Chí Minh - Trà Vinh (TIỀN HÀNG)" at bounding box center [138, 136] width 168 height 9
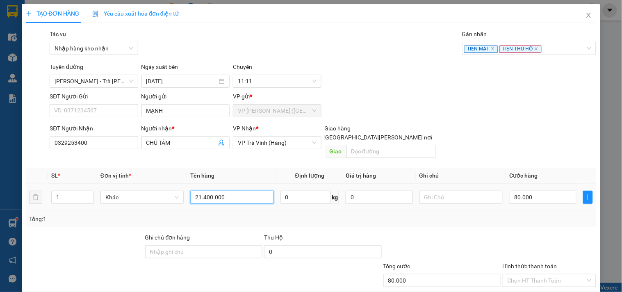
drag, startPoint x: 240, startPoint y: 189, endPoint x: 193, endPoint y: 198, distance: 48.0
click at [193, 198] on td "21.400.000" at bounding box center [232, 197] width 90 height 27
click at [550, 191] on input "80.000" at bounding box center [542, 197] width 67 height 13
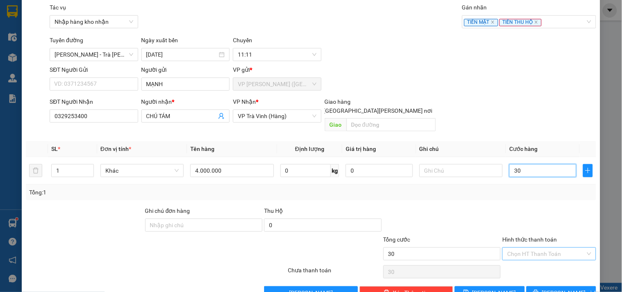
scroll to position [41, 0]
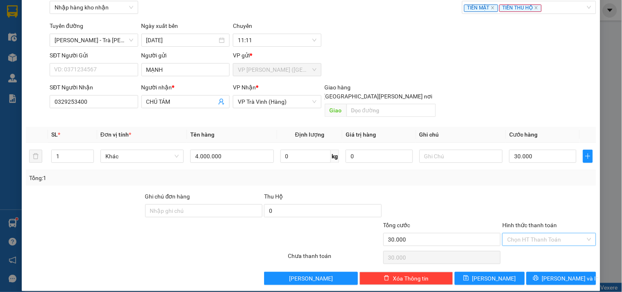
click at [534, 233] on input "Hình thức thanh toán" at bounding box center [546, 239] width 78 height 12
drag, startPoint x: 537, startPoint y: 243, endPoint x: 540, endPoint y: 258, distance: 15.4
click at [537, 244] on div "Tại văn phòng" at bounding box center [544, 246] width 83 height 9
click at [552, 274] on span "[PERSON_NAME] và In" at bounding box center [570, 278] width 57 height 9
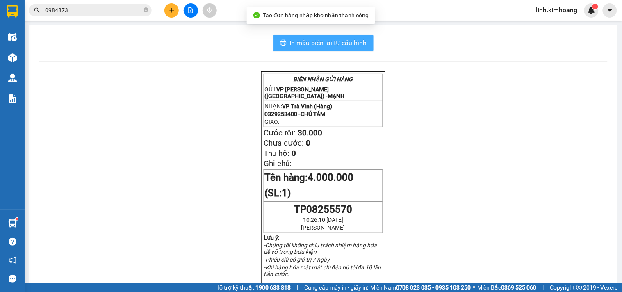
click at [358, 41] on span "In mẫu biên lai tự cấu hình" at bounding box center [328, 43] width 77 height 10
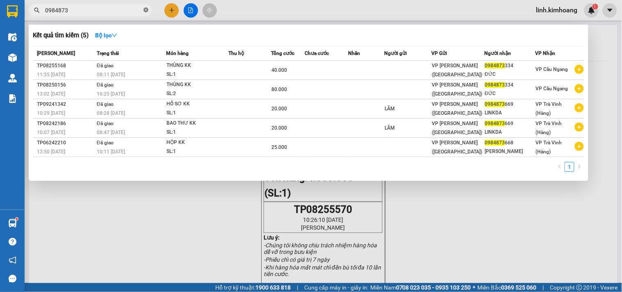
click at [146, 8] on icon "close-circle" at bounding box center [146, 9] width 5 height 5
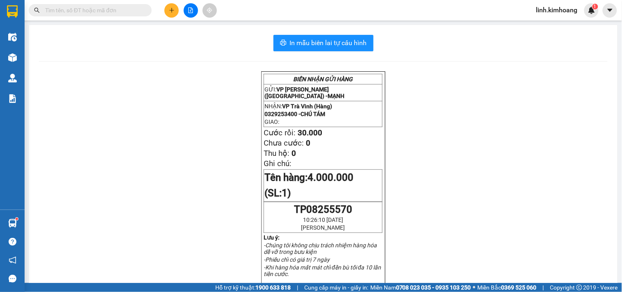
click at [96, 11] on input "text" at bounding box center [93, 10] width 97 height 9
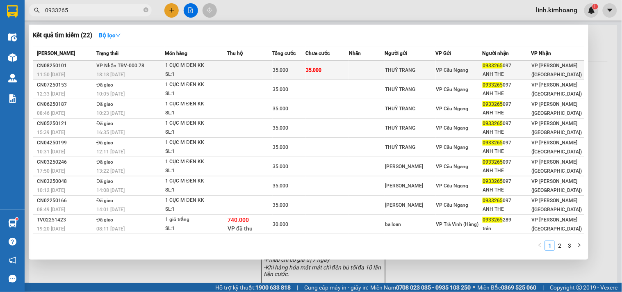
type input "0933265"
click at [349, 63] on td "35.000" at bounding box center [327, 70] width 43 height 19
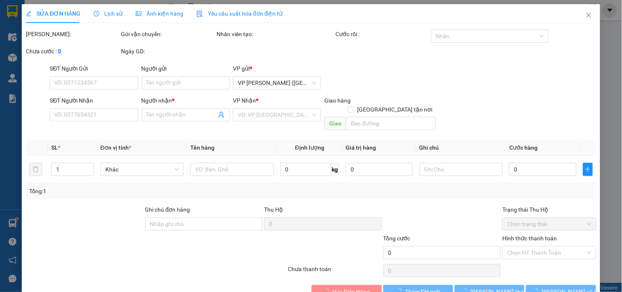
type input "THUỲ TRANG"
type input "0933265097"
type input "ANH THE"
type input "35.000"
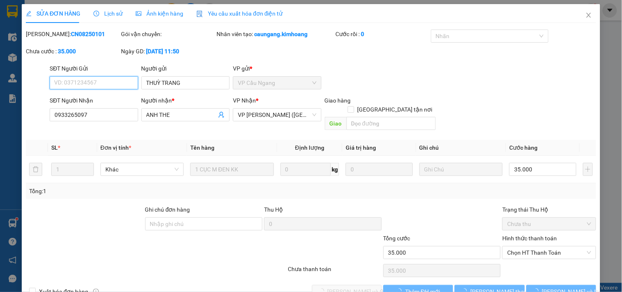
scroll to position [11, 0]
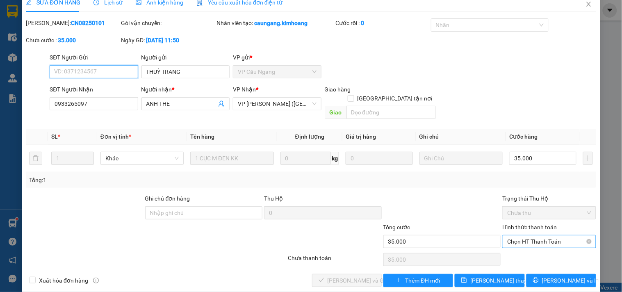
click at [534, 235] on span "Chọn HT Thanh Toán" at bounding box center [549, 241] width 84 height 12
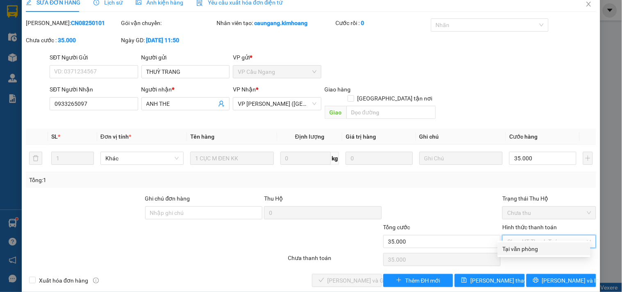
click at [531, 245] on div "Tại văn phòng" at bounding box center [544, 248] width 83 height 9
type input "0"
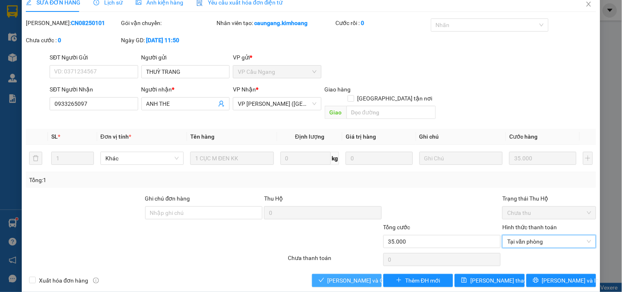
click at [337, 276] on span "[PERSON_NAME] và [PERSON_NAME] hàng" at bounding box center [367, 280] width 79 height 9
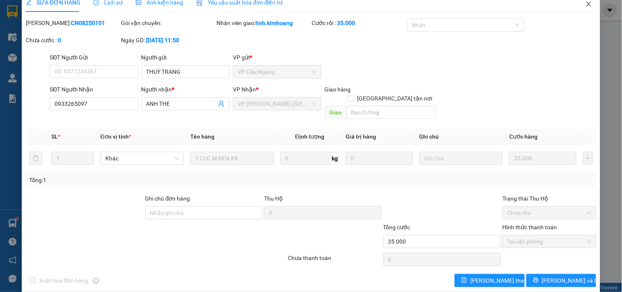
click at [586, 1] on icon "close" at bounding box center [589, 4] width 7 height 7
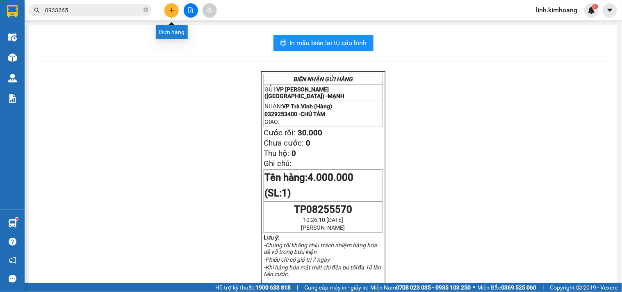
click at [167, 10] on button at bounding box center [171, 10] width 14 height 14
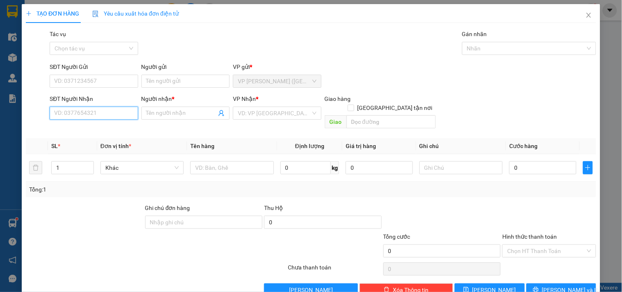
click at [106, 113] on input "SĐT Người Nhận" at bounding box center [94, 113] width 88 height 13
type input "55192"
click at [586, 15] on icon "close" at bounding box center [589, 15] width 7 height 7
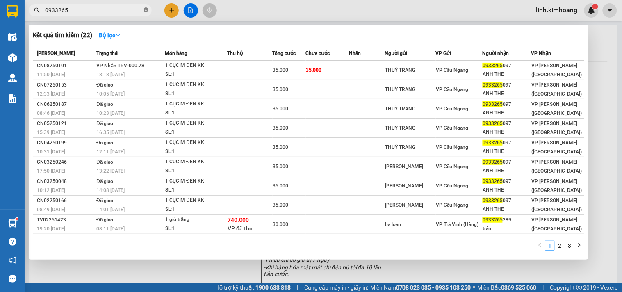
click at [146, 11] on icon "close-circle" at bounding box center [146, 9] width 5 height 5
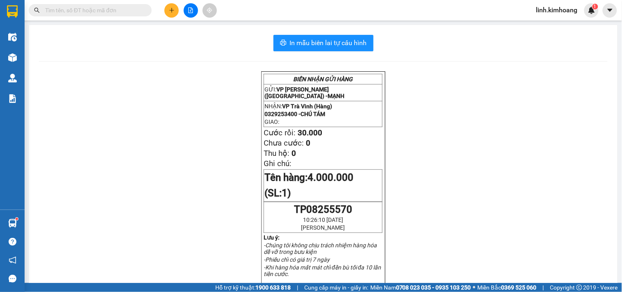
click at [127, 9] on input "text" at bounding box center [93, 10] width 97 height 9
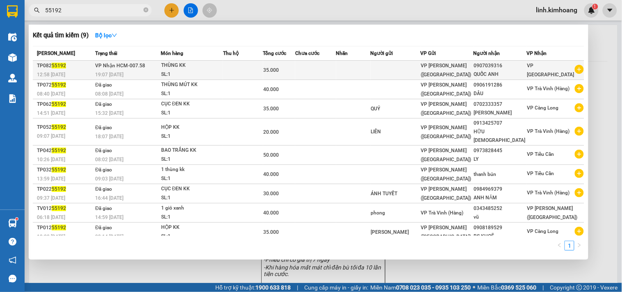
type input "55192"
click at [440, 74] on div "VP [PERSON_NAME] ([GEOGRAPHIC_DATA])" at bounding box center [447, 70] width 52 height 18
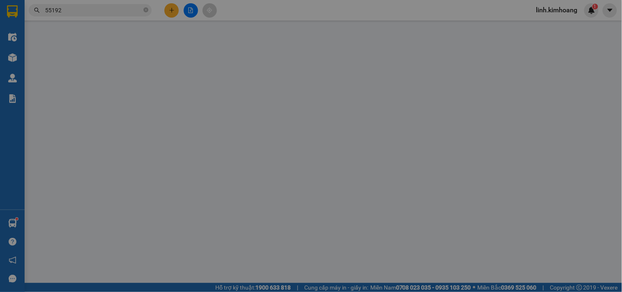
type input "0907039316"
type input "QUỐC ANH"
type input "35.000"
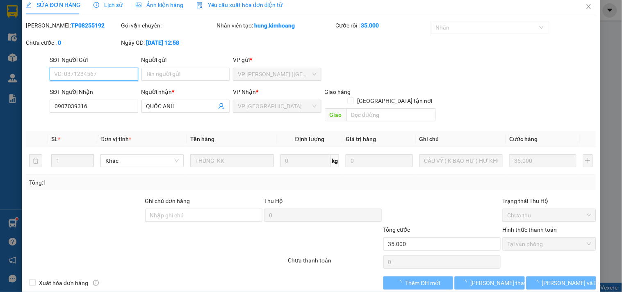
scroll to position [13, 0]
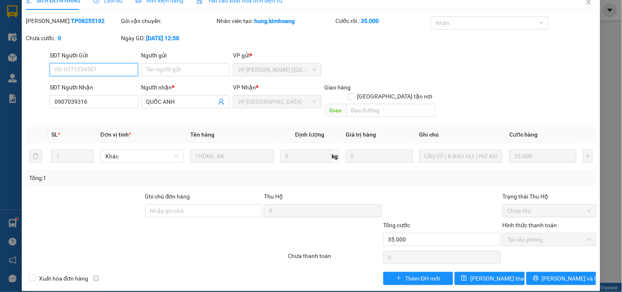
click at [291, 98] on span "VP [PERSON_NAME]" at bounding box center [277, 102] width 78 height 12
click at [295, 106] on span "VP [PERSON_NAME]" at bounding box center [277, 102] width 78 height 12
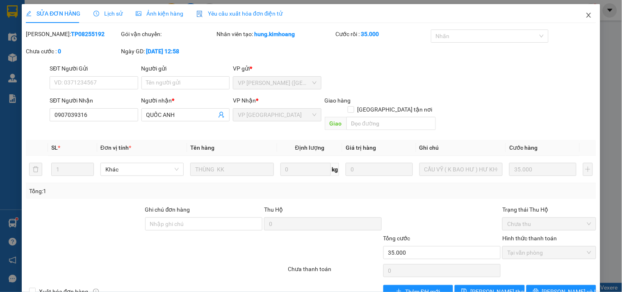
click at [586, 14] on icon "close" at bounding box center [589, 15] width 7 height 7
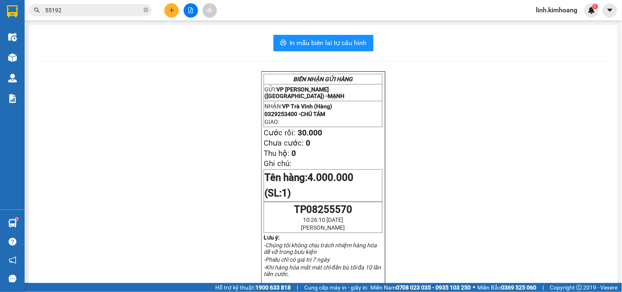
click at [148, 6] on span at bounding box center [146, 10] width 5 height 9
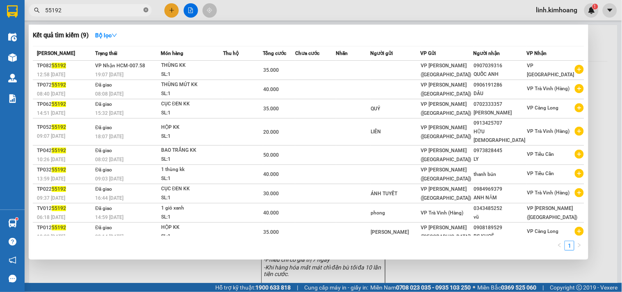
click at [144, 10] on icon "close-circle" at bounding box center [146, 9] width 5 height 5
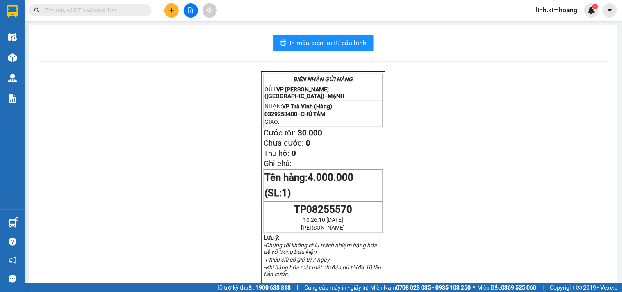
click at [128, 11] on input "text" at bounding box center [93, 10] width 97 height 9
click at [121, 9] on input "text" at bounding box center [93, 10] width 97 height 9
click at [167, 10] on button at bounding box center [171, 10] width 14 height 14
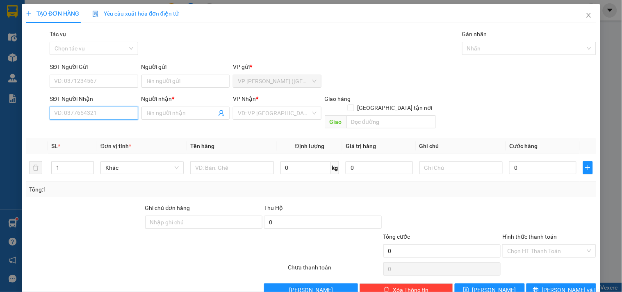
click at [96, 108] on input "SĐT Người Nhận" at bounding box center [94, 113] width 88 height 13
click at [162, 76] on input "Người gửi" at bounding box center [185, 81] width 88 height 13
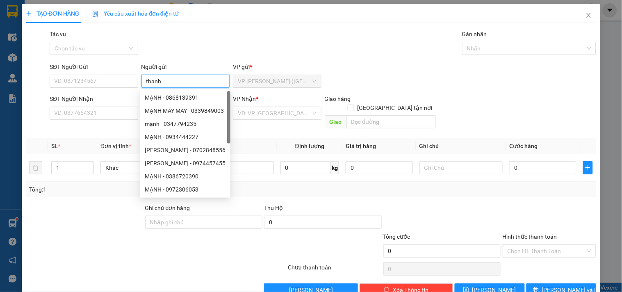
type input "thanh"
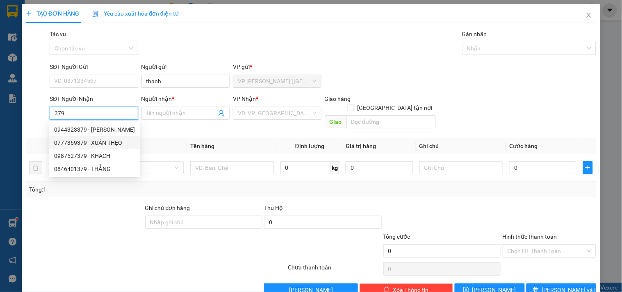
click at [105, 141] on div "0777369379 - XUÂN THẸO" at bounding box center [94, 142] width 81 height 9
type input "0777369379"
type input "XUÂN THẸO"
type input "3.630.000"
type input "40.000"
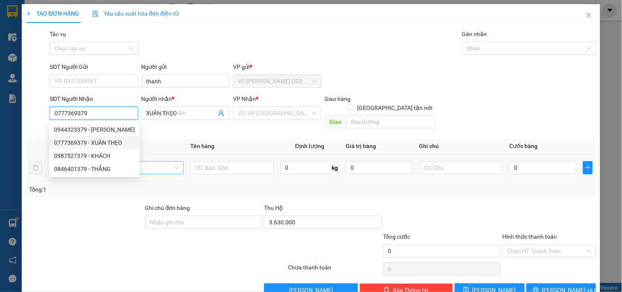
type input "40.000"
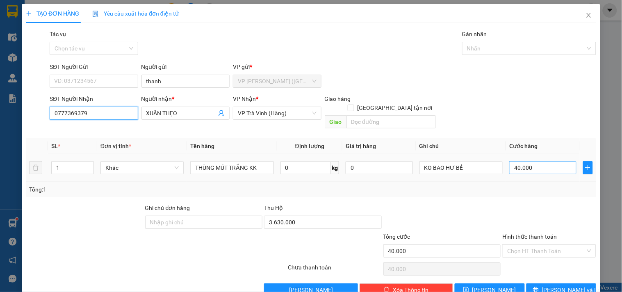
type input "0777369379"
click at [534, 161] on input "40.000" at bounding box center [542, 167] width 67 height 13
type input "5"
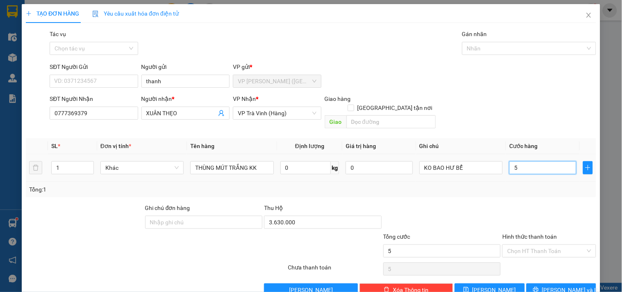
type input "50"
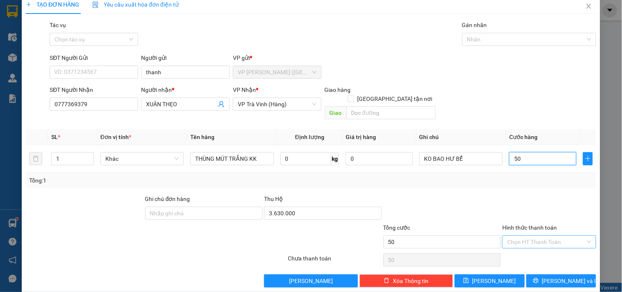
scroll to position [11, 0]
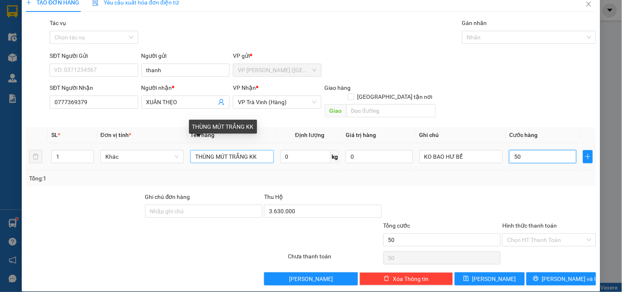
type input "50"
type input "50.000"
drag, startPoint x: 264, startPoint y: 145, endPoint x: 0, endPoint y: 198, distance: 269.4
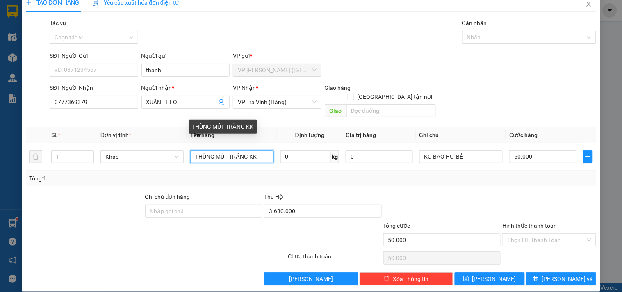
click at [0, 198] on div "TẠO ĐƠN HÀNG Yêu cầu xuất hóa đơn điện tử Transit Pickup Surcharge Ids Transit …" at bounding box center [311, 146] width 622 height 292
type input "KIỆN THÙNG MÚT KK"
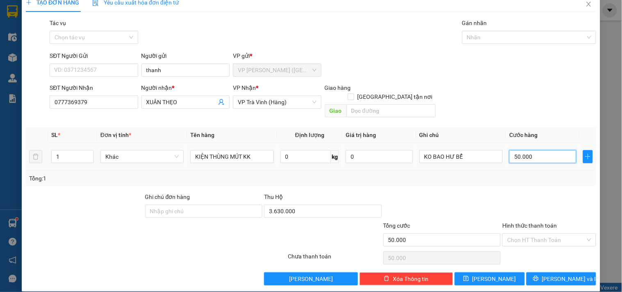
click at [538, 151] on input "50.000" at bounding box center [542, 156] width 67 height 13
type input "5"
type input "55"
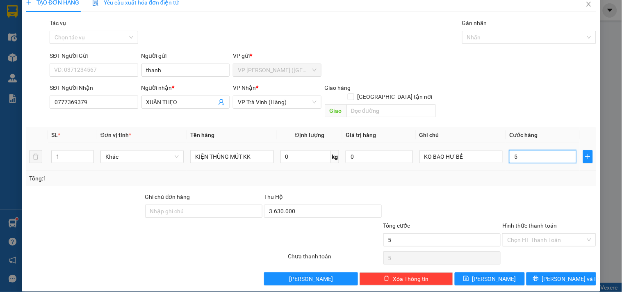
type input "55"
type input "55.000"
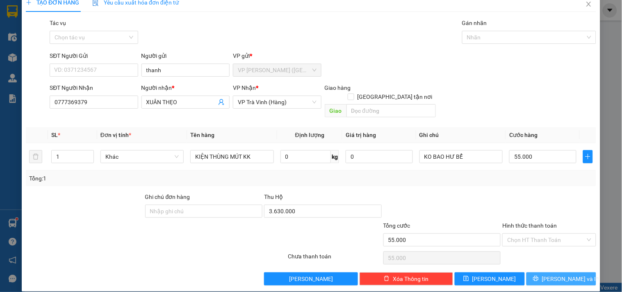
click at [537, 272] on button "[PERSON_NAME] và In" at bounding box center [562, 278] width 70 height 13
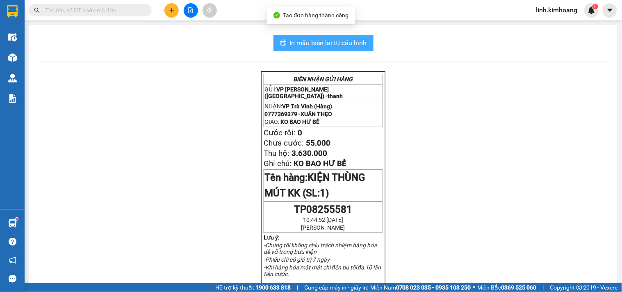
click at [346, 35] on button "In mẫu biên lai tự cấu hình" at bounding box center [324, 43] width 100 height 16
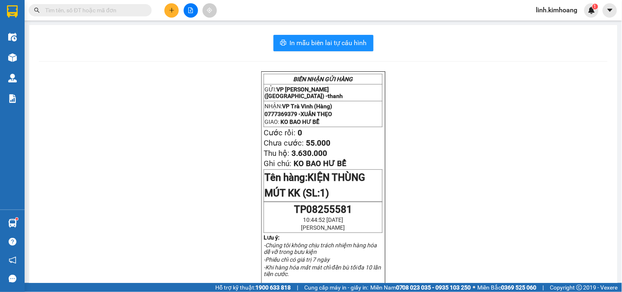
click at [118, 3] on div "Kết quả tìm kiếm ( 9 ) Bộ lọc Mã ĐH Trạng thái Món hàng Thu hộ Tổng cước Chưa c…" at bounding box center [80, 10] width 160 height 14
click at [123, 9] on input "text" at bounding box center [93, 10] width 97 height 9
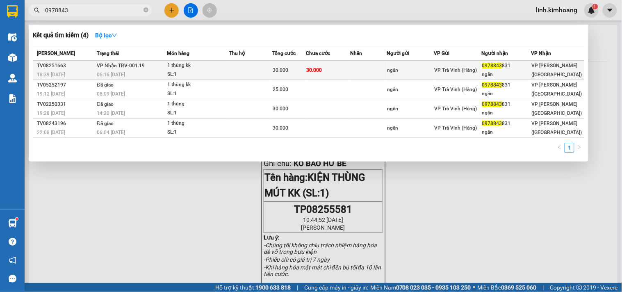
type input "0978843"
click at [477, 67] on span "VP Trà Vinh (Hàng)" at bounding box center [456, 70] width 43 height 6
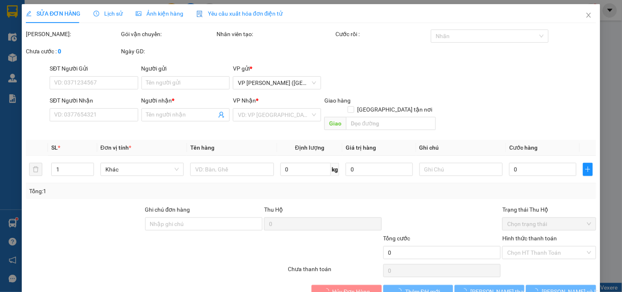
type input "ngân"
type input "0978843831"
type input "ngân"
type input "30.000"
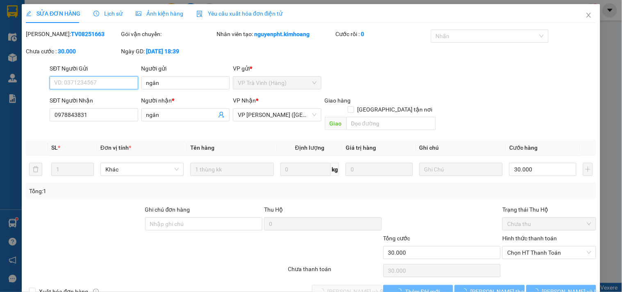
scroll to position [13, 0]
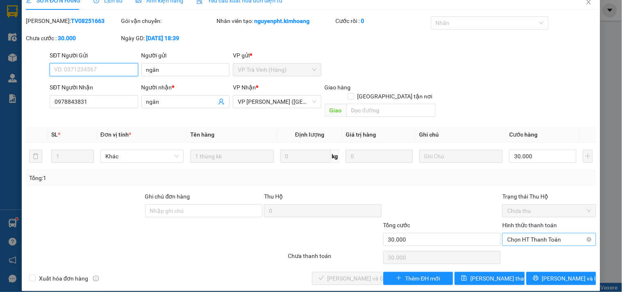
click at [534, 233] on span "Chọn HT Thanh Toán" at bounding box center [549, 239] width 84 height 12
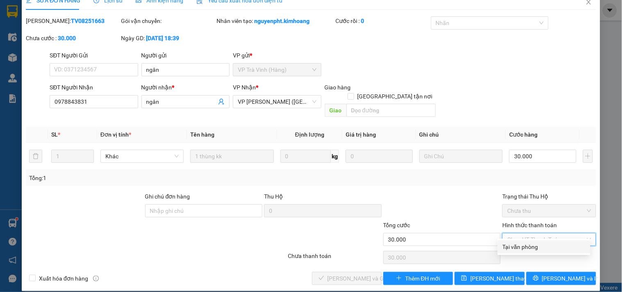
click at [538, 246] on div "Tại văn phòng" at bounding box center [544, 246] width 83 height 9
type input "0"
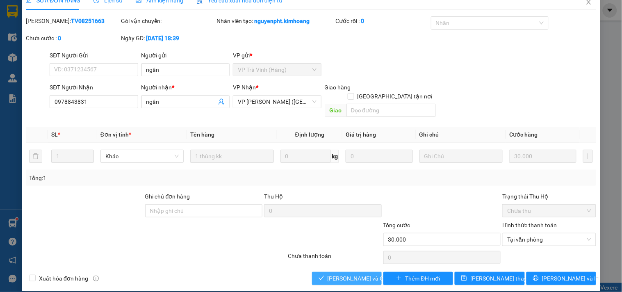
drag, startPoint x: 341, startPoint y: 269, endPoint x: 338, endPoint y: 265, distance: 5.5
click at [341, 274] on span "[PERSON_NAME] và [PERSON_NAME] hàng" at bounding box center [367, 278] width 79 height 9
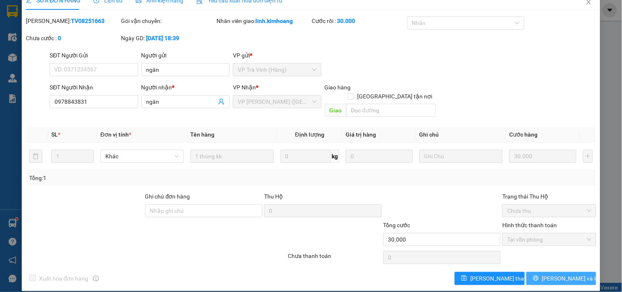
click at [558, 274] on span "[PERSON_NAME] và In" at bounding box center [570, 278] width 57 height 9
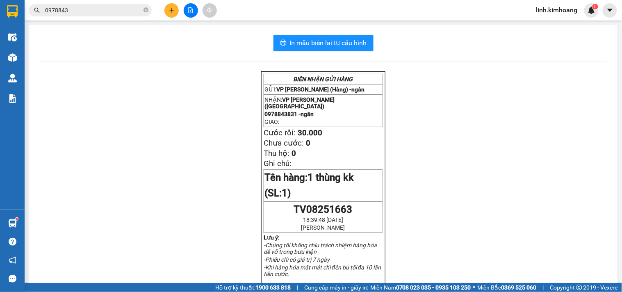
click at [144, 9] on icon "close-circle" at bounding box center [146, 9] width 5 height 5
click at [132, 9] on input "text" at bounding box center [93, 10] width 97 height 9
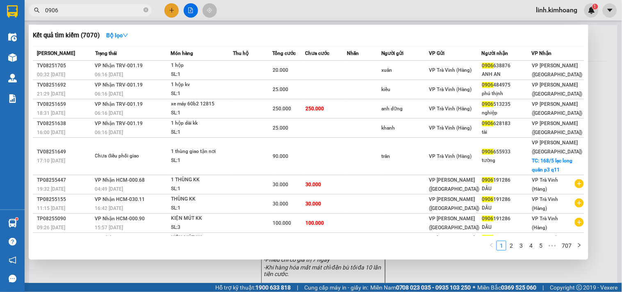
type input "0906"
click at [167, 7] on div at bounding box center [311, 146] width 622 height 292
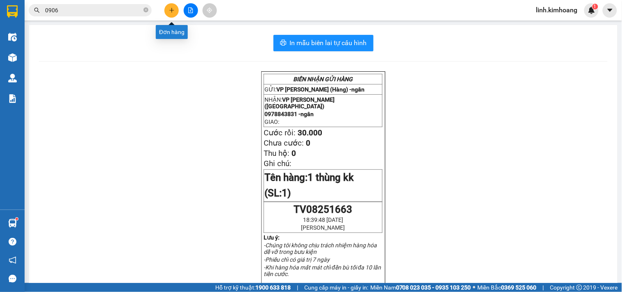
click at [174, 7] on button at bounding box center [171, 10] width 14 height 14
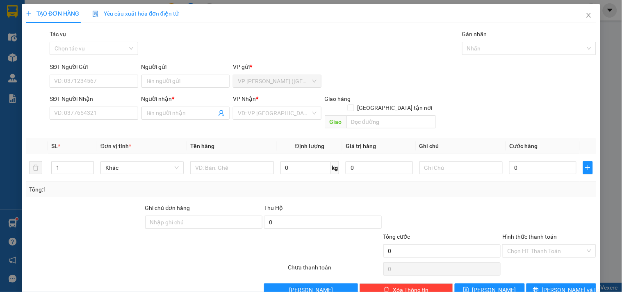
click at [142, 98] on div "Người nhận *" at bounding box center [185, 98] width 88 height 9
click at [146, 109] on input "Người nhận *" at bounding box center [181, 113] width 70 height 9
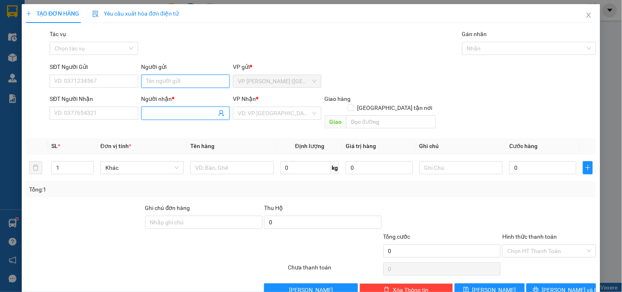
click at [170, 80] on input "Người gửi" at bounding box center [185, 81] width 88 height 13
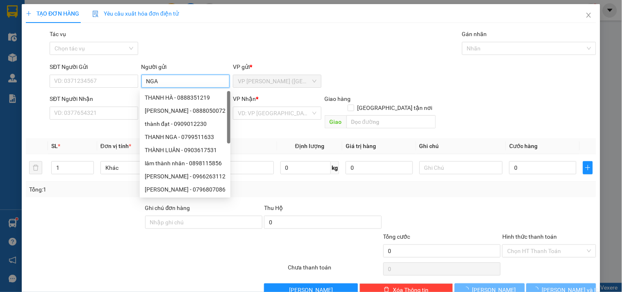
type input "NGA"
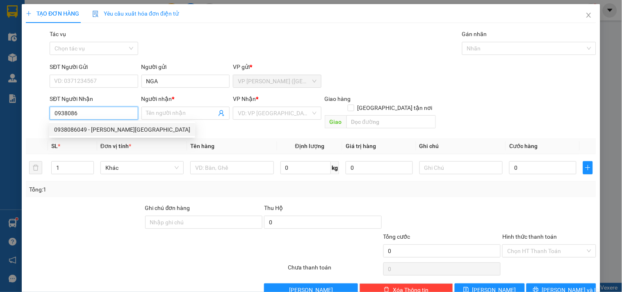
click at [118, 132] on div "0938086049 - TRỌNG ĐỨC" at bounding box center [122, 129] width 136 height 9
type input "0938086049"
type input "TRỌNG ĐỨC"
type input "25.000"
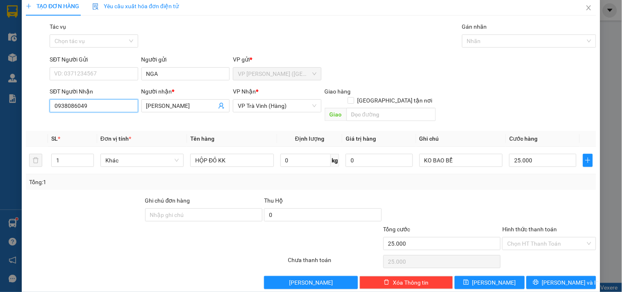
scroll to position [11, 0]
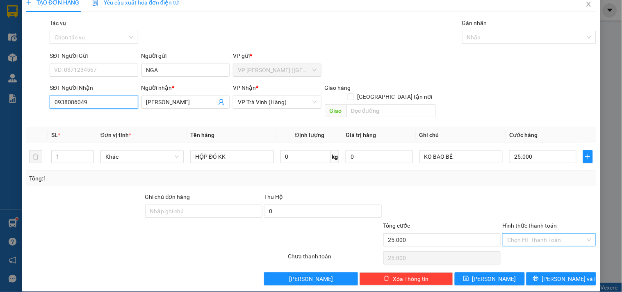
type input "0938086049"
click at [513, 234] on input "Hình thức thanh toán" at bounding box center [546, 240] width 78 height 12
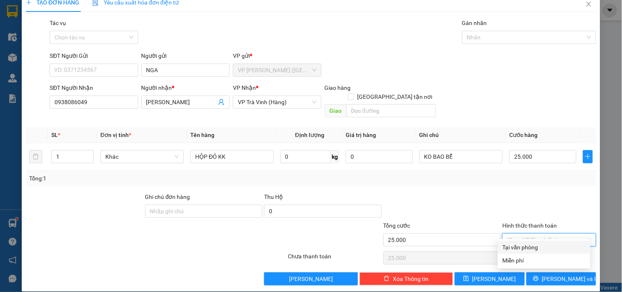
click at [515, 248] on div "Tại văn phòng" at bounding box center [544, 247] width 83 height 9
type input "0"
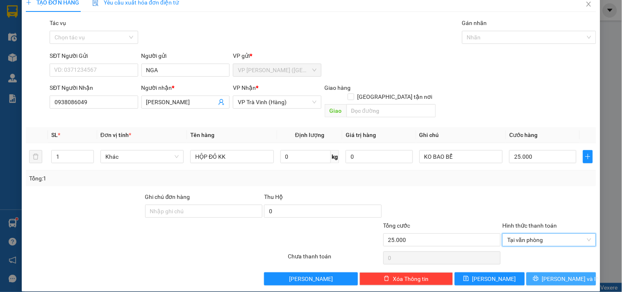
click at [552, 274] on span "[PERSON_NAME] và In" at bounding box center [570, 278] width 57 height 9
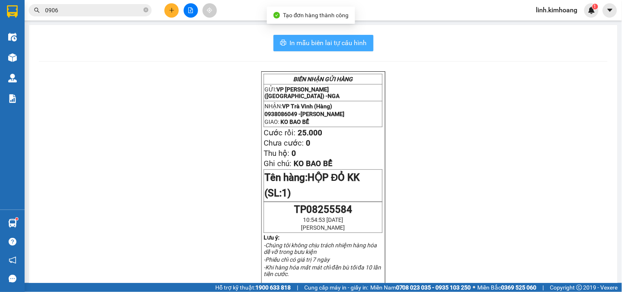
click at [302, 43] on span "In mẫu biên lai tự cấu hình" at bounding box center [328, 43] width 77 height 10
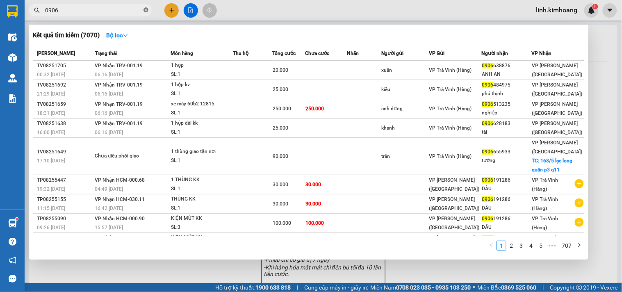
click at [146, 10] on icon "close-circle" at bounding box center [146, 9] width 5 height 5
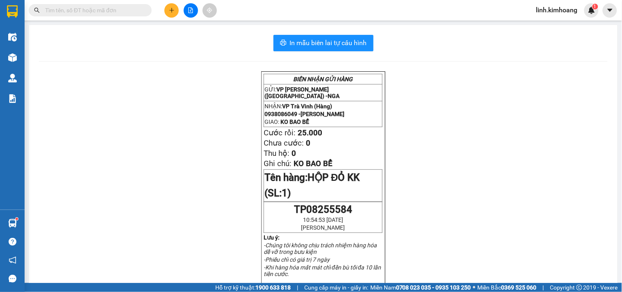
click at [112, 11] on input "text" at bounding box center [93, 10] width 97 height 9
click at [126, 9] on input "text" at bounding box center [93, 10] width 97 height 9
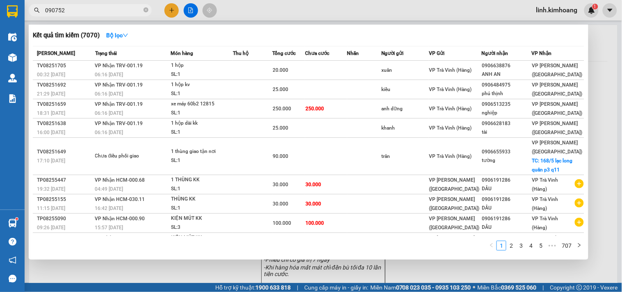
type input "0907527"
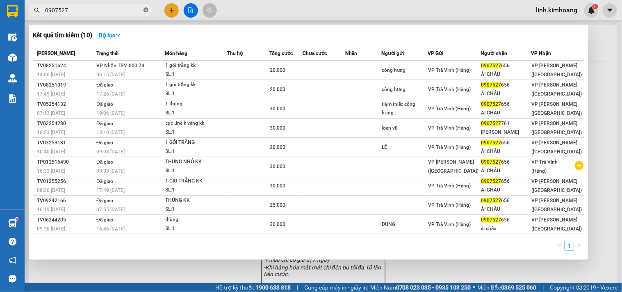
click at [146, 11] on icon "close-circle" at bounding box center [146, 9] width 5 height 5
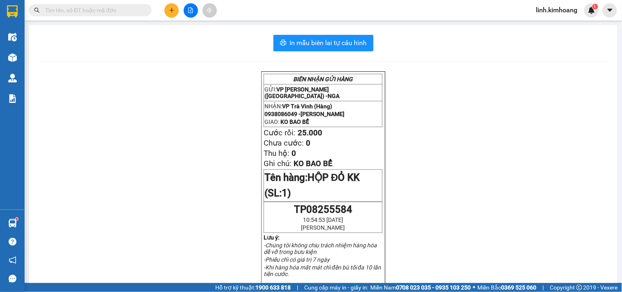
click at [110, 9] on input "text" at bounding box center [93, 10] width 97 height 9
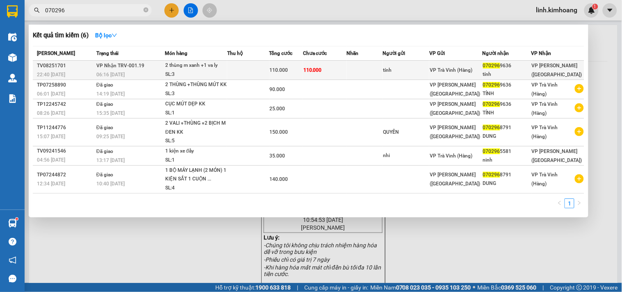
type input "070296"
click at [438, 67] on span "VP Trà Vinh (Hàng)" at bounding box center [451, 70] width 43 height 6
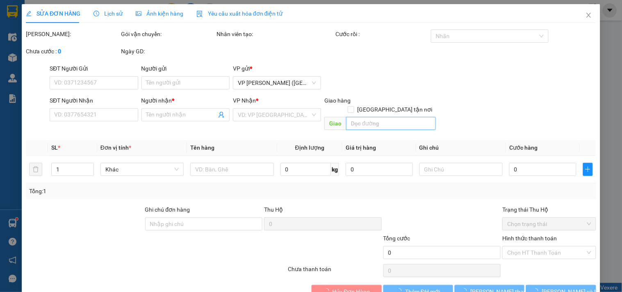
type input "tính"
type input "0702969636"
type input "tính"
type input "110.000"
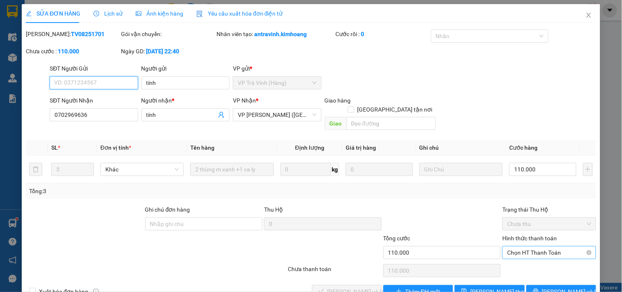
click at [522, 246] on span "Chọn HT Thanh Toán" at bounding box center [549, 252] width 84 height 12
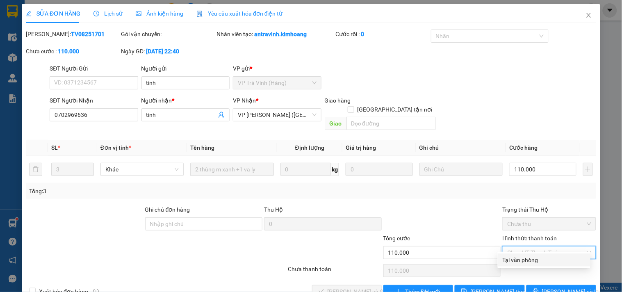
click at [524, 253] on div "Tại văn phòng" at bounding box center [544, 259] width 93 height 13
type input "0"
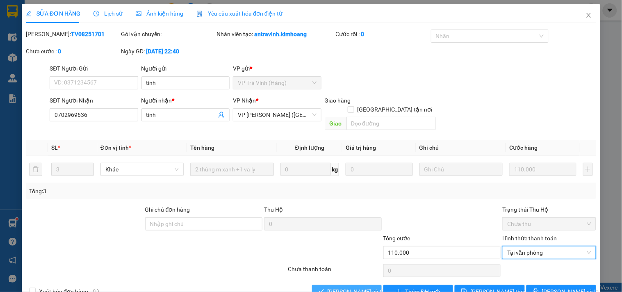
click at [340, 287] on span "[PERSON_NAME] và [PERSON_NAME] hàng" at bounding box center [367, 291] width 79 height 9
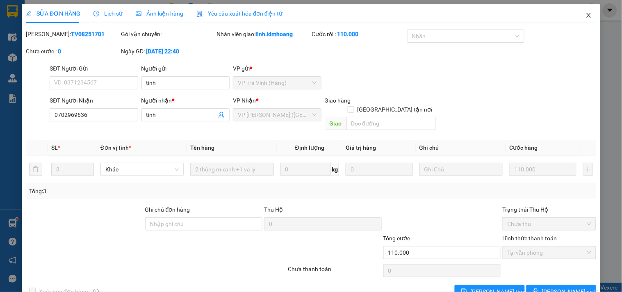
click at [586, 13] on icon "close" at bounding box center [589, 15] width 7 height 7
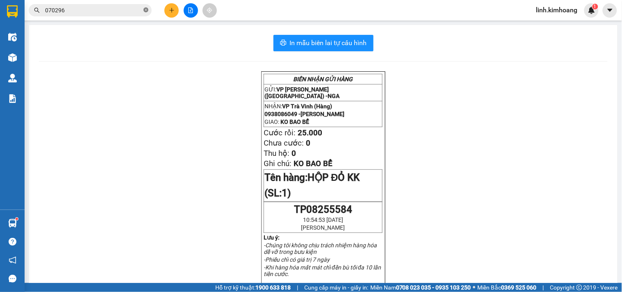
click at [146, 7] on icon "close-circle" at bounding box center [146, 9] width 5 height 5
click at [110, 7] on input "text" at bounding box center [93, 10] width 97 height 9
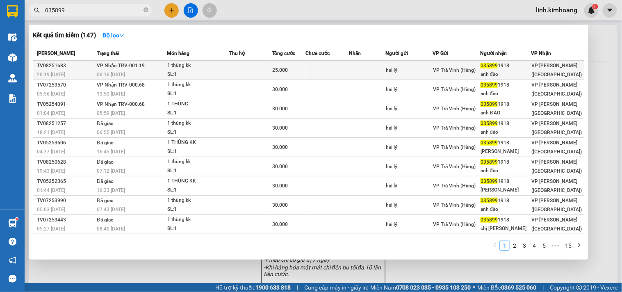
type input "035899"
click at [454, 67] on span "VP Trà Vinh (Hàng)" at bounding box center [455, 70] width 43 height 6
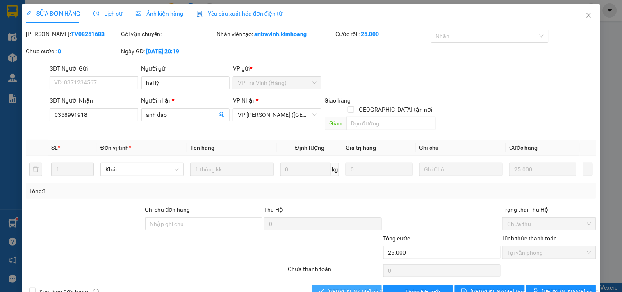
click at [357, 287] on span "[PERSON_NAME] và [PERSON_NAME] hàng" at bounding box center [367, 291] width 79 height 9
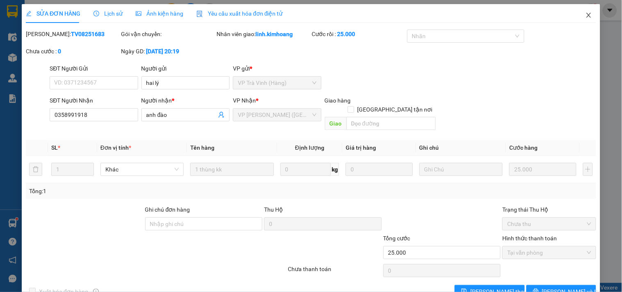
click at [582, 10] on span "Close" at bounding box center [588, 15] width 23 height 23
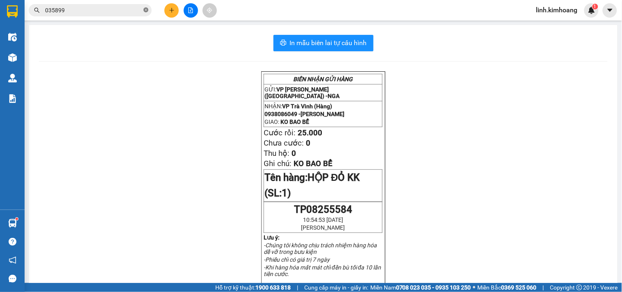
click at [146, 9] on icon "close-circle" at bounding box center [146, 9] width 5 height 5
click at [105, 10] on input "text" at bounding box center [93, 10] width 97 height 9
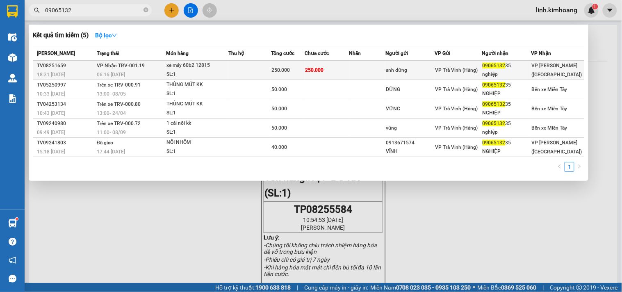
type input "09065132"
click at [478, 70] on span "VP Trà Vinh (Hàng)" at bounding box center [457, 70] width 43 height 6
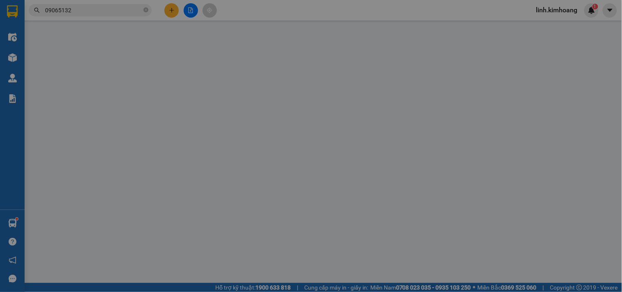
type input "anh dững"
type input "0906513235"
type input "nghiệp"
type input "250.000"
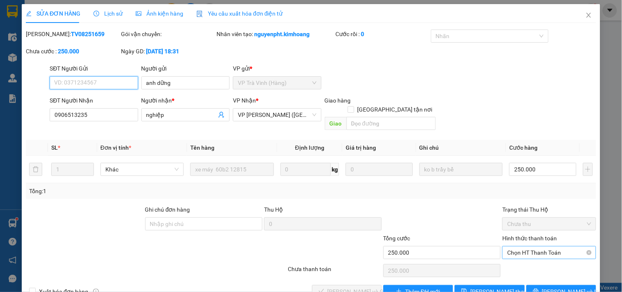
click at [544, 246] on span "Chọn HT Thanh Toán" at bounding box center [549, 252] width 84 height 12
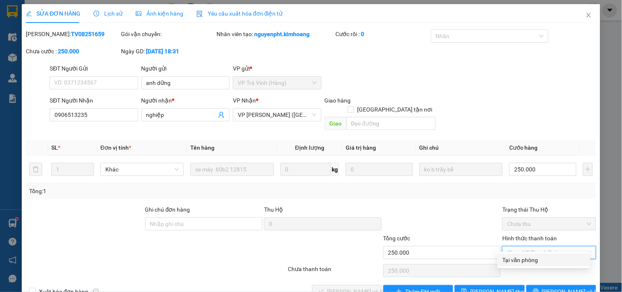
click at [518, 256] on div "Tại văn phòng" at bounding box center [544, 260] width 83 height 9
type input "0"
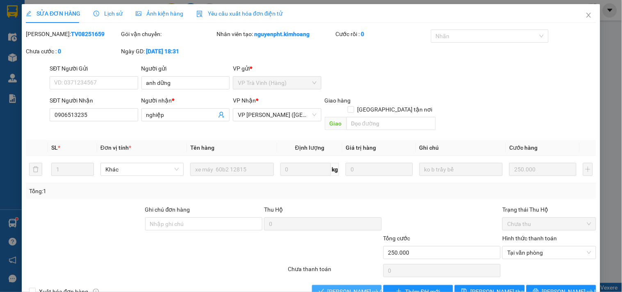
click at [335, 287] on span "[PERSON_NAME] và [PERSON_NAME] hàng" at bounding box center [367, 291] width 79 height 9
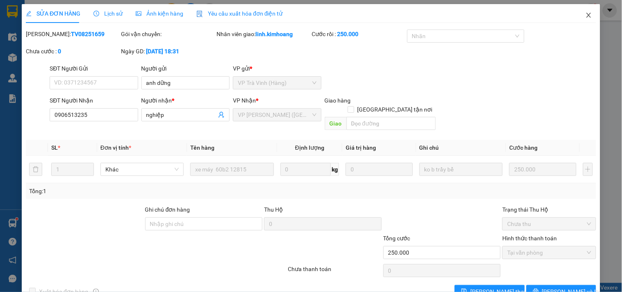
click at [586, 17] on icon "close" at bounding box center [589, 15] width 7 height 7
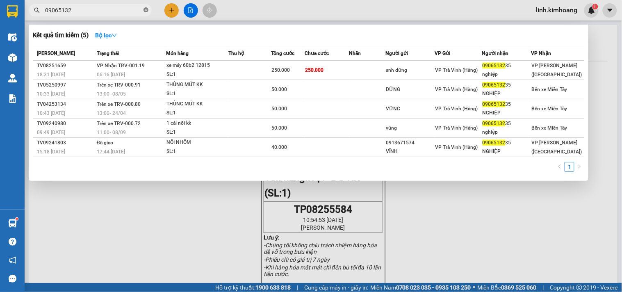
click at [146, 10] on icon "close-circle" at bounding box center [146, 9] width 5 height 5
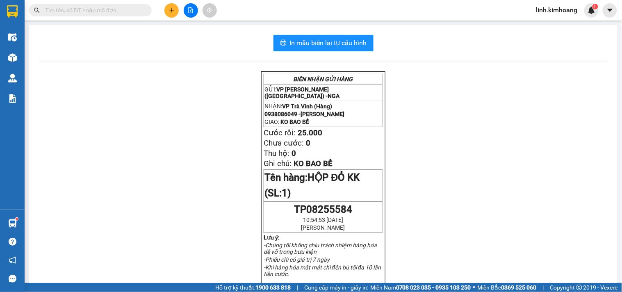
click at [103, 7] on input "text" at bounding box center [93, 10] width 97 height 9
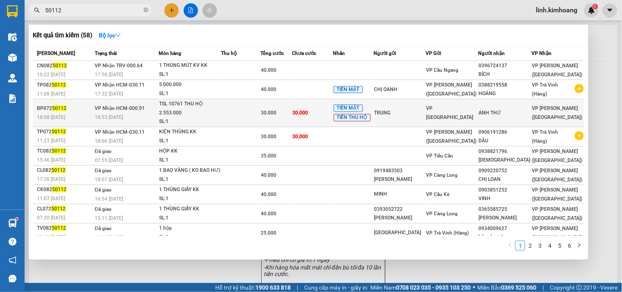
type input "50112"
click at [475, 105] on td "VP [PERSON_NAME]" at bounding box center [452, 113] width 53 height 28
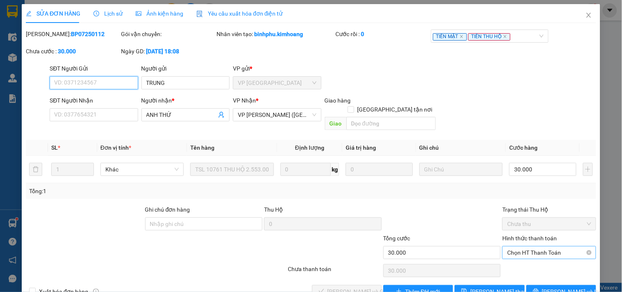
click at [518, 246] on span "Chọn HT Thanh Toán" at bounding box center [549, 252] width 84 height 12
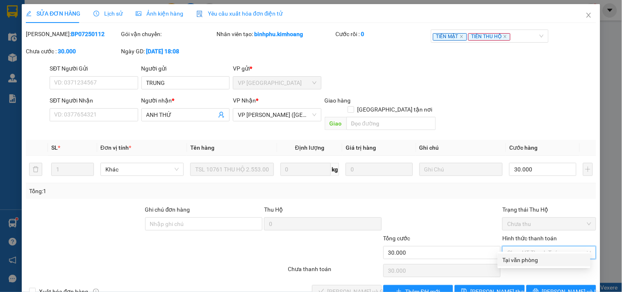
click at [514, 256] on div "Tại văn phòng" at bounding box center [544, 260] width 83 height 9
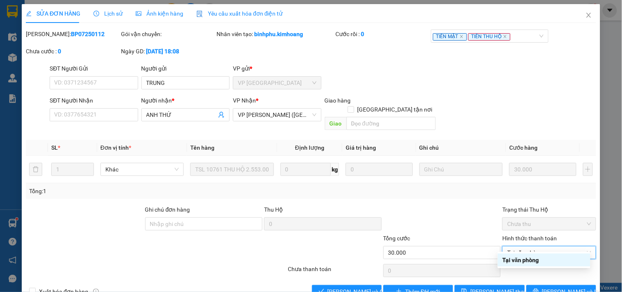
type input "0"
click at [346, 287] on span "[PERSON_NAME] và [PERSON_NAME] hàng" at bounding box center [367, 291] width 79 height 9
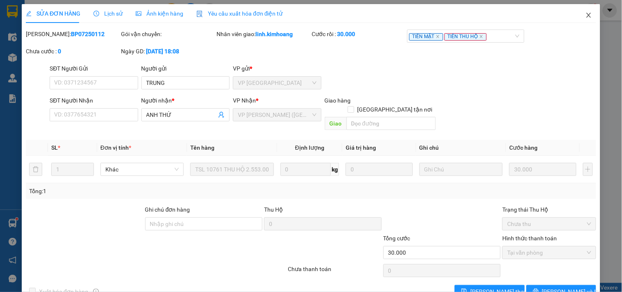
click at [577, 13] on span "Close" at bounding box center [588, 15] width 23 height 23
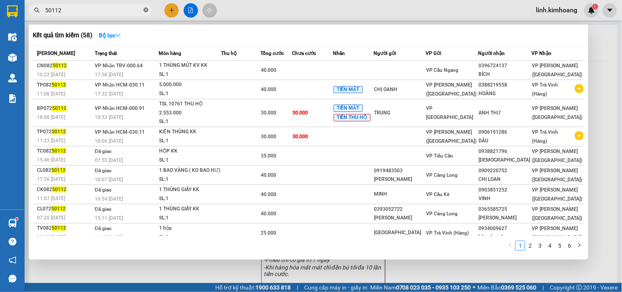
click at [147, 11] on icon "close-circle" at bounding box center [146, 9] width 5 height 5
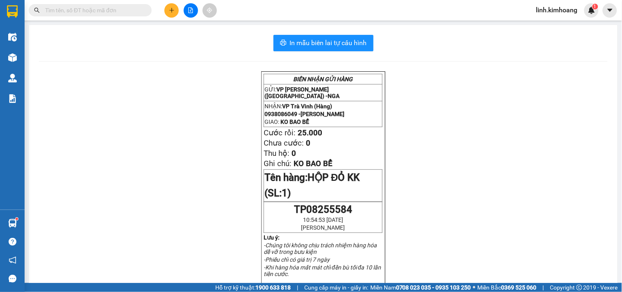
click at [121, 10] on input "text" at bounding box center [93, 10] width 97 height 9
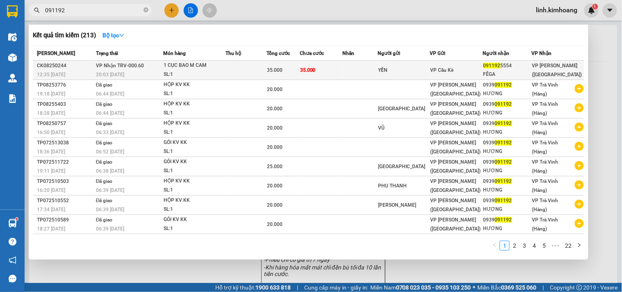
type input "091192"
click at [454, 64] on td "VP Cầu Kè" at bounding box center [456, 70] width 53 height 19
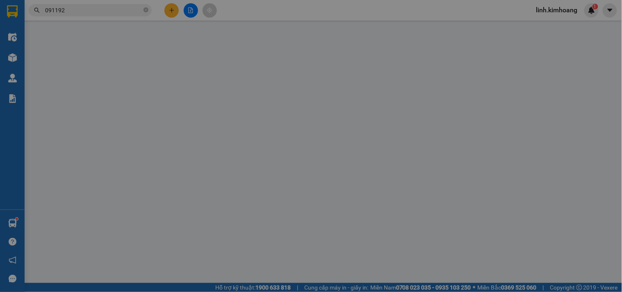
type input "YẾN"
type input "0911925554"
type input "FÊGA"
type input "35.000"
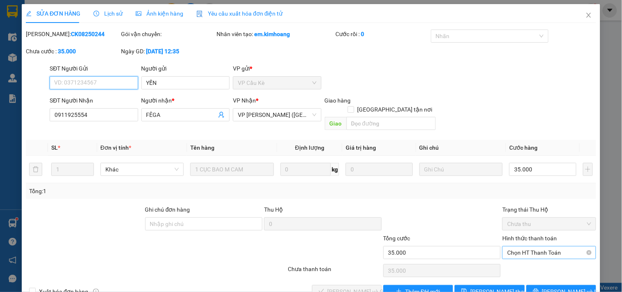
click at [552, 246] on span "Chọn HT Thanh Toán" at bounding box center [549, 252] width 84 height 12
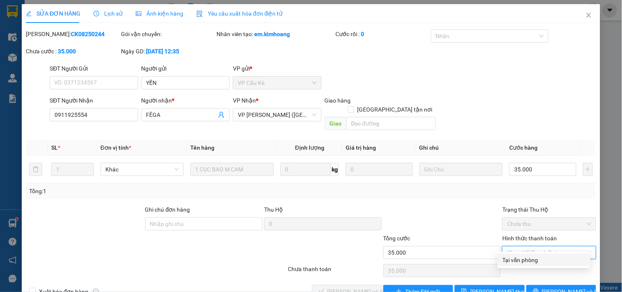
click at [546, 256] on div "Tại văn phòng" at bounding box center [544, 260] width 83 height 9
type input "0"
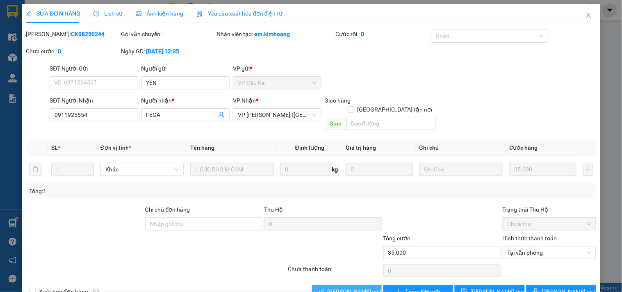
click at [340, 287] on span "[PERSON_NAME] và [PERSON_NAME] hàng" at bounding box center [367, 291] width 79 height 9
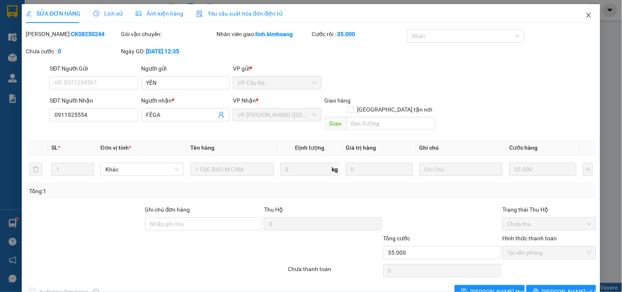
click at [586, 14] on icon "close" at bounding box center [588, 15] width 5 height 5
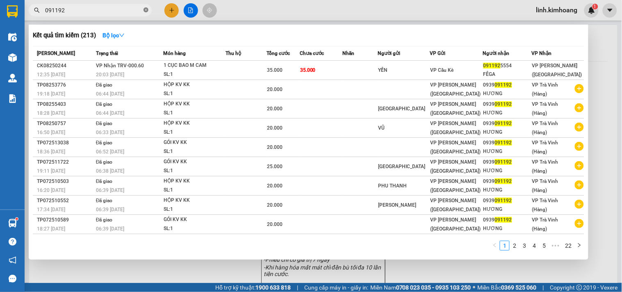
click at [146, 10] on icon "close-circle" at bounding box center [146, 9] width 5 height 5
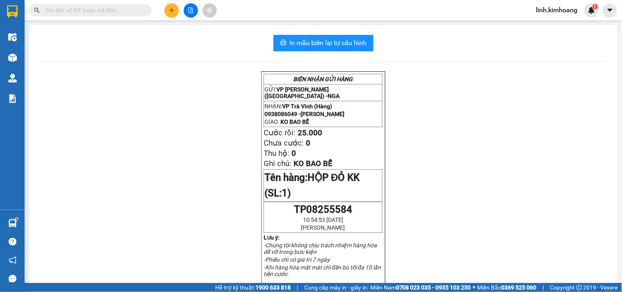
click at [94, 9] on input "text" at bounding box center [93, 10] width 97 height 9
click at [120, 10] on input "text" at bounding box center [93, 10] width 97 height 9
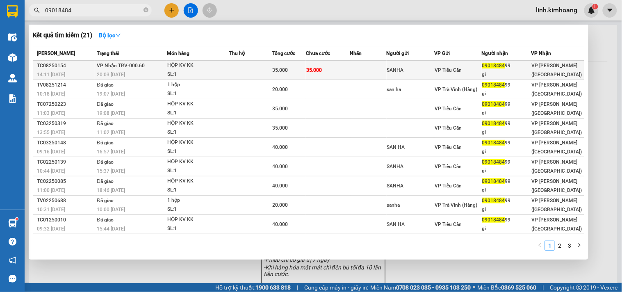
type input "09018484"
click at [513, 70] on div "gi" at bounding box center [506, 74] width 49 height 9
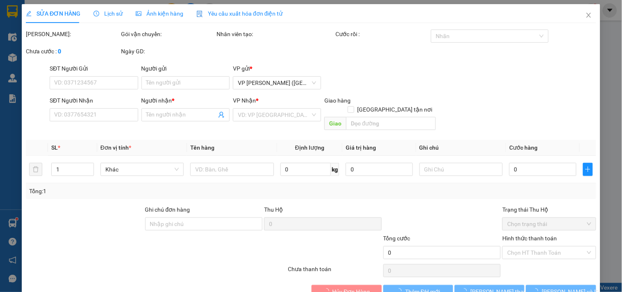
type input "SANHA"
type input "0901848499"
type input "gi"
type input "35.000"
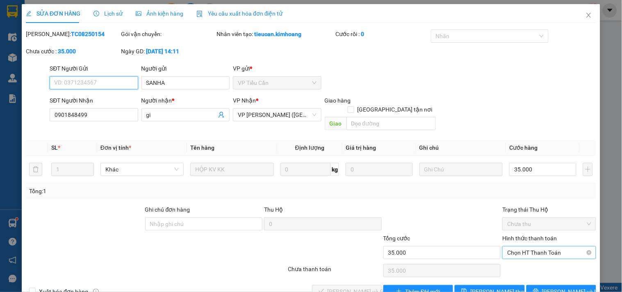
click at [539, 246] on span "Chọn HT Thanh Toán" at bounding box center [549, 252] width 84 height 12
click at [540, 244] on div "Total Paid Fee 0 Total UnPaid Fee 35.000 Cash Collection Total Fee Mã ĐH: TC082…" at bounding box center [311, 164] width 570 height 269
click at [540, 246] on span "Chọn HT Thanh Toán" at bounding box center [549, 252] width 84 height 12
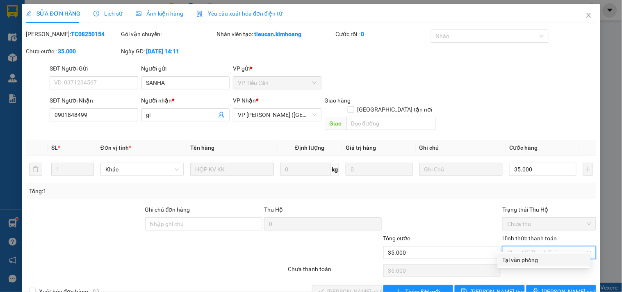
click at [538, 256] on div "Tại văn phòng" at bounding box center [544, 260] width 83 height 9
type input "0"
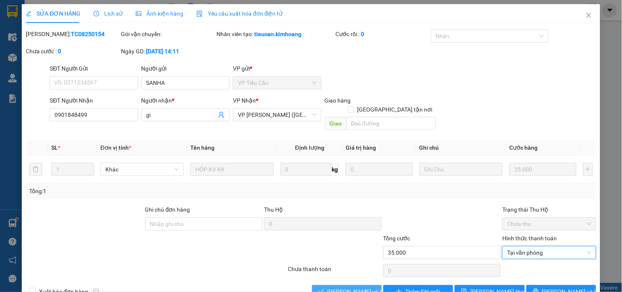
click at [322, 285] on button "[PERSON_NAME] và [PERSON_NAME] hàng" at bounding box center [347, 291] width 70 height 13
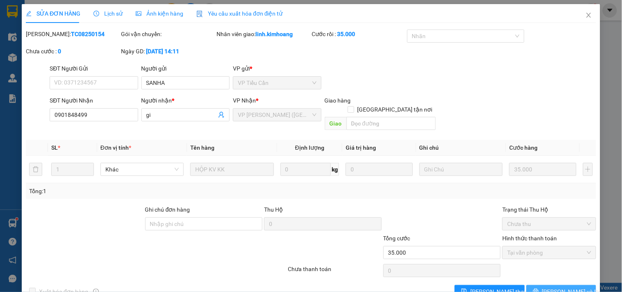
click at [560, 287] on span "[PERSON_NAME] và In" at bounding box center [570, 291] width 57 height 9
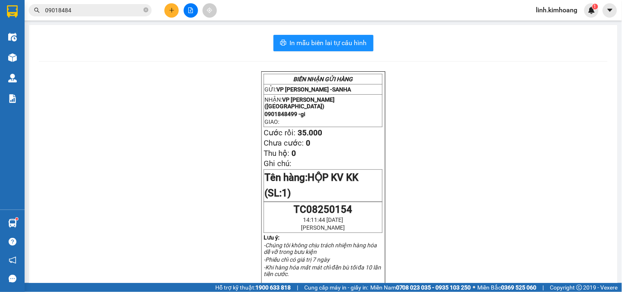
click at [169, 11] on icon "plus" at bounding box center [172, 10] width 6 height 6
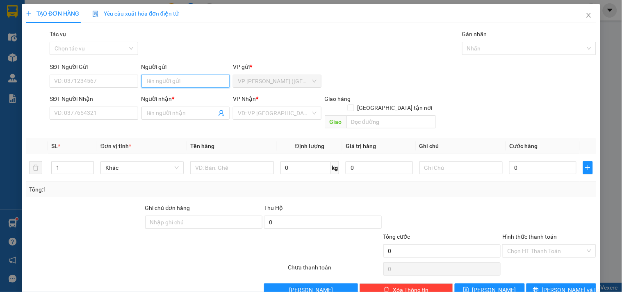
click at [189, 82] on input "Người gửi" at bounding box center [185, 81] width 88 height 13
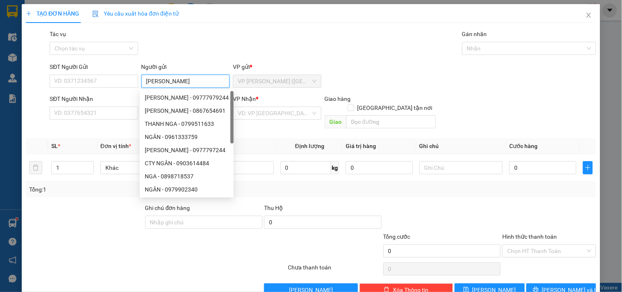
type input "VŨ DUY"
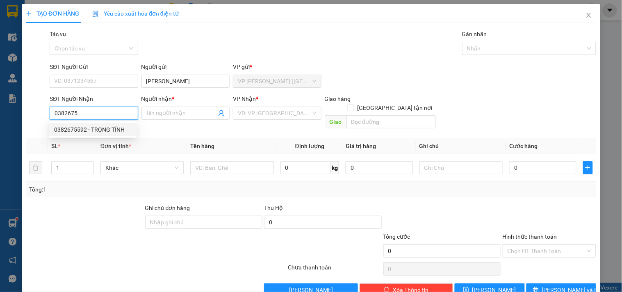
click at [112, 130] on div "0382675592 - TRỌNG TÍNH" at bounding box center [93, 129] width 78 height 9
type input "0382675592"
type input "TRỌNG TÍNH"
checkbox input "true"
type input "GIAO BV"
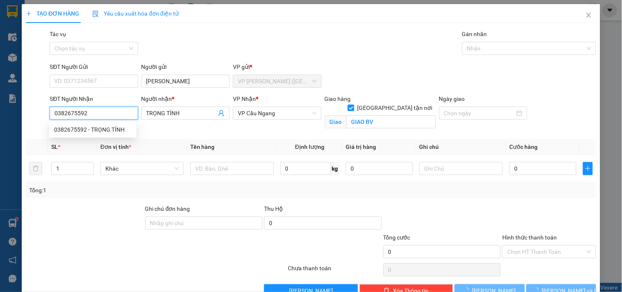
type input "60.000"
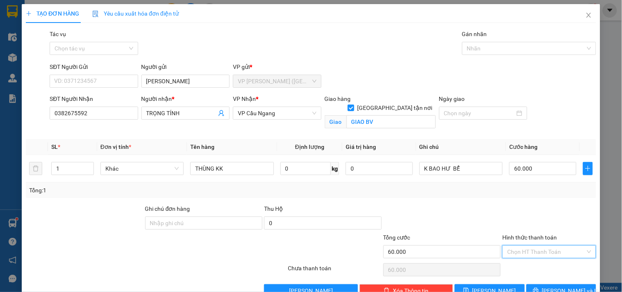
click at [535, 246] on input "Hình thức thanh toán" at bounding box center [546, 252] width 78 height 12
click at [531, 264] on div "Tại văn phòng" at bounding box center [544, 268] width 83 height 9
click at [553, 284] on button "[PERSON_NAME] và In" at bounding box center [562, 290] width 70 height 13
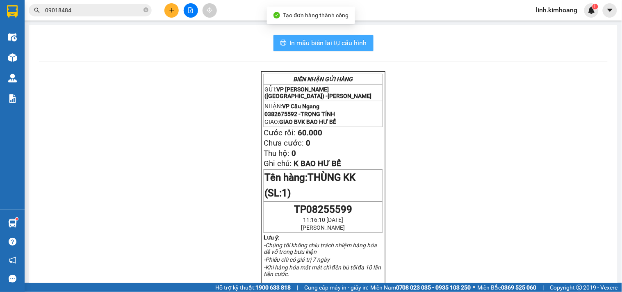
click at [309, 47] on span "In mẫu biên lai tự cấu hình" at bounding box center [328, 43] width 77 height 10
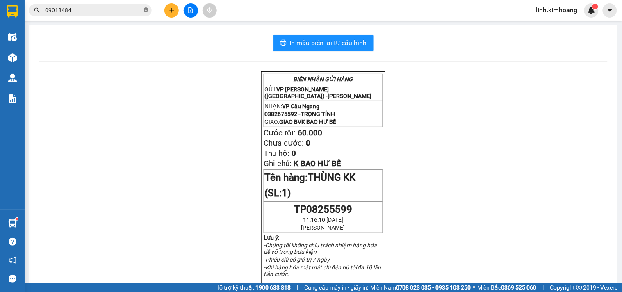
click at [148, 9] on icon "close-circle" at bounding box center [146, 9] width 5 height 5
click at [128, 6] on input "text" at bounding box center [93, 10] width 97 height 9
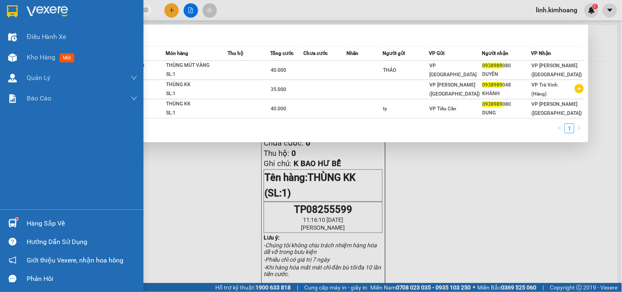
type input "0938989"
click at [32, 217] on div "Hàng sắp về" at bounding box center [82, 223] width 111 height 12
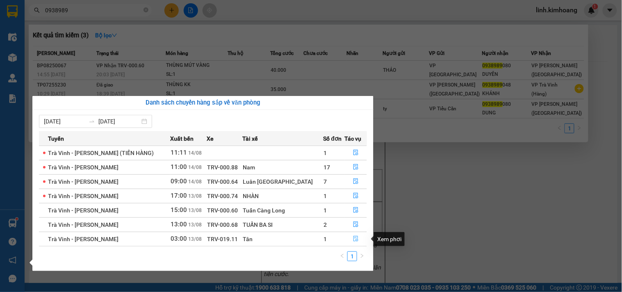
click at [354, 237] on icon "file-done" at bounding box center [356, 239] width 6 height 6
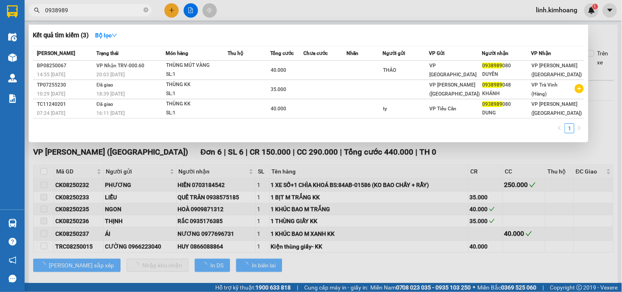
click at [95, 160] on div at bounding box center [311, 146] width 622 height 292
type input "13/08/2025"
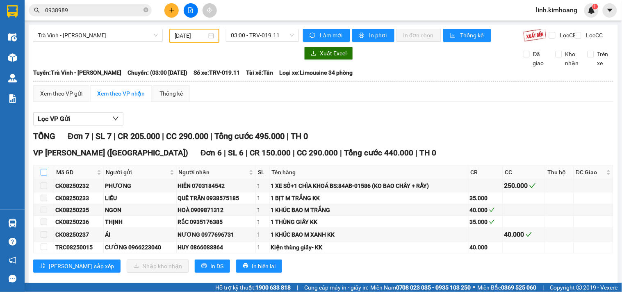
click at [43, 176] on input "checkbox" at bounding box center [44, 172] width 7 height 7
checkbox input "true"
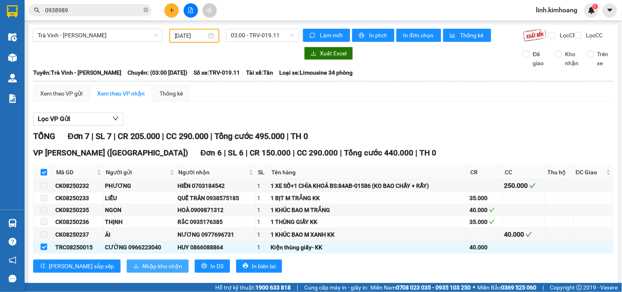
click at [142, 271] on span "Nhập kho nhận" at bounding box center [162, 266] width 40 height 9
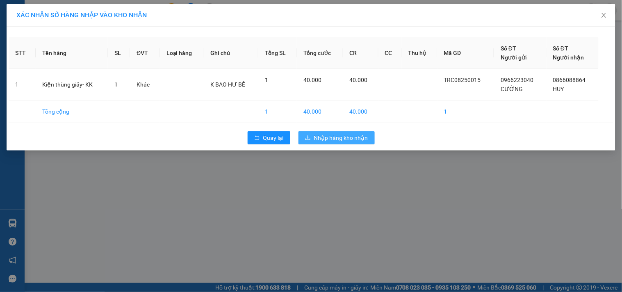
click at [355, 139] on span "Nhập hàng kho nhận" at bounding box center [341, 137] width 54 height 9
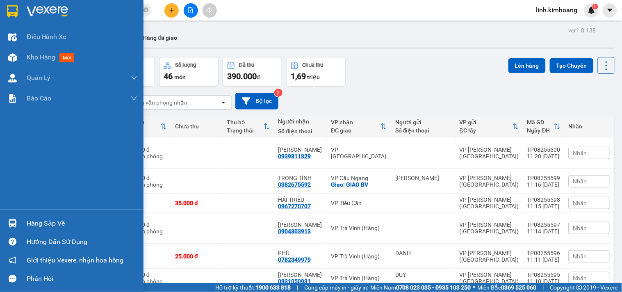
click at [65, 224] on div "Hàng sắp về" at bounding box center [82, 223] width 111 height 12
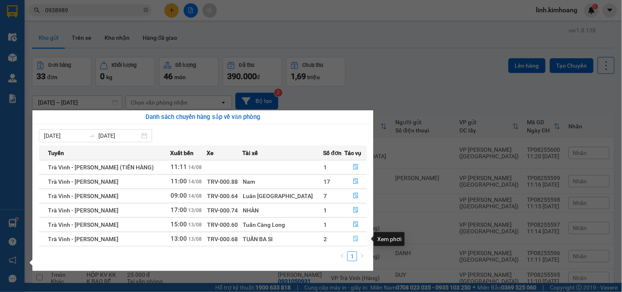
click at [354, 239] on icon "file-done" at bounding box center [356, 239] width 6 height 6
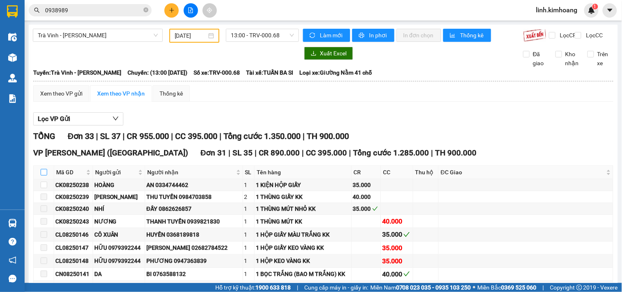
click at [43, 176] on input "checkbox" at bounding box center [44, 172] width 7 height 7
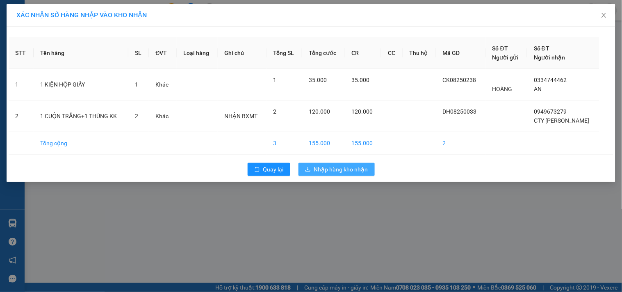
click at [328, 173] on span "Nhập hàng kho nhận" at bounding box center [341, 169] width 54 height 9
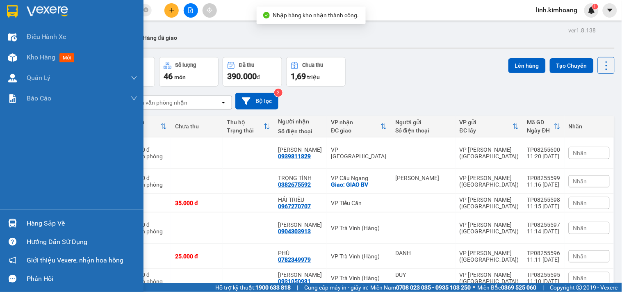
click at [44, 220] on div "Hàng sắp về" at bounding box center [82, 223] width 111 height 12
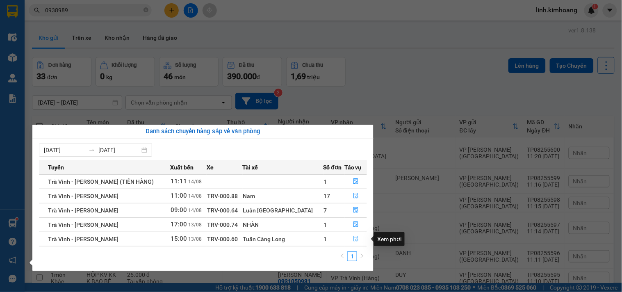
click at [354, 233] on button "button" at bounding box center [356, 239] width 22 height 13
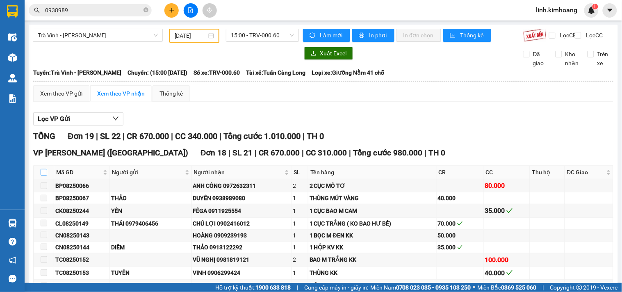
click at [43, 176] on input "checkbox" at bounding box center [44, 172] width 7 height 7
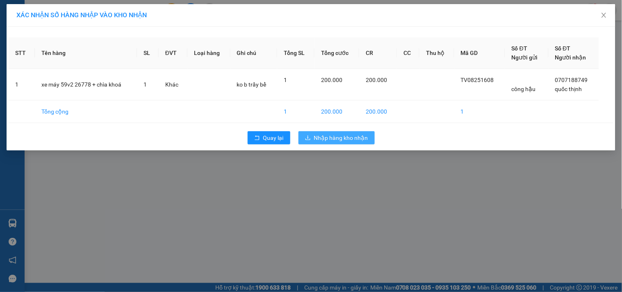
click at [345, 138] on span "Nhập hàng kho nhận" at bounding box center [341, 137] width 54 height 9
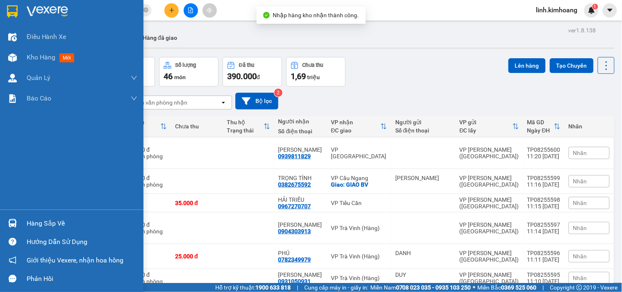
click at [34, 220] on div "Hàng sắp về" at bounding box center [82, 223] width 111 height 12
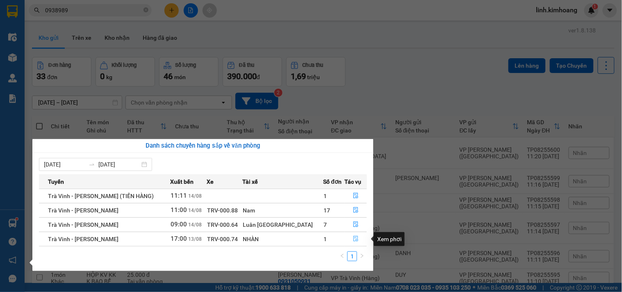
click at [354, 240] on icon "file-done" at bounding box center [356, 239] width 5 height 6
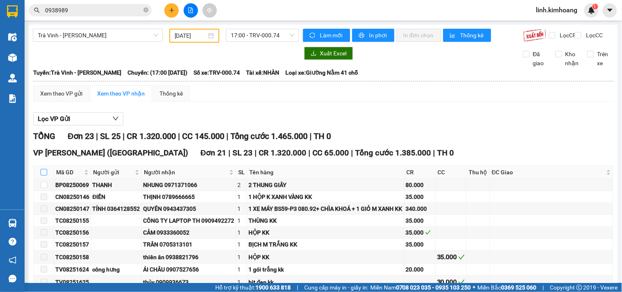
click at [43, 176] on input "checkbox" at bounding box center [44, 172] width 7 height 7
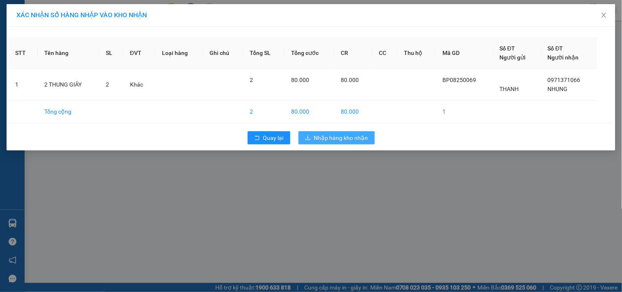
click at [339, 137] on span "Nhập hàng kho nhận" at bounding box center [341, 137] width 54 height 9
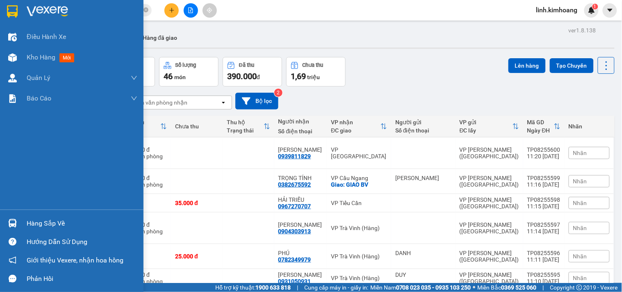
click at [39, 219] on div "Hàng sắp về" at bounding box center [82, 223] width 111 height 12
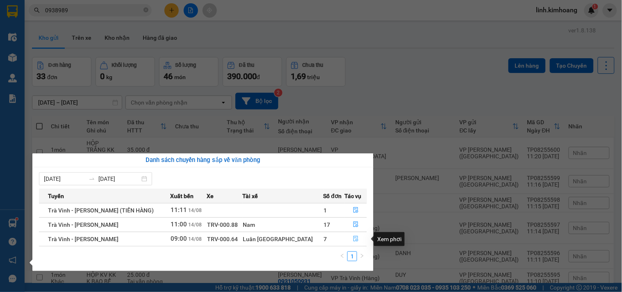
click at [353, 238] on icon "file-done" at bounding box center [356, 239] width 6 height 6
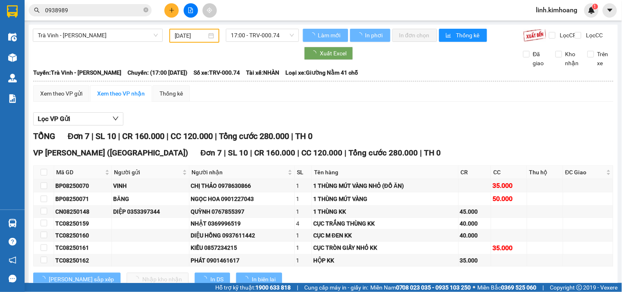
type input "14/08/2025"
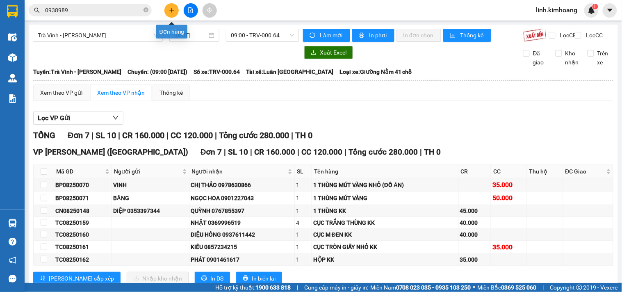
click at [169, 13] on icon "plus" at bounding box center [172, 10] width 6 height 6
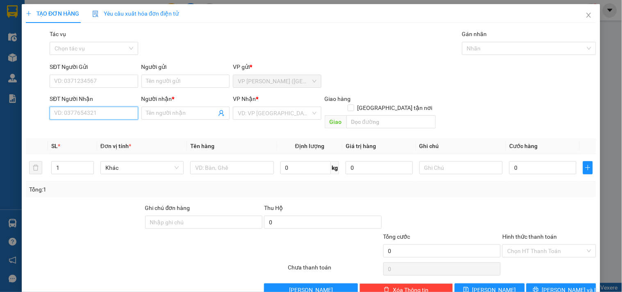
click at [110, 112] on input "SĐT Người Nhận" at bounding box center [94, 113] width 88 height 13
click at [174, 82] on input "Người gửi" at bounding box center [185, 81] width 88 height 13
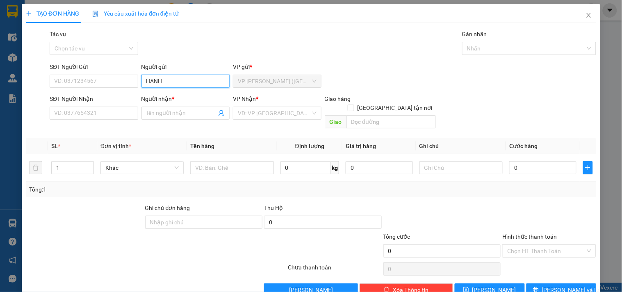
type input "HẠNH"
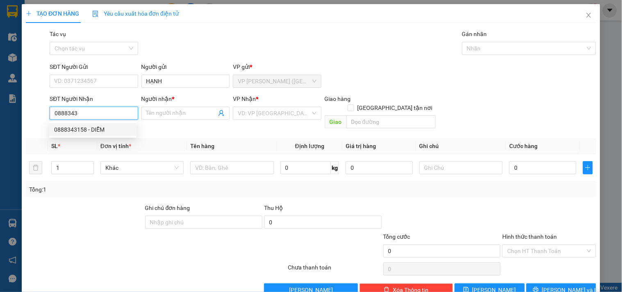
click at [83, 130] on div "0888343158 - DIỄM" at bounding box center [93, 129] width 78 height 9
type input "0888343158"
type input "DIỄM"
type input "25.000"
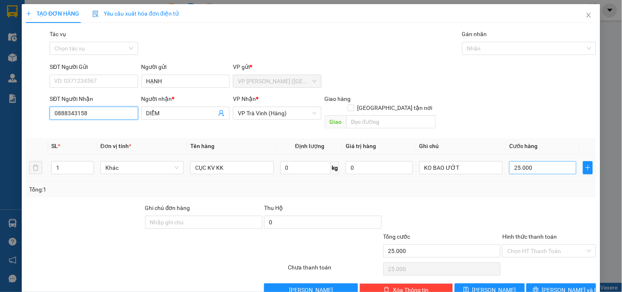
type input "0888343158"
click at [559, 161] on input "25.000" at bounding box center [542, 167] width 67 height 13
type input "3"
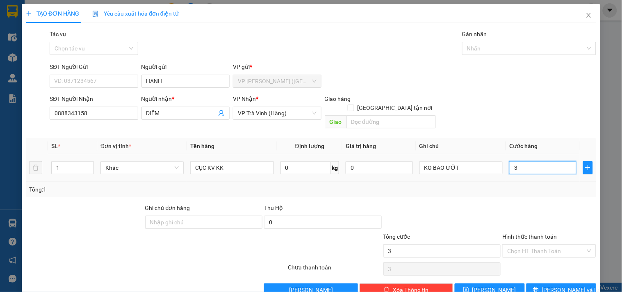
type input "30"
click at [517, 245] on input "Hình thức thanh toán" at bounding box center [546, 251] width 78 height 12
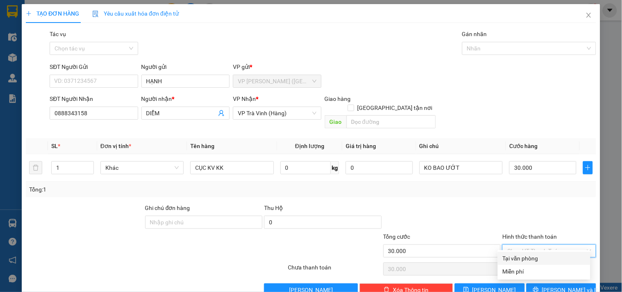
click at [526, 256] on div "Tại văn phòng" at bounding box center [544, 258] width 83 height 9
click at [551, 285] on span "[PERSON_NAME] và In" at bounding box center [570, 289] width 57 height 9
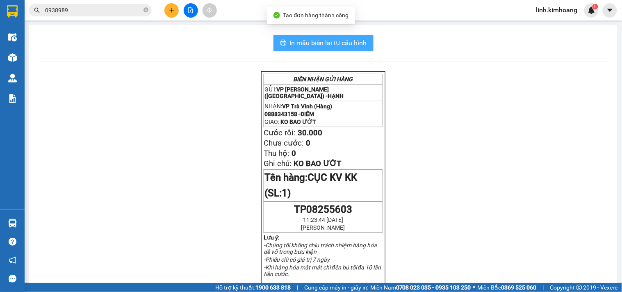
click at [331, 39] on span "In mẫu biên lai tự cấu hình" at bounding box center [328, 43] width 77 height 10
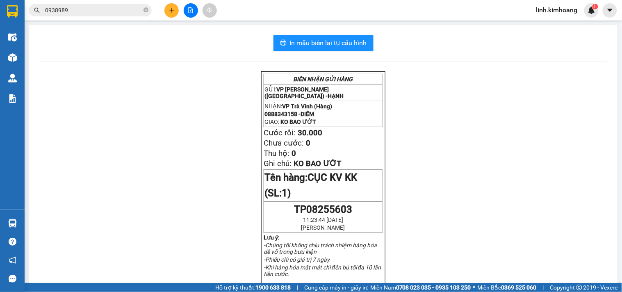
click at [168, 10] on button at bounding box center [171, 10] width 14 height 14
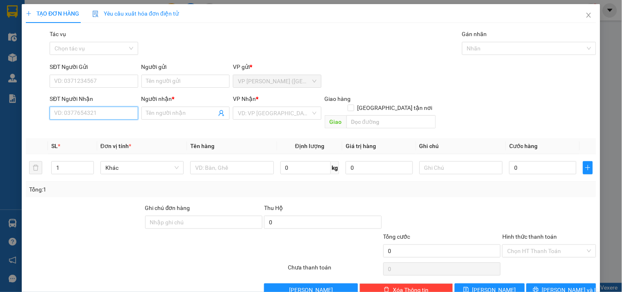
click at [105, 115] on input "SĐT Người Nhận" at bounding box center [94, 113] width 88 height 13
click at [108, 132] on div "0399043546 - QUÁN CHAY 7 NHI (TOÀN)" at bounding box center [106, 129] width 104 height 9
type input "0399043546"
type input "QUÁN CHAY 7 NHI (TOÀN)"
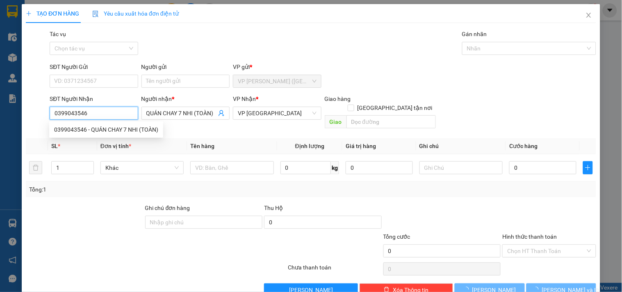
type input "120.000"
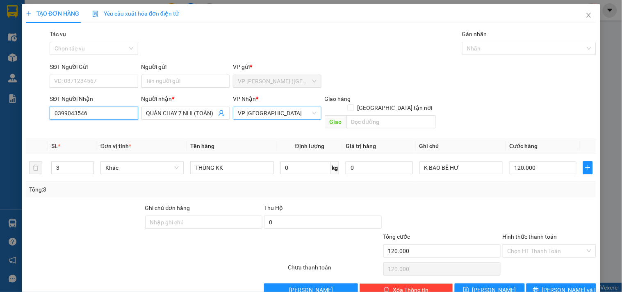
click at [282, 112] on span "VP [PERSON_NAME]" at bounding box center [277, 113] width 78 height 12
type input "0399043546"
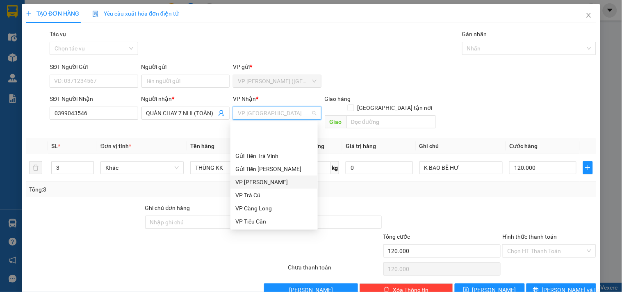
click at [268, 178] on div "VP Vũng Liêm" at bounding box center [274, 182] width 78 height 9
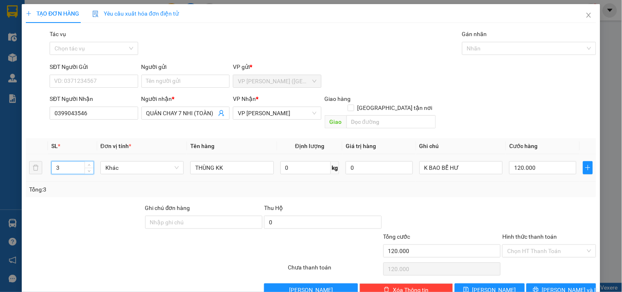
drag, startPoint x: 75, startPoint y: 159, endPoint x: 41, endPoint y: 171, distance: 35.7
click at [41, 171] on tr "3 Khác THÙNG KK 0 kg 0 K BAO BỂ HƯ 120.000" at bounding box center [311, 167] width 570 height 27
type input "2"
click at [544, 161] on input "120.000" at bounding box center [542, 167] width 67 height 13
click at [551, 285] on span "[PERSON_NAME] và In" at bounding box center [570, 289] width 57 height 9
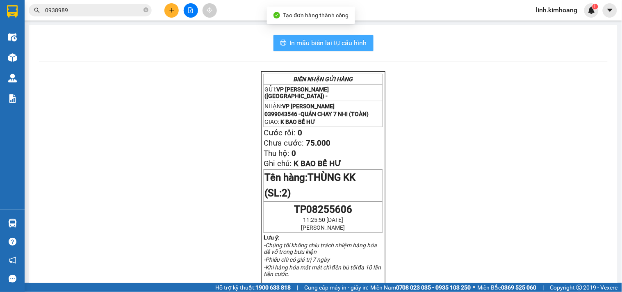
click at [345, 46] on span "In mẫu biên lai tự cấu hình" at bounding box center [328, 43] width 77 height 10
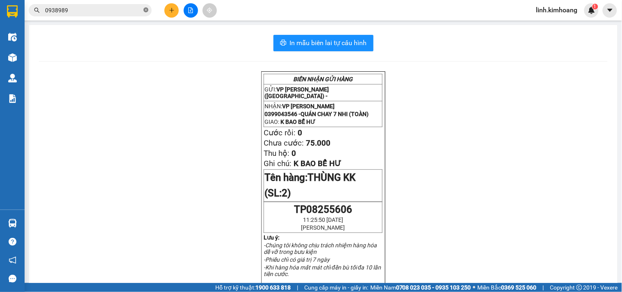
click at [146, 9] on icon "close-circle" at bounding box center [146, 9] width 5 height 5
click at [125, 11] on input "text" at bounding box center [93, 10] width 97 height 9
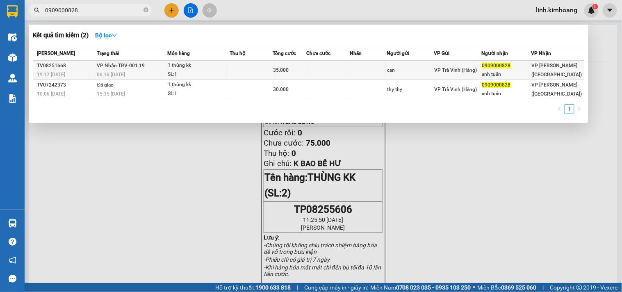
type input "0909000828"
click at [421, 62] on td "can" at bounding box center [411, 70] width 48 height 19
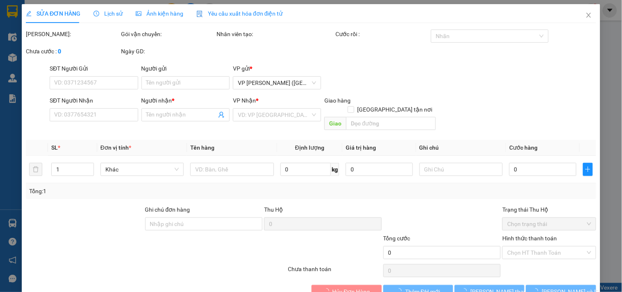
type input "can"
type input "0909000828"
type input "anh tuấn"
type input "35.000"
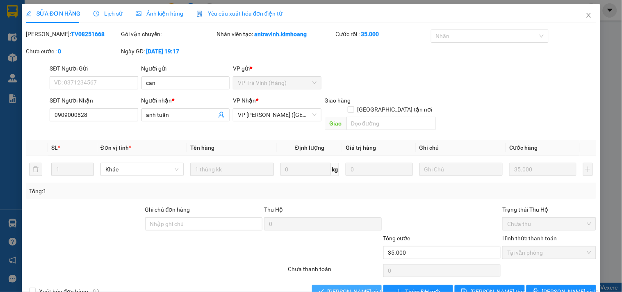
click at [356, 287] on span "[PERSON_NAME] và [PERSON_NAME] hàng" at bounding box center [367, 291] width 79 height 9
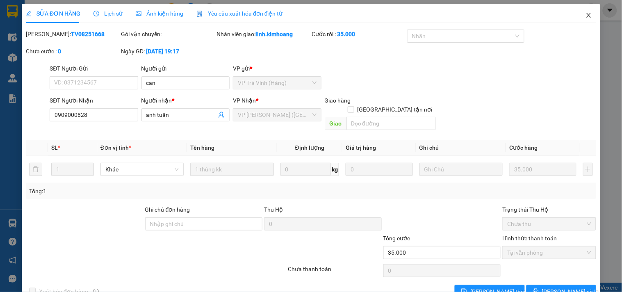
click at [586, 12] on icon "close" at bounding box center [589, 15] width 7 height 7
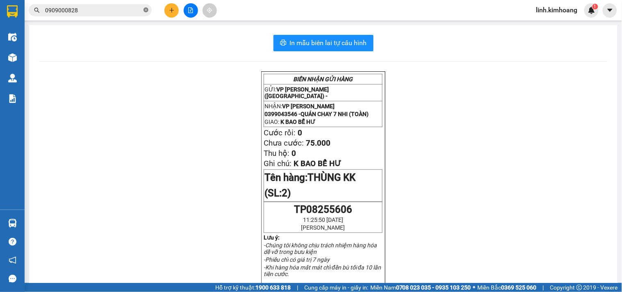
click at [146, 9] on icon "close-circle" at bounding box center [146, 9] width 5 height 5
click at [126, 7] on input "text" at bounding box center [93, 10] width 97 height 9
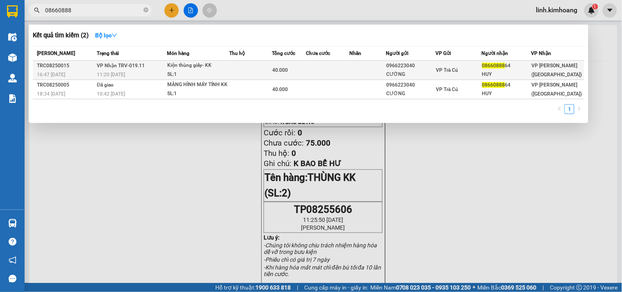
type input "08660888"
click at [475, 69] on div "VP Trà Cú" at bounding box center [459, 70] width 46 height 9
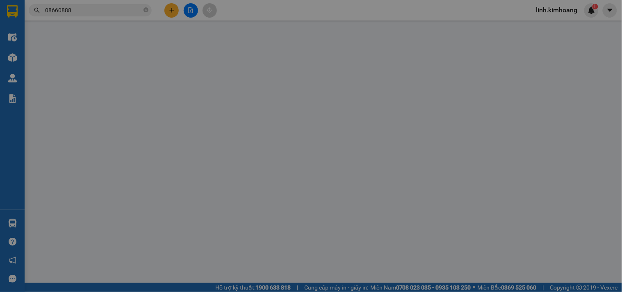
type input "0966223040"
type input "CƯỜNG"
type input "0866088864"
type input "HUY"
type input "40.000"
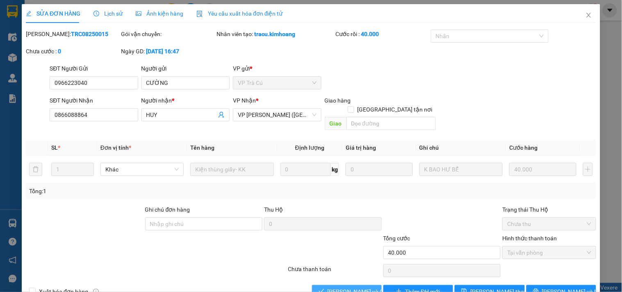
click at [351, 285] on button "[PERSON_NAME] và [PERSON_NAME] hàng" at bounding box center [347, 291] width 70 height 13
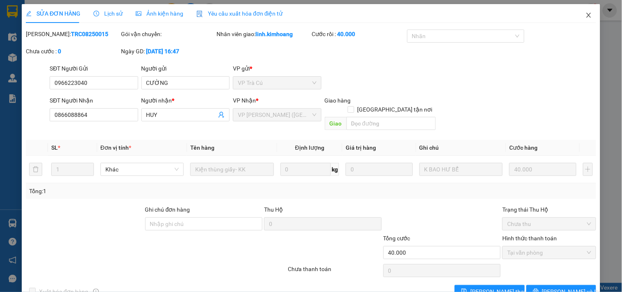
click at [586, 13] on icon "close" at bounding box center [589, 15] width 7 height 7
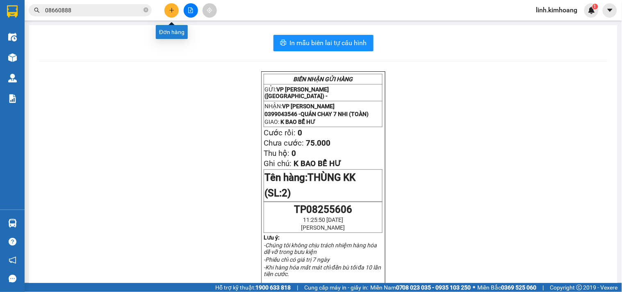
click at [172, 4] on button at bounding box center [171, 10] width 14 height 14
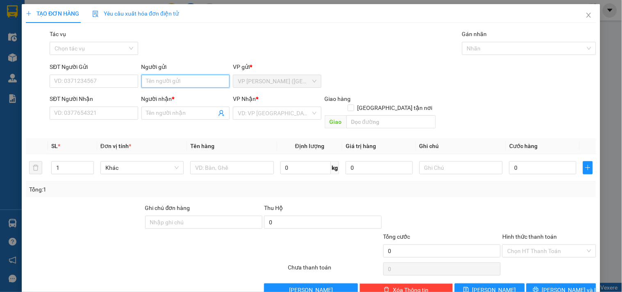
click at [164, 85] on input "Người gửi" at bounding box center [185, 81] width 88 height 13
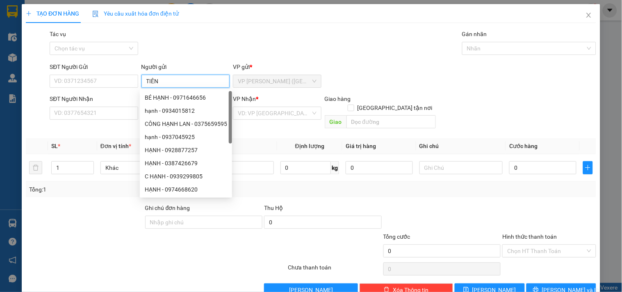
type input "TIÊN"
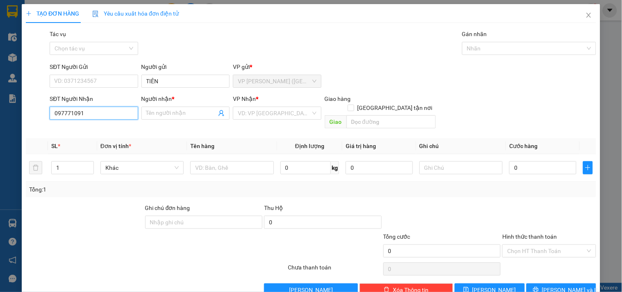
click at [64, 115] on input "097771091" at bounding box center [94, 113] width 88 height 13
type input "0977771091"
click at [89, 127] on div "0977771091 - HOÀNG SƠN" at bounding box center [100, 129] width 92 height 9
type input "HOÀNG SƠN"
type input "50.000"
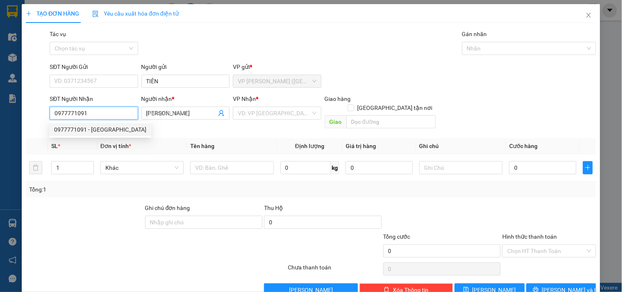
type input "50.000"
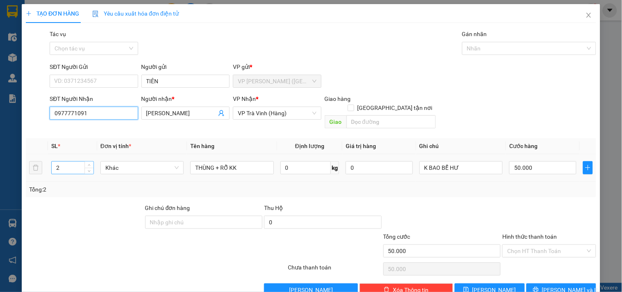
type input "0977771091"
drag, startPoint x: 68, startPoint y: 156, endPoint x: 14, endPoint y: 187, distance: 62.6
click at [14, 187] on div "TẠO ĐƠN HÀNG Yêu cầu xuất hóa đơn điện tử Transit Pickup Surcharge Ids Transit …" at bounding box center [311, 146] width 622 height 292
type input "1"
type input "CỤC M TRẮNG KK"
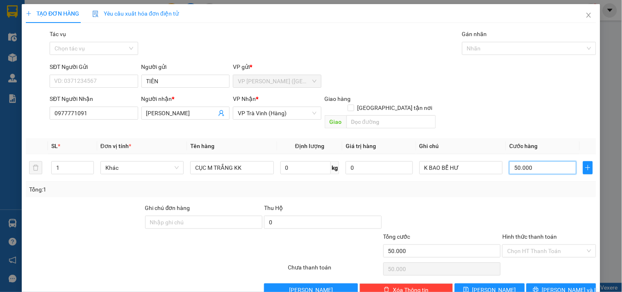
type input "3"
type input "35"
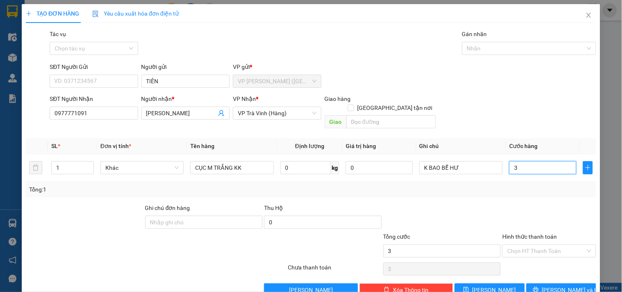
type input "35"
click at [539, 287] on icon "printer" at bounding box center [536, 290] width 6 height 6
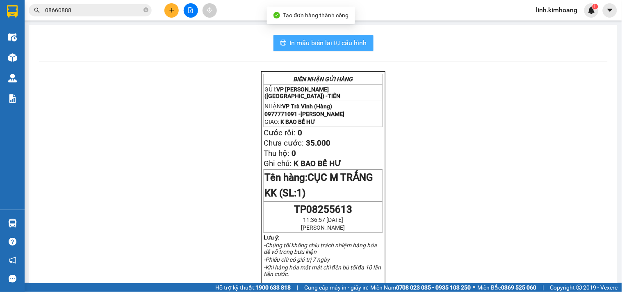
click at [346, 42] on span "In mẫu biên lai tự cấu hình" at bounding box center [328, 43] width 77 height 10
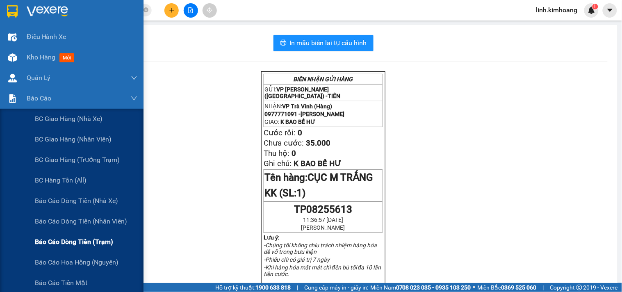
click at [83, 237] on span "Báo cáo dòng tiền (trạm)" at bounding box center [74, 242] width 78 height 10
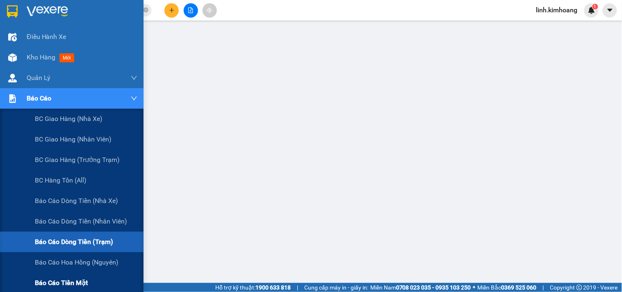
click at [69, 278] on span "Báo cáo tiền mặt" at bounding box center [61, 283] width 53 height 10
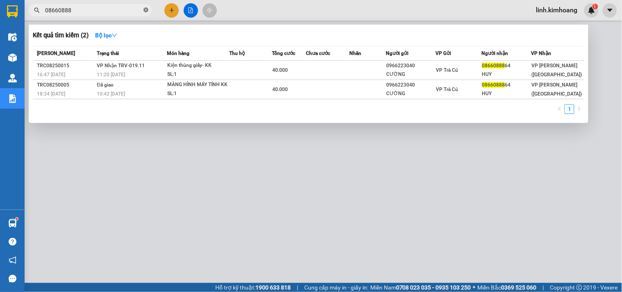
click at [146, 10] on icon "close-circle" at bounding box center [146, 9] width 5 height 5
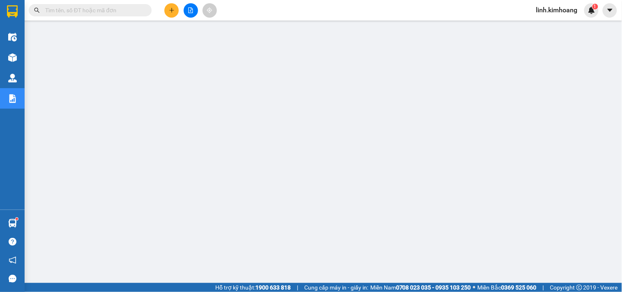
click at [121, 6] on input "text" at bounding box center [93, 10] width 97 height 9
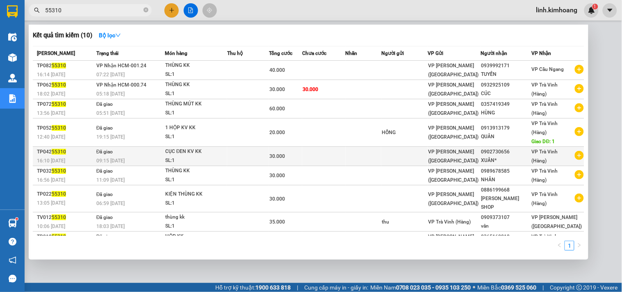
type input "55310"
click at [497, 147] on td "0902730656 XUÂN*" at bounding box center [506, 156] width 51 height 19
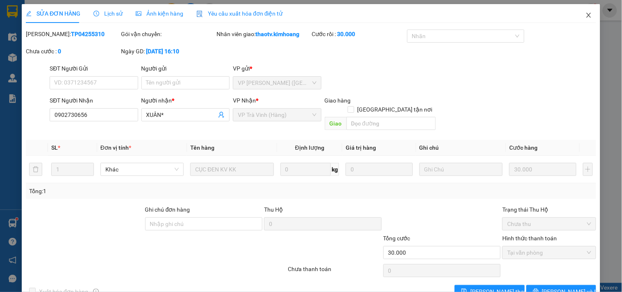
click at [586, 17] on icon "close" at bounding box center [589, 15] width 7 height 7
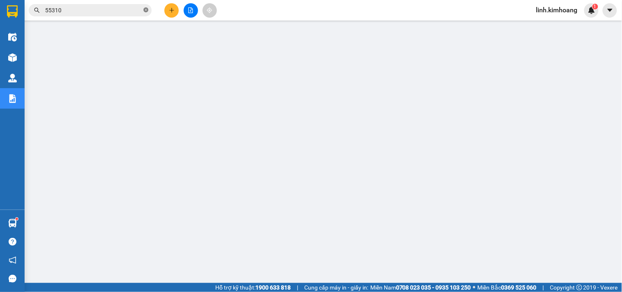
click at [146, 9] on icon "close-circle" at bounding box center [146, 9] width 5 height 5
click at [111, 7] on input "text" at bounding box center [93, 10] width 97 height 9
click at [129, 6] on input "text" at bounding box center [93, 10] width 97 height 9
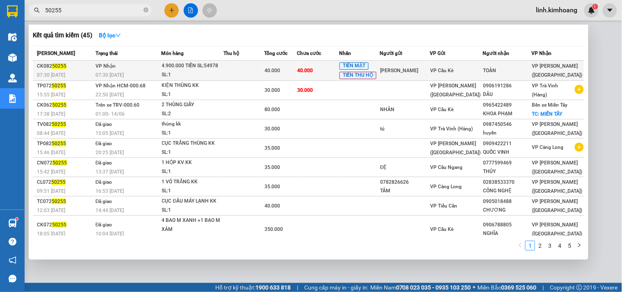
type input "50255"
click at [459, 68] on div "VP Cầu Kè" at bounding box center [457, 70] width 52 height 9
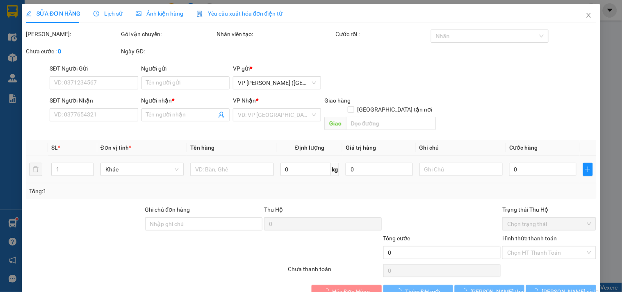
type input "LÂM PHẠM"
type input "TOÀN"
type input "40.000"
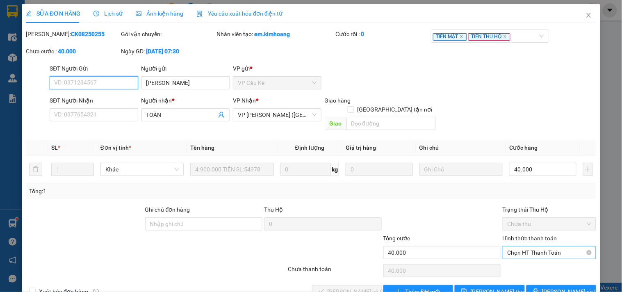
click at [532, 246] on span "Chọn HT Thanh Toán" at bounding box center [549, 252] width 84 height 12
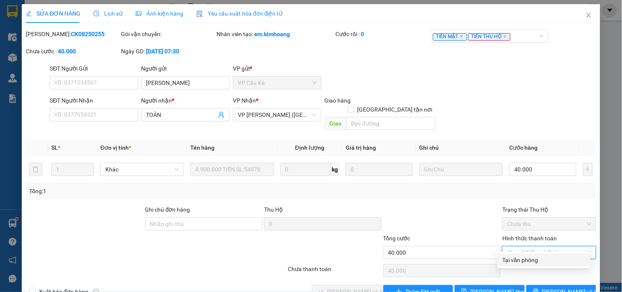
click at [528, 256] on div "Tại văn phòng" at bounding box center [544, 260] width 83 height 9
type input "0"
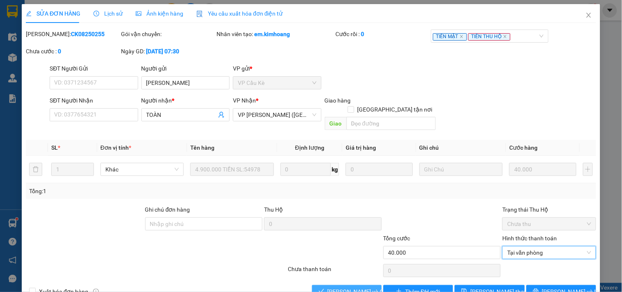
click at [324, 285] on button "[PERSON_NAME] và [PERSON_NAME] hàng" at bounding box center [347, 291] width 70 height 13
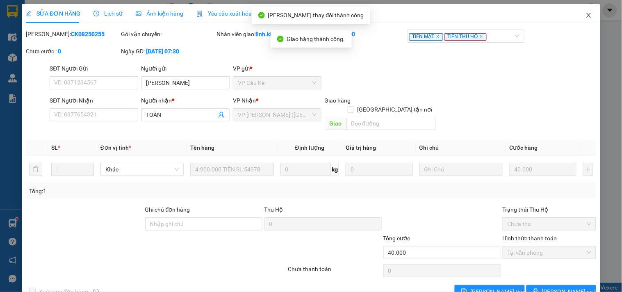
click at [586, 13] on icon "close" at bounding box center [588, 15] width 5 height 5
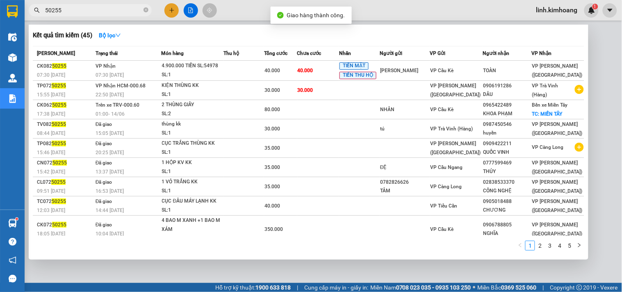
click at [106, 12] on input "50255" at bounding box center [93, 10] width 97 height 9
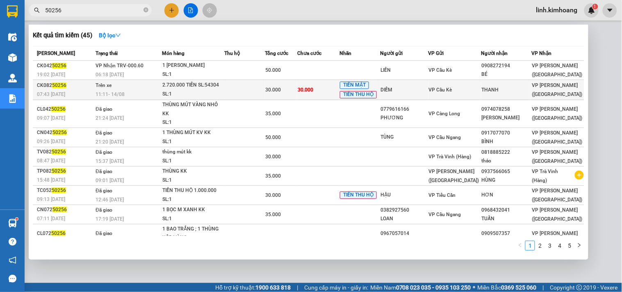
type input "50256"
click at [490, 86] on div "THANH" at bounding box center [507, 90] width 50 height 9
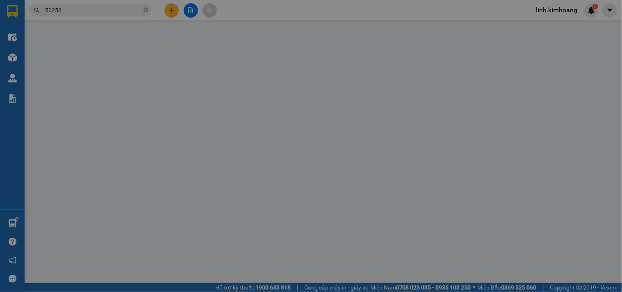
type input "DIỄM"
type input "THANH"
type input "30.000"
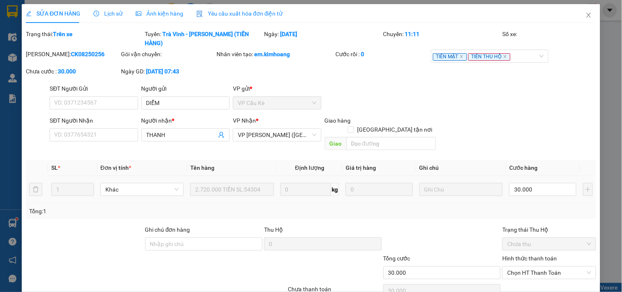
click at [528, 254] on div "Hình thức thanh toán Chọn HT Thanh Toán" at bounding box center [549, 268] width 94 height 29
click at [534, 267] on span "Chọn HT Thanh Toán" at bounding box center [549, 273] width 84 height 12
click at [532, 276] on div "Tại văn phòng" at bounding box center [544, 280] width 83 height 9
type input "0"
click at [532, 267] on span "Tại văn phòng" at bounding box center [549, 273] width 84 height 12
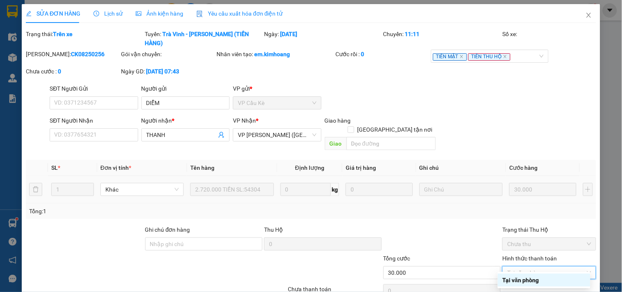
click at [530, 276] on div "Tại văn phòng" at bounding box center [544, 280] width 83 height 9
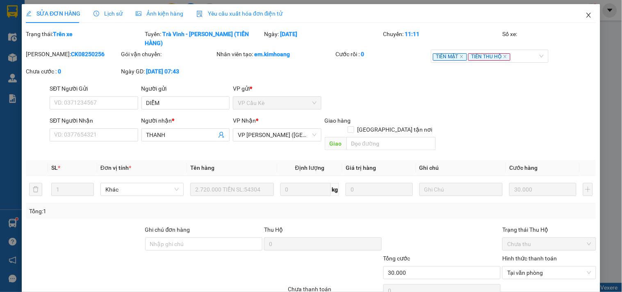
click at [589, 14] on span "Close" at bounding box center [588, 15] width 23 height 23
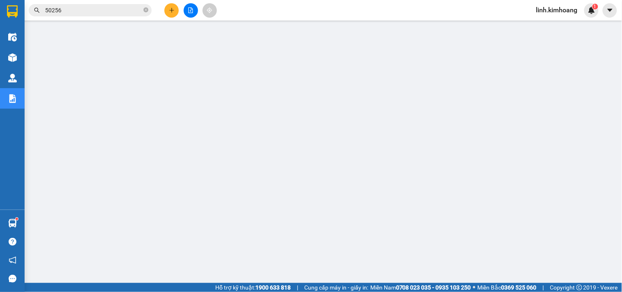
click at [114, 9] on input "50256" at bounding box center [93, 10] width 97 height 9
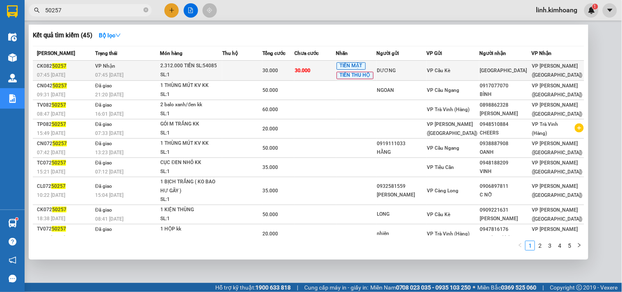
type input "50257"
click at [558, 70] on span "VP [PERSON_NAME] ([GEOGRAPHIC_DATA])" at bounding box center [557, 70] width 50 height 15
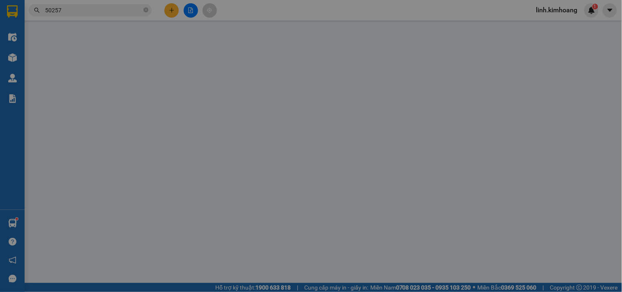
type input "DƯƠNG"
type input "SÀI GÒN"
type input "30.000"
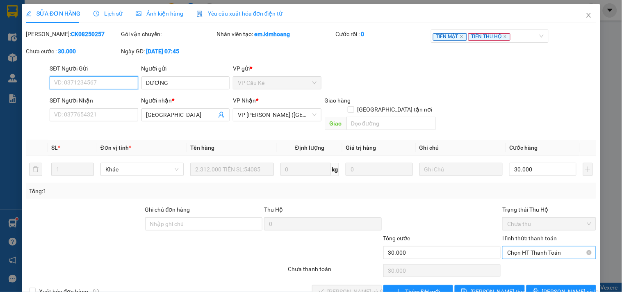
click at [519, 246] on span "Chọn HT Thanh Toán" at bounding box center [549, 252] width 84 height 12
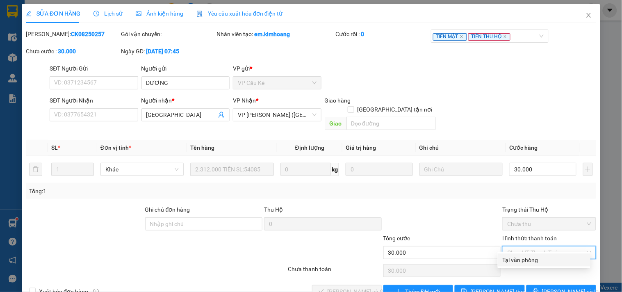
click at [518, 256] on div "Tại văn phòng" at bounding box center [544, 260] width 83 height 9
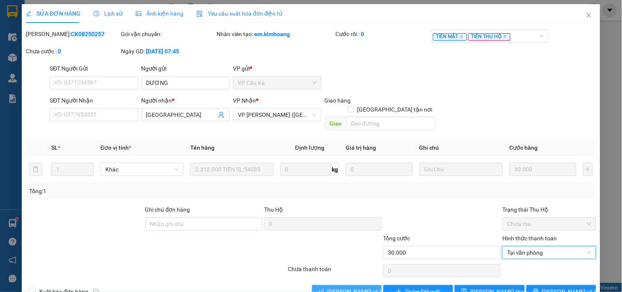
click at [346, 287] on span "[PERSON_NAME] và [PERSON_NAME] hàng" at bounding box center [367, 291] width 79 height 9
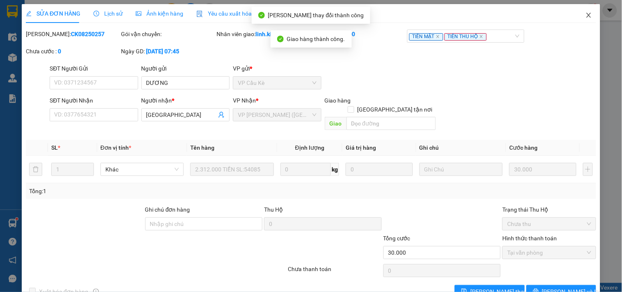
click at [586, 13] on icon "close" at bounding box center [588, 15] width 5 height 5
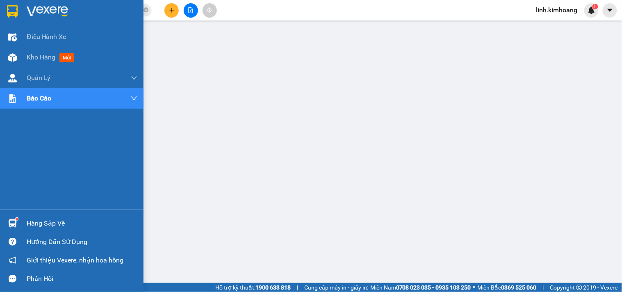
click at [63, 219] on div "Hàng sắp về" at bounding box center [82, 223] width 111 height 12
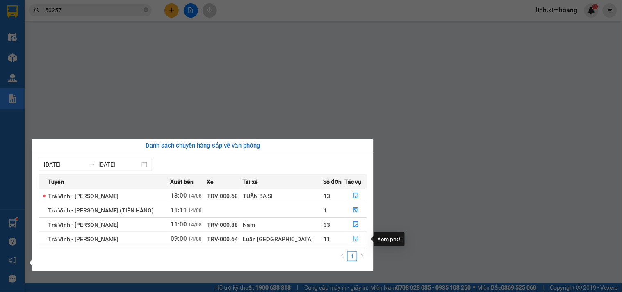
click at [354, 240] on icon "file-done" at bounding box center [356, 239] width 5 height 6
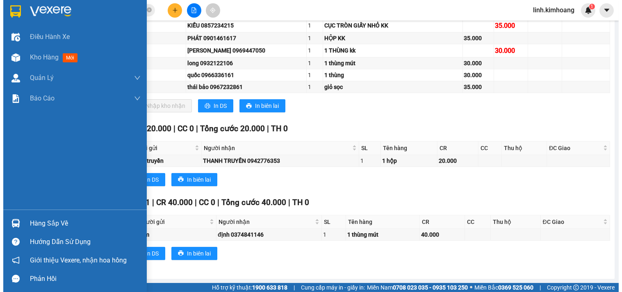
scroll to position [1, 0]
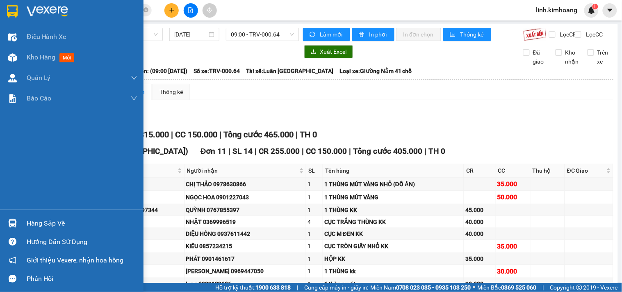
click at [56, 223] on div "Hàng sắp về" at bounding box center [82, 223] width 111 height 12
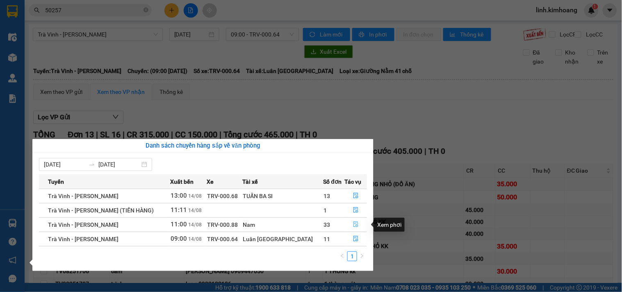
click at [353, 224] on icon "file-done" at bounding box center [356, 224] width 6 height 6
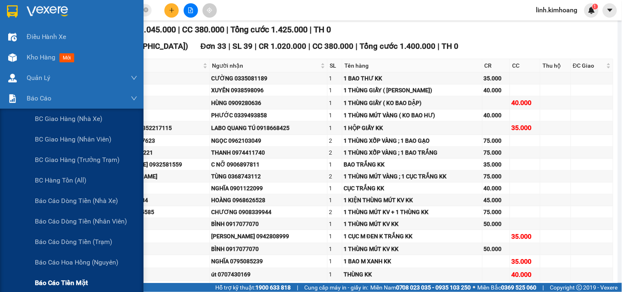
click at [73, 278] on span "Báo cáo tiền mặt" at bounding box center [61, 283] width 53 height 10
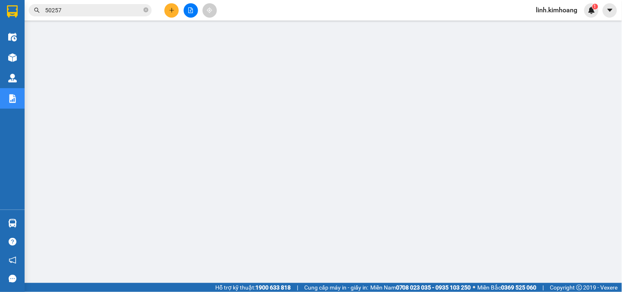
click at [170, 9] on icon "plus" at bounding box center [172, 10] width 6 height 6
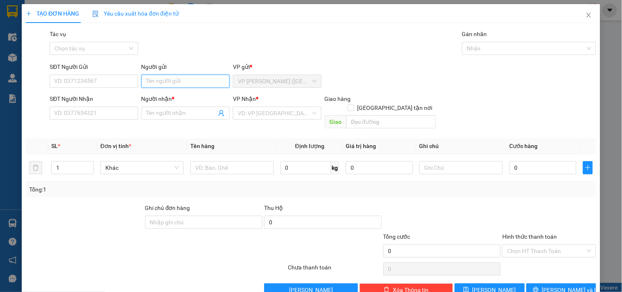
click at [166, 78] on input "Người gửi" at bounding box center [185, 81] width 88 height 13
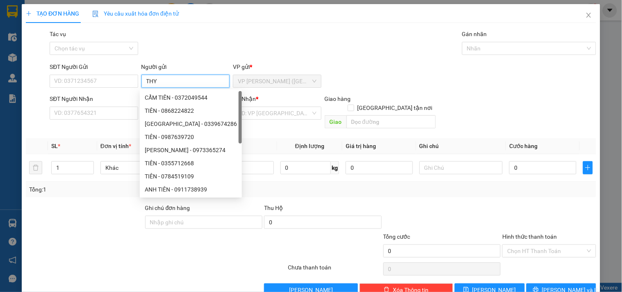
type input "THY"
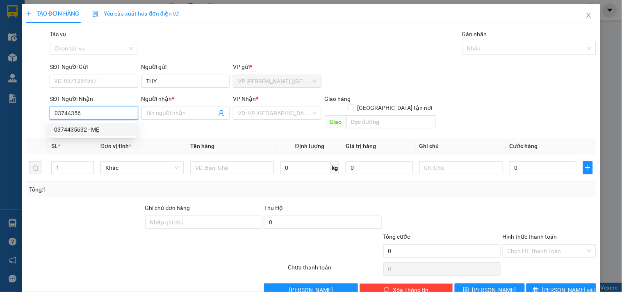
drag, startPoint x: 93, startPoint y: 128, endPoint x: 92, endPoint y: 120, distance: 7.8
click at [92, 123] on div "0374435632 - MẸ" at bounding box center [92, 129] width 87 height 13
type input "0374435632"
type input "MẸ"
type input "1"
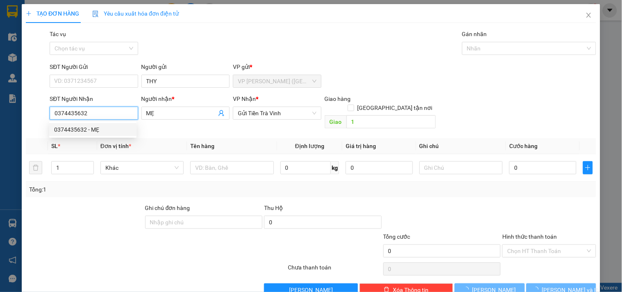
type input "40.000"
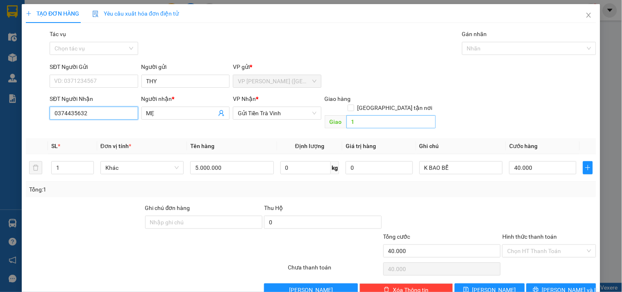
type input "0374435632"
click at [518, 45] on div at bounding box center [525, 48] width 122 height 10
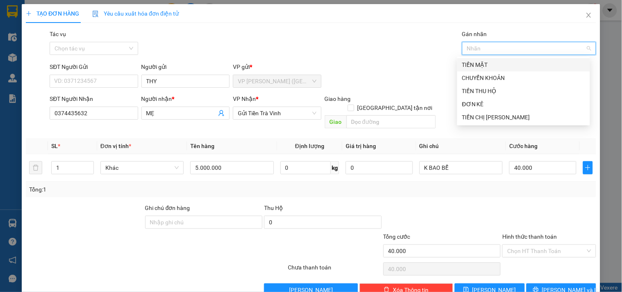
click at [507, 63] on div "TIỀN MẶT" at bounding box center [523, 64] width 123 height 9
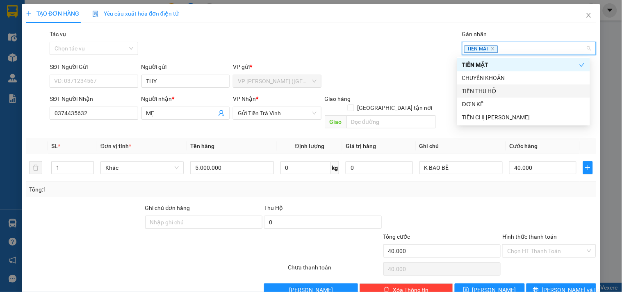
click at [511, 91] on div "TIỀN THU HỘ" at bounding box center [523, 91] width 123 height 9
click at [104, 37] on div "Tác vụ" at bounding box center [94, 36] width 88 height 12
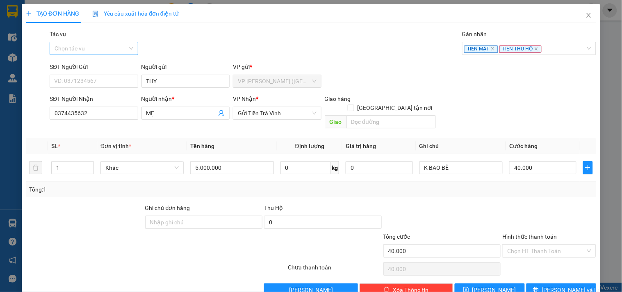
drag, startPoint x: 105, startPoint y: 45, endPoint x: 105, endPoint y: 49, distance: 4.1
click at [105, 46] on input "Tác vụ" at bounding box center [91, 48] width 73 height 12
click at [107, 79] on div "Nhập hàng kho nhận" at bounding box center [93, 77] width 78 height 9
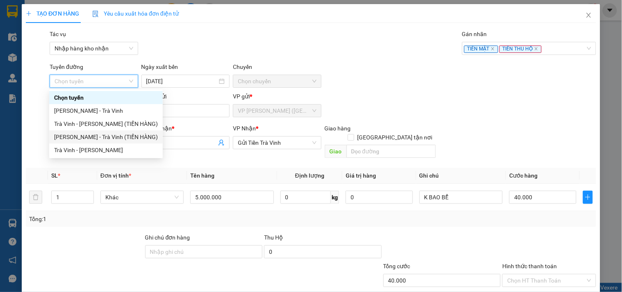
click at [117, 137] on div "Hồ Chí Minh - Trà Vinh (TIỀN HÀNG)" at bounding box center [106, 136] width 104 height 9
type input "14/08/2025"
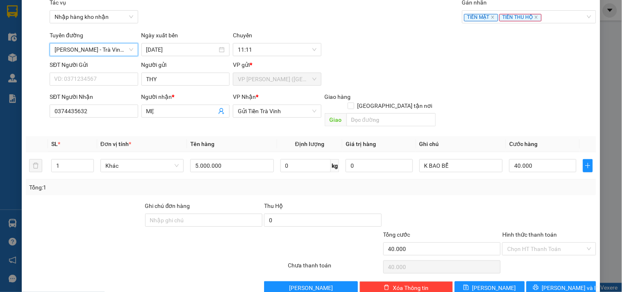
scroll to position [41, 0]
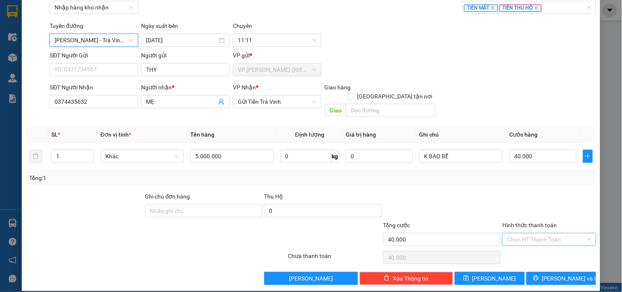
click at [552, 233] on input "Hình thức thanh toán" at bounding box center [546, 239] width 78 height 12
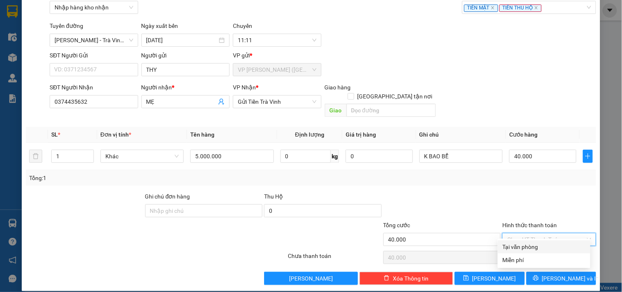
click at [541, 246] on div "Tại văn phòng" at bounding box center [544, 246] width 83 height 9
type input "0"
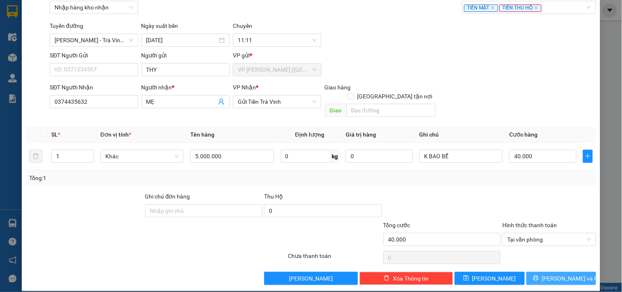
click at [548, 272] on button "[PERSON_NAME] và In" at bounding box center [562, 278] width 70 height 13
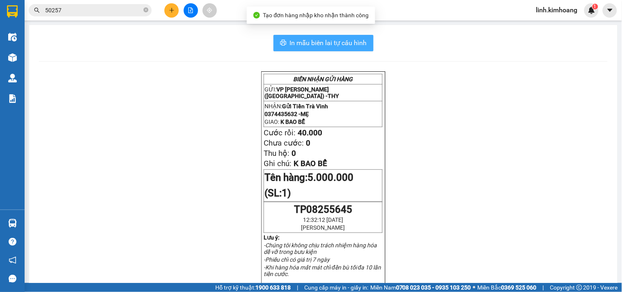
click at [334, 43] on span "In mẫu biên lai tự cấu hình" at bounding box center [328, 43] width 77 height 10
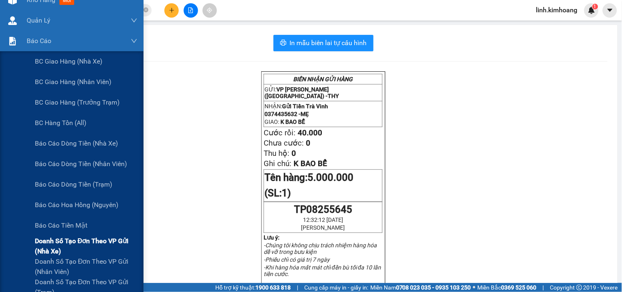
scroll to position [91, 0]
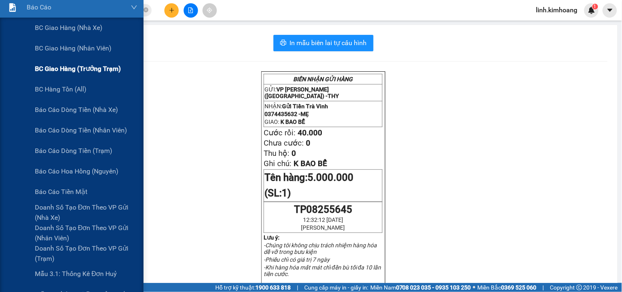
click at [89, 71] on span "BC giao hàng (trưởng trạm)" at bounding box center [78, 69] width 86 height 10
